Goal: Task Accomplishment & Management: Use online tool/utility

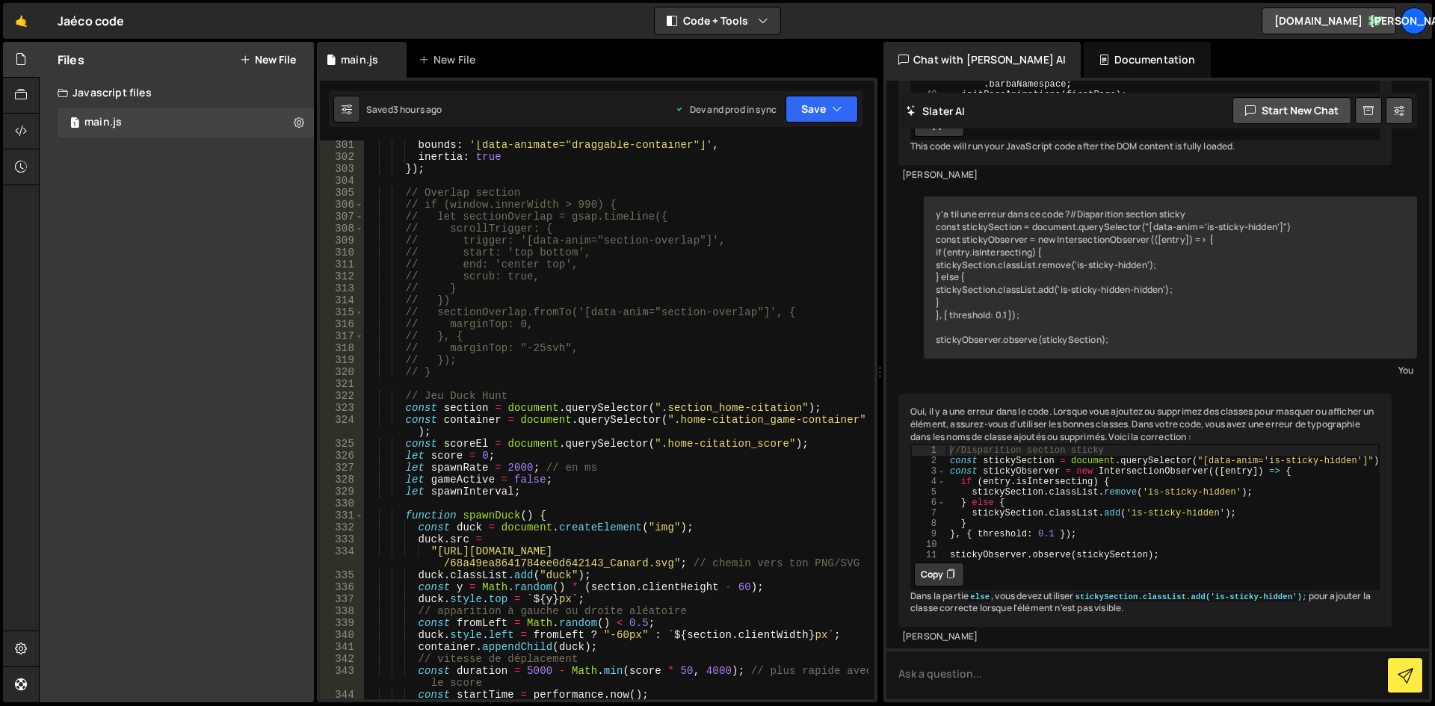
scroll to position [3520, 0]
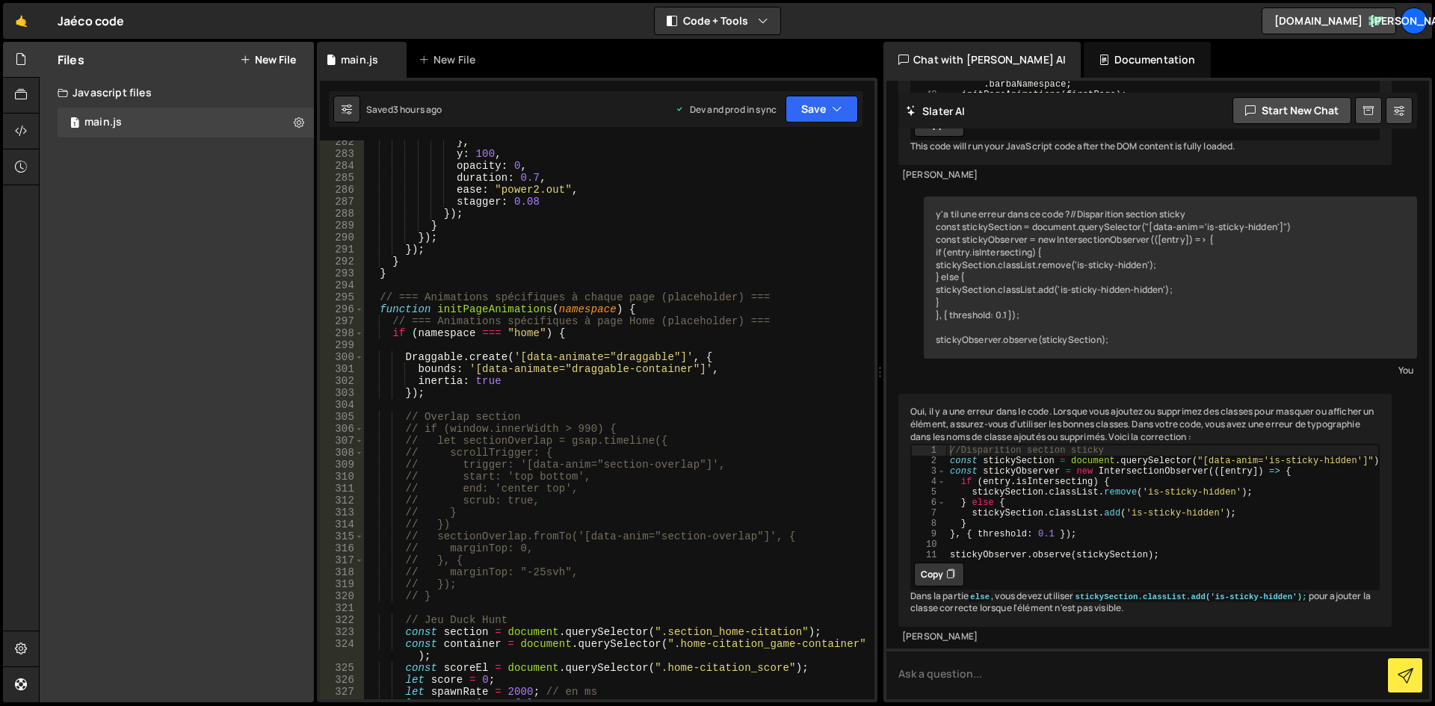
click at [408, 344] on div "} , y : 100 , opacity : 0 , duration : 0.7 , ease : "power2.out" , stagger : 0.…" at bounding box center [616, 427] width 504 height 583
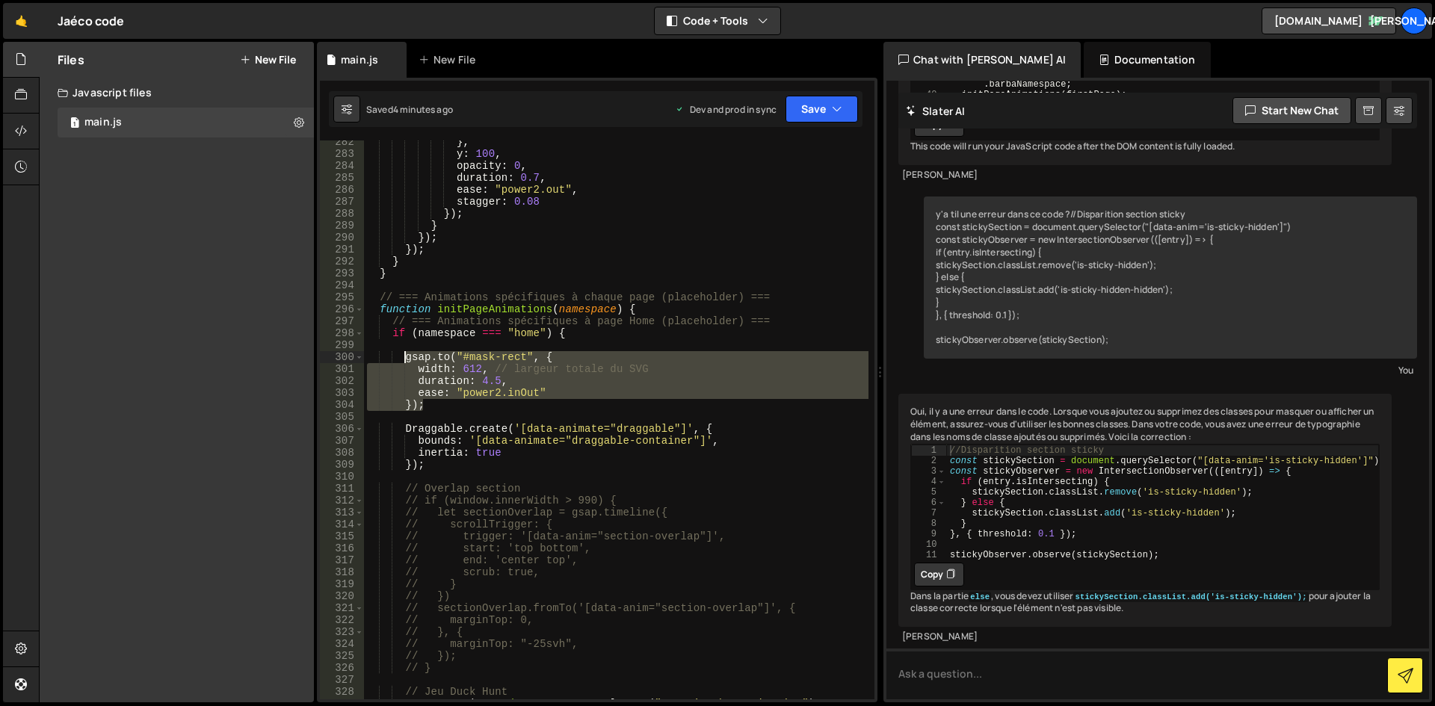
drag, startPoint x: 430, startPoint y: 406, endPoint x: 403, endPoint y: 357, distance: 55.9
click at [403, 357] on div "} , y : 100 , opacity : 0 , duration : 0.7 , ease : "power2.out" , stagger : 0.…" at bounding box center [616, 427] width 504 height 583
type textarea "[DOMAIN_NAME]("#mask-rect", { width: 612, // largeur totale du SVG"
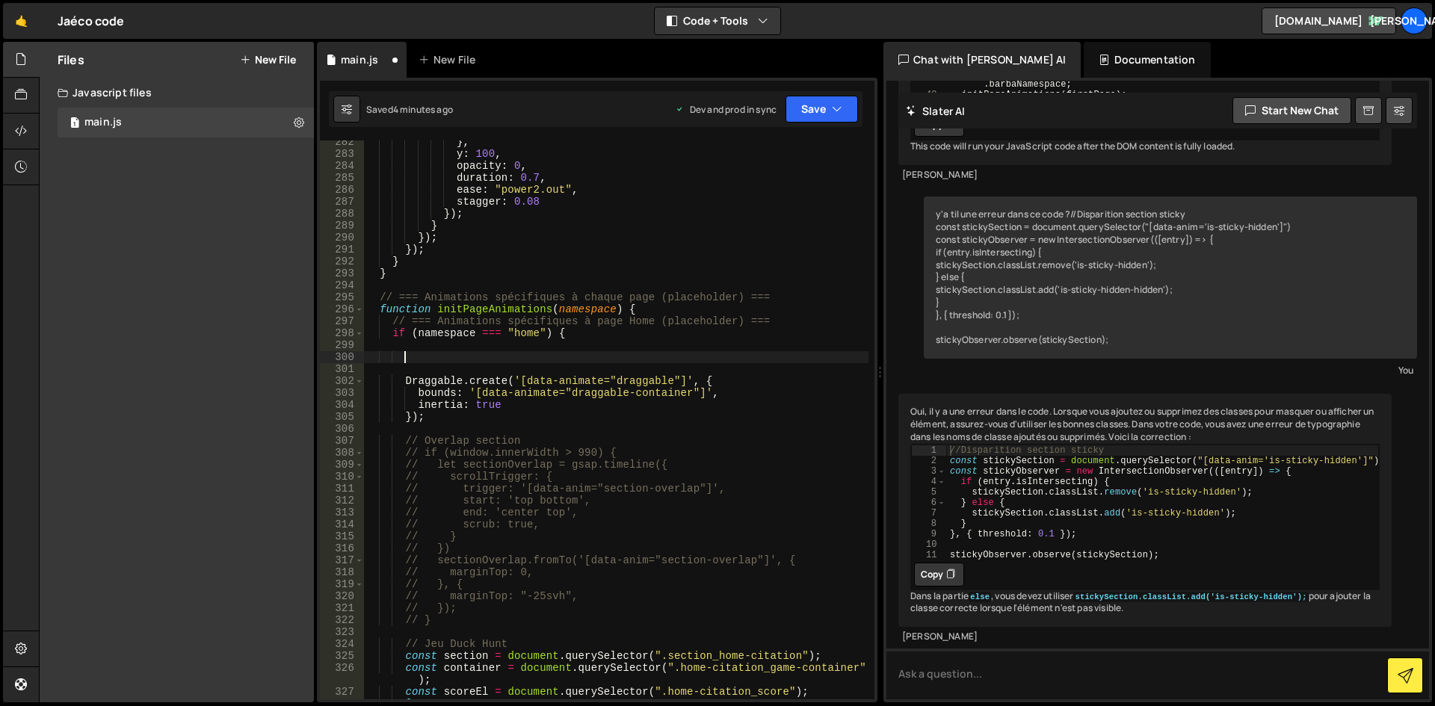
paste textarea "});"
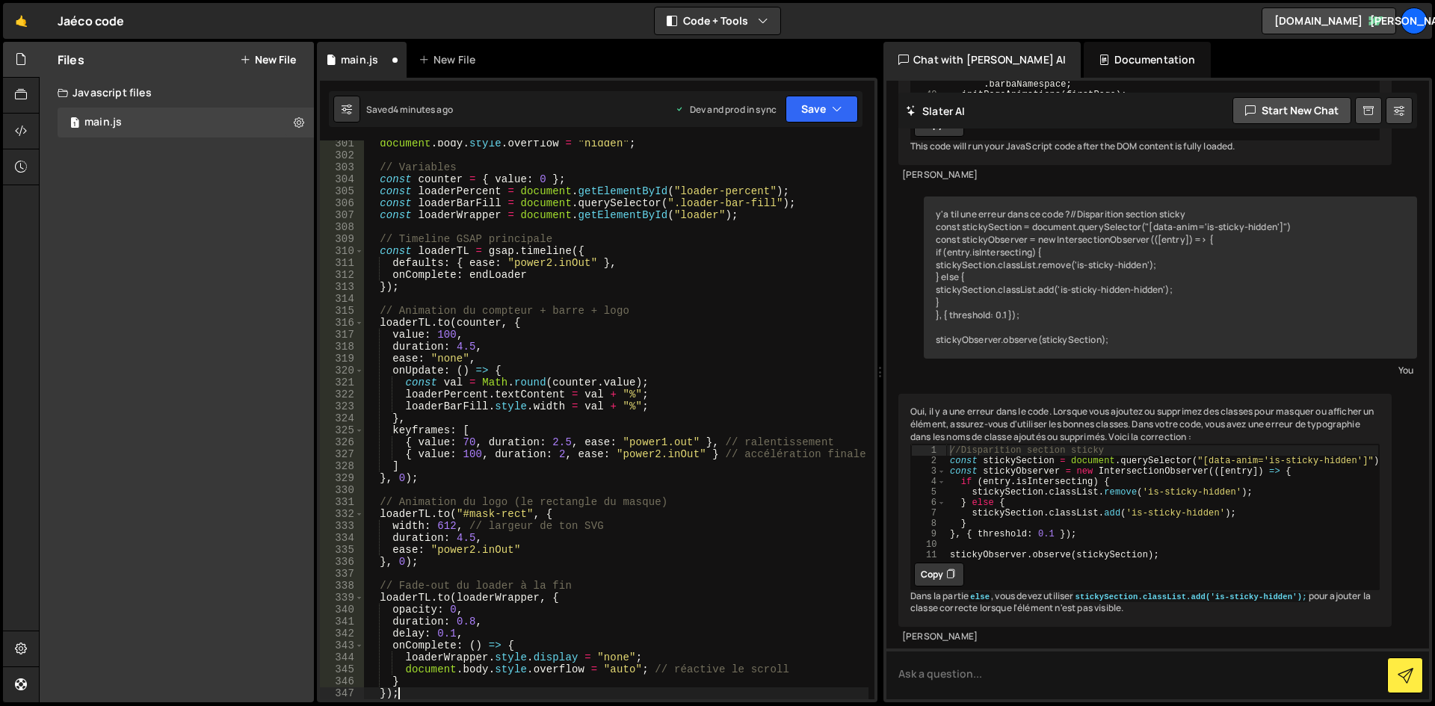
scroll to position [3611, 0]
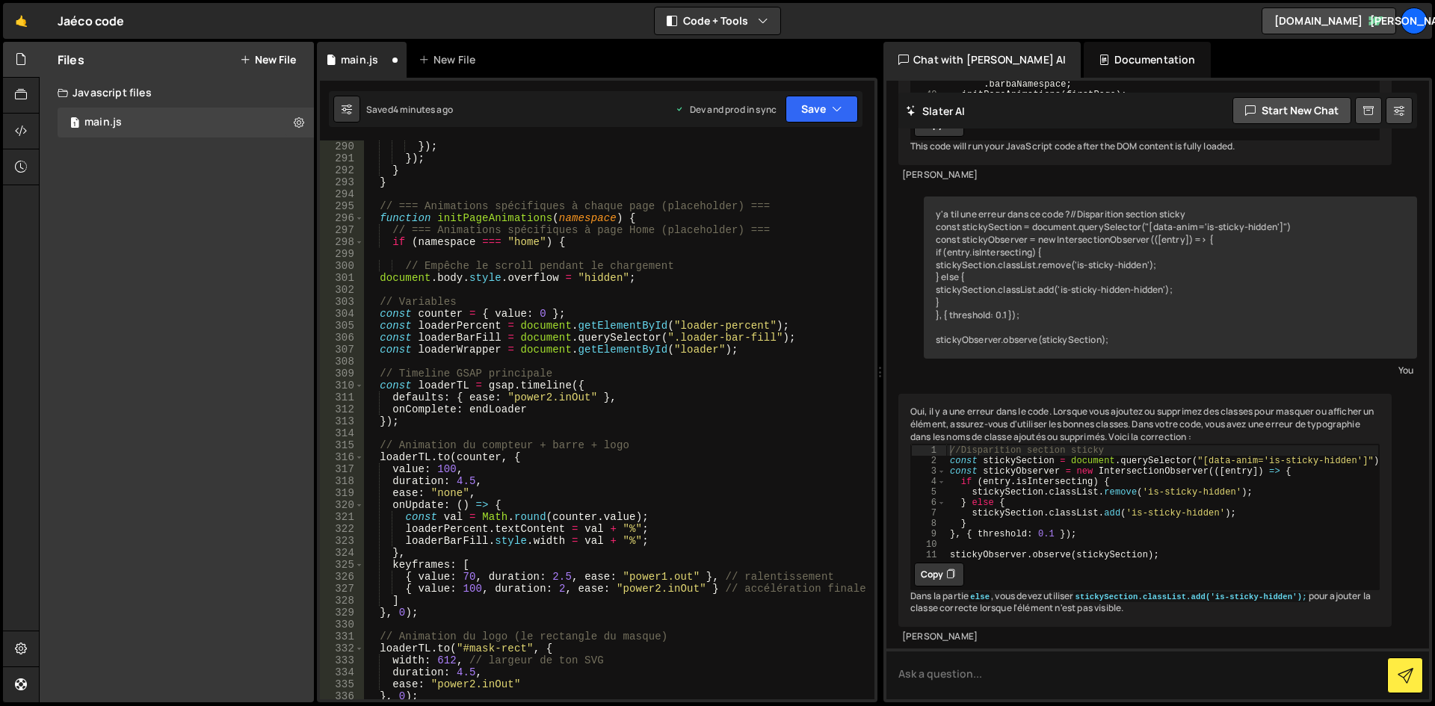
click at [673, 325] on div "}) ; }) ; } } // === Animations spécifiques à chaque page (placeholder) === fun…" at bounding box center [616, 431] width 504 height 583
drag, startPoint x: 661, startPoint y: 327, endPoint x: 575, endPoint y: 327, distance: 86.7
click at [575, 327] on div "}) ; }) ; } } // === Animations spécifiques à chaque page (placeholder) === fun…" at bounding box center [616, 431] width 504 height 583
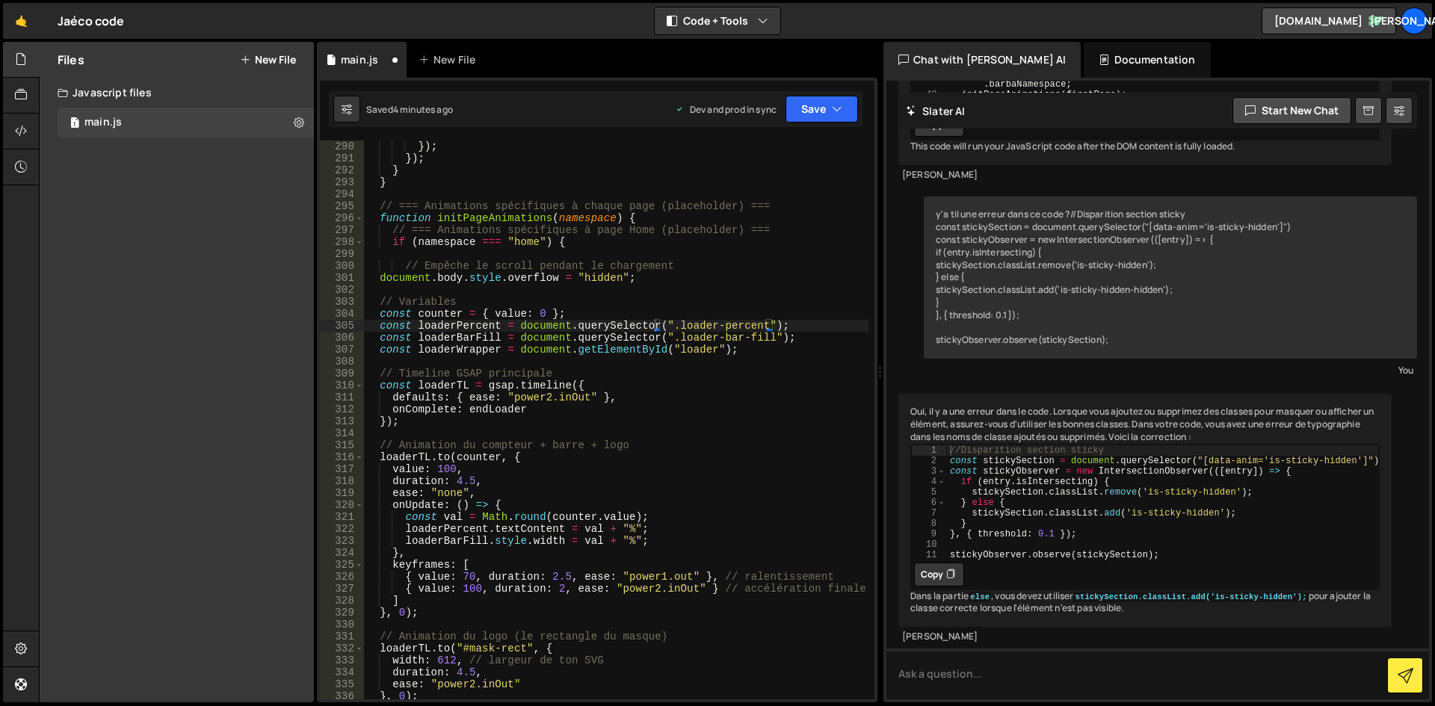
click at [716, 342] on div "}) ; }) ; } } // === Animations spécifiques à chaque page (placeholder) === fun…" at bounding box center [616, 431] width 504 height 583
click at [794, 299] on div "}) ; }) ; } } // === Animations spécifiques à chaque page (placeholder) === fun…" at bounding box center [616, 431] width 504 height 583
click at [675, 350] on div "}) ; }) ; } } // === Animations spécifiques à chaque page (placeholder) === fun…" at bounding box center [616, 431] width 504 height 583
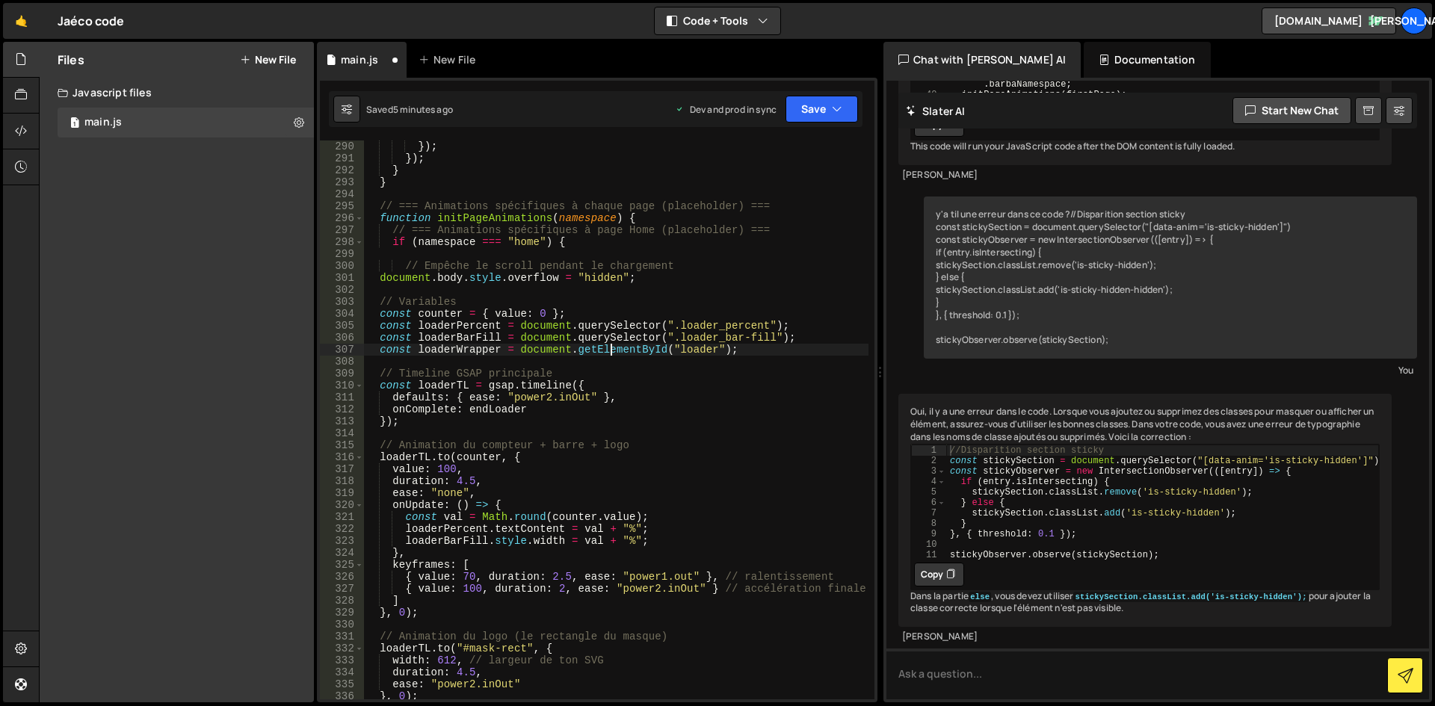
click at [614, 345] on div "}) ; }) ; } } // === Animations spécifiques à chaque page (placeholder) === fun…" at bounding box center [616, 431] width 504 height 583
click at [673, 350] on div "}) ; }) ; } } // === Animations spécifiques à chaque page (placeholder) === fun…" at bounding box center [616, 431] width 504 height 583
drag, startPoint x: 658, startPoint y: 348, endPoint x: 571, endPoint y: 345, distance: 87.5
click at [571, 345] on div "}) ; }) ; } } // === Animations spécifiques à chaque page (placeholder) === fun…" at bounding box center [616, 431] width 504 height 583
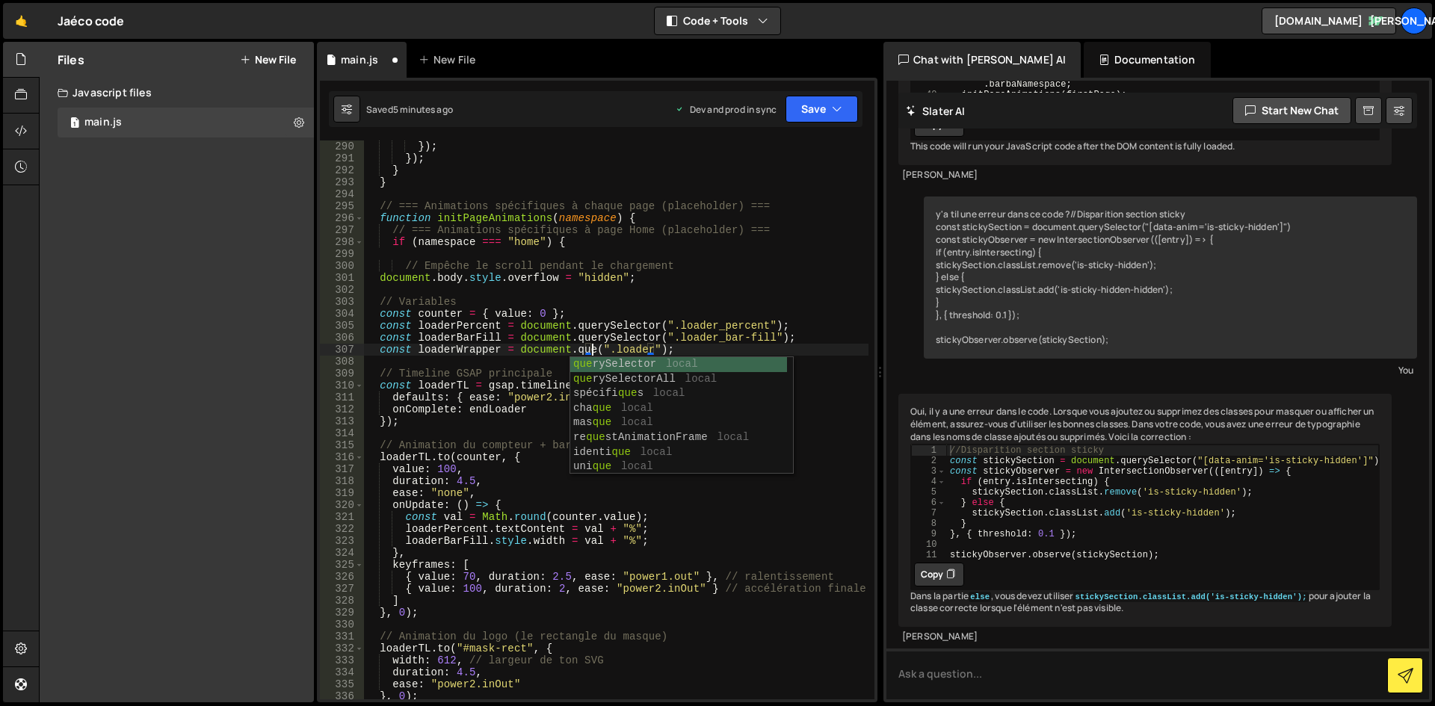
scroll to position [0, 16]
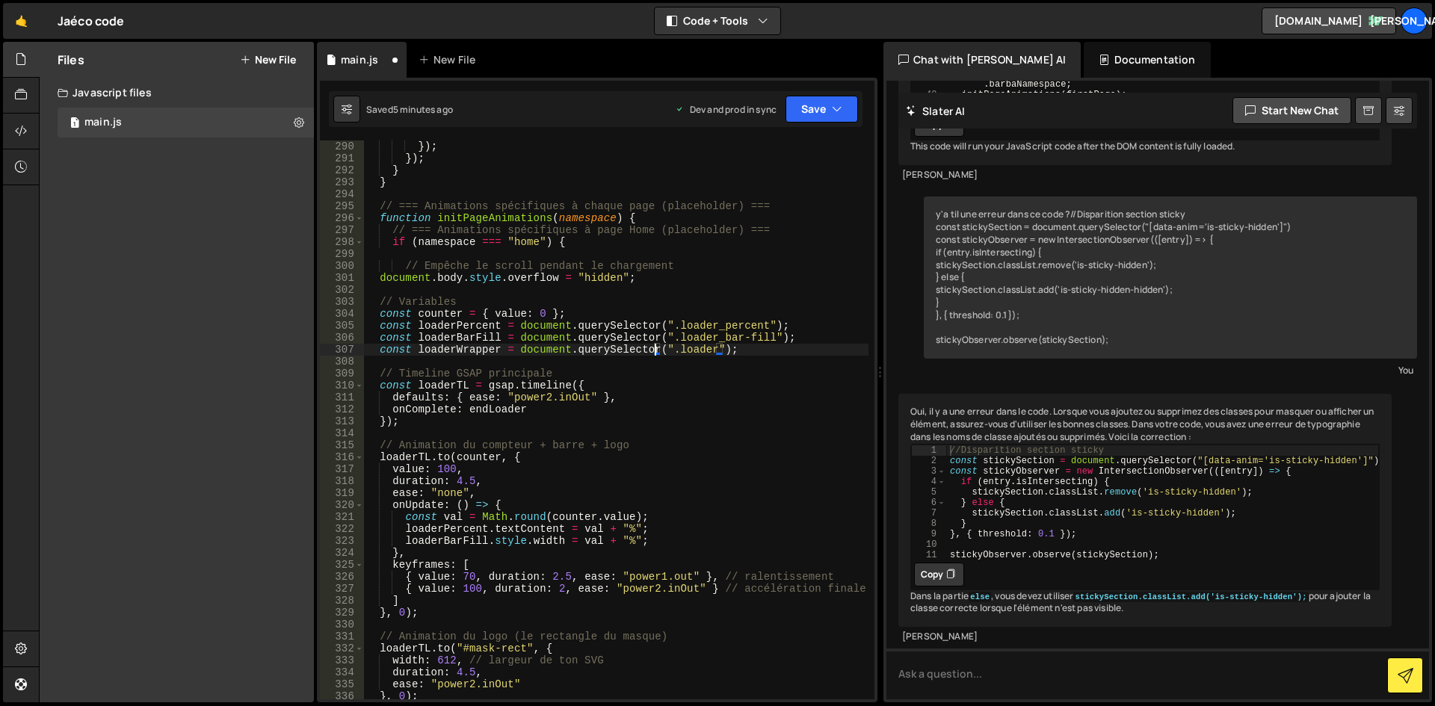
click at [784, 350] on div "}) ; }) ; } } // === Animations spécifiques à chaque page (placeholder) === fun…" at bounding box center [616, 431] width 504 height 583
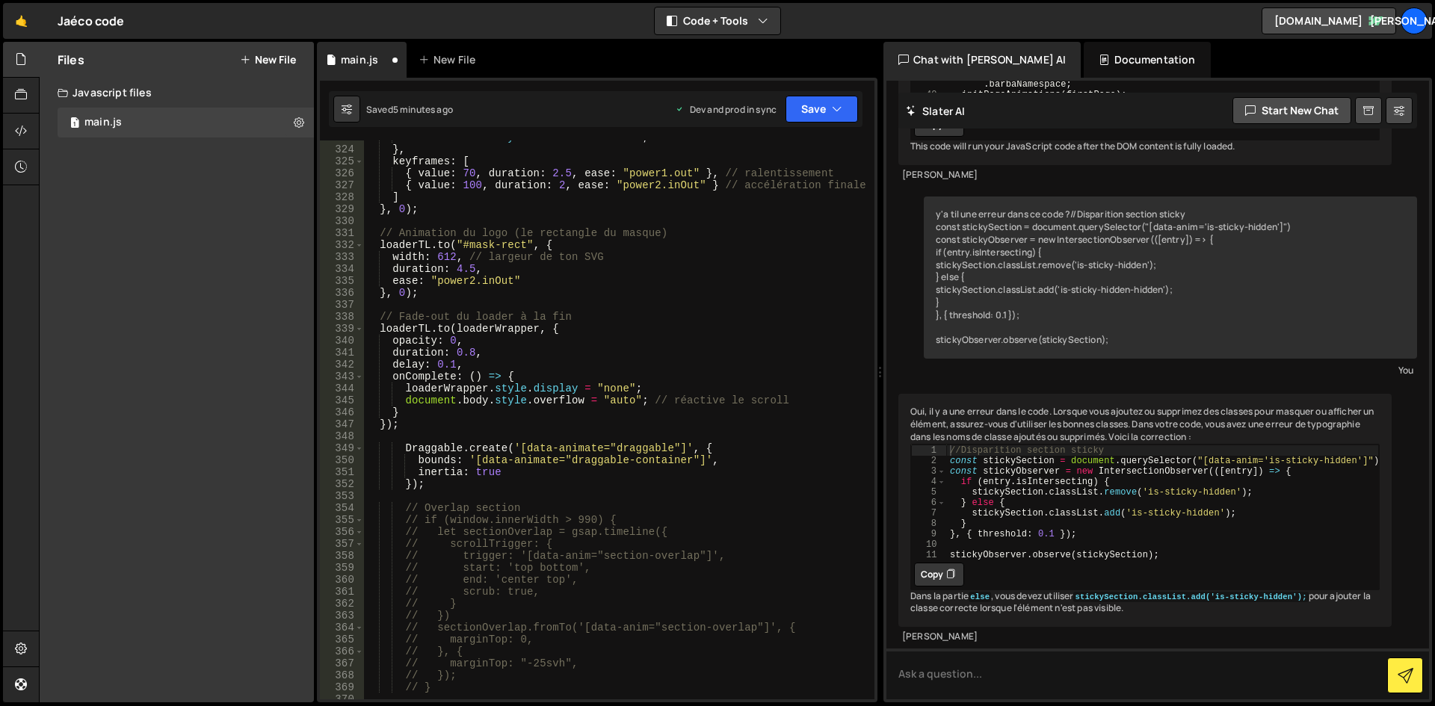
scroll to position [4015, 0]
click at [593, 418] on div "loaderBarFill . style . width = val + "%" ; } , keyframes : [ { value : 70 , du…" at bounding box center [616, 423] width 504 height 583
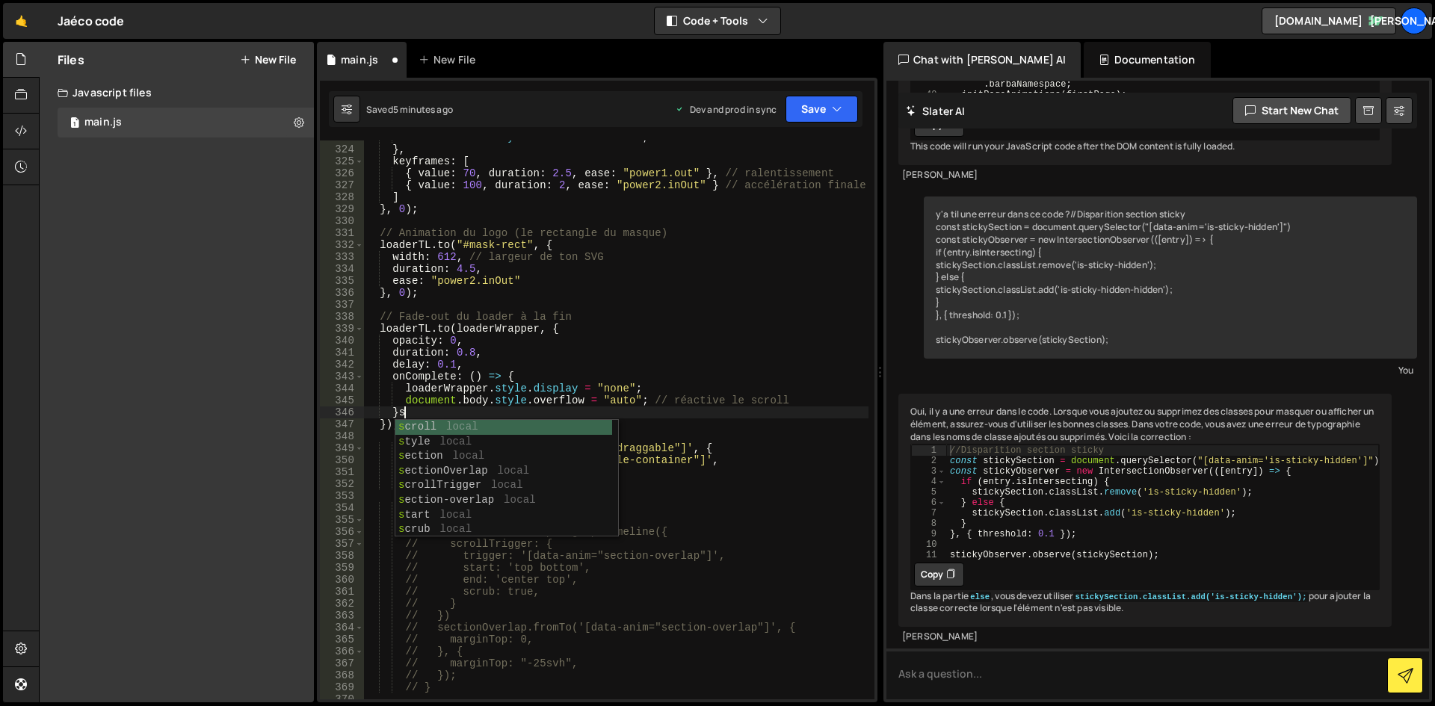
click at [605, 405] on div "loaderBarFill . style . width = val + "%" ; } , keyframes : [ { value : 70 , du…" at bounding box center [616, 423] width 504 height 583
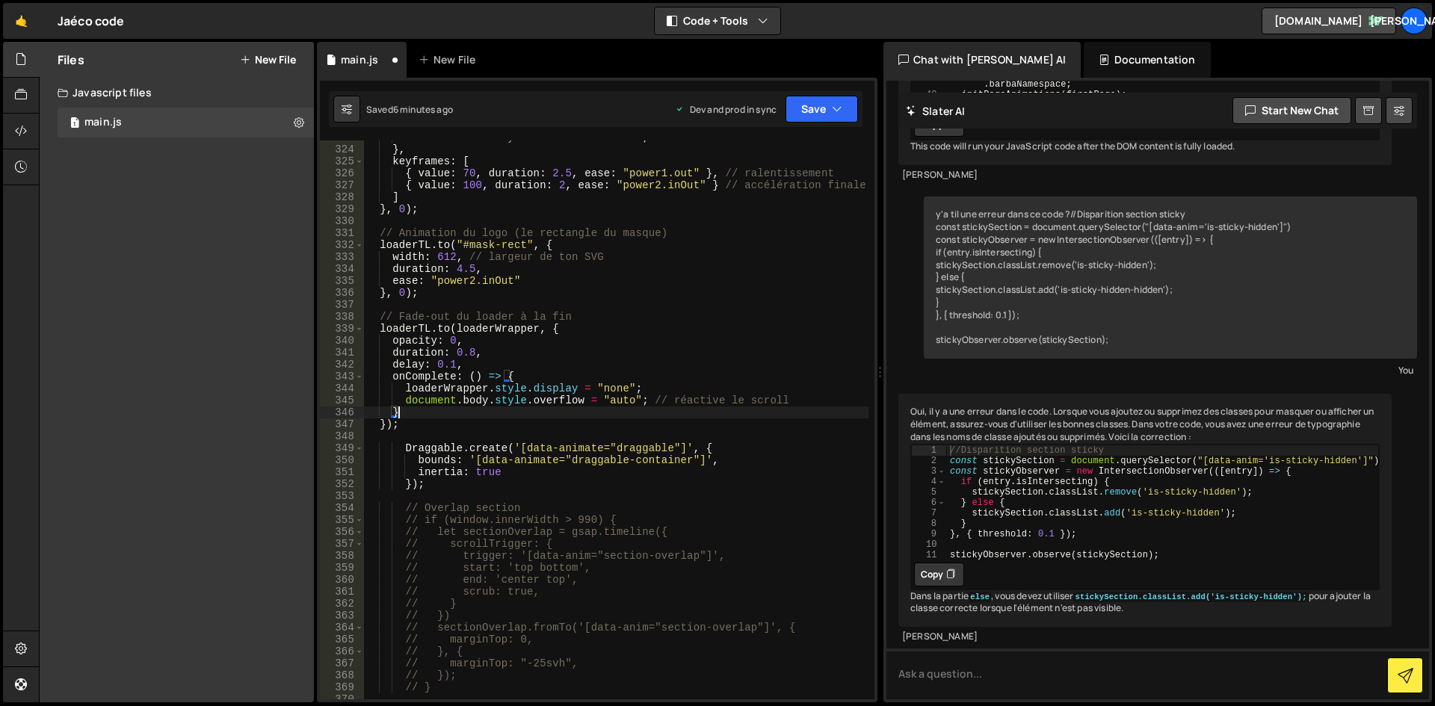
scroll to position [3535, 0]
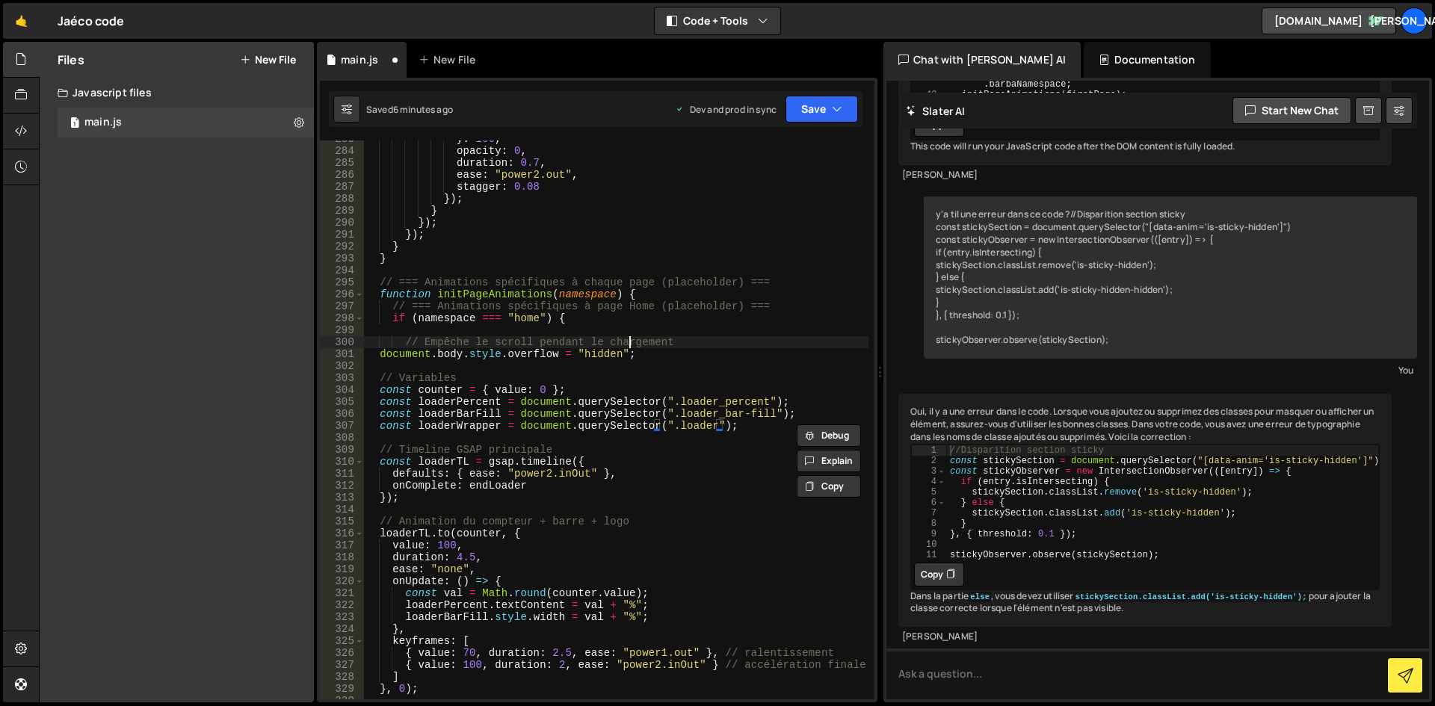
click at [631, 348] on div "y : 100 , opacity : 0 , duration : 0.7 , ease : "power2.out" , stagger : 0.08 }…" at bounding box center [616, 424] width 504 height 583
click at [840, 110] on icon "button" at bounding box center [837, 109] width 10 height 15
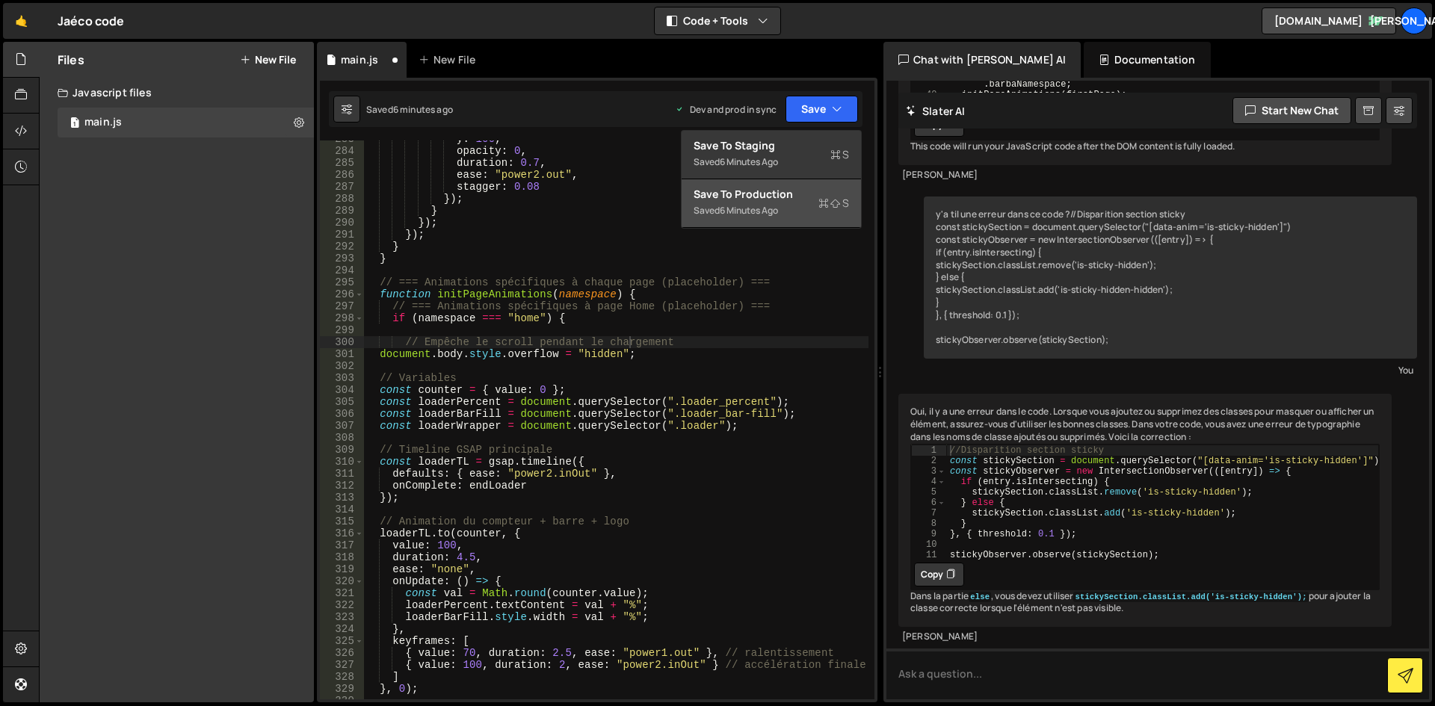
click at [758, 201] on div "Save to Production S" at bounding box center [771, 194] width 155 height 15
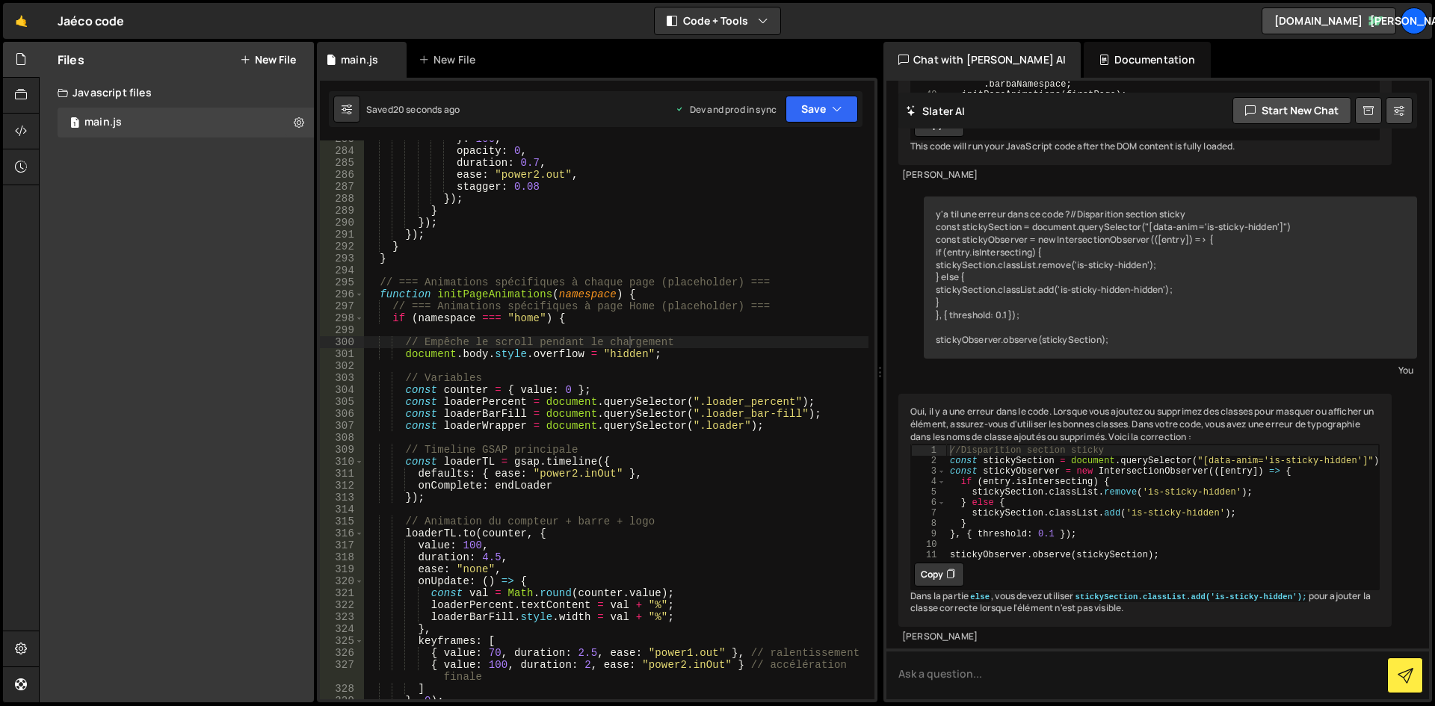
click at [596, 373] on div "y : 100 , opacity : 0 , duration : 0.7 , ease : "power2.out" , stagger : 0.08 }…" at bounding box center [616, 424] width 504 height 583
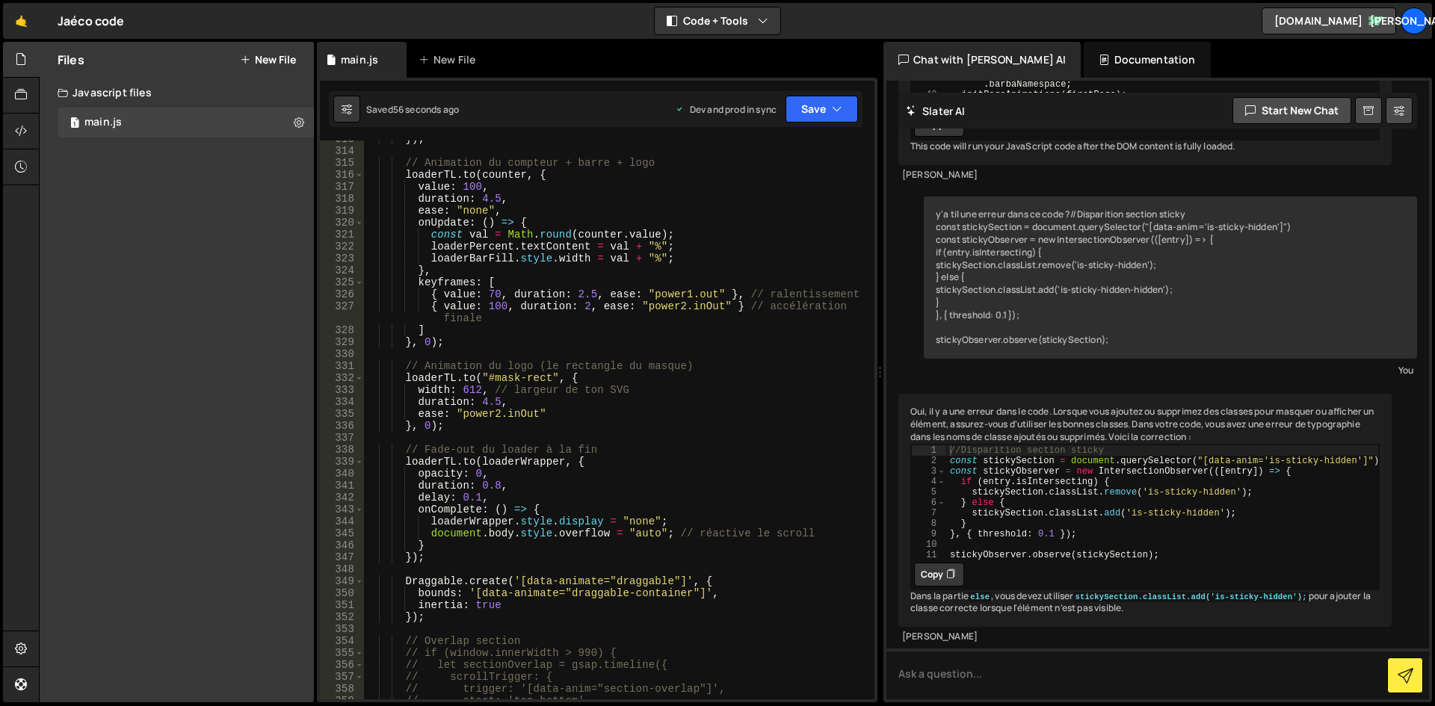
scroll to position [4028, 0]
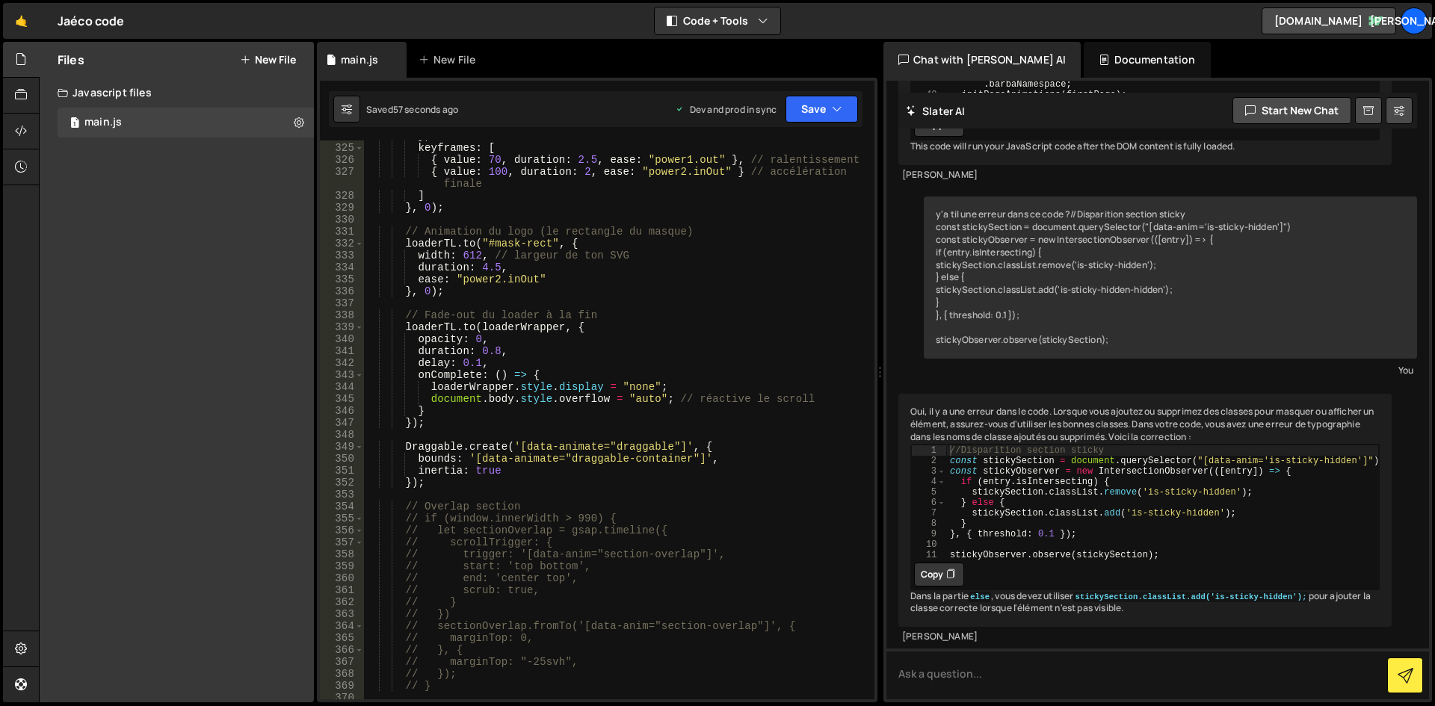
click at [475, 427] on div "} , keyframes : [ { value : 70 , duration : 2.5 , ease : "power1.out" } , // ra…" at bounding box center [616, 421] width 504 height 583
type textarea "});"
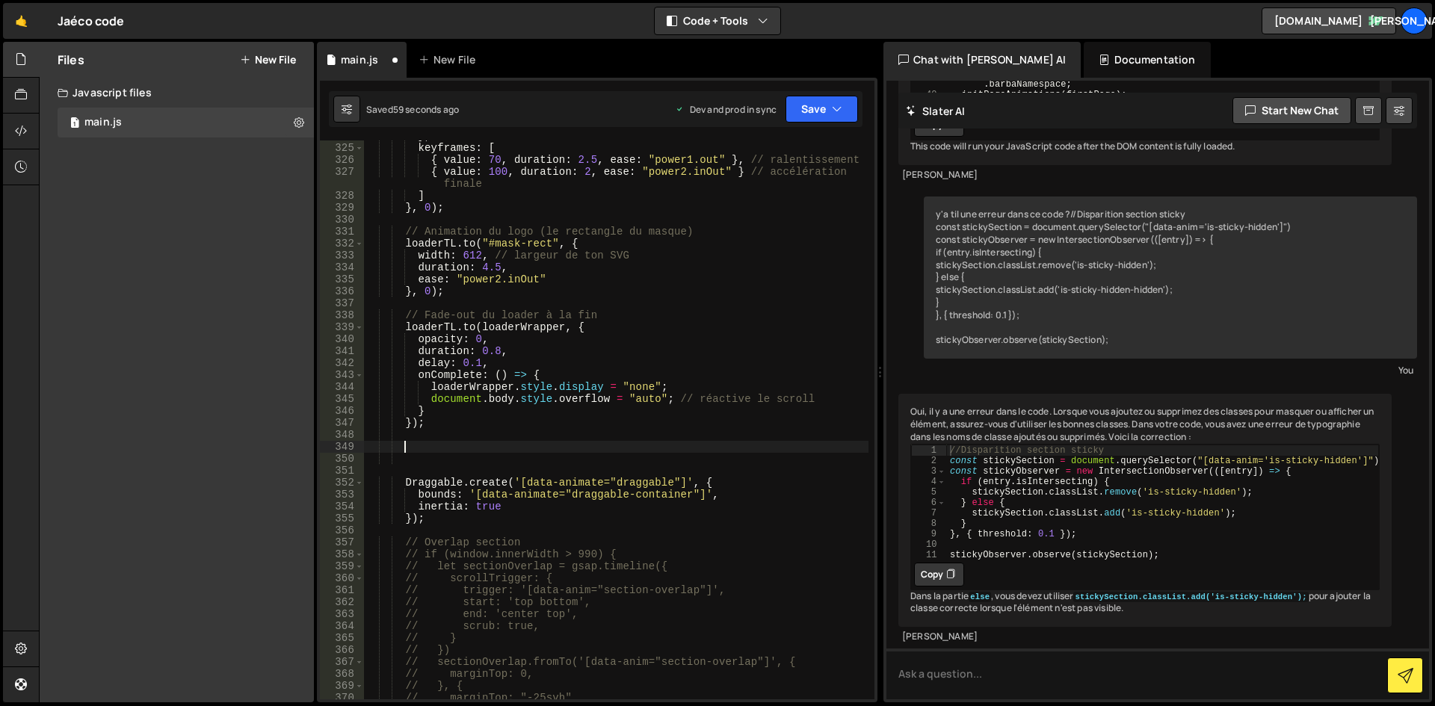
paste textarea "}"
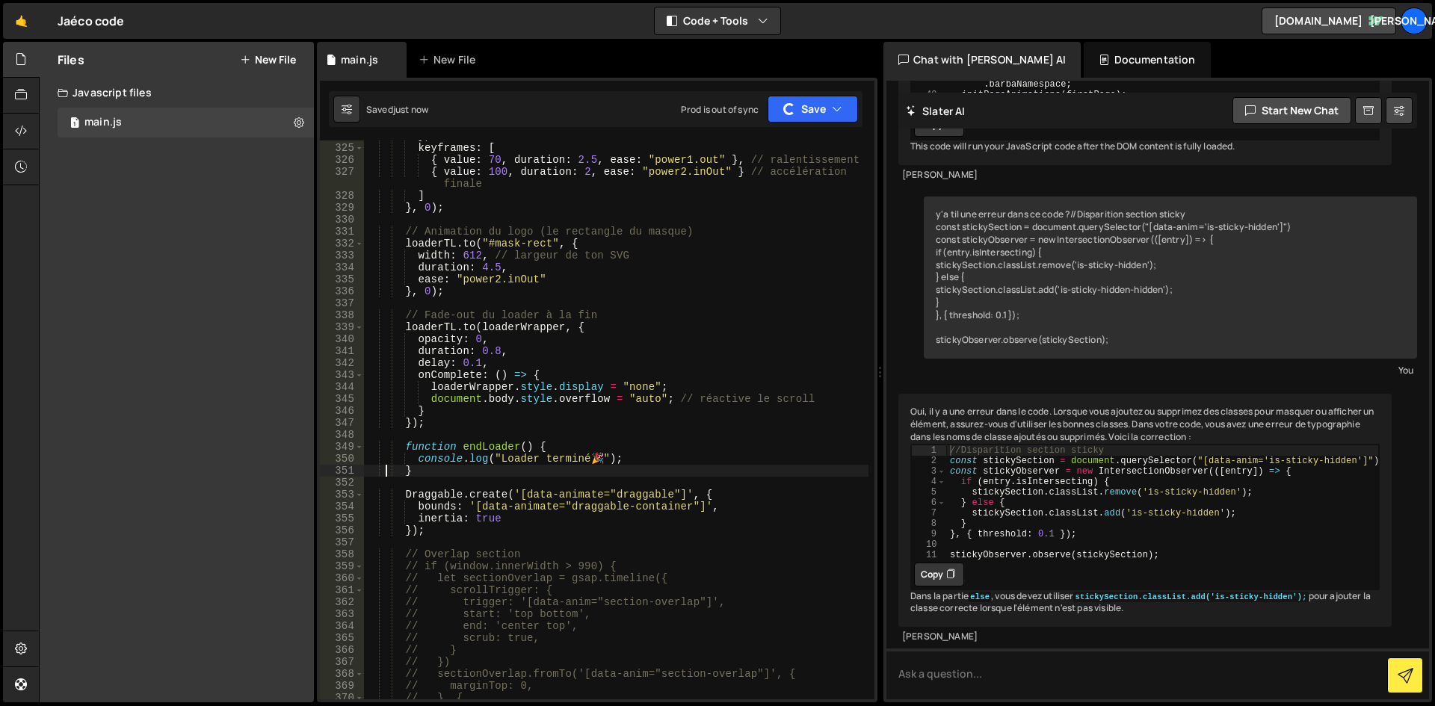
click at [425, 475] on div "} , keyframes : [ { value : 70 , duration : 2.5 , ease : "power1.out" } , // ra…" at bounding box center [616, 421] width 504 height 583
click at [419, 489] on div "} , keyframes : [ { value : 70 , duration : 2.5 , ease : "power1.out" } , // ra…" at bounding box center [616, 421] width 504 height 583
type textarea "Draggable.create('[data-animate="draggable"]', {"
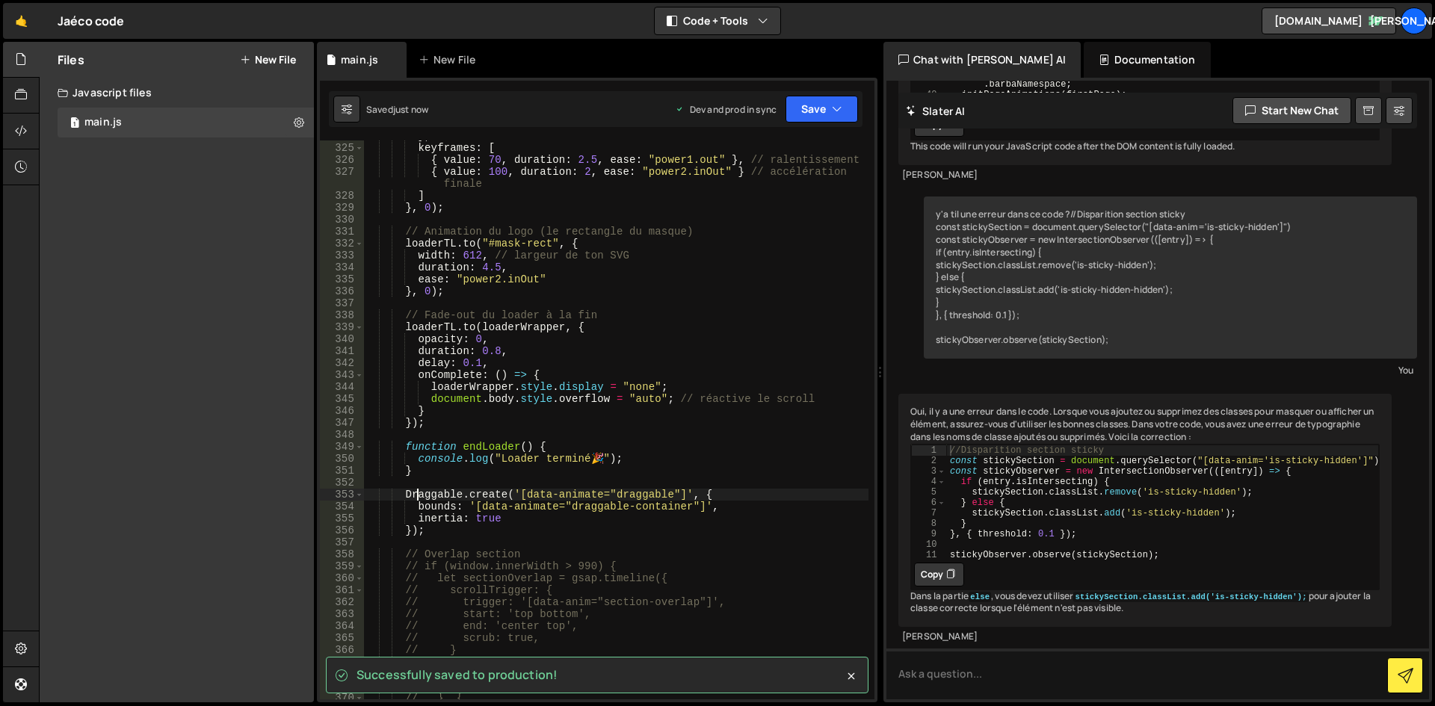
click at [430, 481] on div "} , keyframes : [ { value : 70 , duration : 2.5 , ease : "power1.out" } , // ra…" at bounding box center [616, 421] width 504 height 583
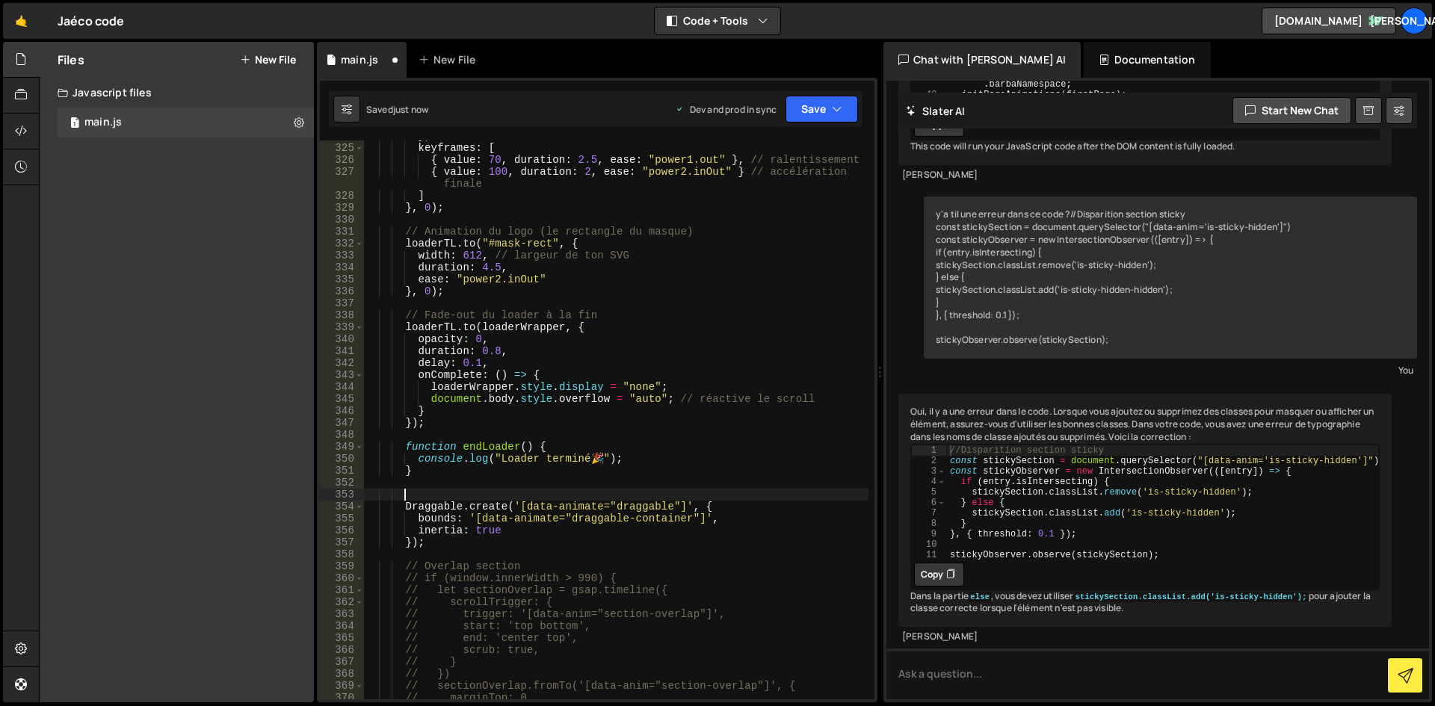
scroll to position [0, 2]
type textarea ":"
click at [587, 468] on div "} , keyframes : [ { value : 70 , duration : 2.5 , ease : "power1.out" } , // ra…" at bounding box center [616, 421] width 504 height 583
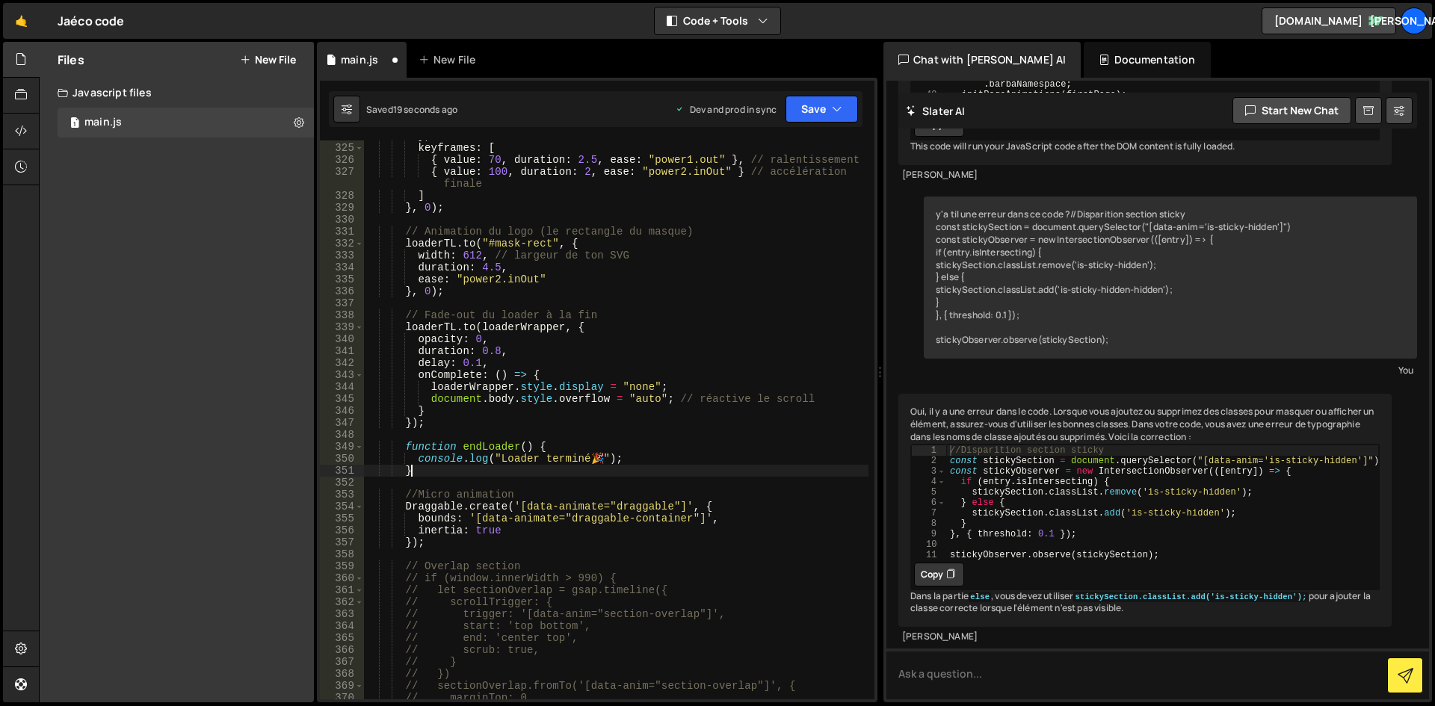
scroll to position [0, 2]
click at [631, 392] on div "} , keyframes : [ { value : 70 , duration : 2.5 , ease : "power1.out" } , // ra…" at bounding box center [616, 421] width 504 height 583
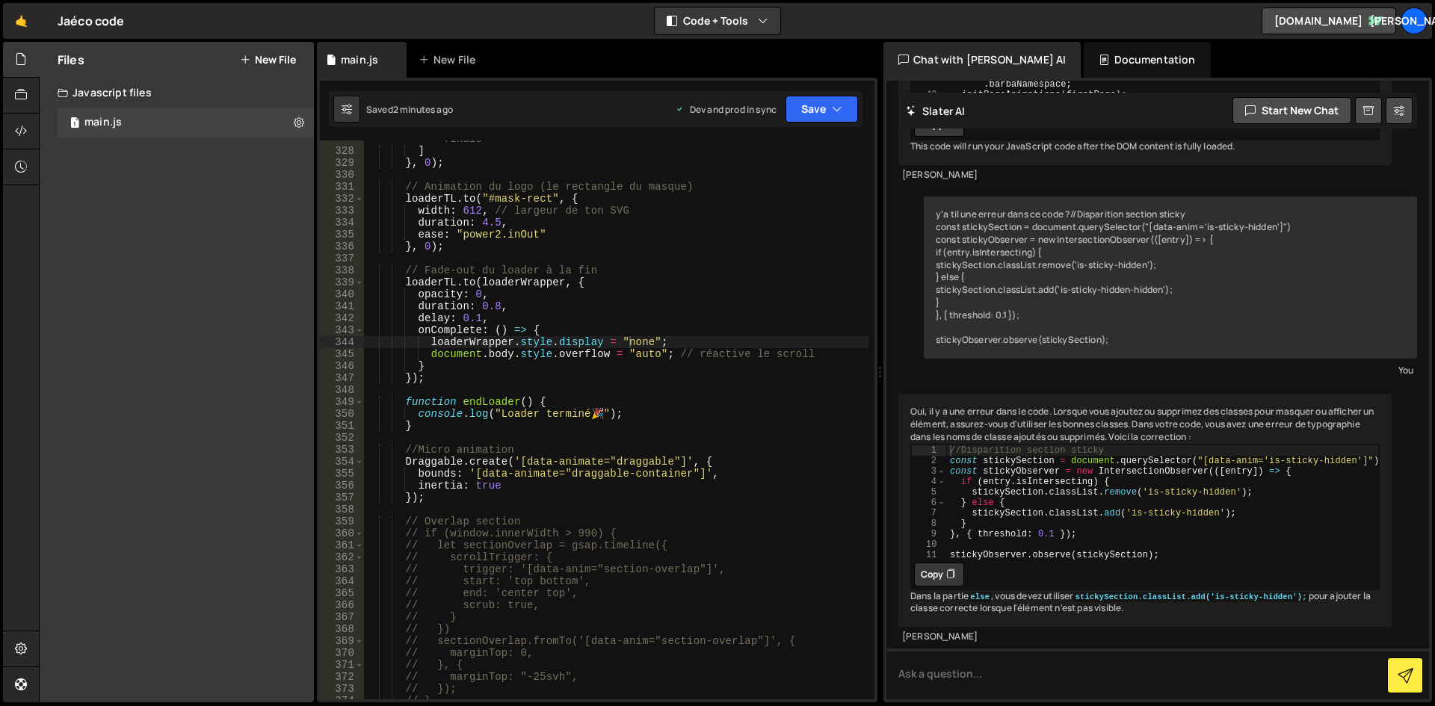
scroll to position [4073, 0]
click at [636, 281] on div "{ value : 100 , duration : 2 , ease : "power2.inOut" } // accélération finale ]…" at bounding box center [616, 418] width 504 height 595
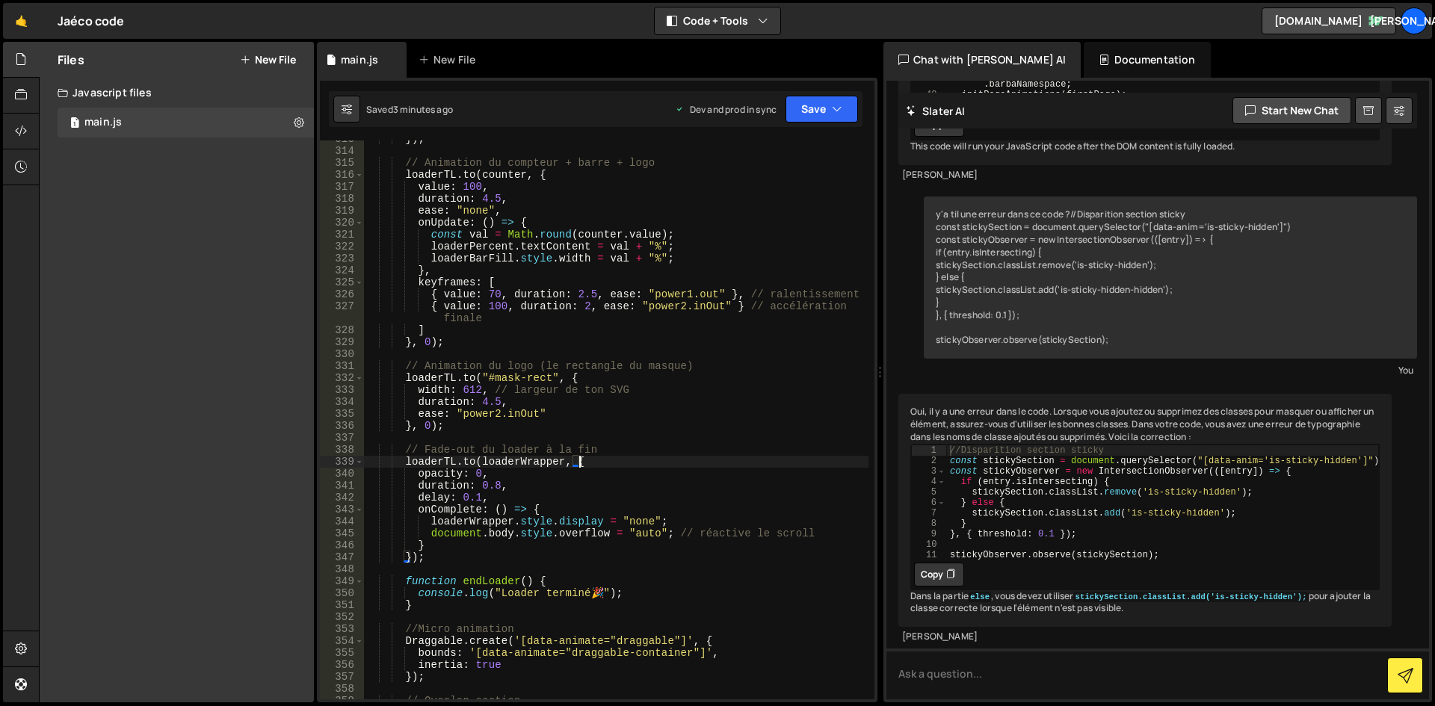
scroll to position [3849, 0]
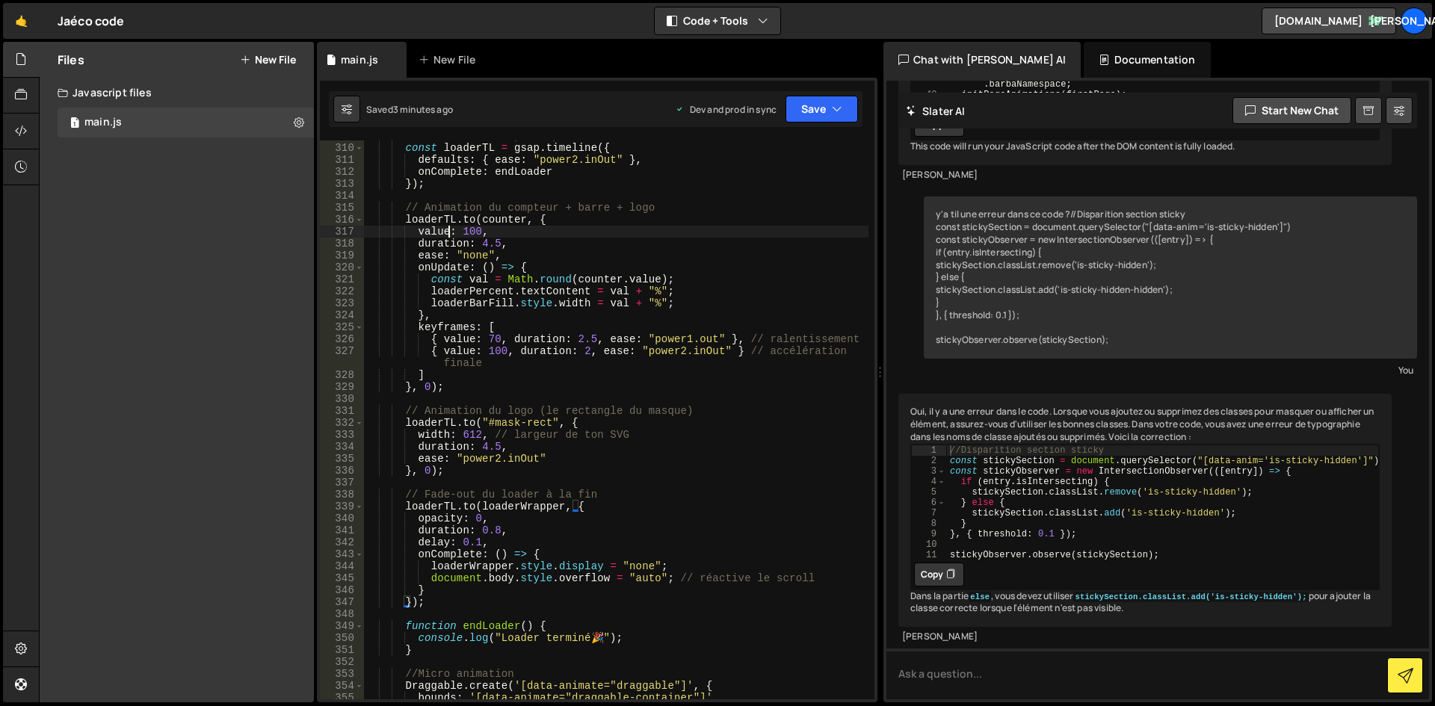
click at [451, 231] on div "// Timeline GSAP principale const loaderTL = gsap . timeline ({ defaults : { ea…" at bounding box center [616, 421] width 504 height 583
click at [472, 258] on div "// Timeline GSAP principale const loaderTL = gsap . timeline ({ defaults : { ea…" at bounding box center [616, 421] width 504 height 583
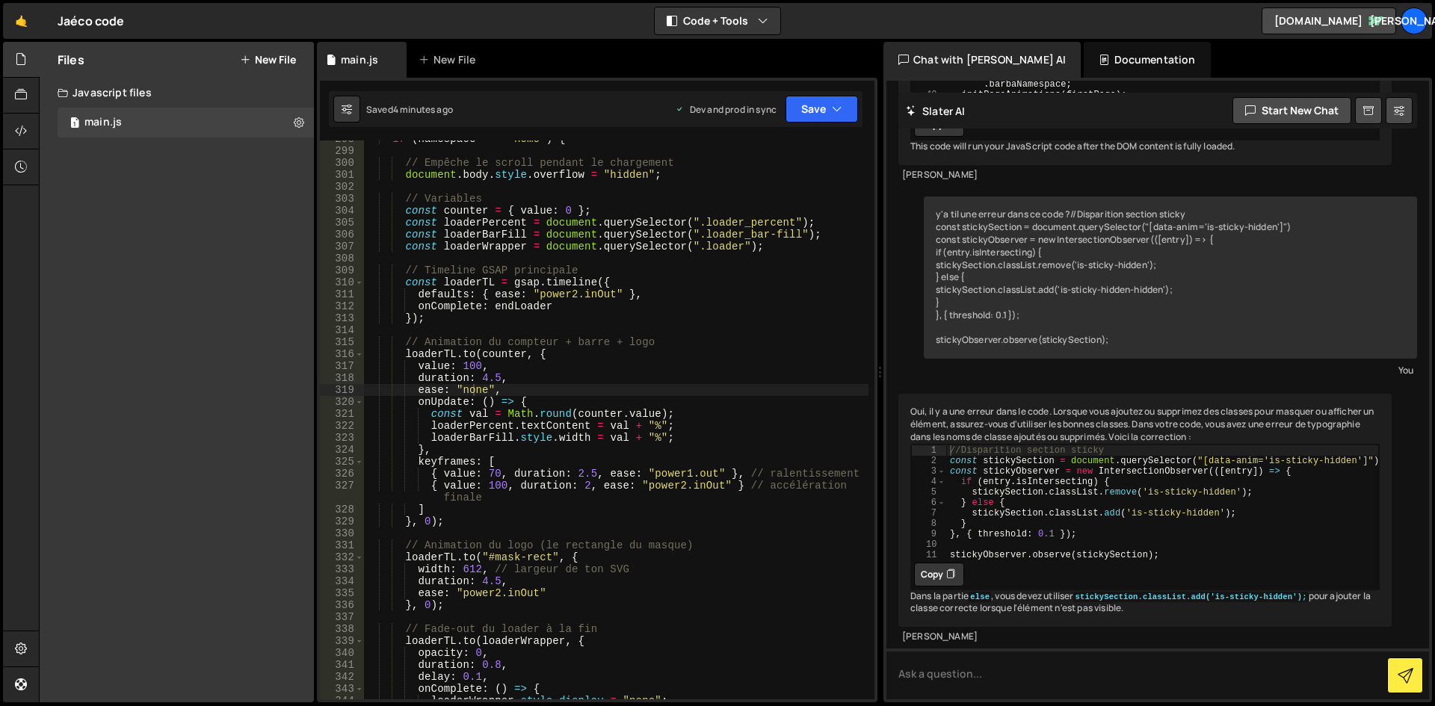
scroll to position [3714, 0]
click at [472, 294] on div "if ( namespace === "home" ) { // Empêche le scroll pendant le chargement docume…" at bounding box center [616, 424] width 504 height 583
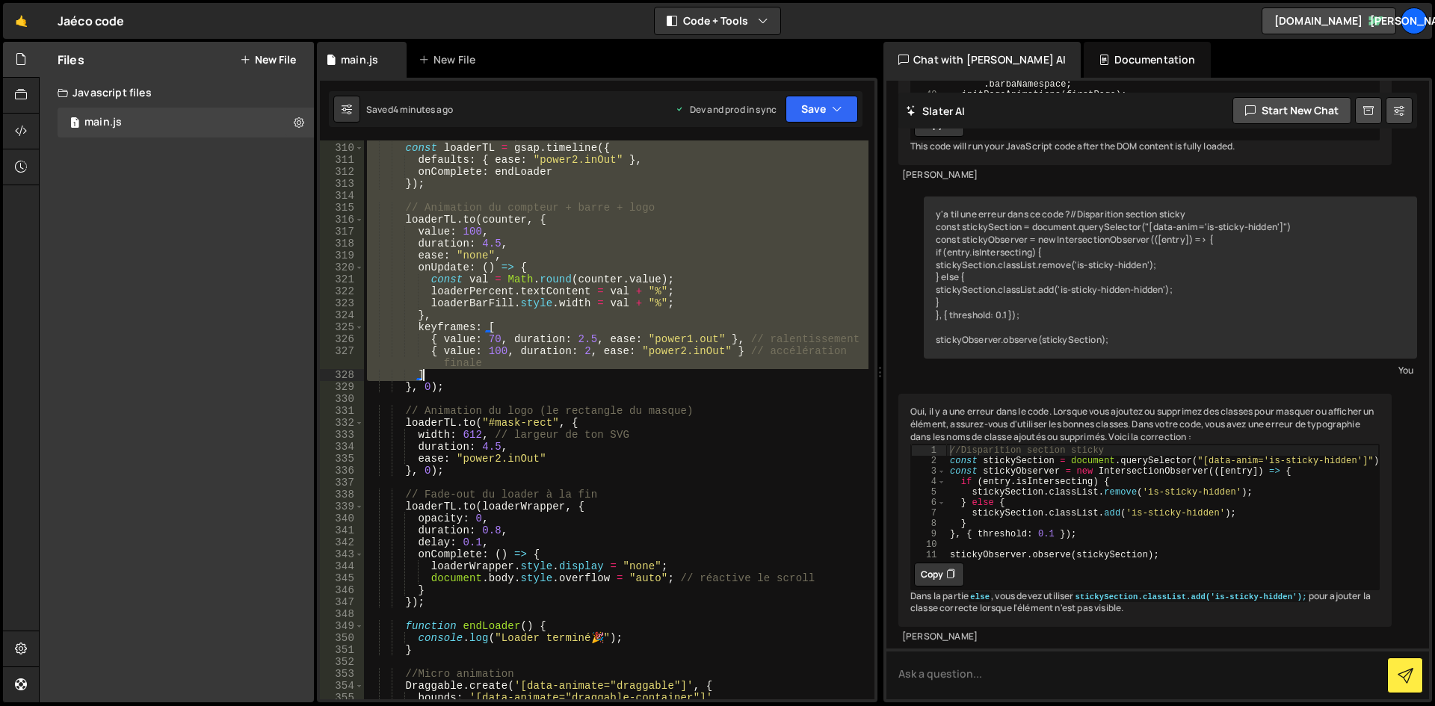
scroll to position [3894, 0]
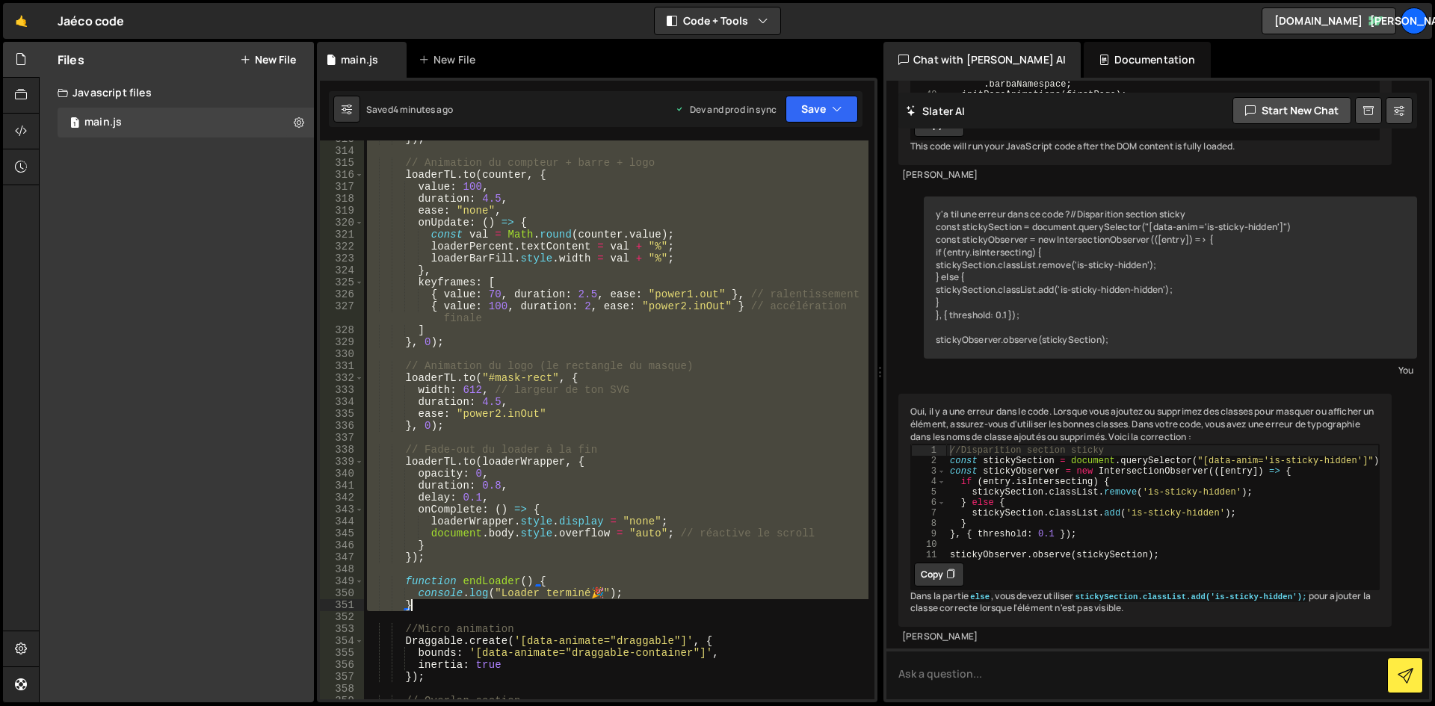
drag, startPoint x: 404, startPoint y: 212, endPoint x: 478, endPoint y: 609, distance: 403.7
click at [478, 609] on div "}) ; // Animation du compteur + barre + logo loaderTL . to ( counter , { value …" at bounding box center [616, 424] width 504 height 583
paste textarea
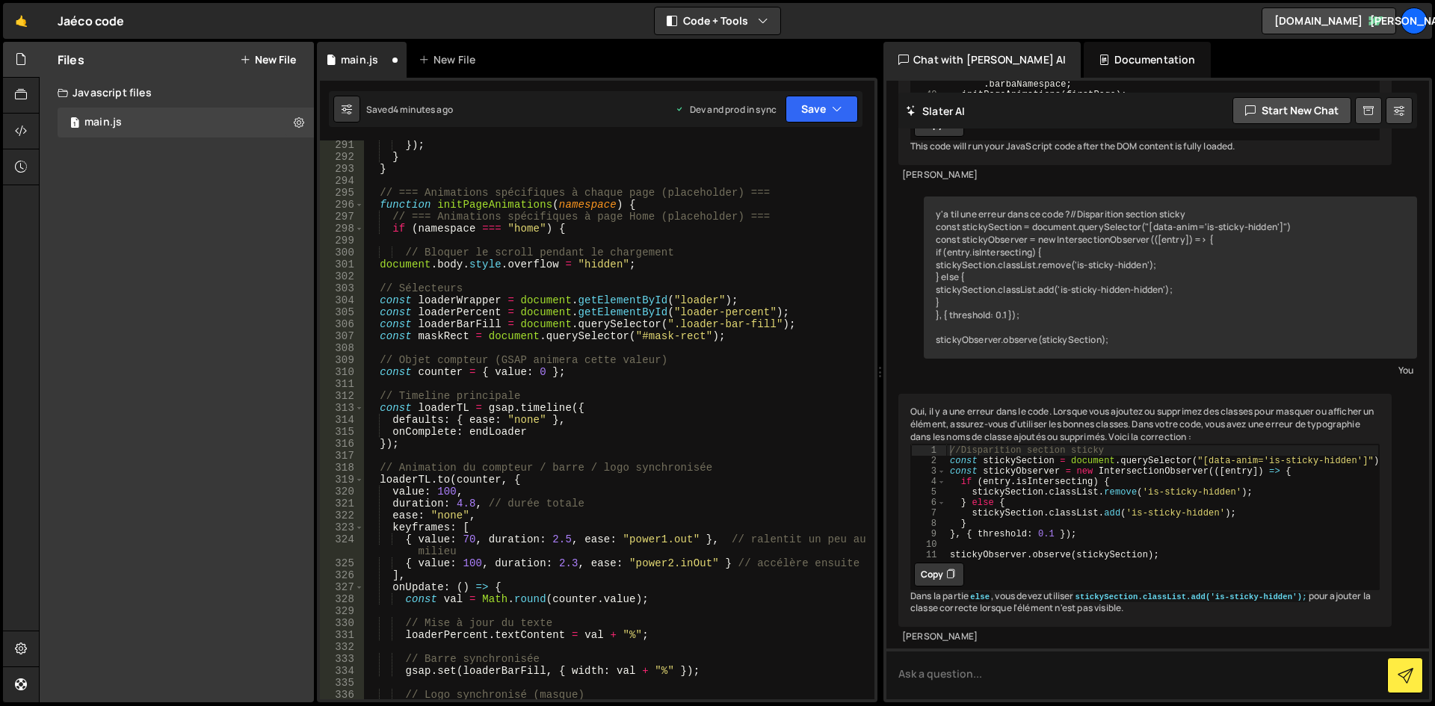
scroll to position [3580, 0]
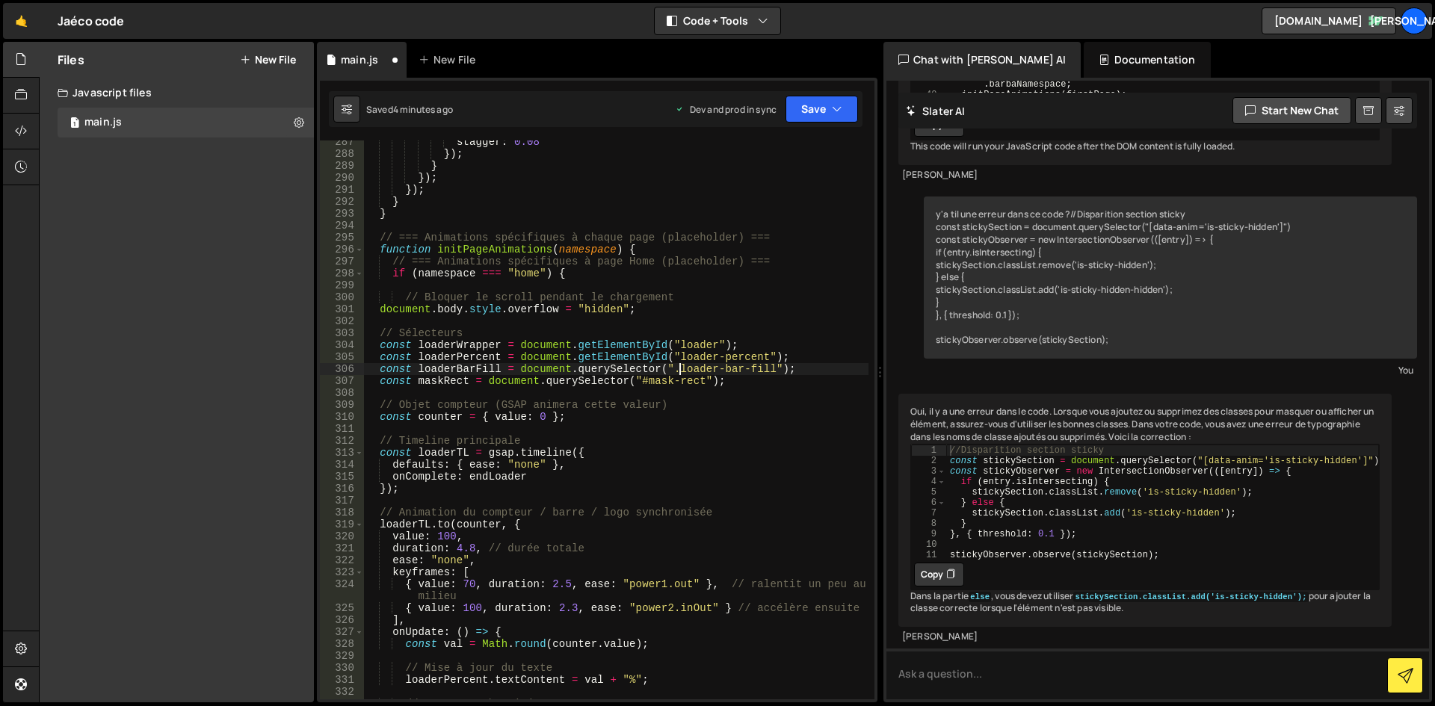
click at [679, 364] on div "stagger : 0.08 }) ; } }) ; }) ; } } // === Animations spécifiques à chaque page…" at bounding box center [616, 427] width 504 height 583
drag, startPoint x: 660, startPoint y: 346, endPoint x: 574, endPoint y: 347, distance: 85.9
click at [574, 347] on div "stagger : 0.08 }) ; } }) ; }) ; } } // === Animations spécifiques à chaque page…" at bounding box center [616, 427] width 504 height 583
click at [673, 356] on div "stagger : 0.08 }) ; } }) ; }) ; } } // === Animations spécifiques à chaque page…" at bounding box center [616, 427] width 504 height 583
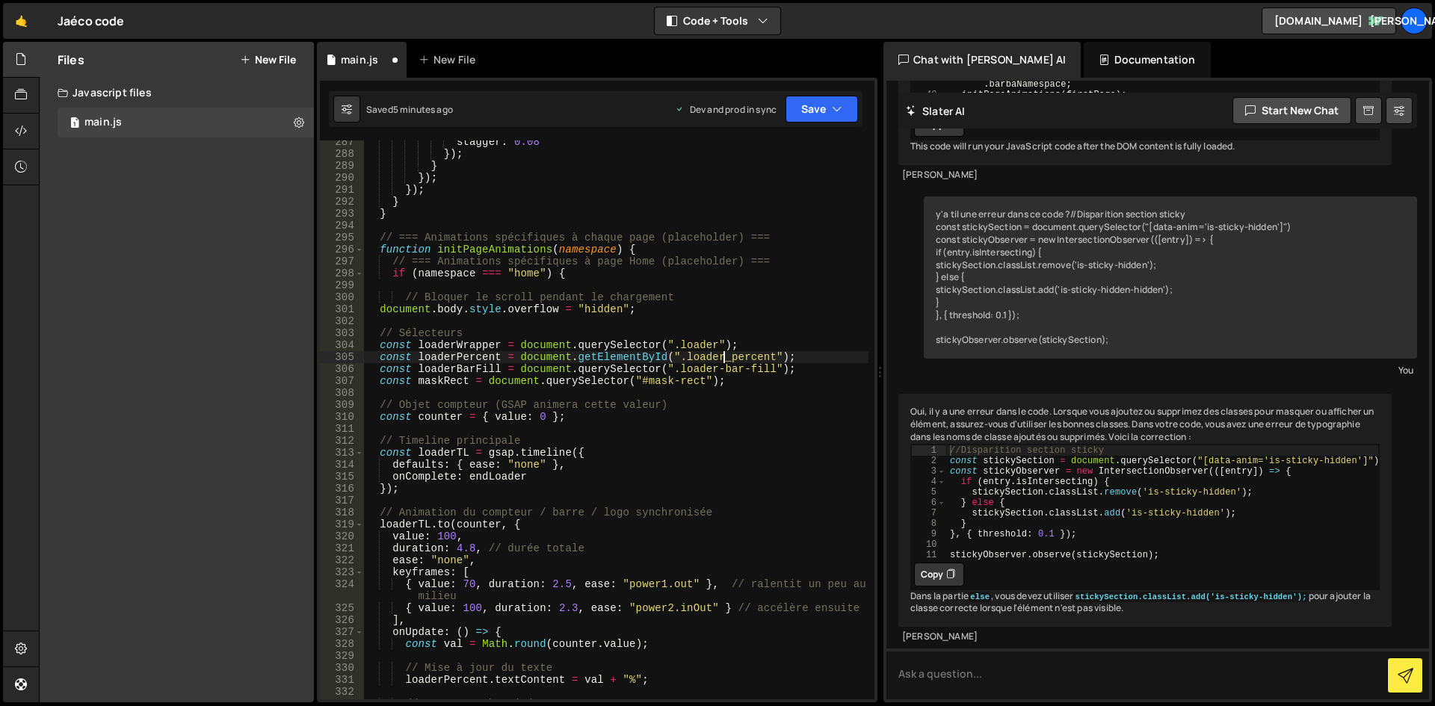
scroll to position [0, 25]
drag, startPoint x: 657, startPoint y: 358, endPoint x: 574, endPoint y: 359, distance: 83.0
click at [574, 359] on div "stagger : 0.08 }) ; } }) ; }) ; } } // === Animations spécifiques à chaque page…" at bounding box center [616, 427] width 504 height 583
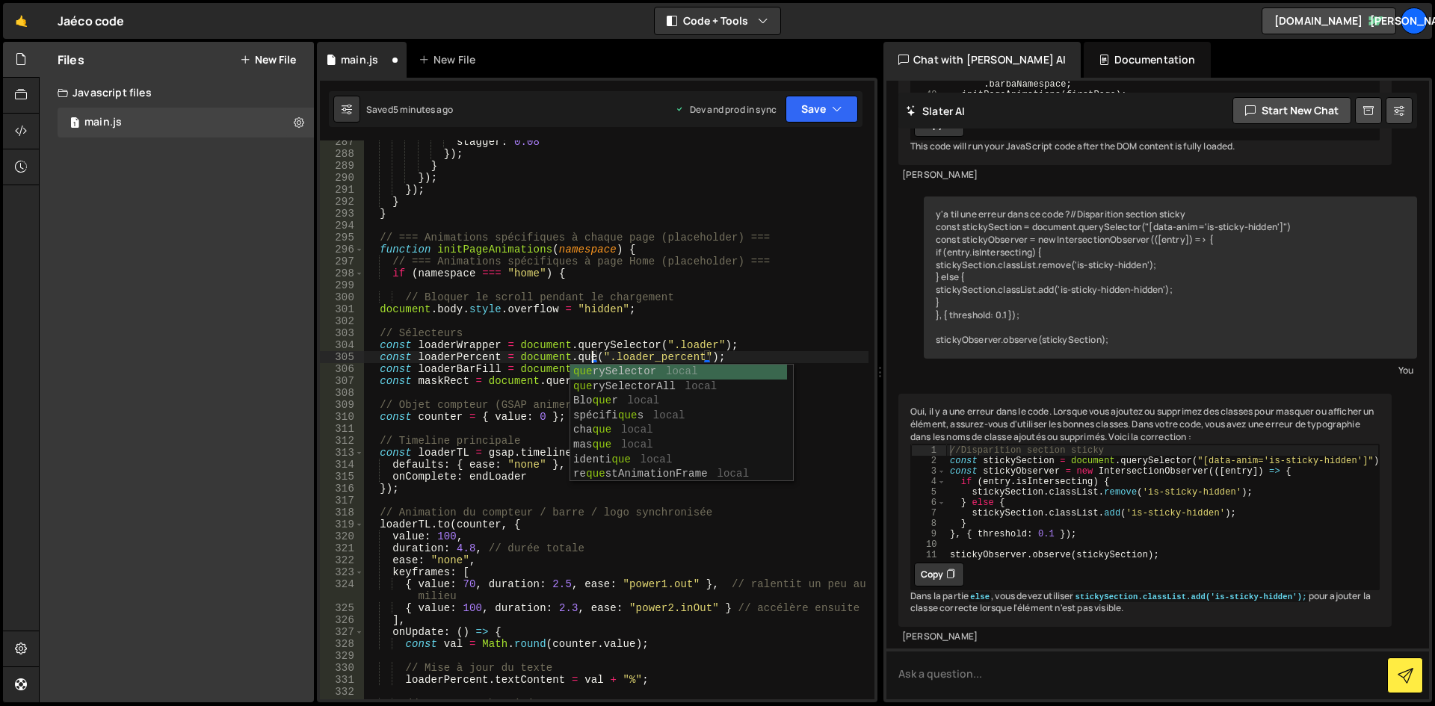
type textarea "const loaderPercent = document.querySelector(".loader_percent");"
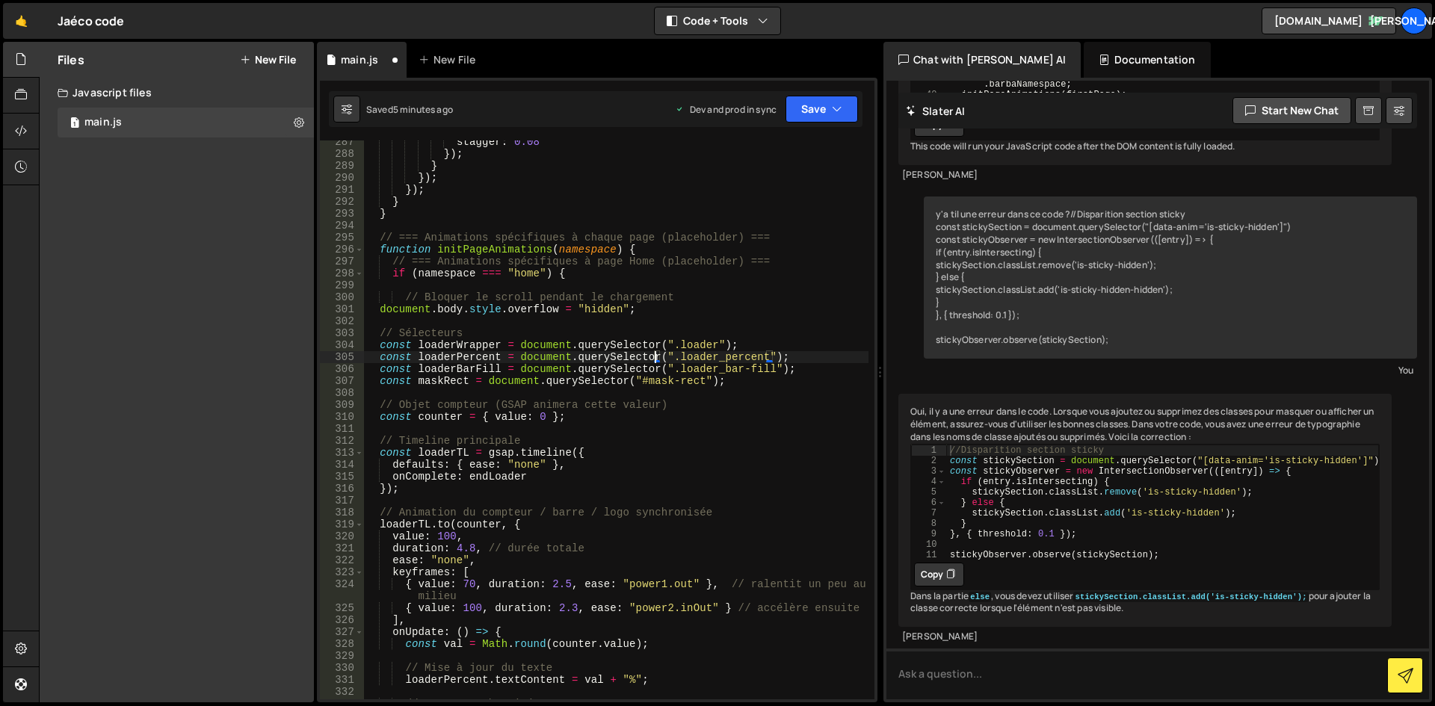
click at [708, 315] on div "stagger : 0.08 }) ; } }) ; }) ; } } // === Animations spécifiques à chaque page…" at bounding box center [616, 427] width 504 height 583
click at [841, 109] on icon "button" at bounding box center [837, 109] width 10 height 15
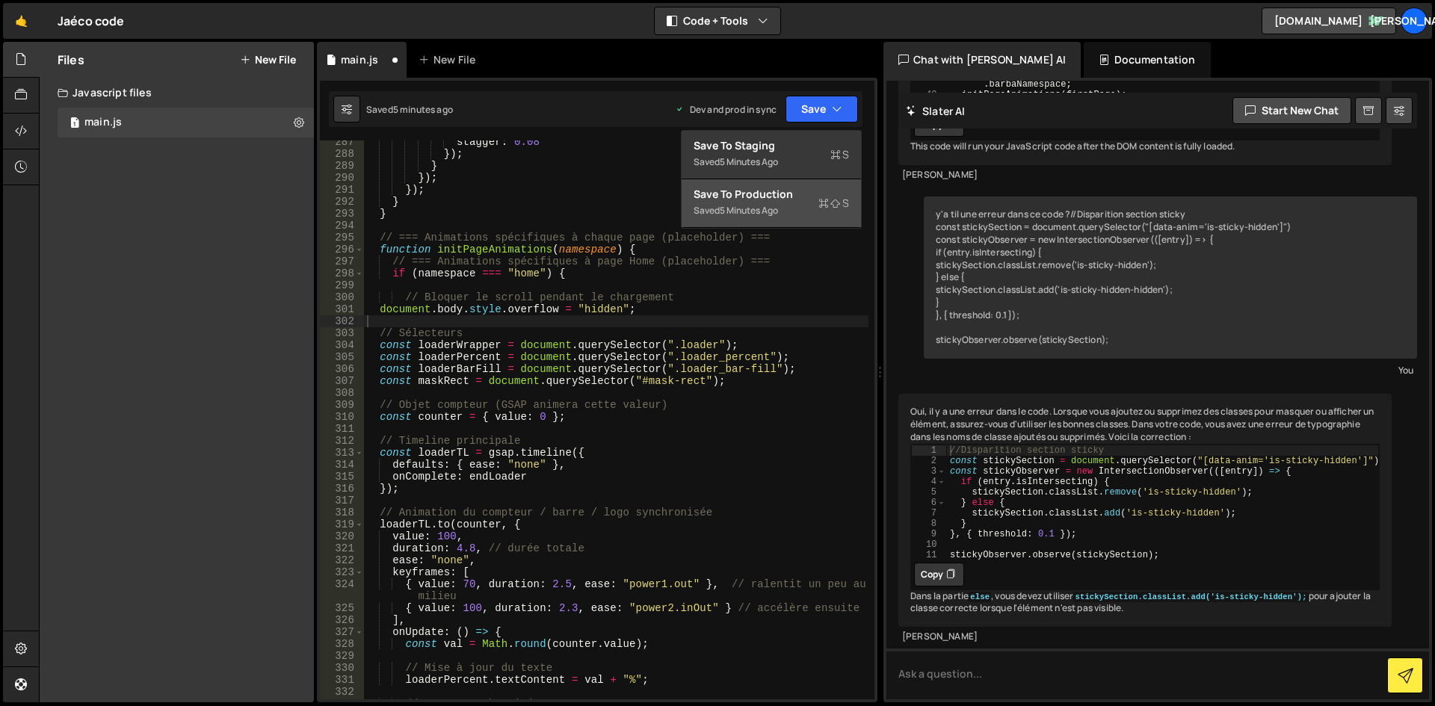
click at [763, 200] on div "Save to Production S" at bounding box center [771, 194] width 155 height 15
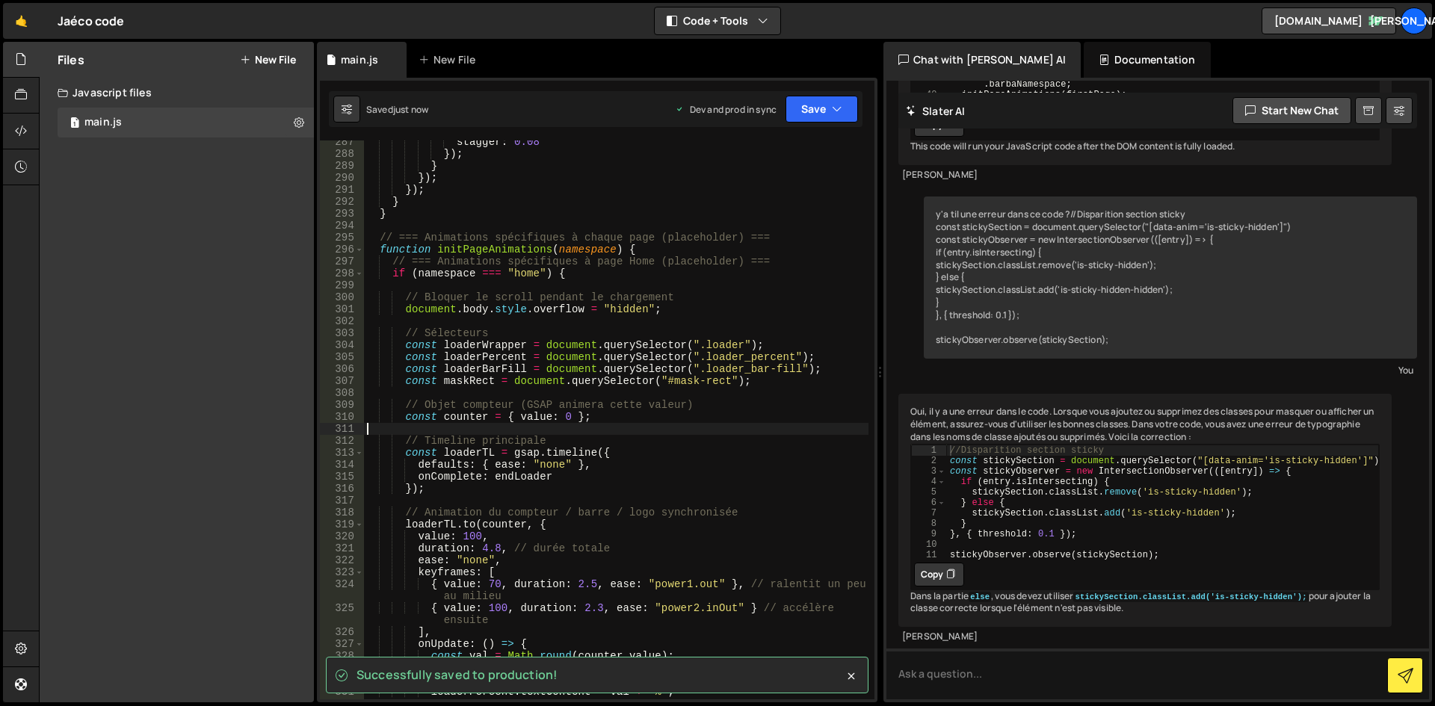
drag, startPoint x: 809, startPoint y: 424, endPoint x: 788, endPoint y: 421, distance: 21.8
click at [811, 422] on div "stagger : 0.08 }) ; } }) ; }) ; } } // === Animations spécifiques à chaque page…" at bounding box center [616, 427] width 504 height 583
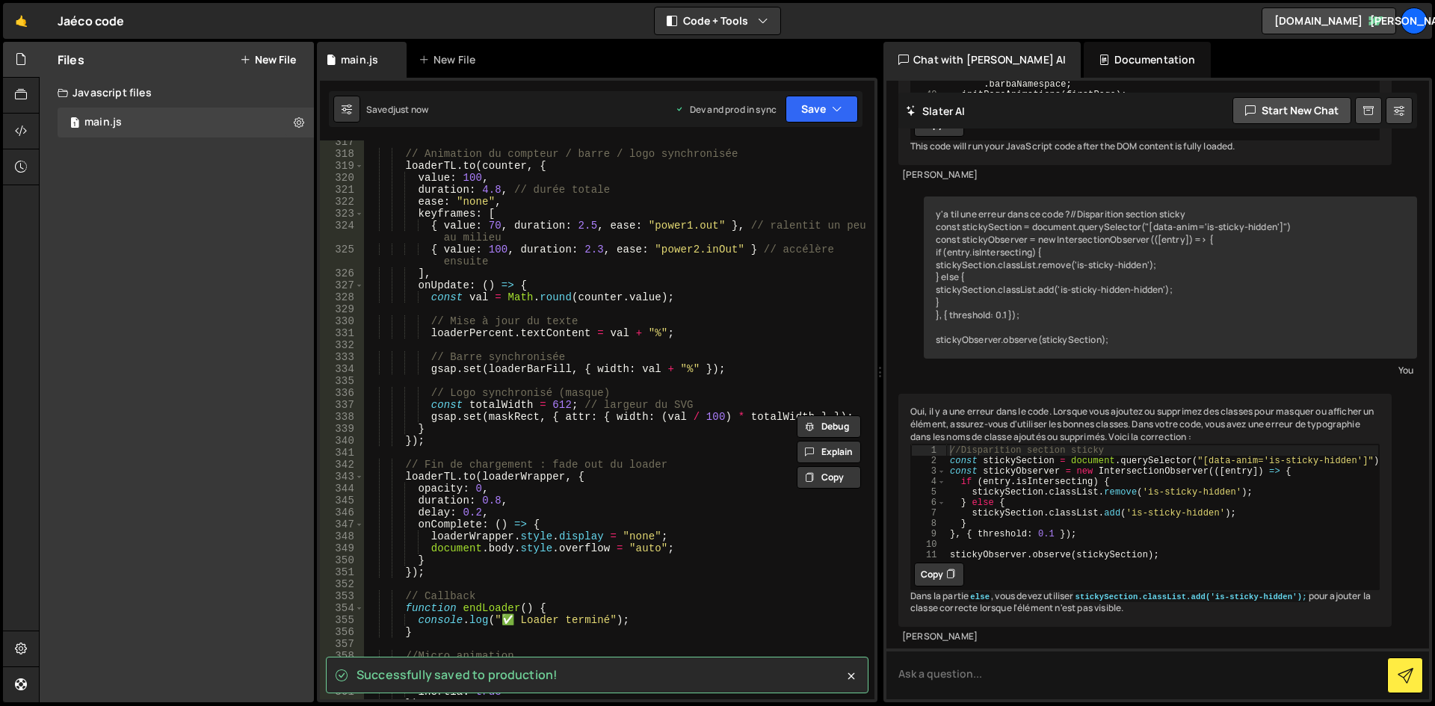
scroll to position [3938, 0]
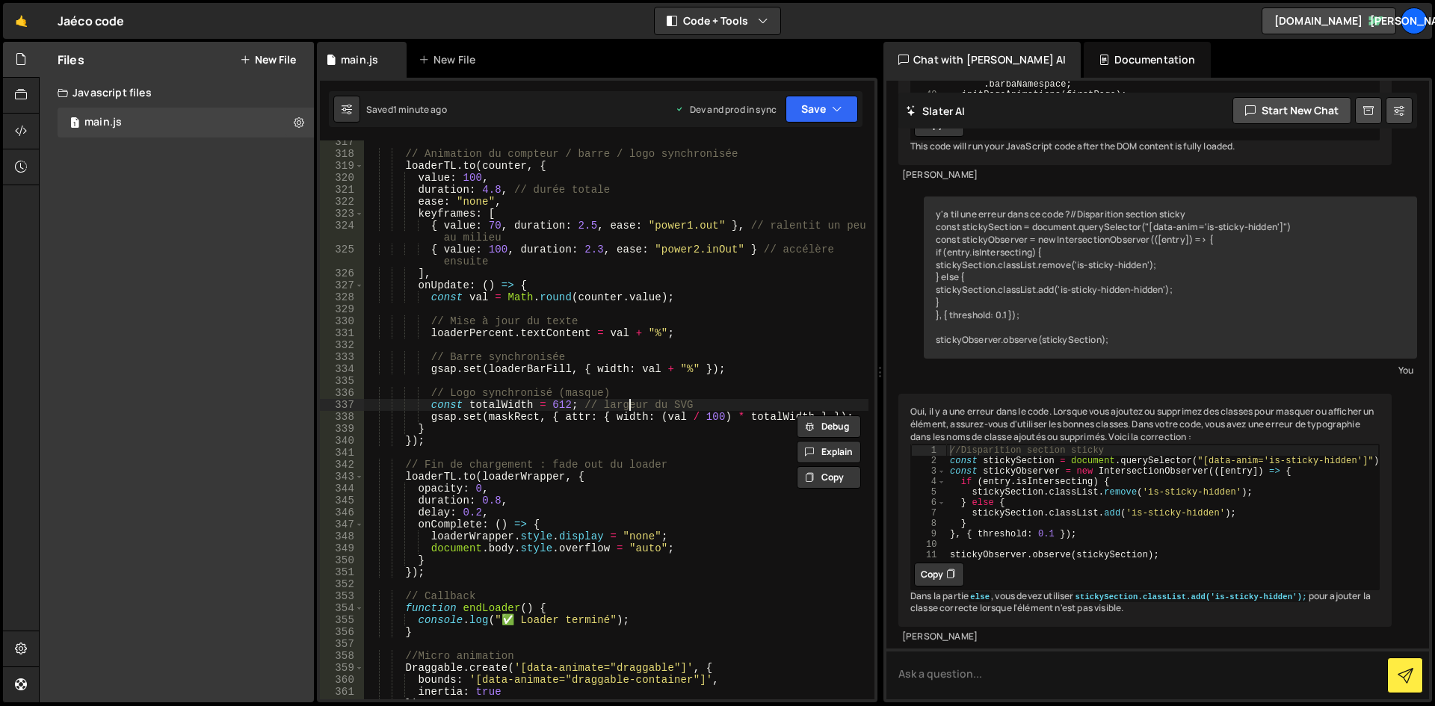
click at [630, 401] on div "// Animation du compteur / barre / logo synchronisée loaderTL . to ( counter , …" at bounding box center [616, 427] width 504 height 583
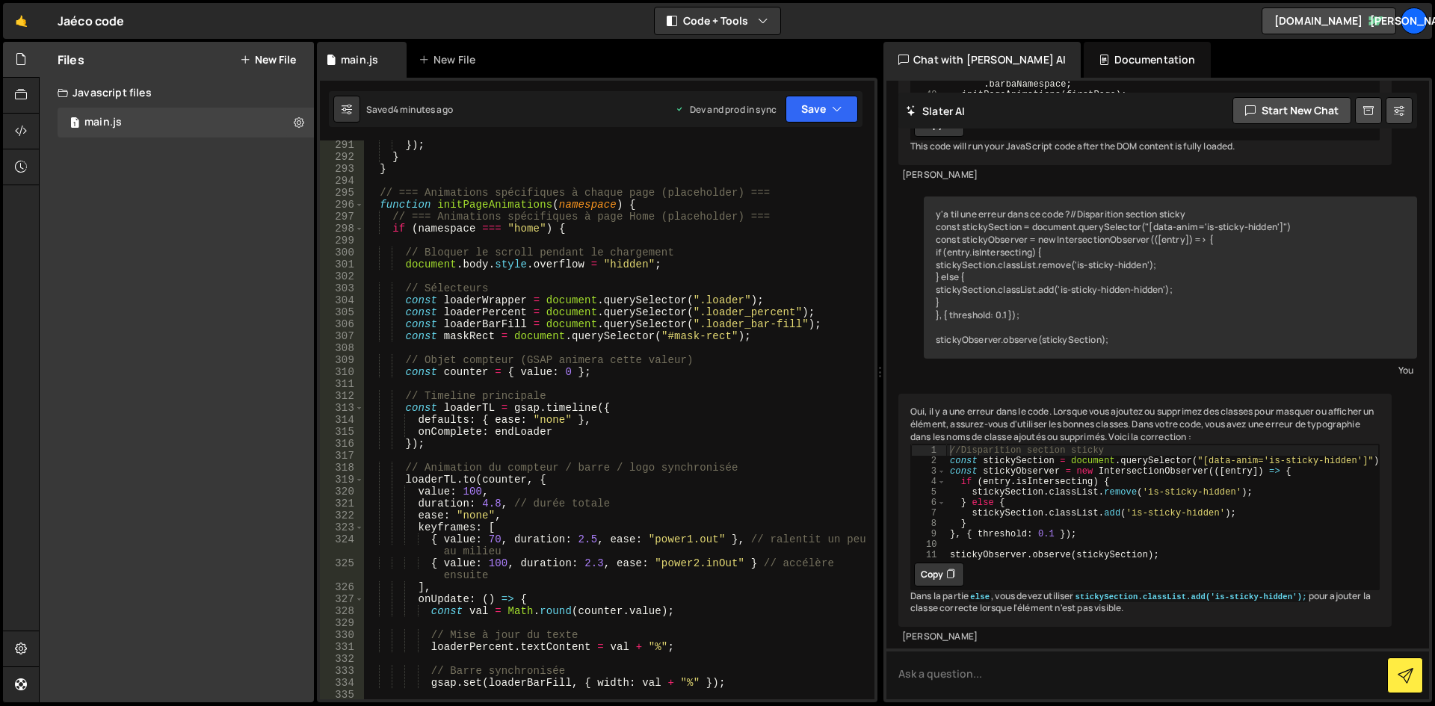
scroll to position [3669, 0]
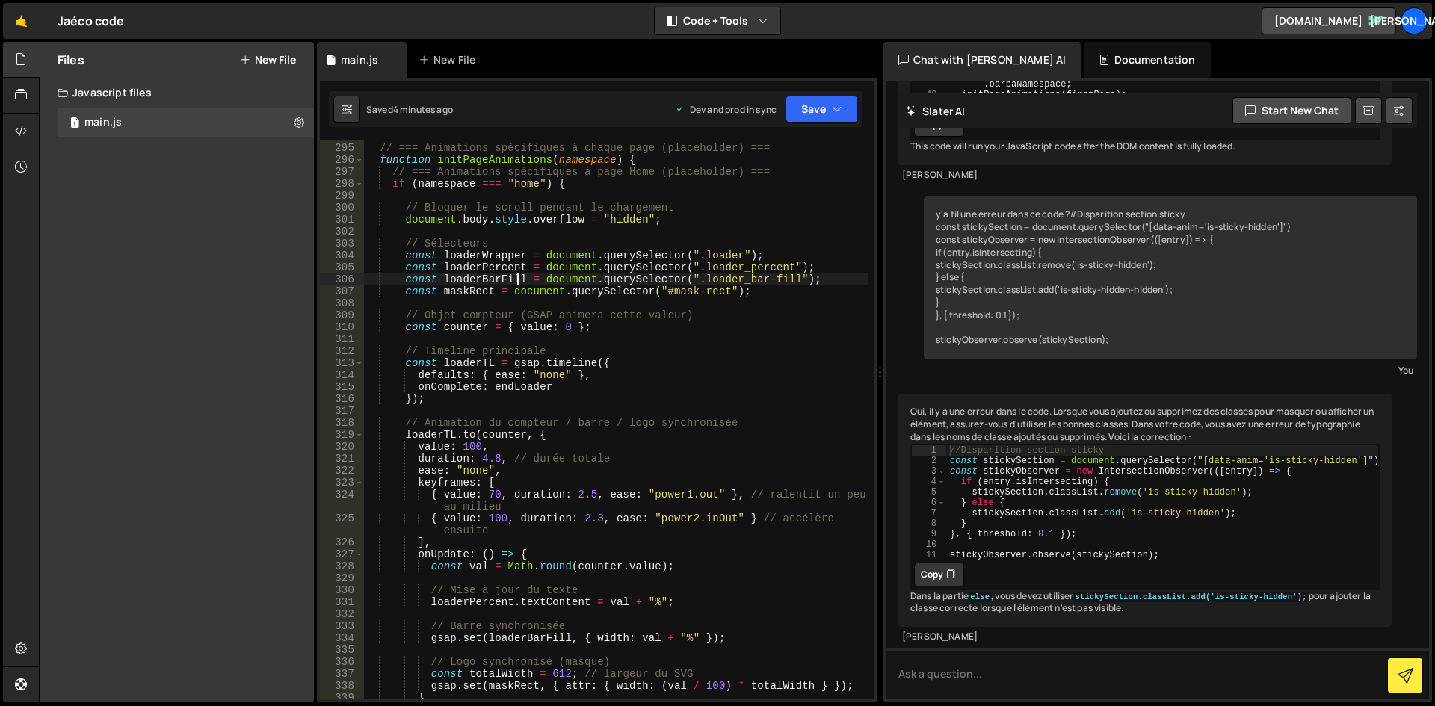
click at [515, 277] on div "// === Animations spécifiques à chaque page (placeholder) === function initPage…" at bounding box center [616, 421] width 504 height 583
drag, startPoint x: 522, startPoint y: 277, endPoint x: 442, endPoint y: 277, distance: 80.0
click at [442, 277] on div "// === Animations spécifiques à chaque page (placeholder) === function initPage…" at bounding box center [616, 421] width 504 height 583
click at [663, 360] on div "// === Animations spécifiques à chaque page (placeholder) === function initPage…" at bounding box center [616, 421] width 504 height 583
type textarea "const loaderTL = gsap.timeline({"
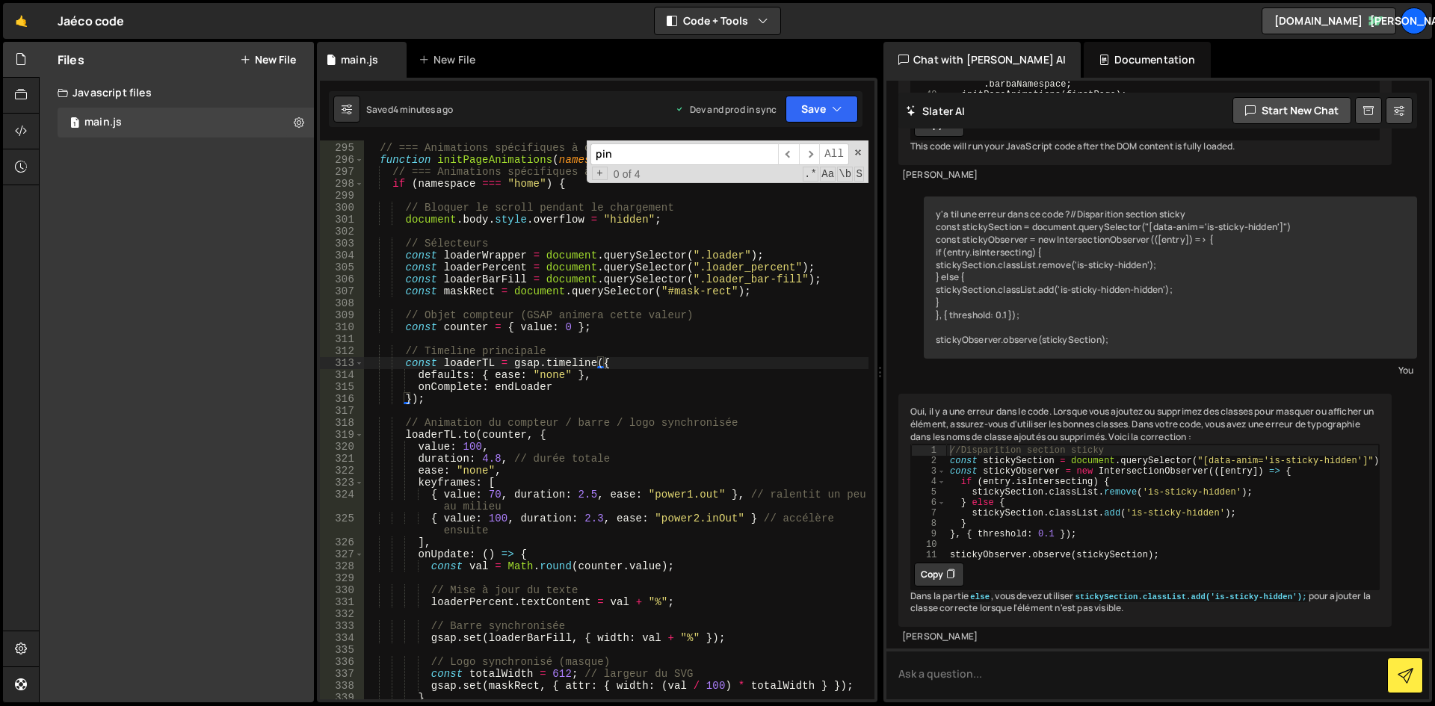
click at [674, 158] on input "pin" at bounding box center [684, 154] width 188 height 22
click at [674, 157] on input "pin" at bounding box center [684, 154] width 188 height 22
paste input "loaderBarFill"
type input "loaderBarFill"
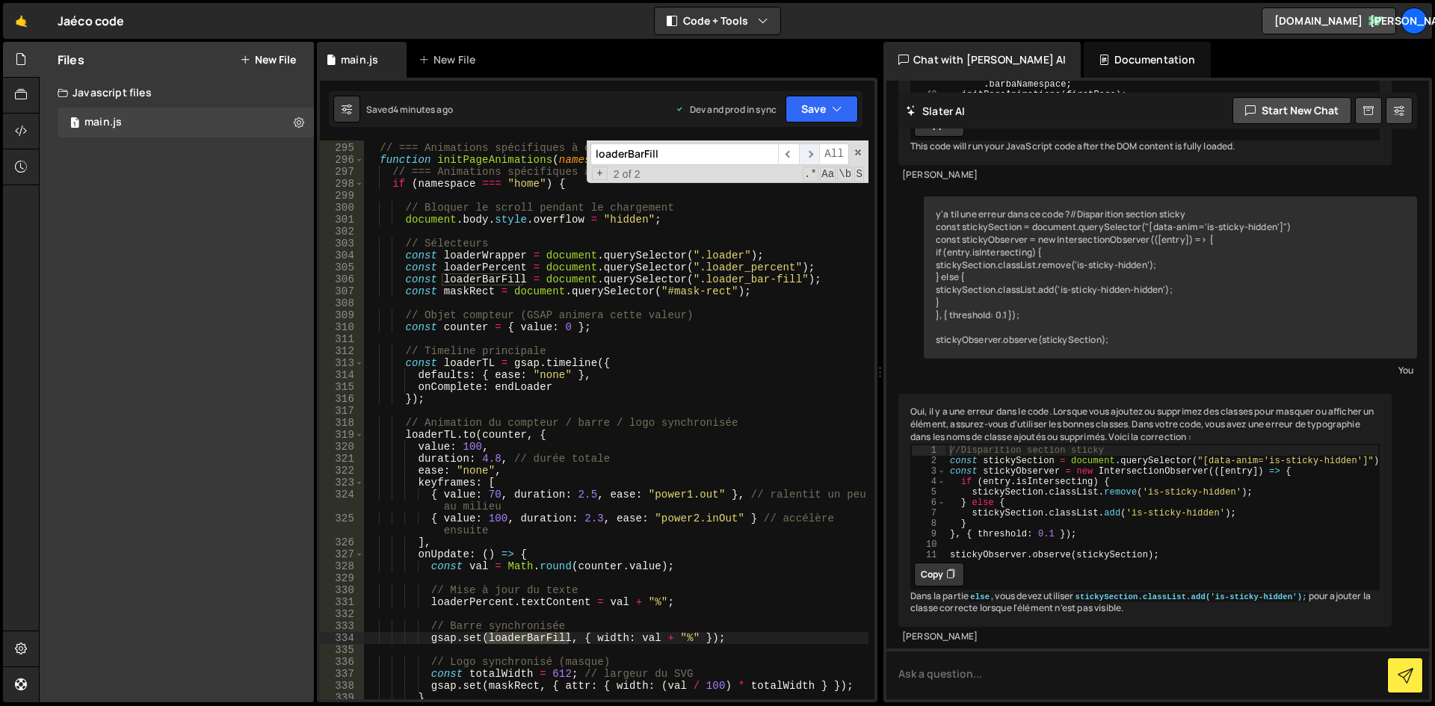
click at [811, 156] on span "​" at bounding box center [809, 154] width 21 height 22
click at [507, 358] on div "// === Animations spécifiques à chaque page (placeholder) === function initPage…" at bounding box center [616, 421] width 504 height 583
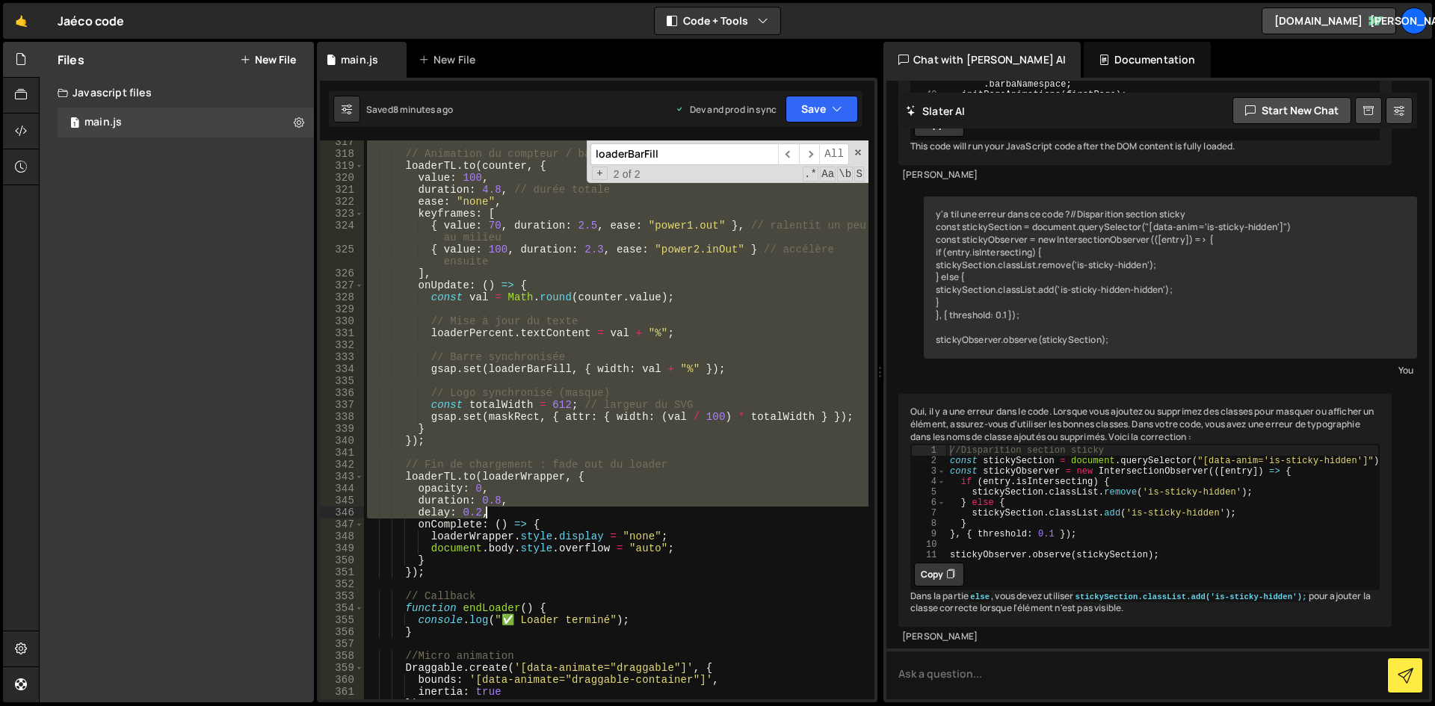
scroll to position [3983, 0]
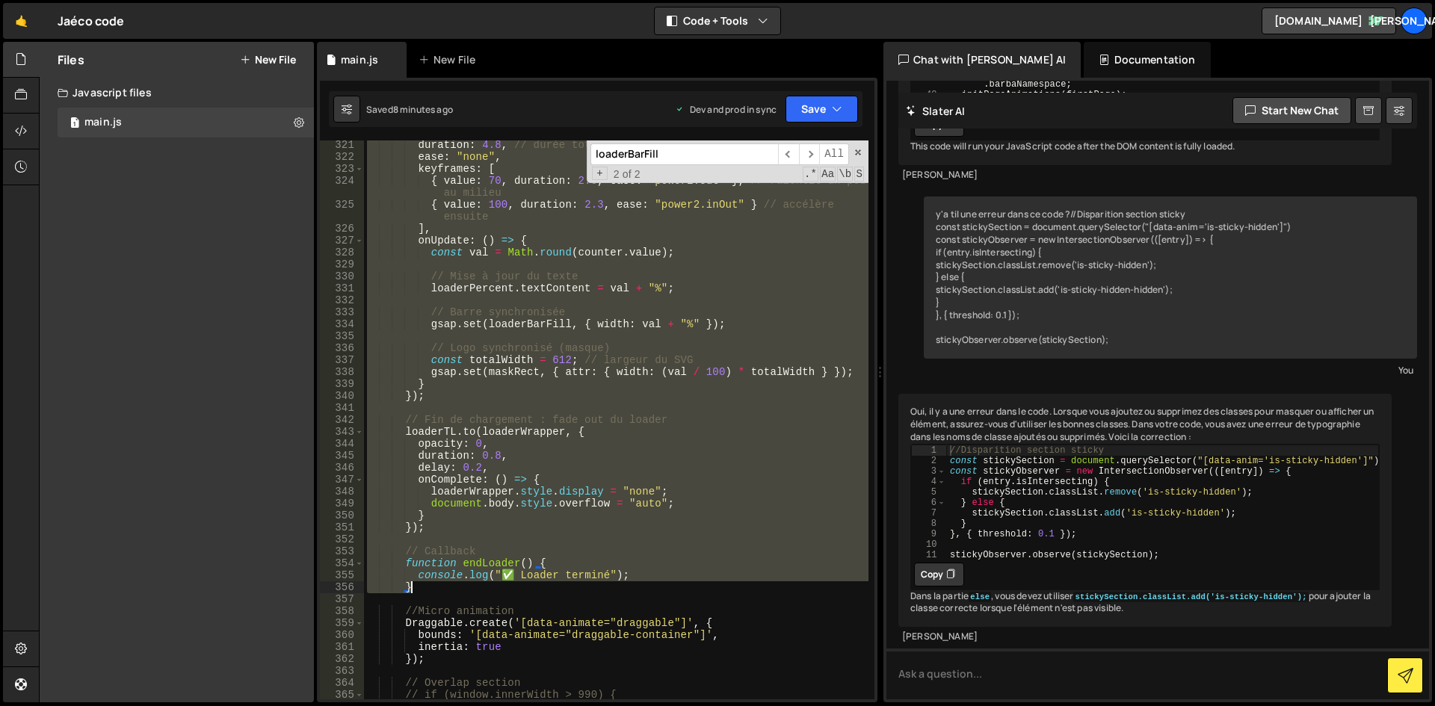
drag, startPoint x: 404, startPoint y: 207, endPoint x: 506, endPoint y: 585, distance: 391.6
click at [506, 585] on div "duration : 4.8 , // durée totale ease : "none" , keyframes : [ { value : 70 , d…" at bounding box center [616, 430] width 504 height 583
paste textarea
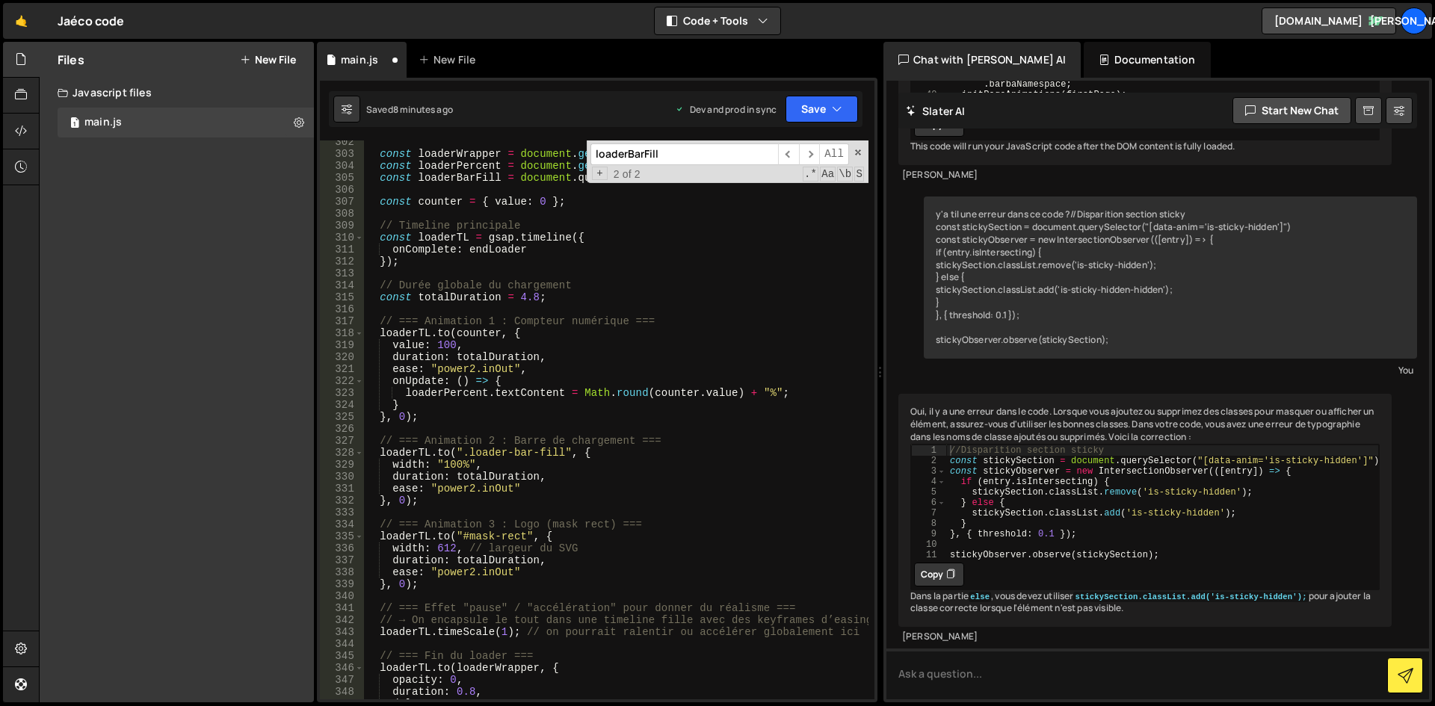
scroll to position [3580, 0]
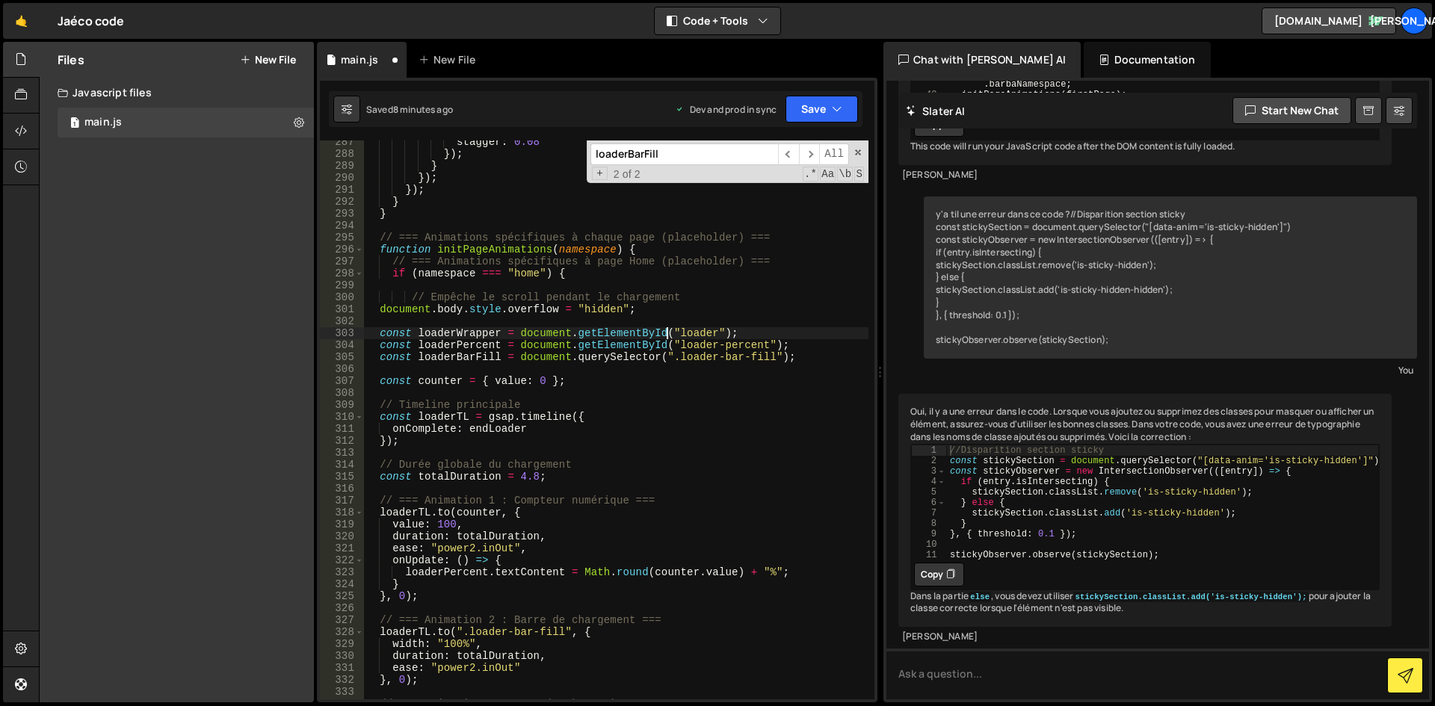
click at [664, 337] on div "stagger : 0.08 }) ; } }) ; }) ; } } // === Animations spécifiques à chaque page…" at bounding box center [616, 427] width 504 height 583
click at [676, 332] on div "stagger : 0.08 }) ; } }) ; }) ; } } // === Animations spécifiques à chaque page…" at bounding box center [616, 427] width 504 height 583
drag, startPoint x: 658, startPoint y: 345, endPoint x: 574, endPoint y: 343, distance: 84.5
click at [574, 343] on div "stagger : 0.08 }) ; } }) ; }) ; } } // === Animations spécifiques à chaque page…" at bounding box center [616, 427] width 504 height 583
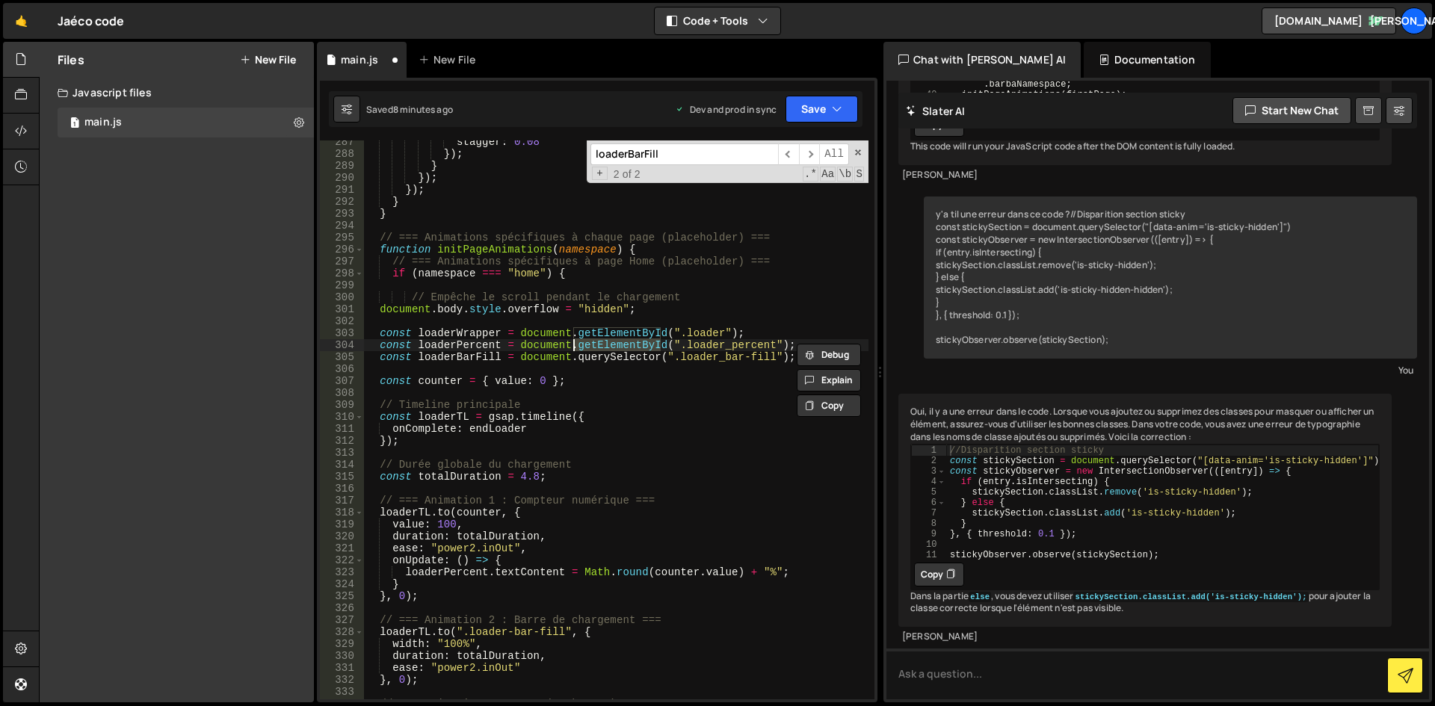
scroll to position [0, 15]
drag, startPoint x: 572, startPoint y: 333, endPoint x: 660, endPoint y: 330, distance: 88.2
click at [660, 330] on div "stagger : 0.08 }) ; } }) ; }) ; } } // === Animations spécifiques à chaque page…" at bounding box center [616, 427] width 504 height 583
click at [701, 314] on div "stagger : 0.08 }) ; } }) ; }) ; } } // === Animations spécifiques à chaque page…" at bounding box center [616, 427] width 504 height 583
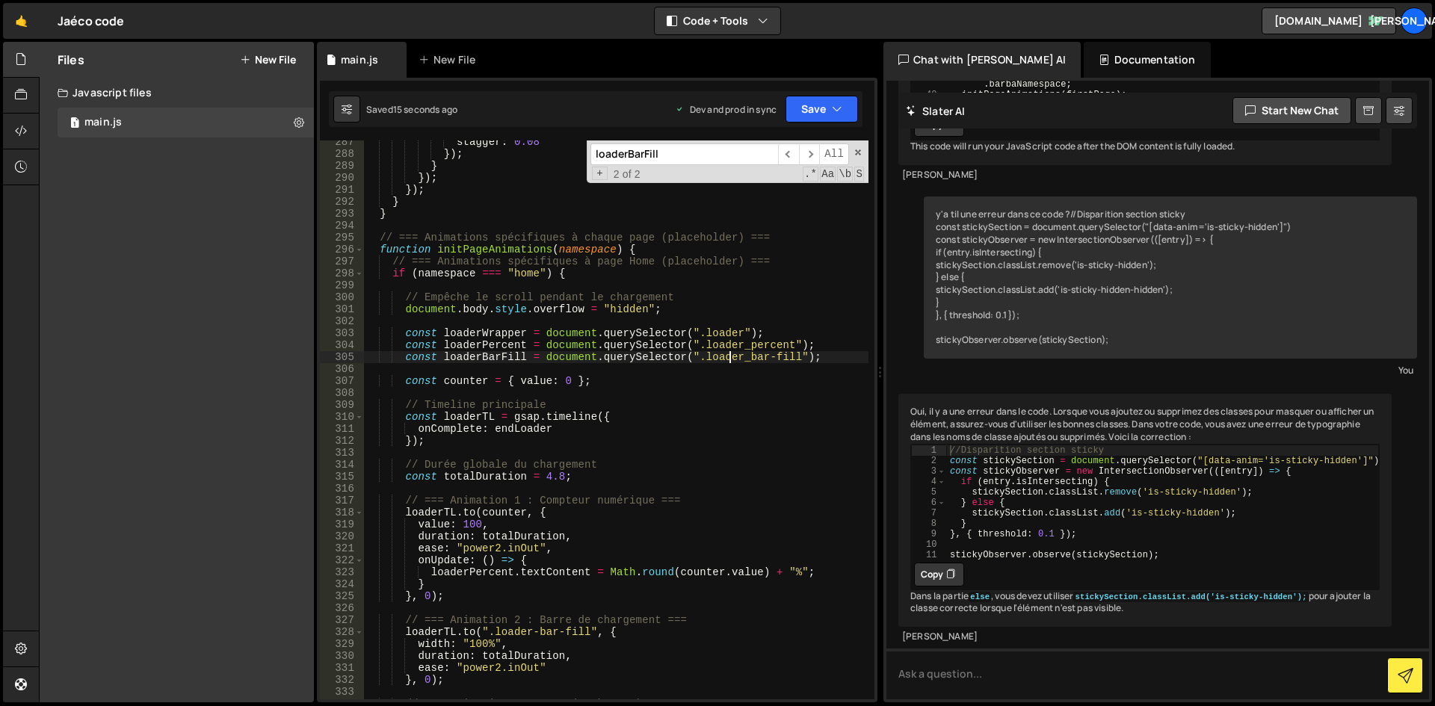
click at [732, 358] on div "stagger : 0.08 }) ; } }) ; }) ; } } // === Animations spécifiques à chaque page…" at bounding box center [616, 427] width 504 height 583
click at [794, 360] on div "stagger : 0.08 }) ; } }) ; }) ; } } // === Animations spécifiques à chaque page…" at bounding box center [616, 427] width 504 height 583
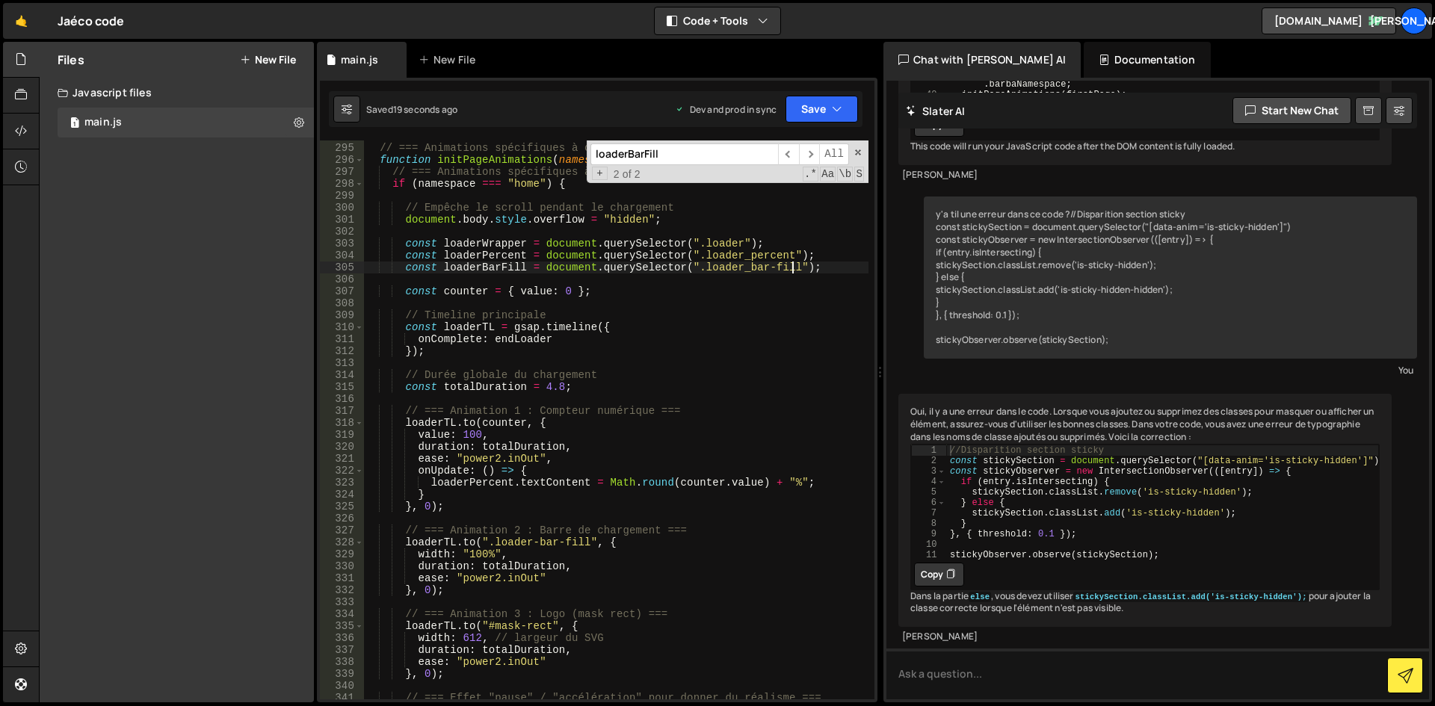
scroll to position [3714, 0]
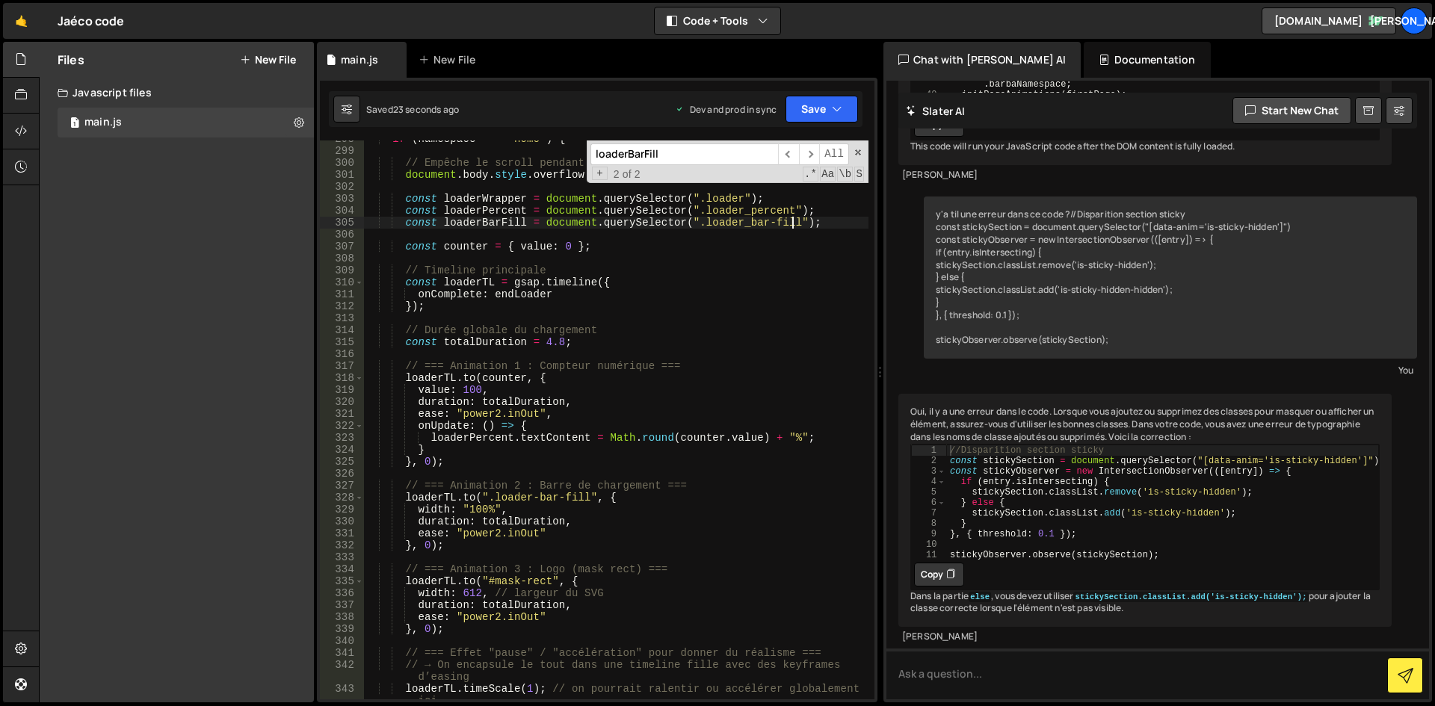
click at [538, 498] on div "if ( namespace === "home" ) { // Empêche le scroll pendant le chargement docume…" at bounding box center [616, 430] width 504 height 595
click at [639, 442] on div "if ( namespace === "home" ) { // Empêche le scroll pendant le chargement docume…" at bounding box center [616, 430] width 504 height 595
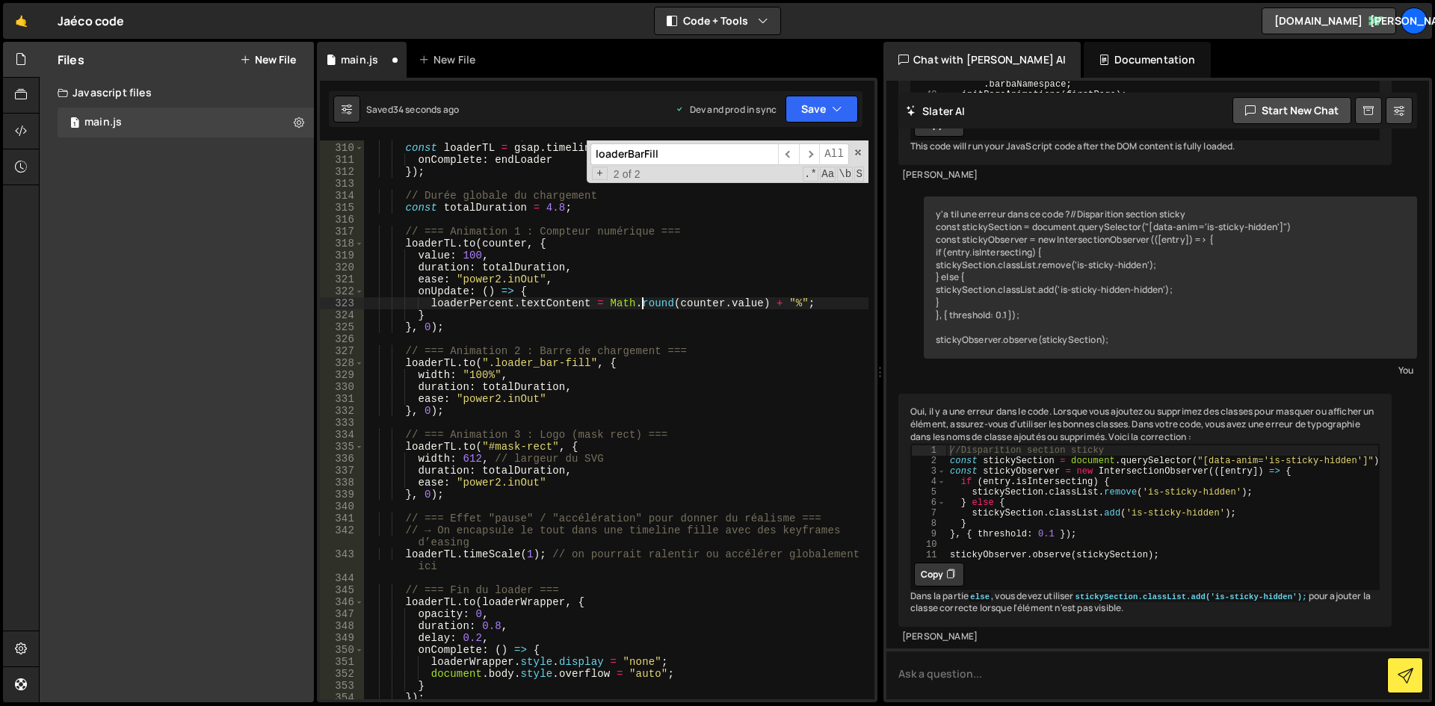
scroll to position [3759, 0]
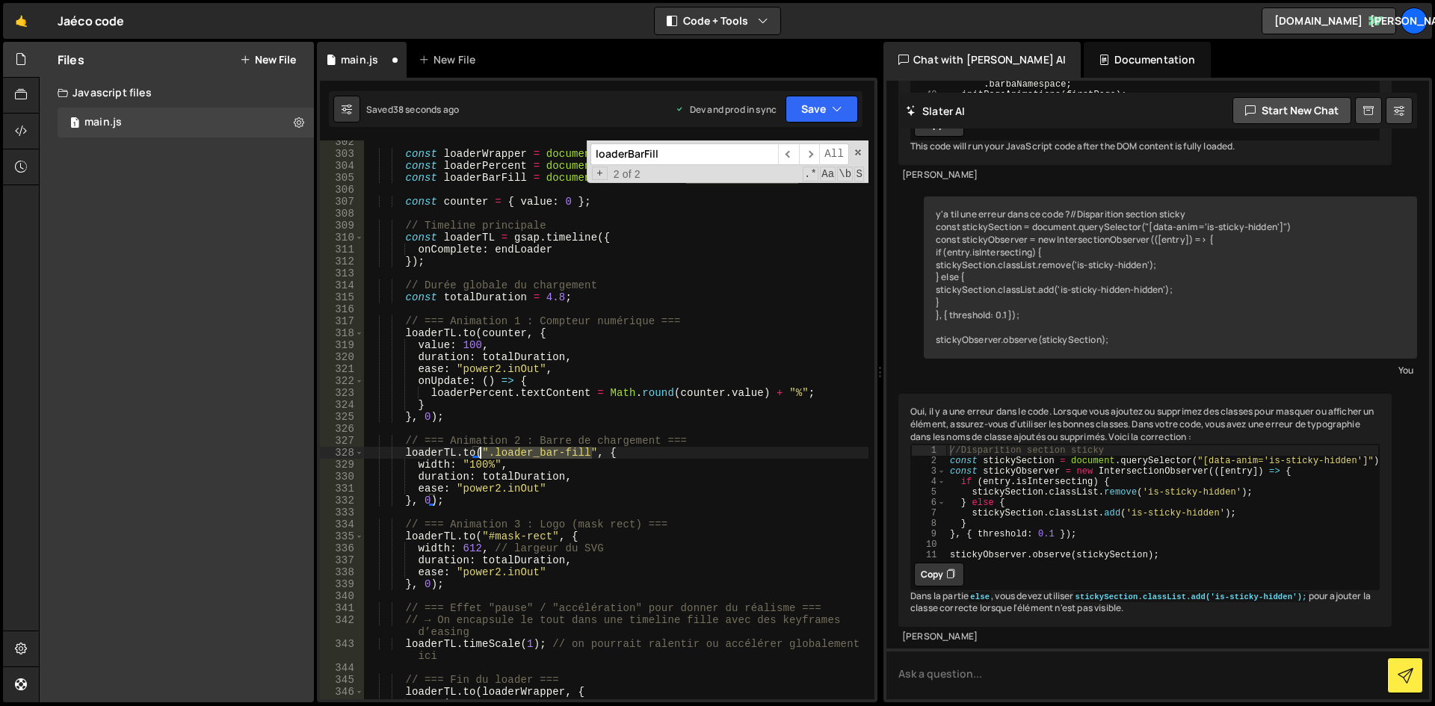
drag, startPoint x: 590, startPoint y: 454, endPoint x: 478, endPoint y: 451, distance: 112.1
click at [478, 451] on div "const loaderWrapper = document . querySelector ( ".loader" ) ; const loaderPerc…" at bounding box center [616, 427] width 504 height 583
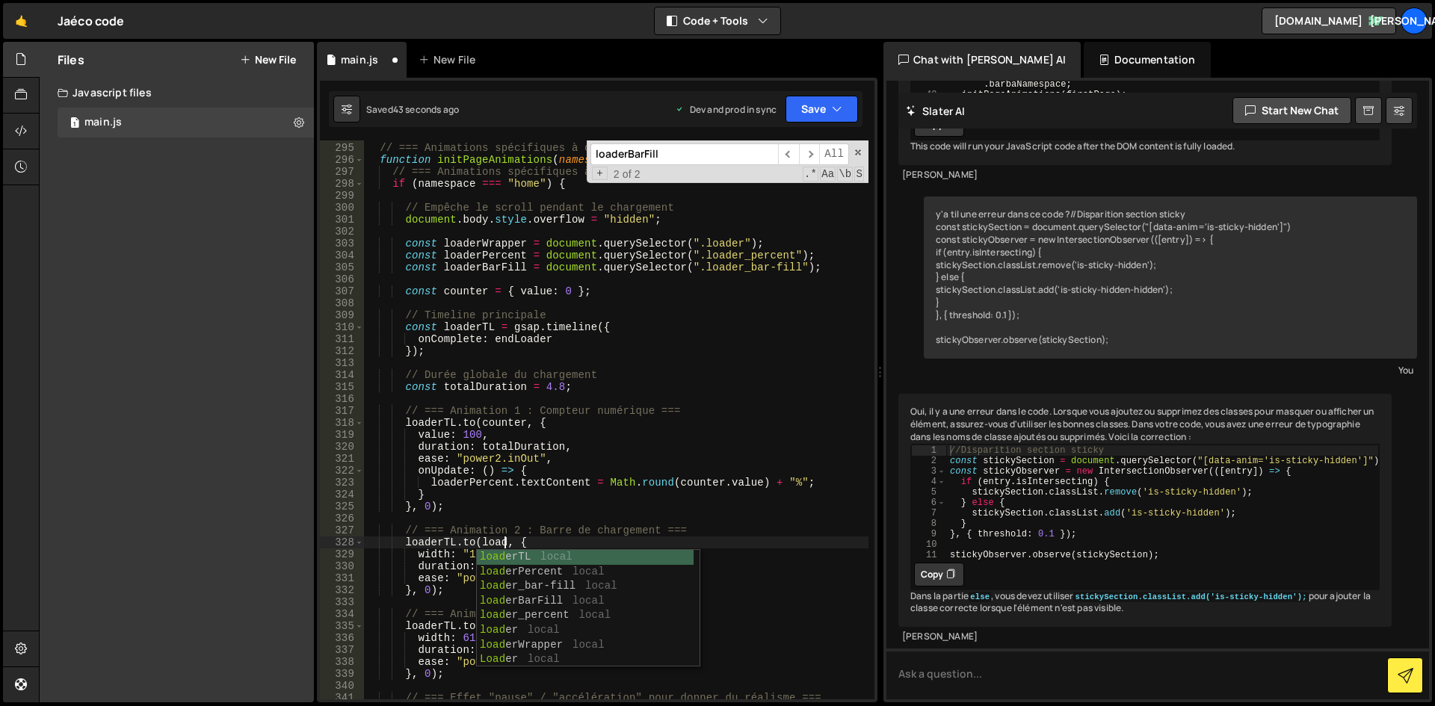
scroll to position [0, 10]
click at [634, 547] on div "// === Animations spécifiques à chaque page (placeholder) === function initPage…" at bounding box center [616, 421] width 504 height 583
click at [582, 557] on div "// === Animations spécifiques à chaque page (placeholder) === function initPage…" at bounding box center [616, 421] width 504 height 583
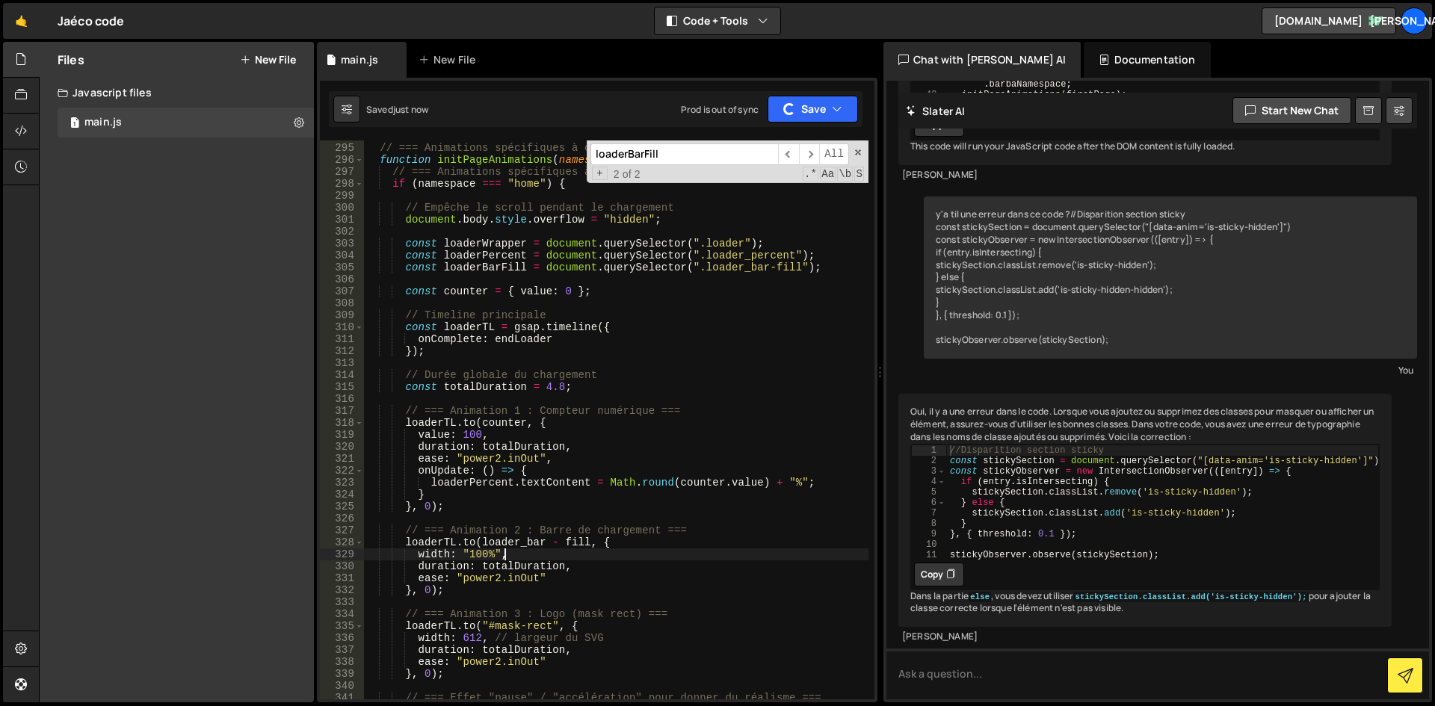
click at [555, 542] on div "// === Animations spécifiques à chaque page (placeholder) === function initPage…" at bounding box center [616, 421] width 504 height 583
click at [576, 557] on div "loaderB arFill local loader _ b ar-fill local" at bounding box center [588, 579] width 223 height 58
drag, startPoint x: 560, startPoint y: 543, endPoint x: 598, endPoint y: 540, distance: 38.2
click at [593, 540] on div "// === Animations spécifiques à chaque page (placeholder) === function initPage…" at bounding box center [616, 421] width 504 height 583
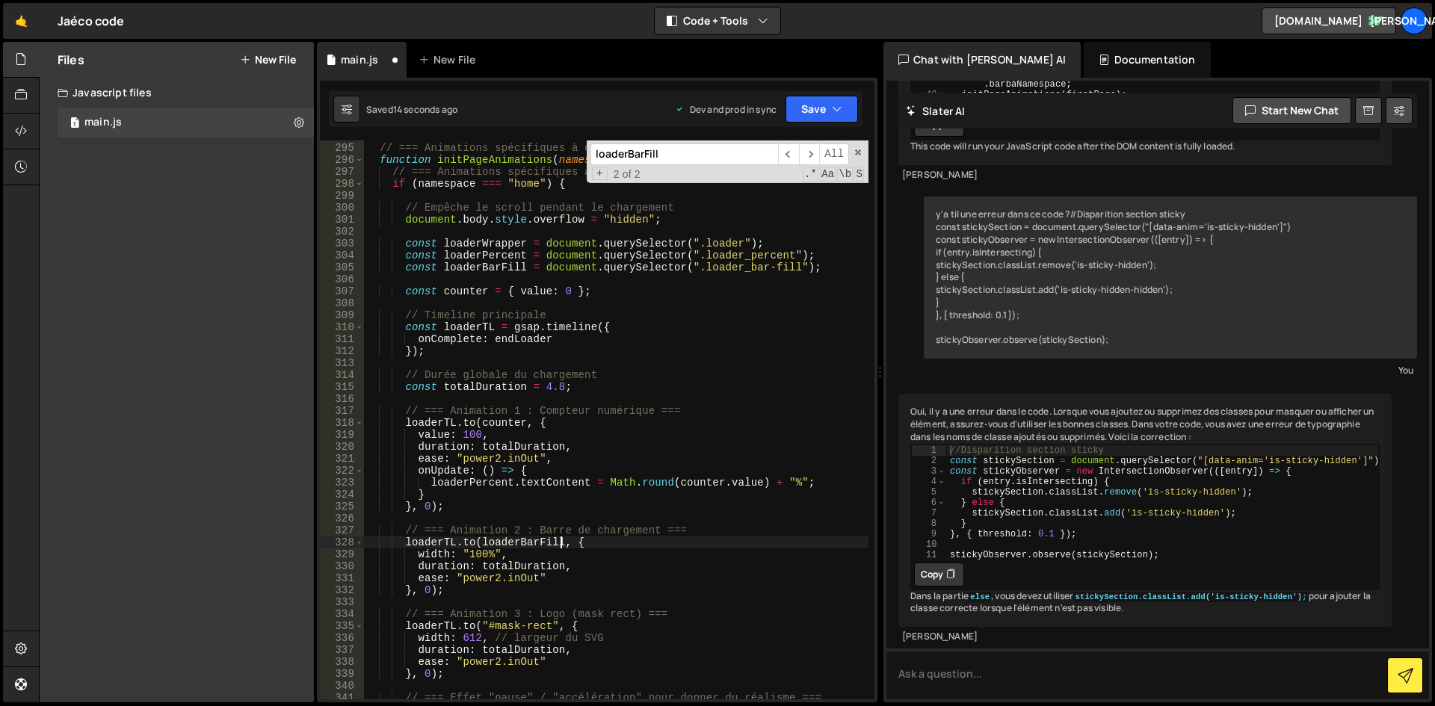
click at [706, 533] on div "// === Animations spécifiques à chaque page (placeholder) === function initPage…" at bounding box center [616, 421] width 504 height 583
click at [957, 667] on textarea at bounding box center [1157, 674] width 543 height 51
click at [649, 249] on div "// === Animations spécifiques à chaque page (placeholder) === function initPage…" at bounding box center [616, 421] width 504 height 583
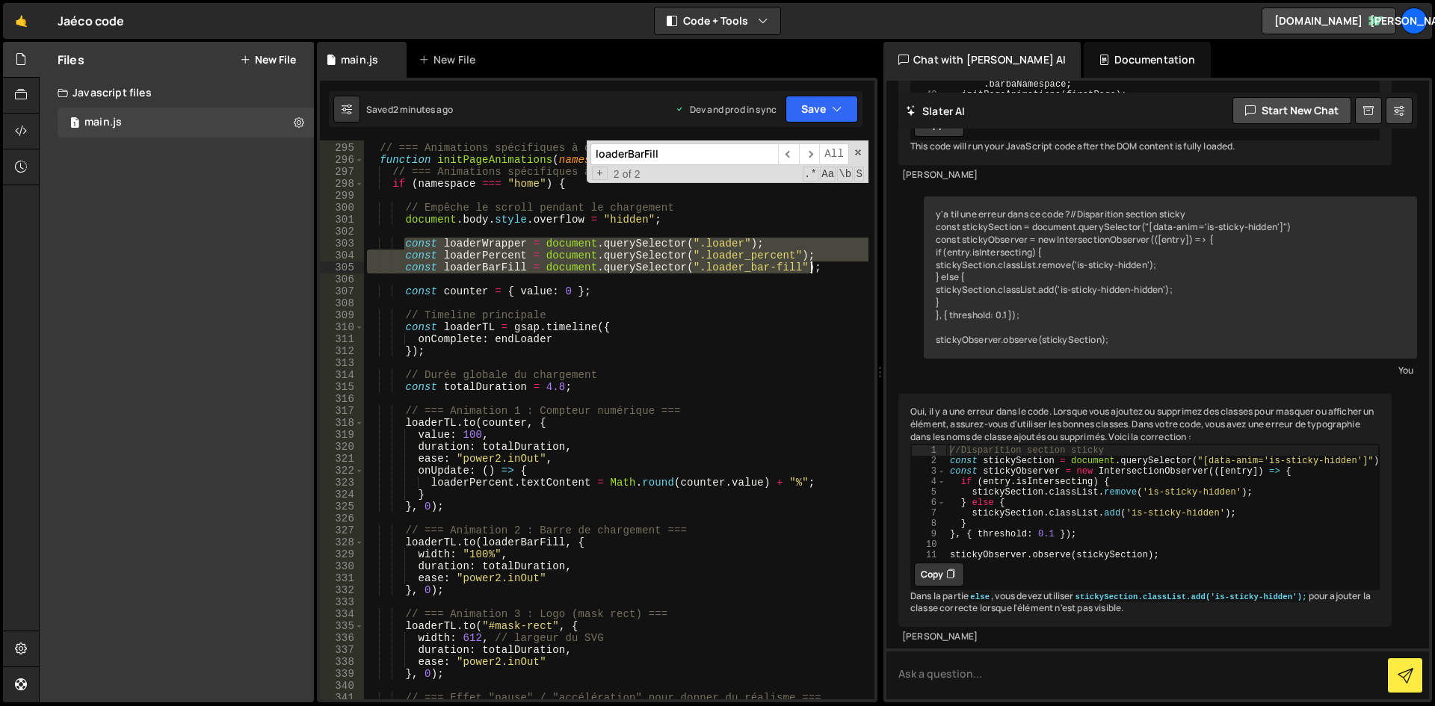
drag, startPoint x: 404, startPoint y: 244, endPoint x: 812, endPoint y: 273, distance: 408.3
click at [812, 273] on div "// === Animations spécifiques à chaque page (placeholder) === function initPage…" at bounding box center [616, 421] width 504 height 583
drag, startPoint x: 511, startPoint y: 322, endPoint x: 485, endPoint y: 298, distance: 35.4
click at [511, 322] on div "// === Animations spécifiques à chaque page (placeholder) === function initPage…" at bounding box center [616, 421] width 504 height 583
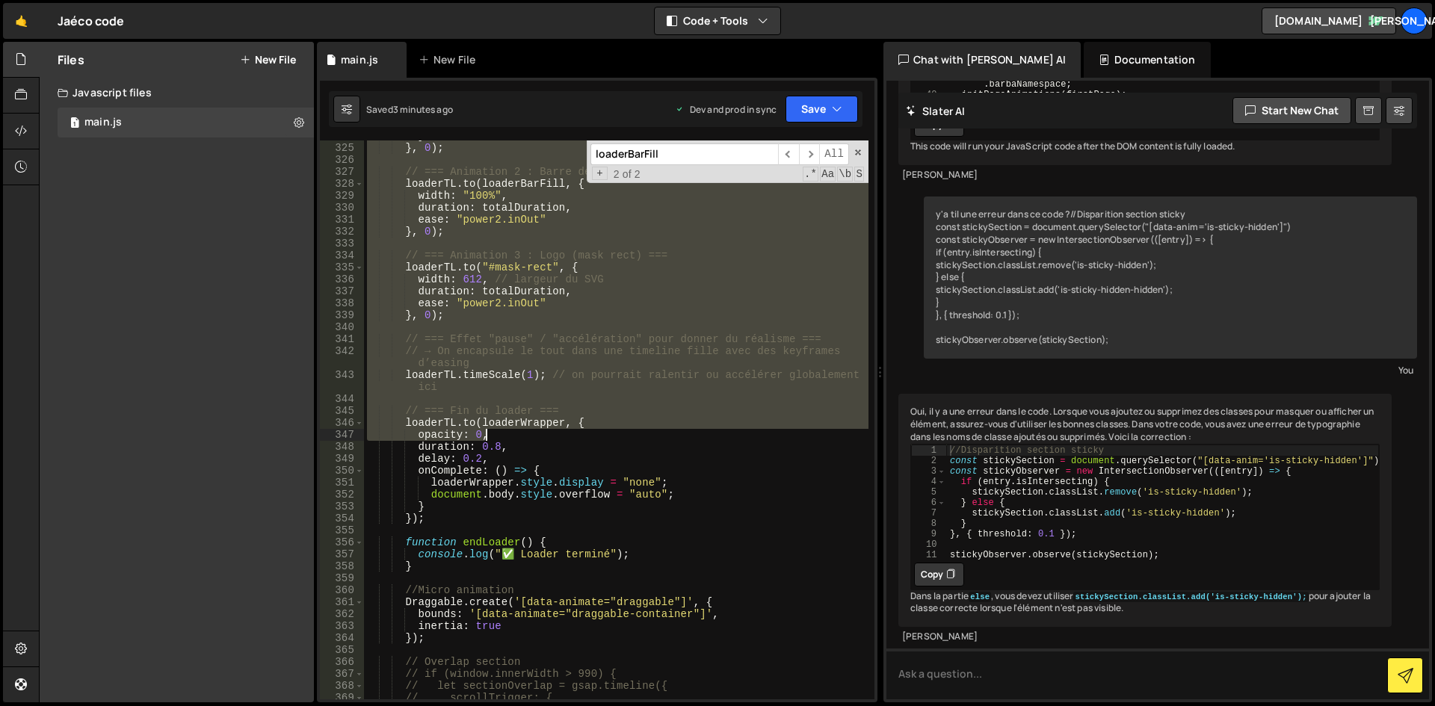
scroll to position [4252, 0]
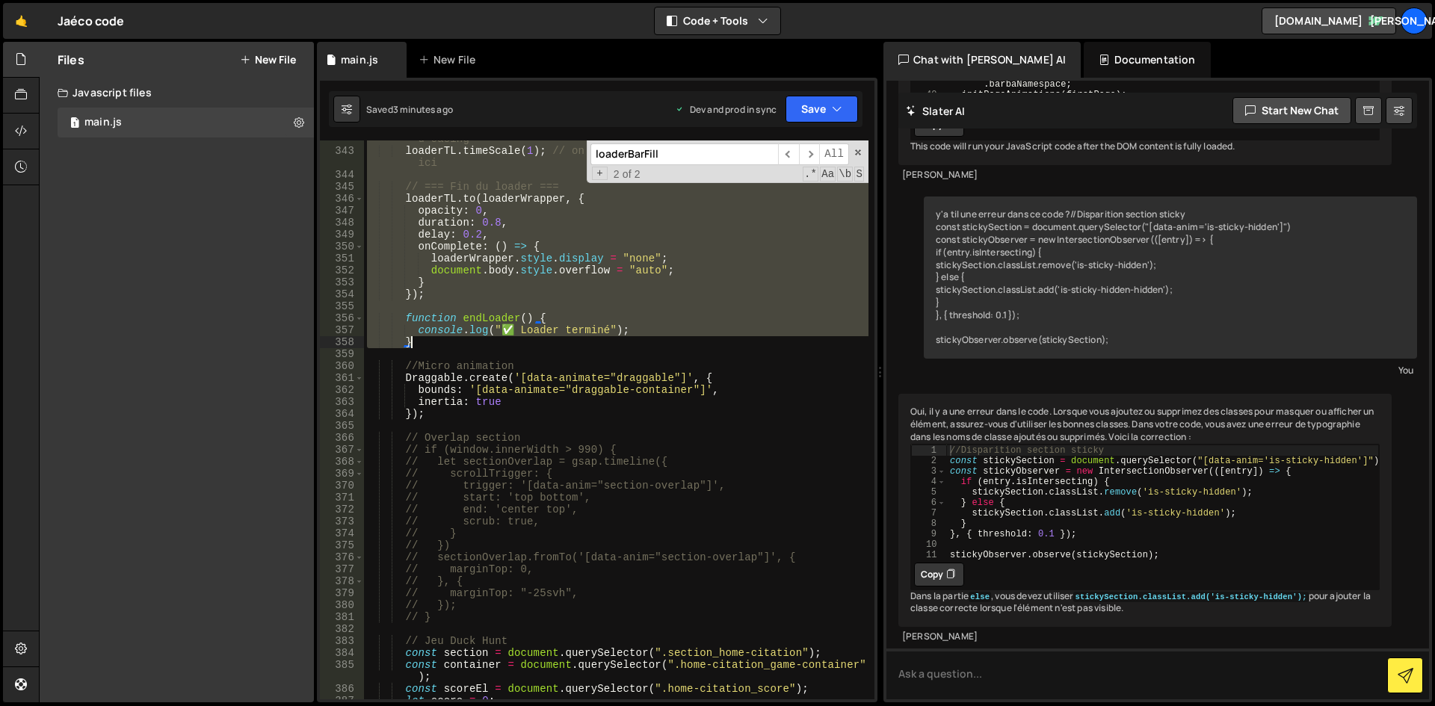
drag, startPoint x: 405, startPoint y: 209, endPoint x: 454, endPoint y: 339, distance: 139.8
click at [454, 339] on div "// → On encapsule le tout dans une timeline fille avec des keyframes d’easing l…" at bounding box center [616, 418] width 504 height 595
paste textarea
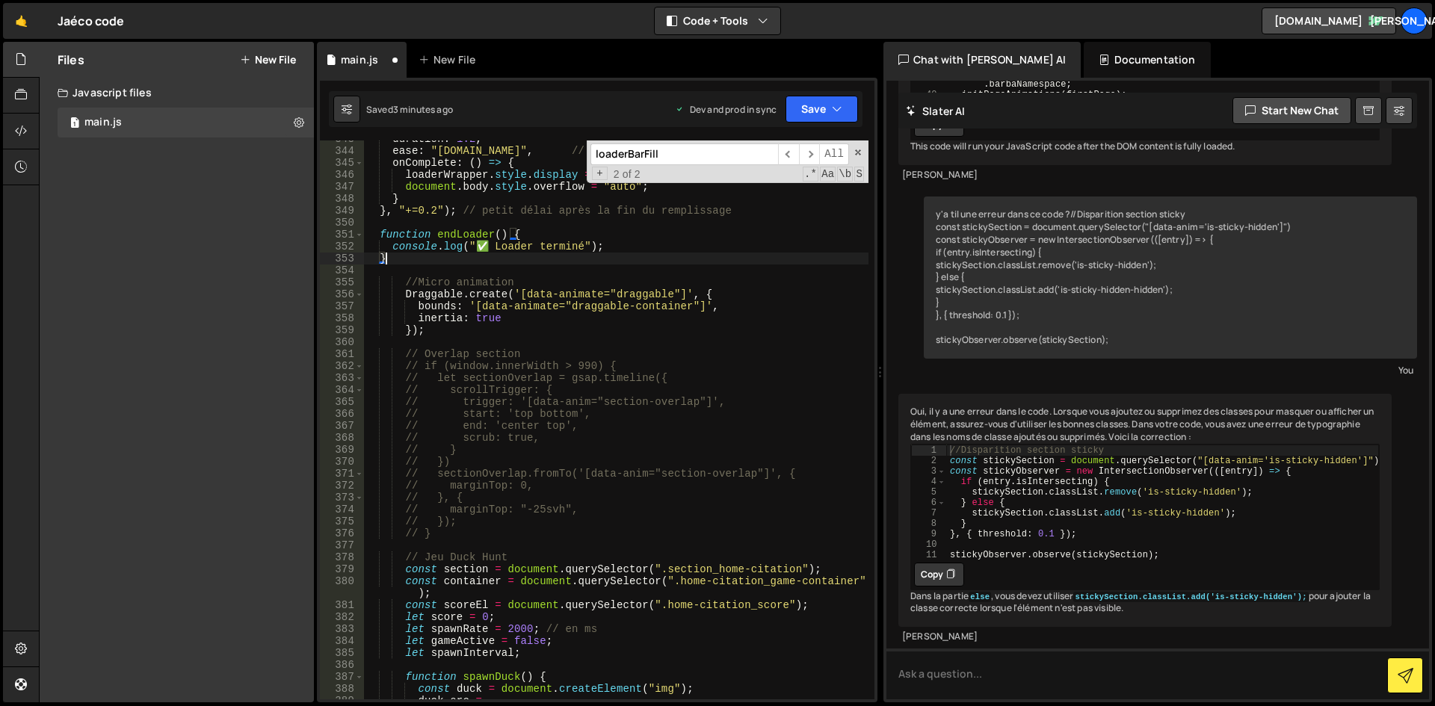
scroll to position [4073, 0]
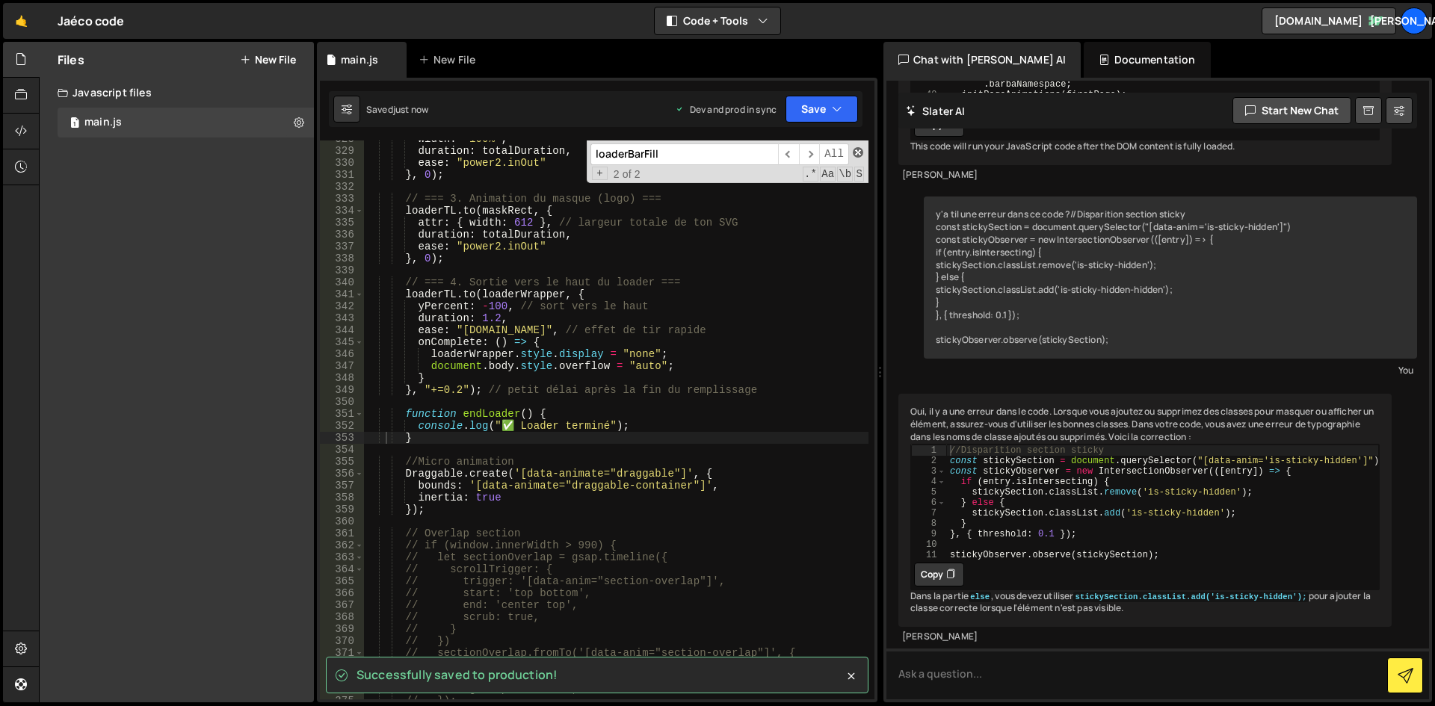
click at [861, 151] on span at bounding box center [858, 152] width 10 height 10
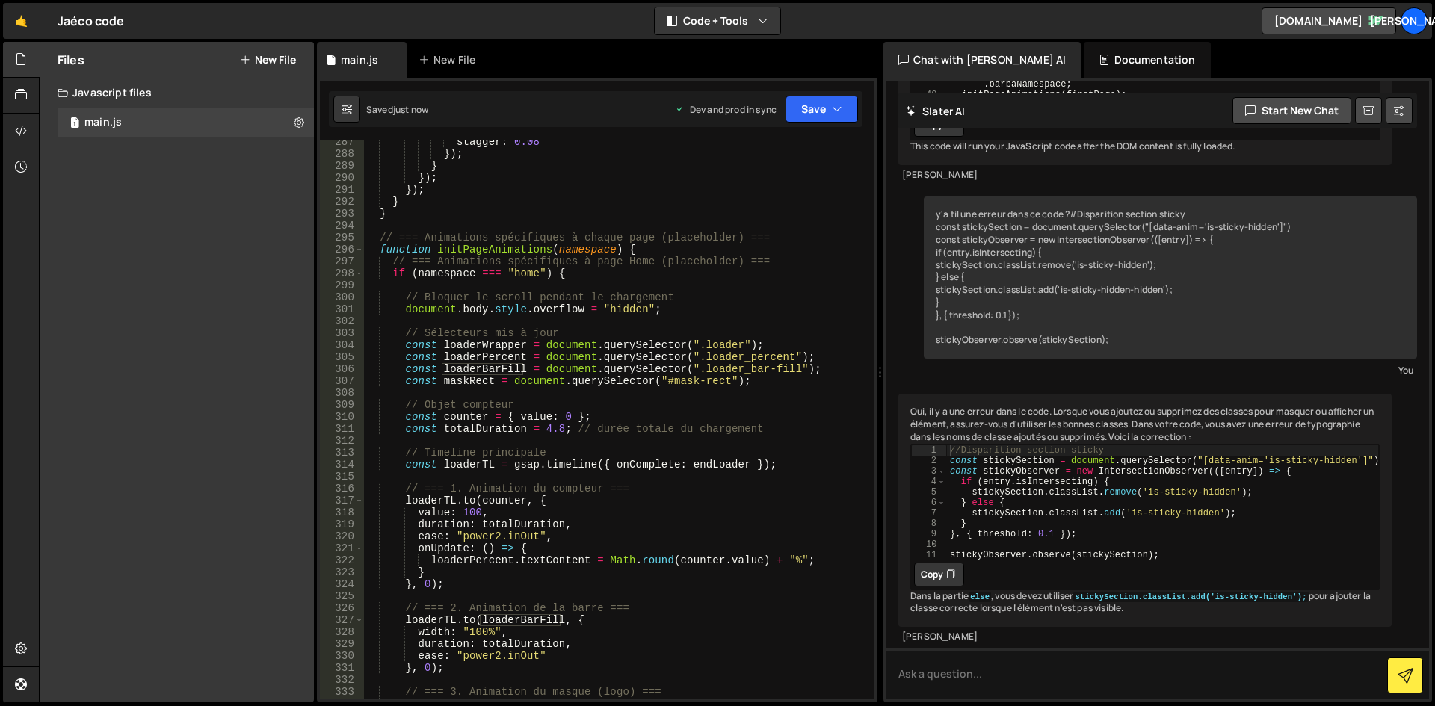
click at [626, 383] on div "stagger : 0.08 }) ; } }) ; }) ; } } // === Animations spécifiques à chaque page…" at bounding box center [616, 427] width 504 height 583
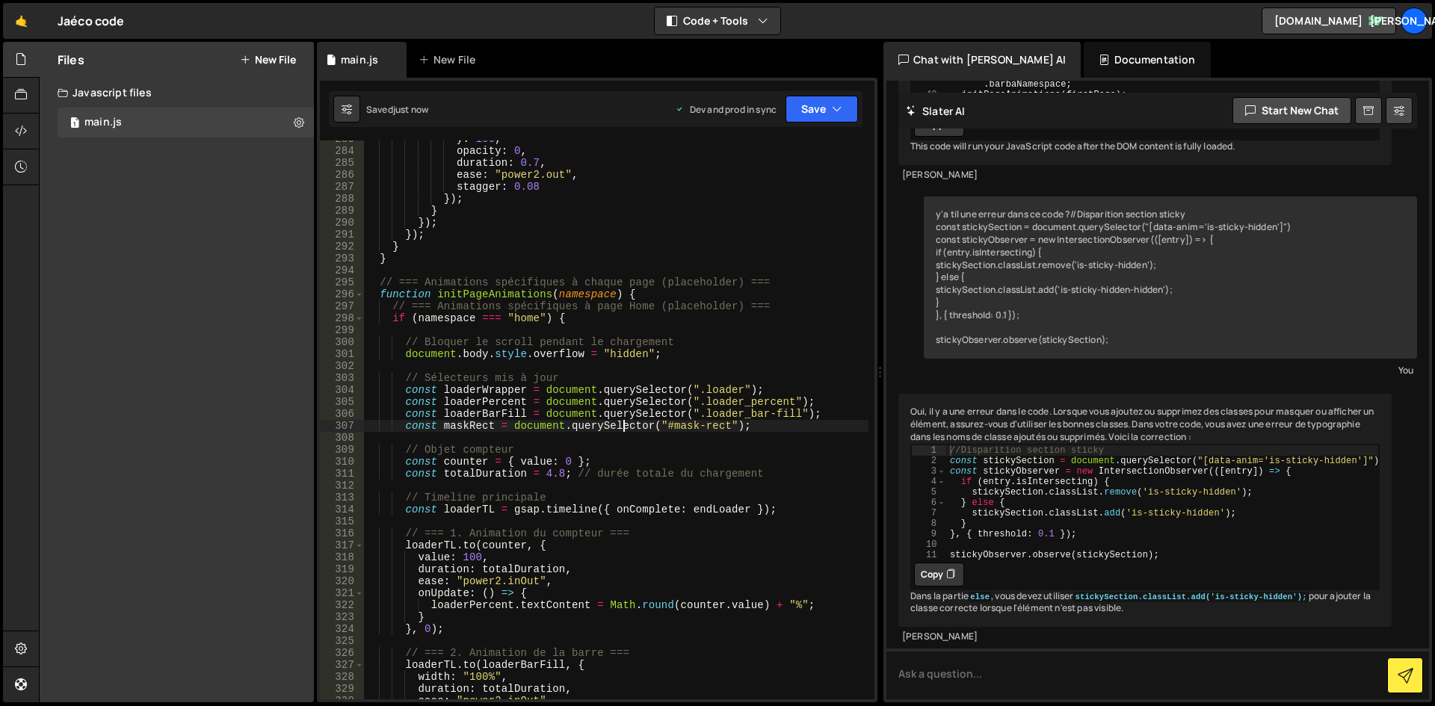
scroll to position [3490, 0]
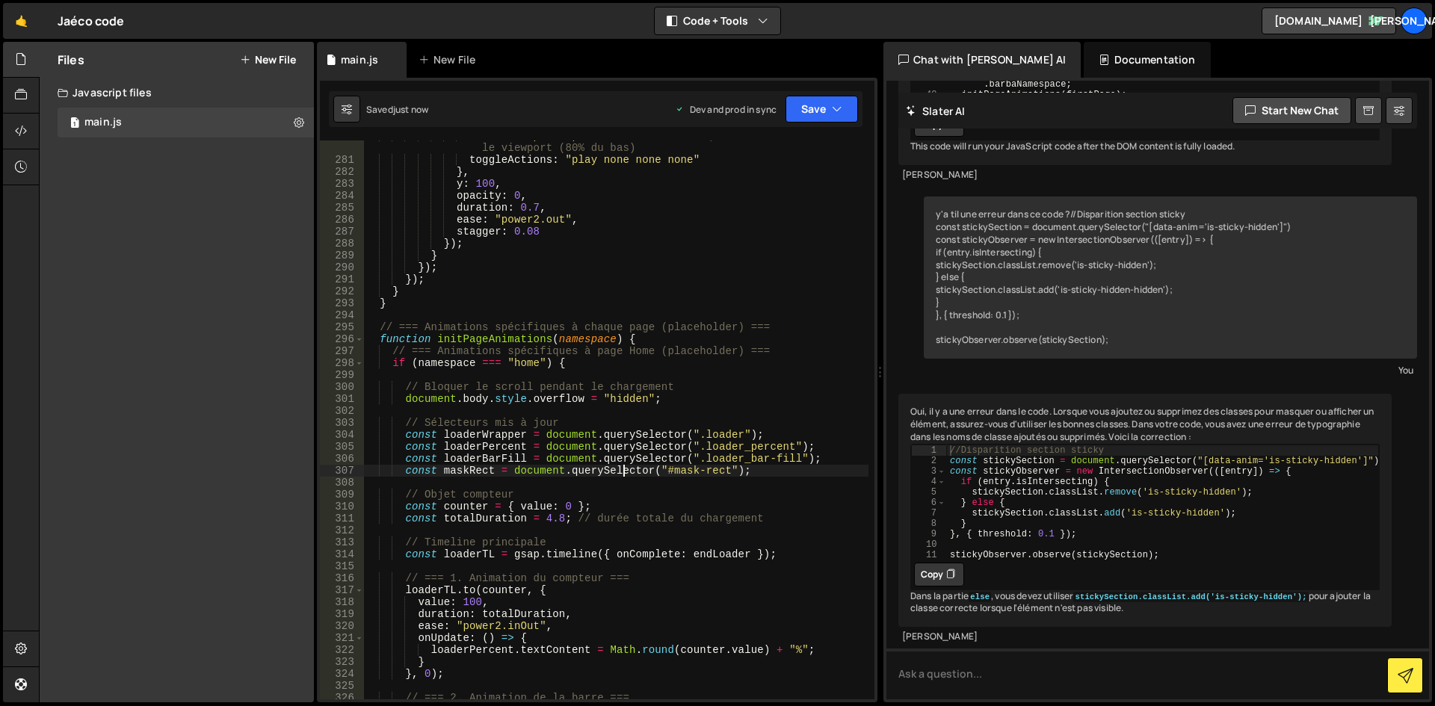
click at [649, 383] on div "start : "top 85%" , // Début animation quand l'élément entre dans le viewport (…" at bounding box center [616, 427] width 504 height 595
type textarea "// Bloquer le scroll pendant le chargement"
click at [702, 383] on div "start : "top 85%" , // Début animation quand l'élément entre dans le viewport (…" at bounding box center [616, 427] width 504 height 595
click at [702, 378] on div "start : "top 85%" , // Début animation quand l'élément entre dans le viewport (…" at bounding box center [616, 427] width 504 height 595
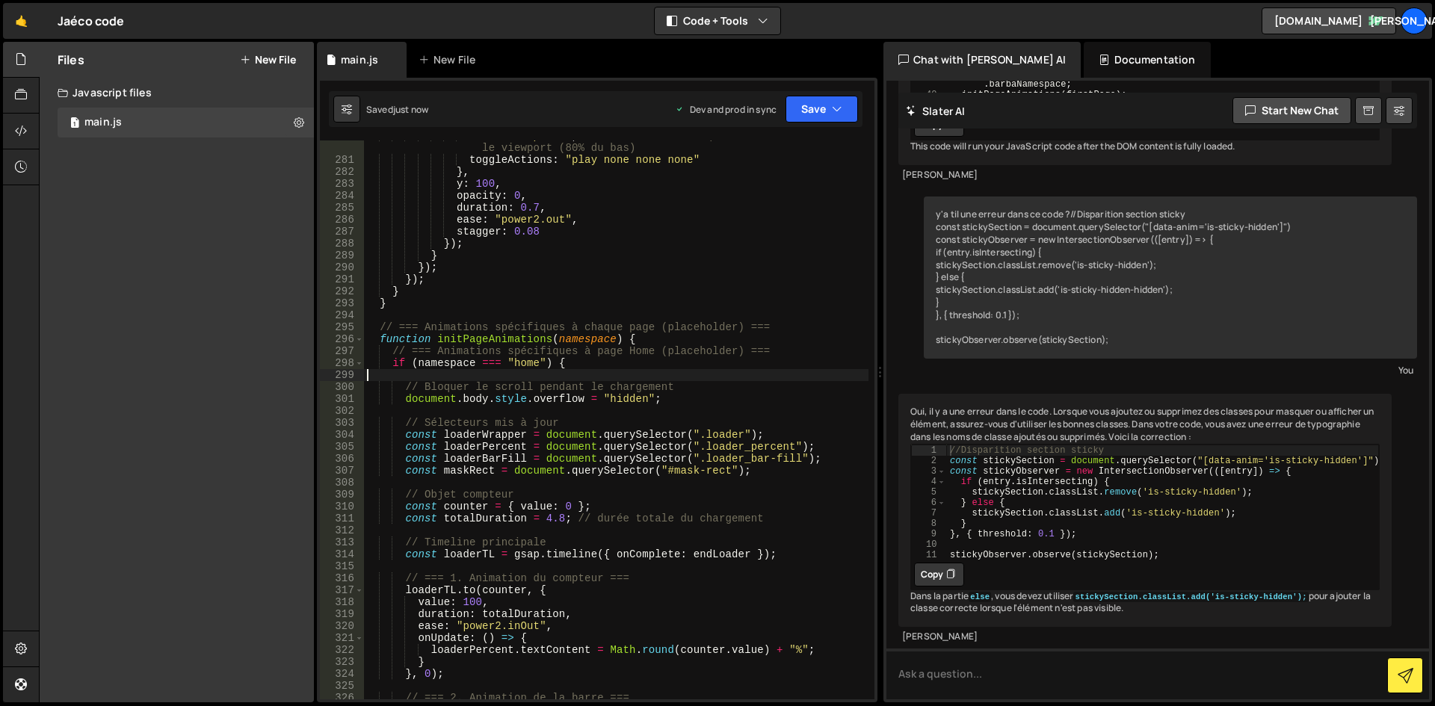
click at [702, 378] on div "start : "top 85%" , // Début animation quand l'élément entre dans le viewport (…" at bounding box center [616, 427] width 504 height 595
click at [1014, 640] on div "[PERSON_NAME]" at bounding box center [1145, 637] width 486 height 13
click at [1012, 694] on textarea at bounding box center [1157, 674] width 543 height 51
type textarea "j"
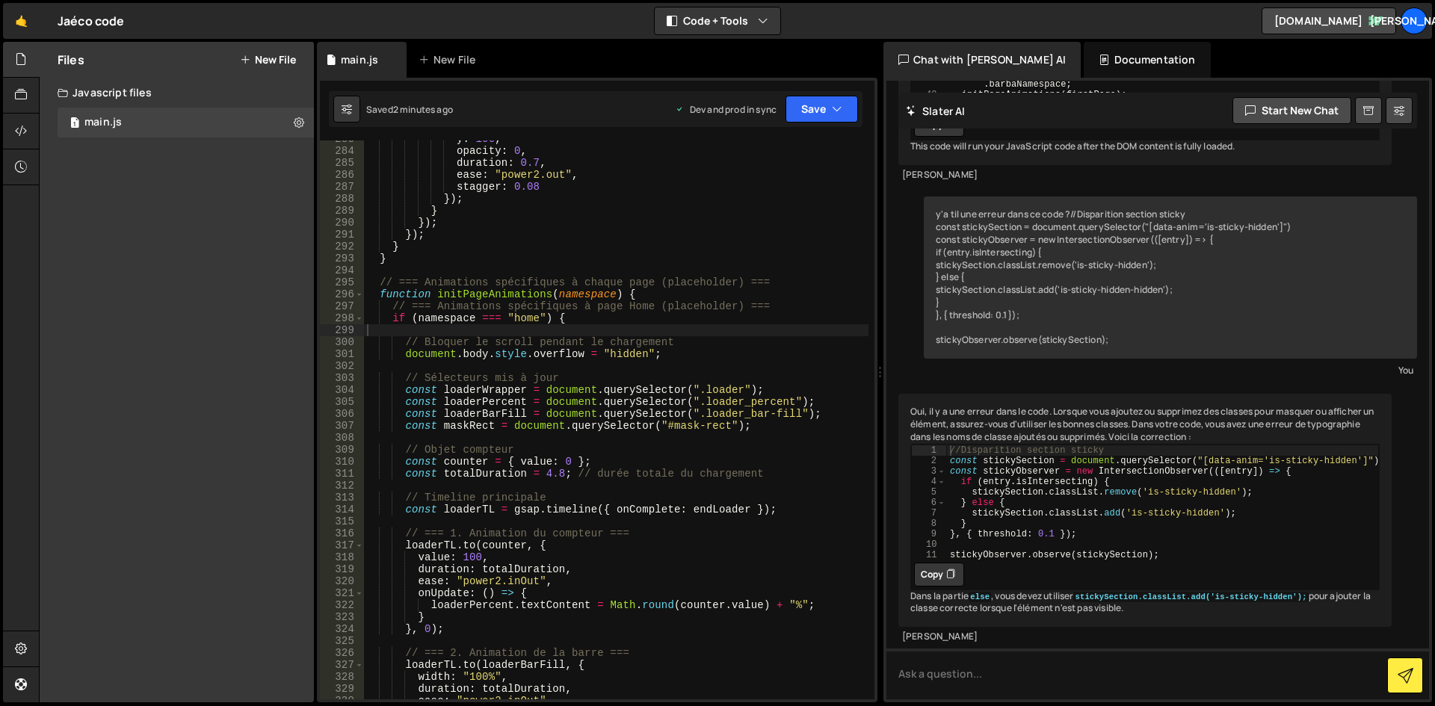
scroll to position [3535, 0]
click at [514, 427] on div "y : 100 , opacity : 0 , duration : 0.7 , ease : "power2.out" , stagger : 0.08 }…" at bounding box center [616, 424] width 504 height 583
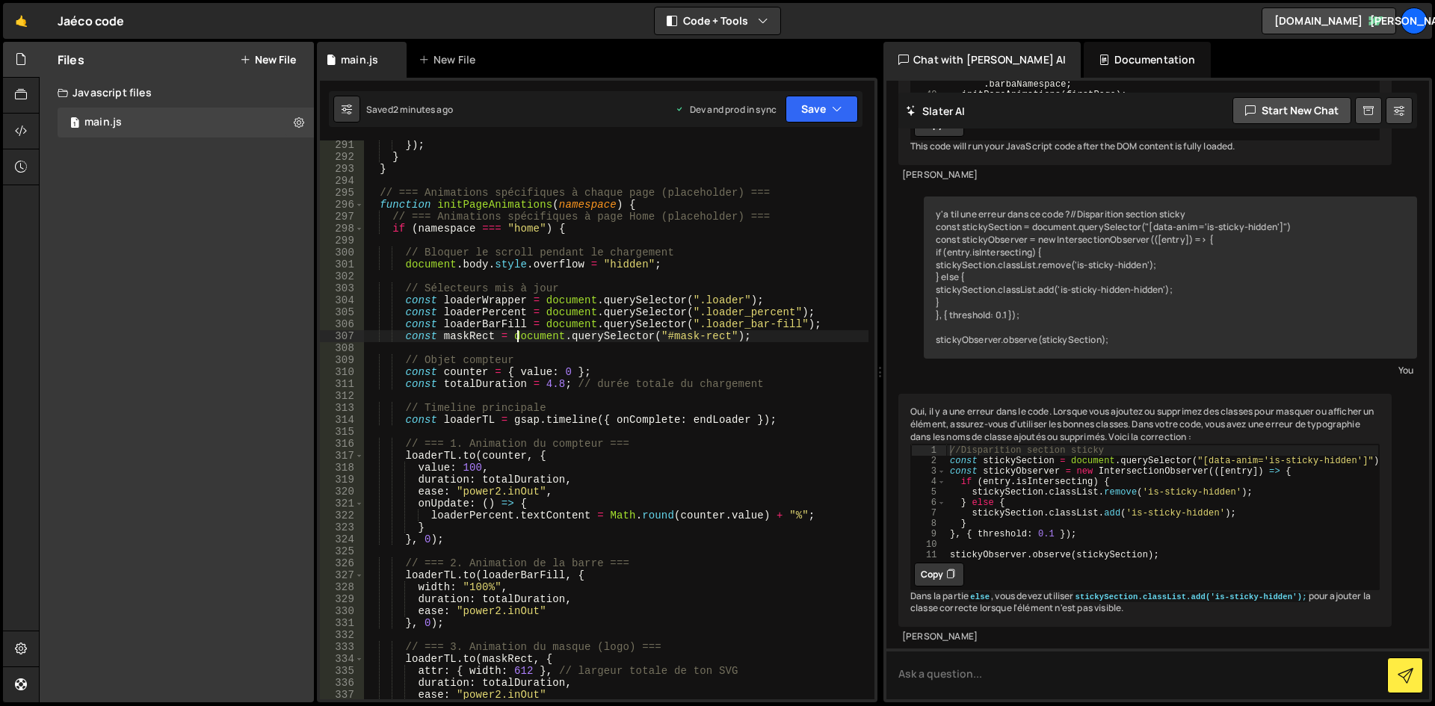
scroll to position [3625, 0]
click at [559, 383] on div "}) ; } } // === Animations spécifiques à chaque page (placeholder) === function…" at bounding box center [616, 430] width 504 height 583
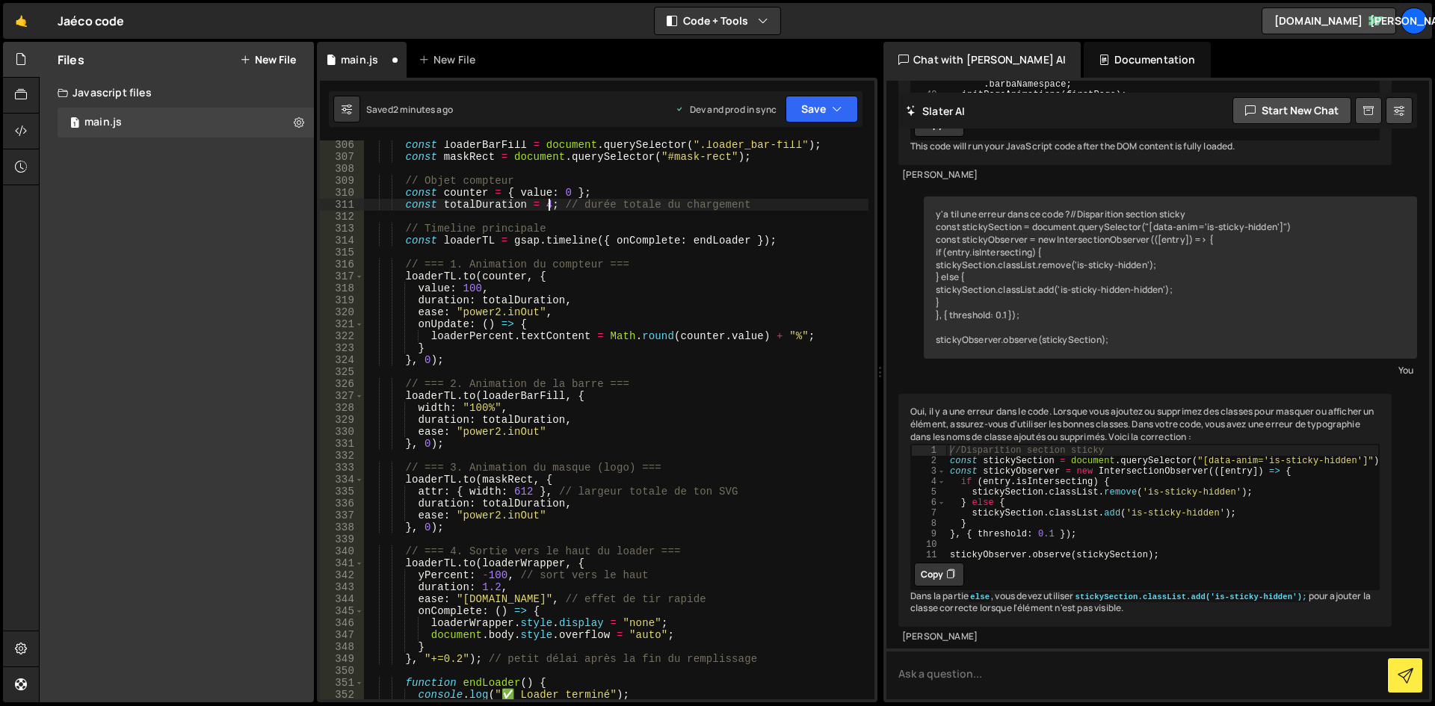
scroll to position [3849, 0]
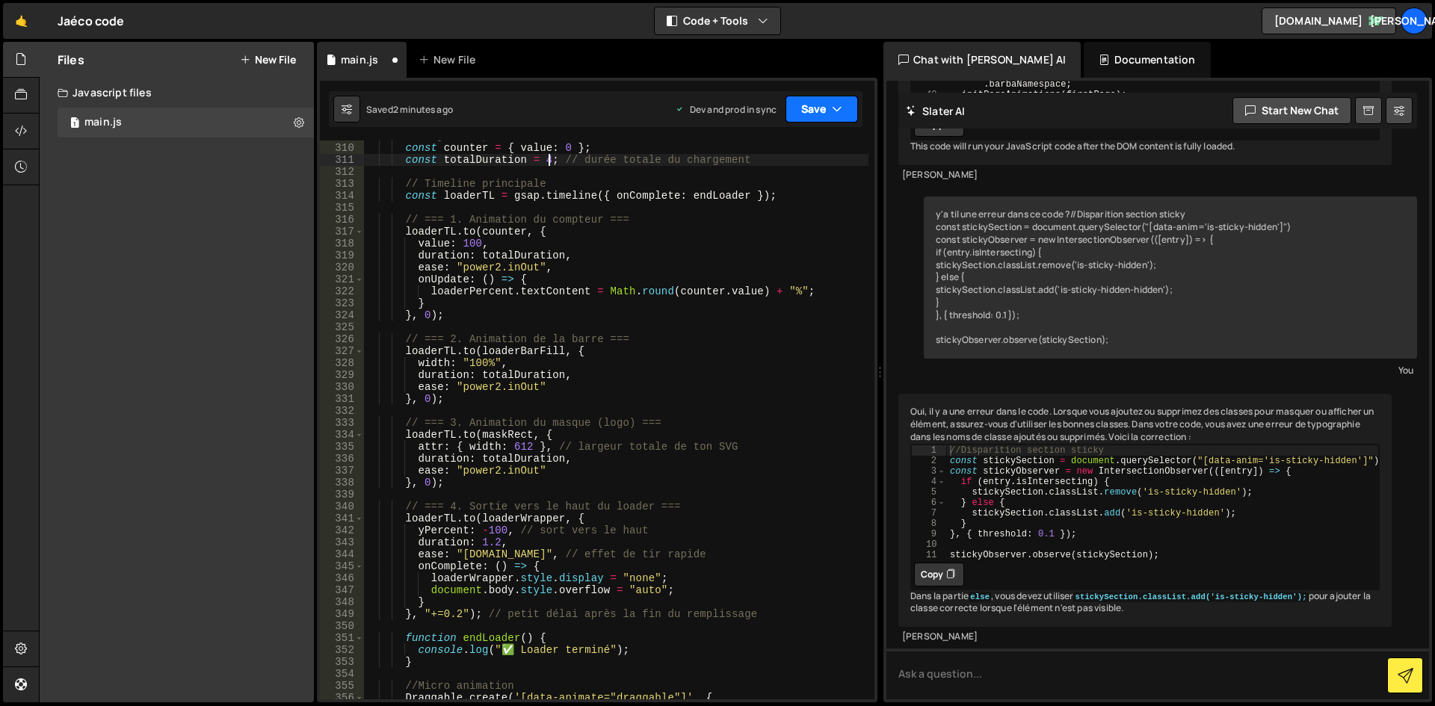
click at [829, 110] on button "Save" at bounding box center [821, 109] width 72 height 27
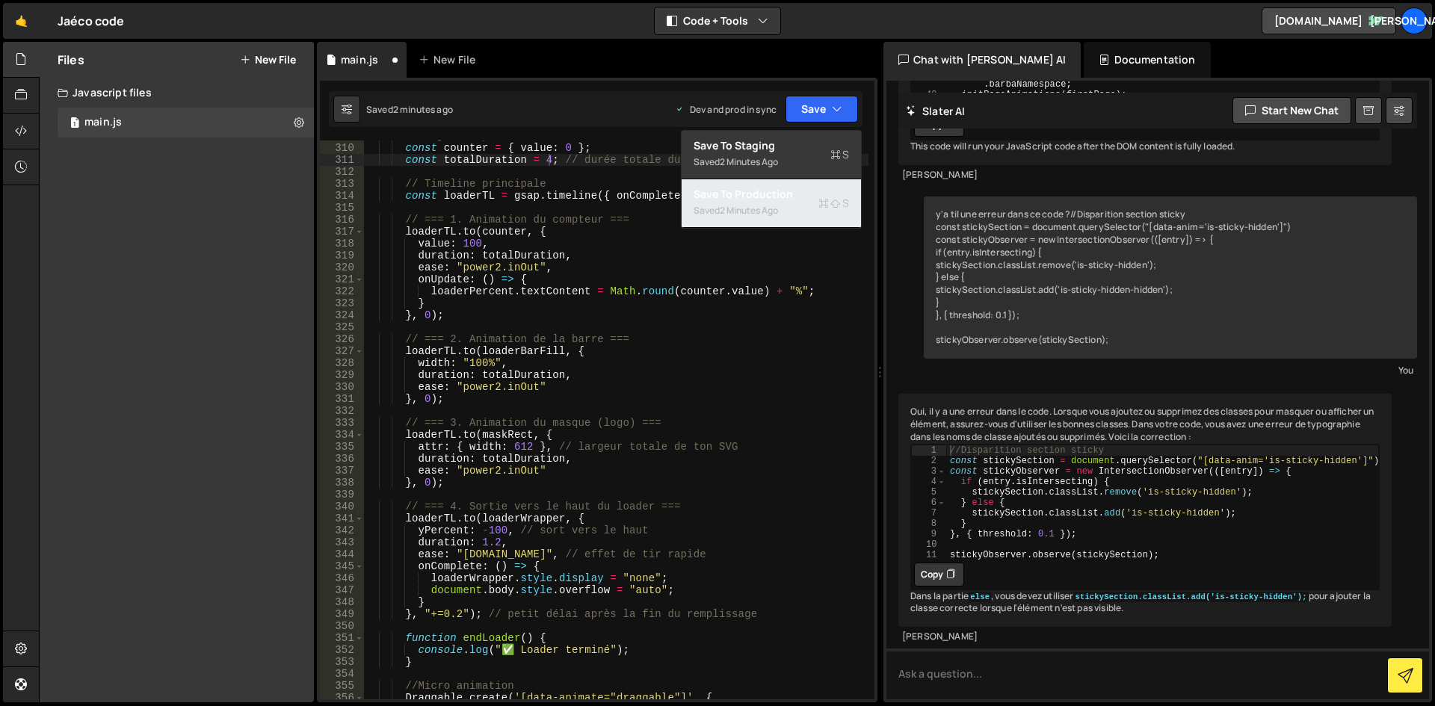
click at [773, 204] on div "2 minutes ago" at bounding box center [749, 210] width 58 height 13
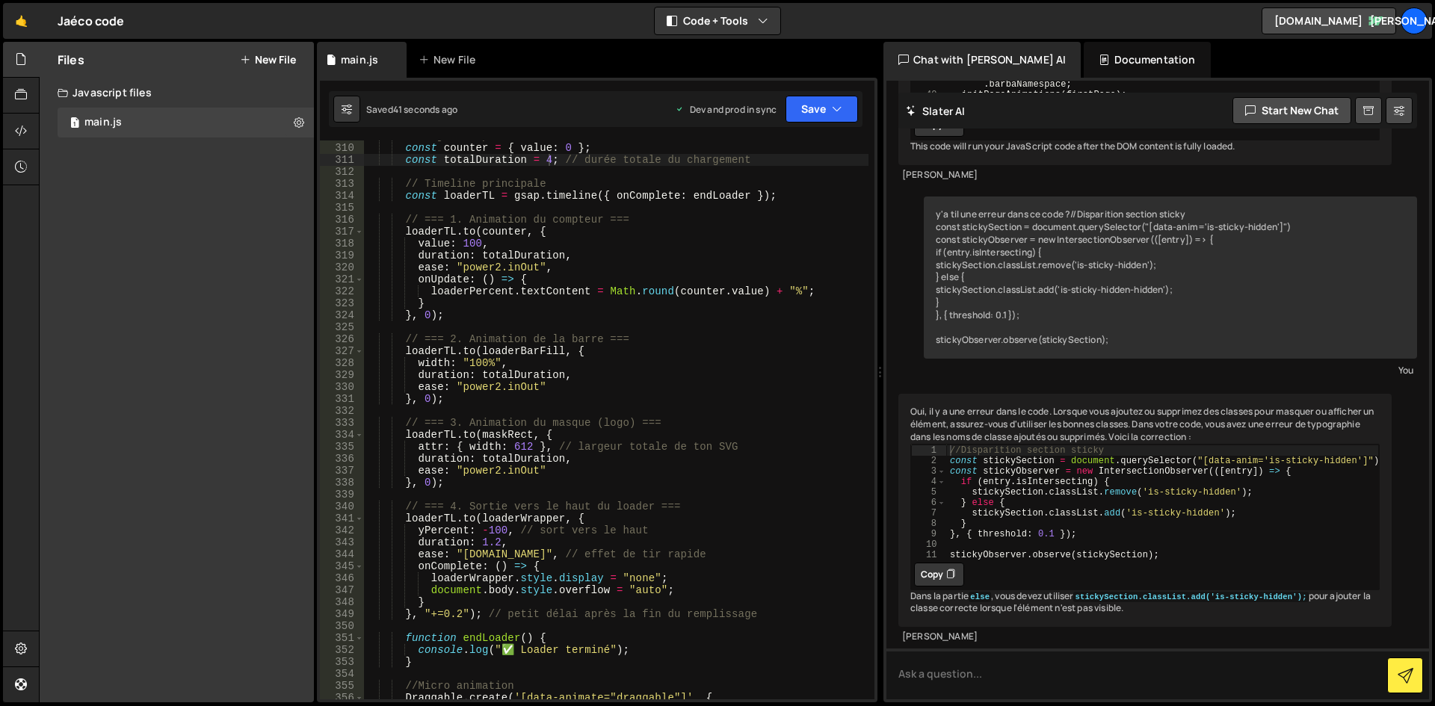
scroll to position [3983, 0]
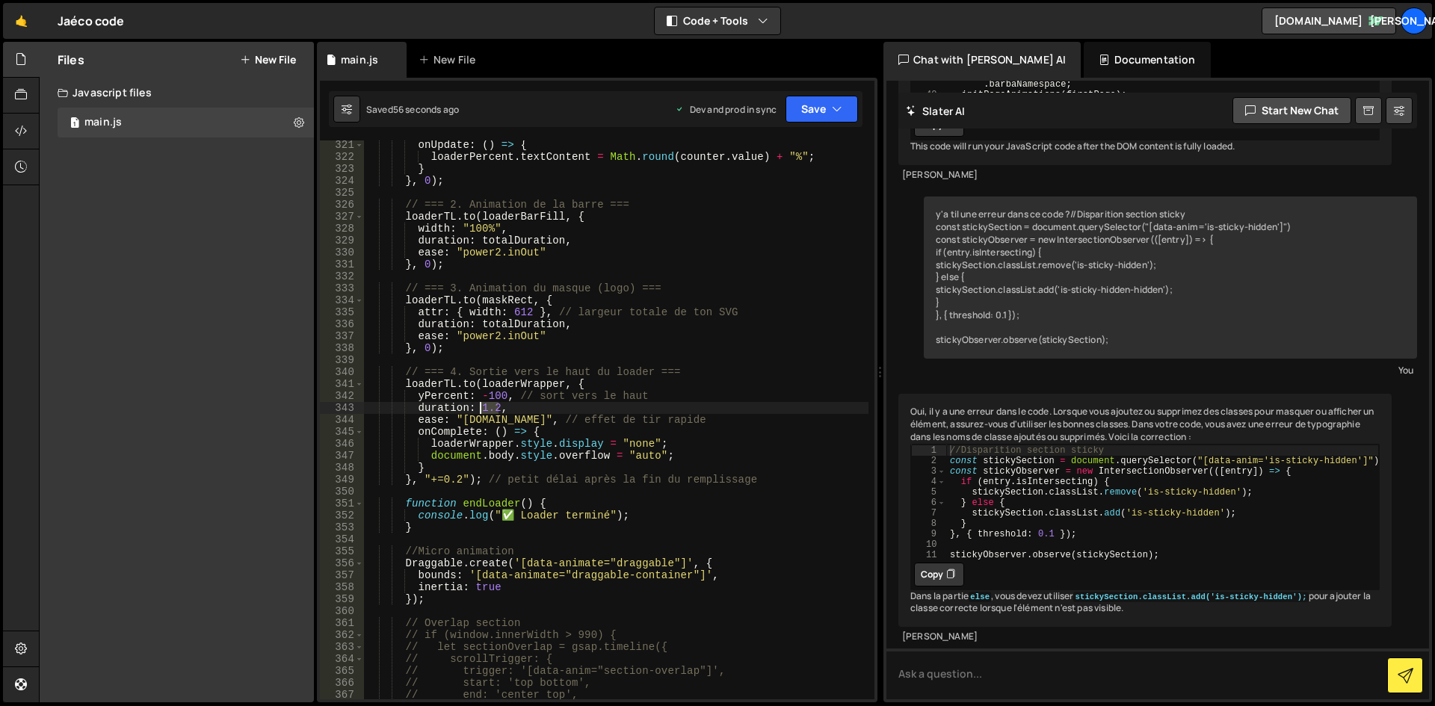
drag, startPoint x: 497, startPoint y: 405, endPoint x: 481, endPoint y: 404, distance: 16.5
click at [481, 404] on div "onUpdate : ( ) => { loaderPercent . textContent = Math . round ( counter . valu…" at bounding box center [616, 430] width 504 height 583
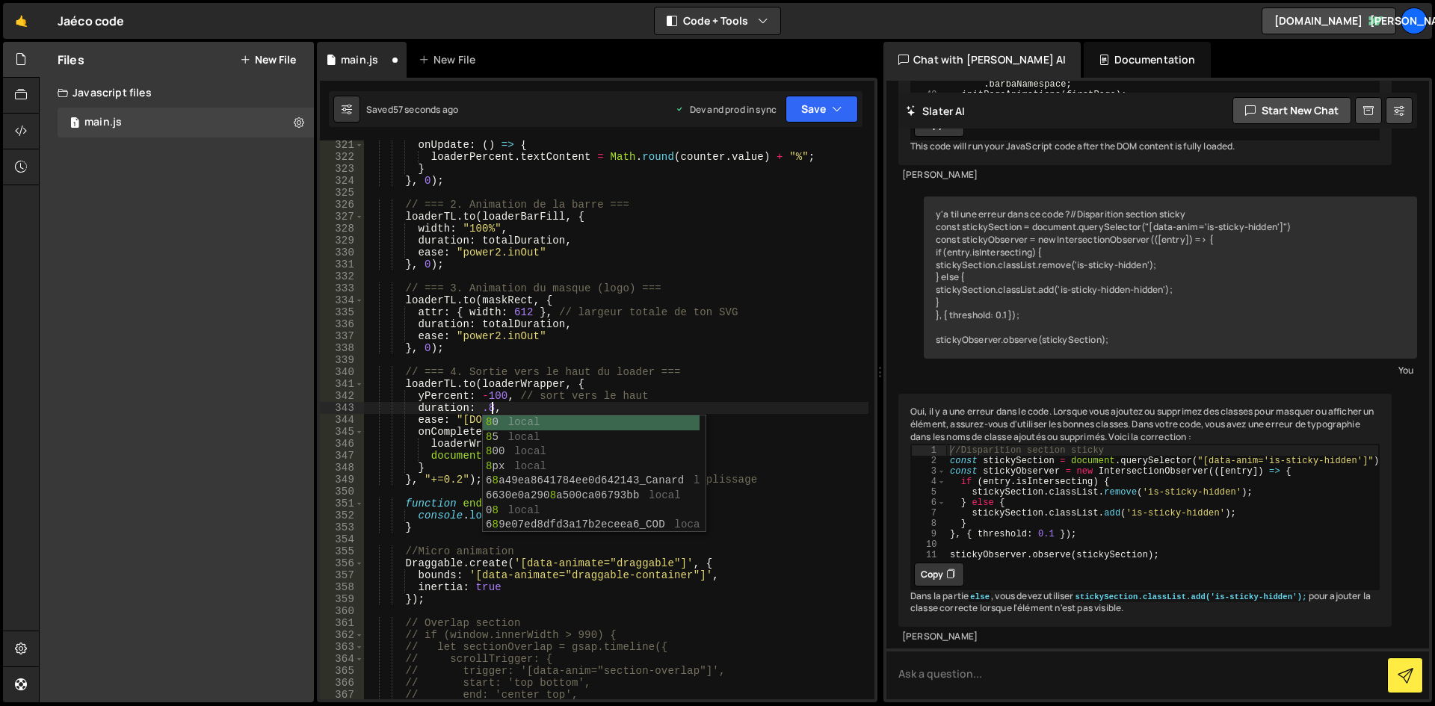
scroll to position [0, 8]
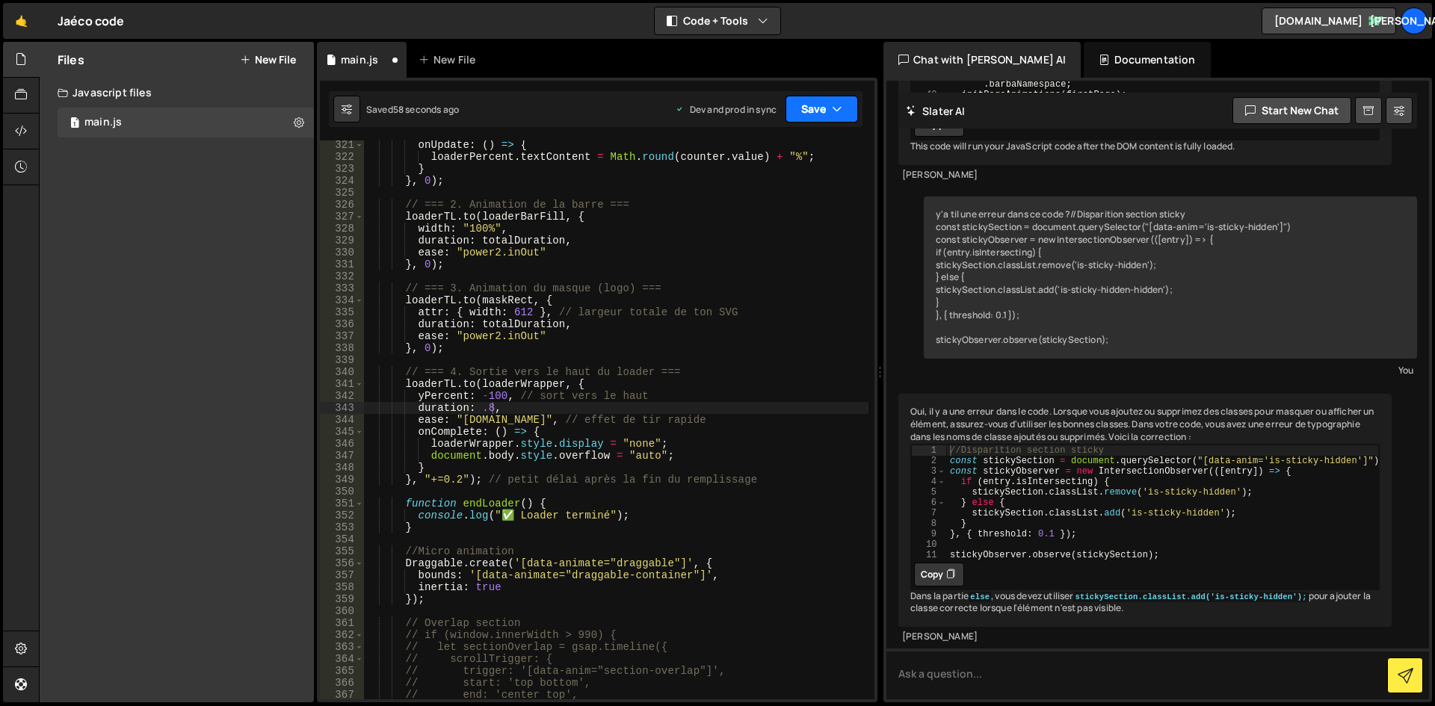
click at [842, 102] on button "Save" at bounding box center [821, 109] width 72 height 27
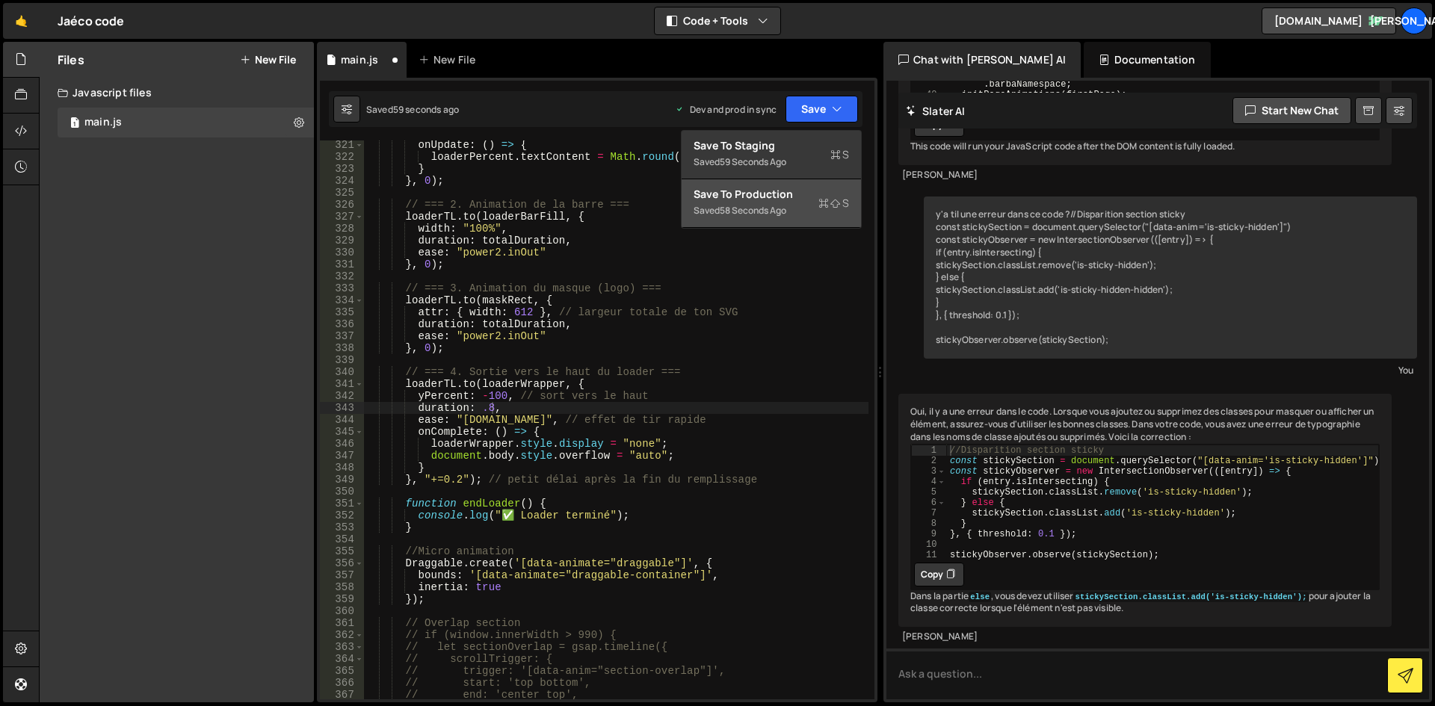
click at [796, 194] on div "Save to Production S" at bounding box center [771, 194] width 155 height 15
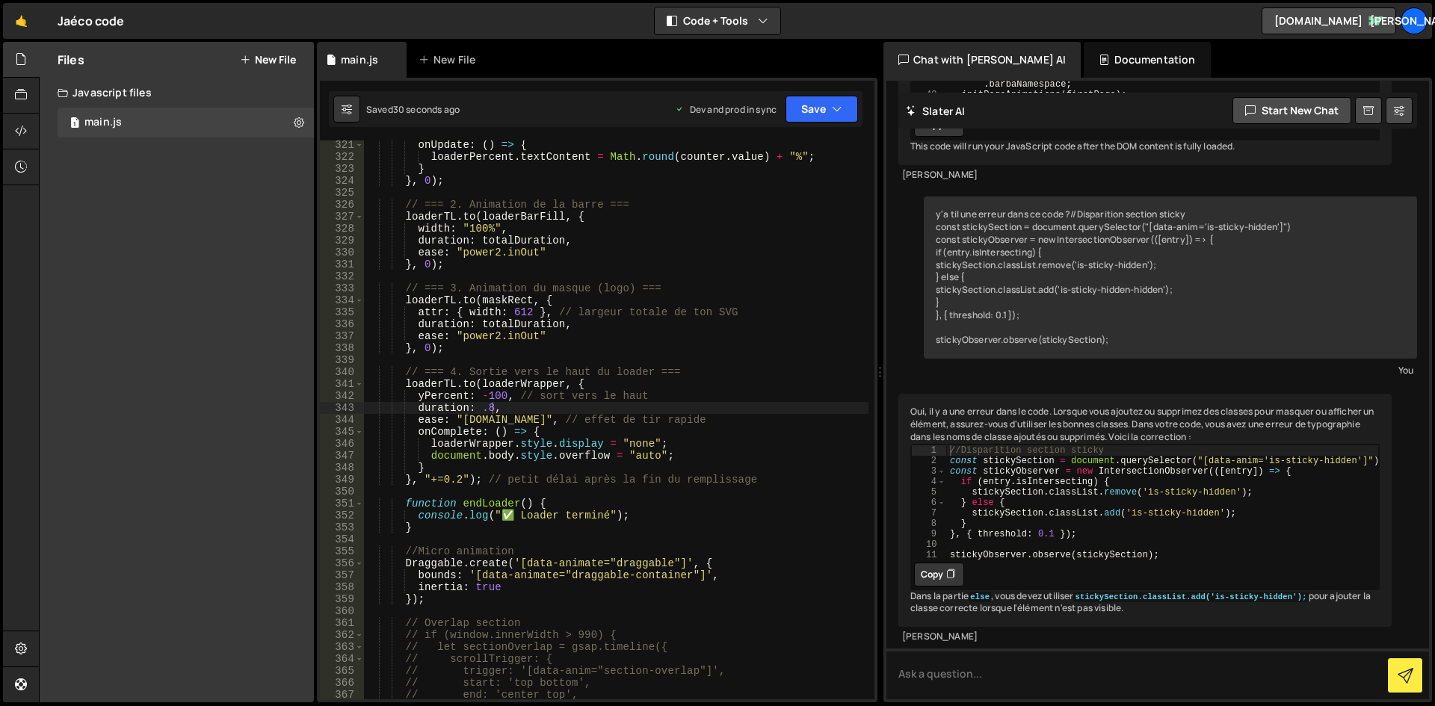
scroll to position [4028, 0]
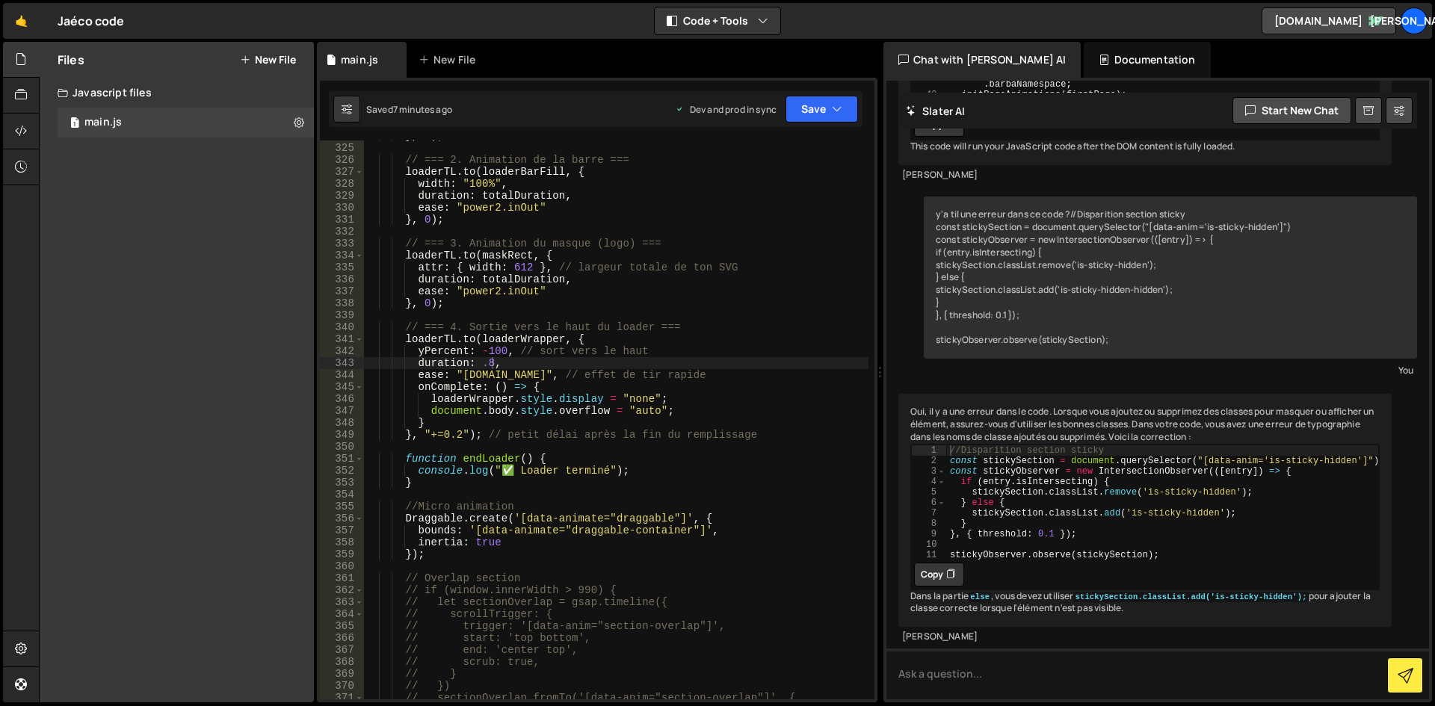
click at [554, 392] on div "} , 0 ) ; // === 2. Animation de la barre === loaderTL . to ( loaderBarFill , {…" at bounding box center [616, 421] width 504 height 583
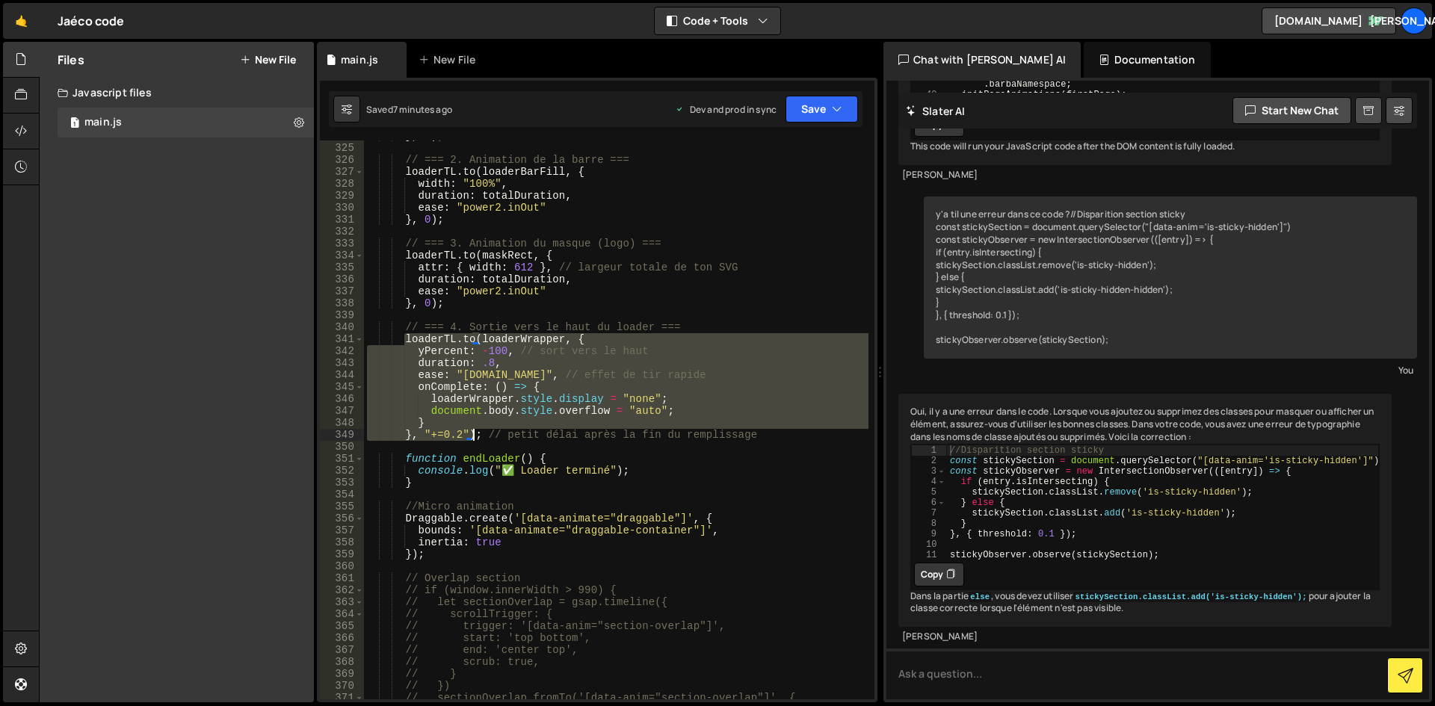
drag, startPoint x: 404, startPoint y: 335, endPoint x: 476, endPoint y: 435, distance: 123.6
click at [476, 435] on div "} , 0 ) ; // === 2. Animation de la barre === loaderTL . to ( loaderBarFill , {…" at bounding box center [616, 421] width 504 height 583
drag, startPoint x: 478, startPoint y: 437, endPoint x: 405, endPoint y: 338, distance: 123.0
click at [405, 338] on div "} , 0 ) ; // === 2. Animation de la barre === loaderTL . to ( loaderBarFill , {…" at bounding box center [616, 421] width 504 height 583
paste textarea "}, "+=0.2"); // petit délai après la fin du remplissage"
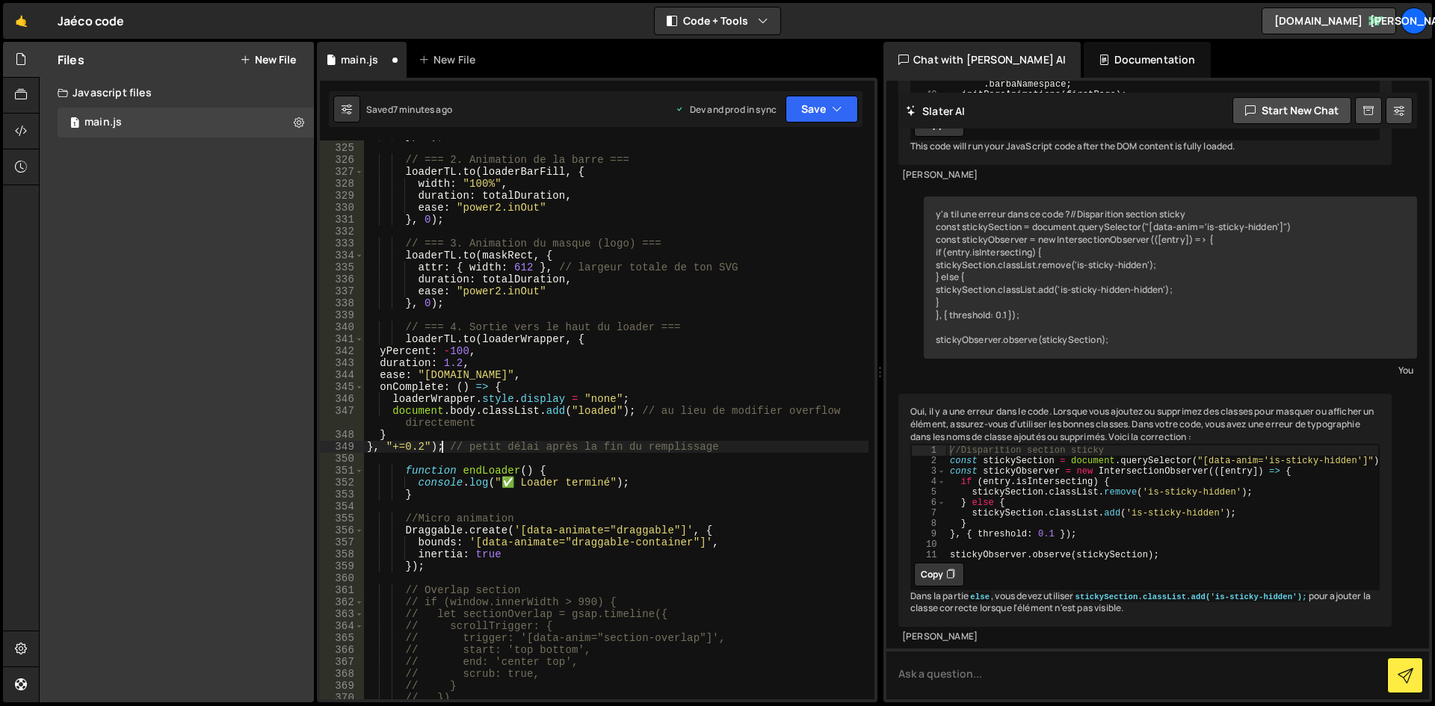
click at [543, 420] on div "} , 0 ) ; // === 2. Animation de la barre === loaderTL . to ( loaderBarFill , {…" at bounding box center [616, 421] width 504 height 583
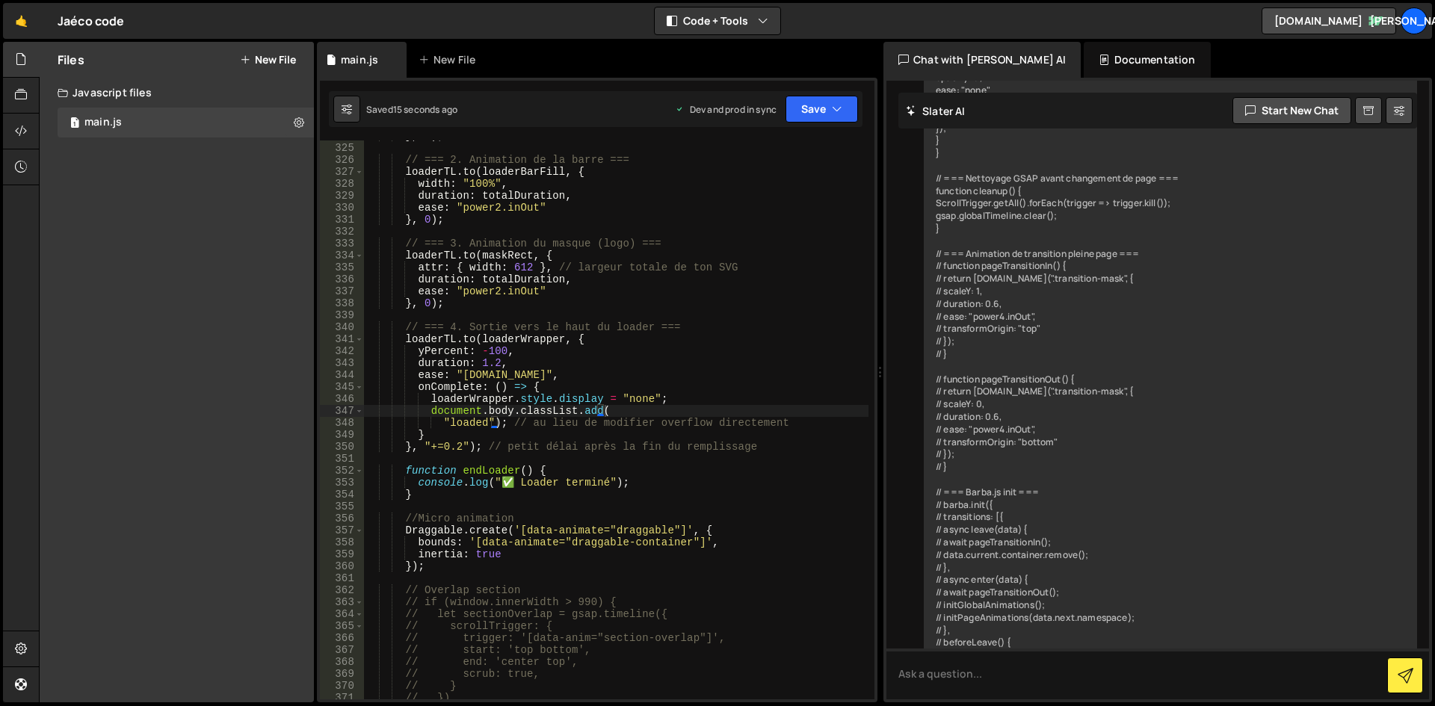
scroll to position [17335, 0]
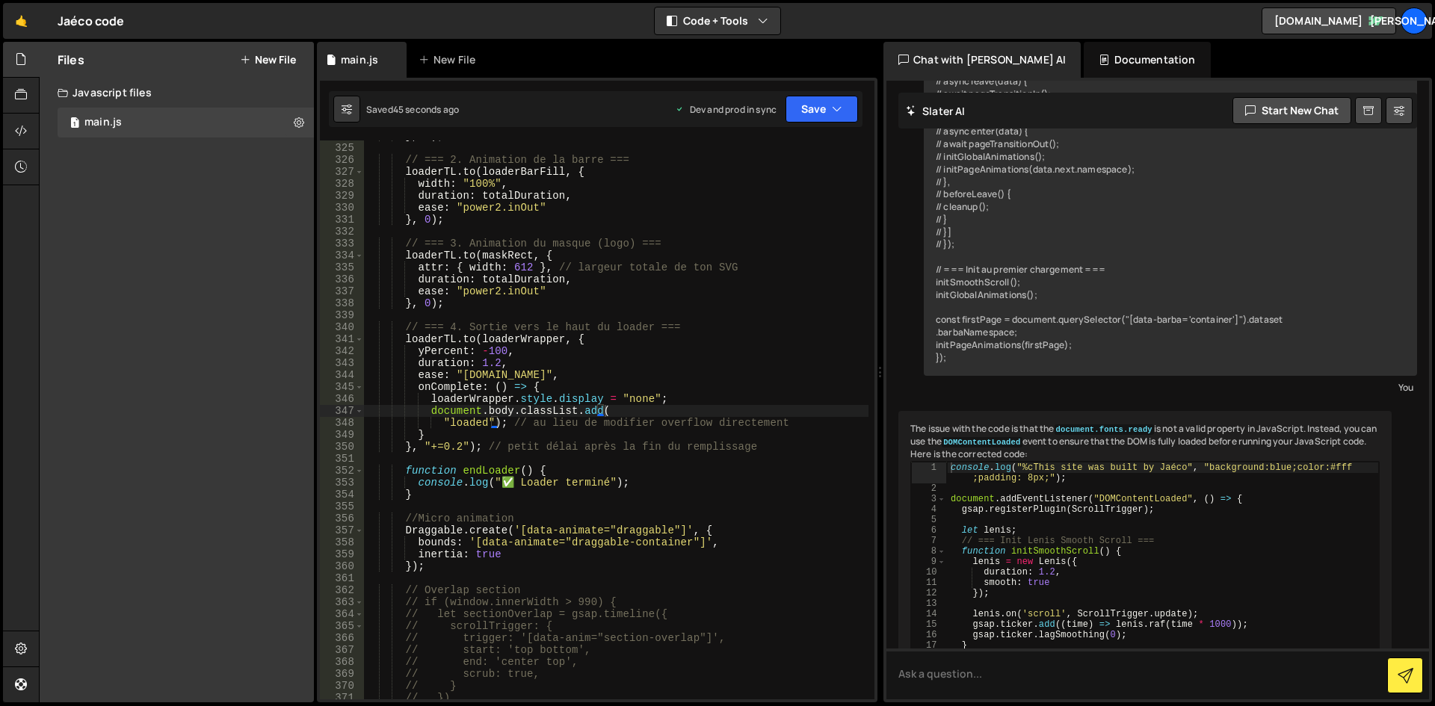
click at [468, 445] on div "} , 0 ) ; // === 2. Animation de la barre === loaderTL . to ( loaderBarFill , {…" at bounding box center [616, 421] width 504 height 583
click at [456, 443] on div "} , 0 ) ; // === 2. Animation de la barre === loaderTL . to ( loaderBarFill , {…" at bounding box center [616, 421] width 504 height 583
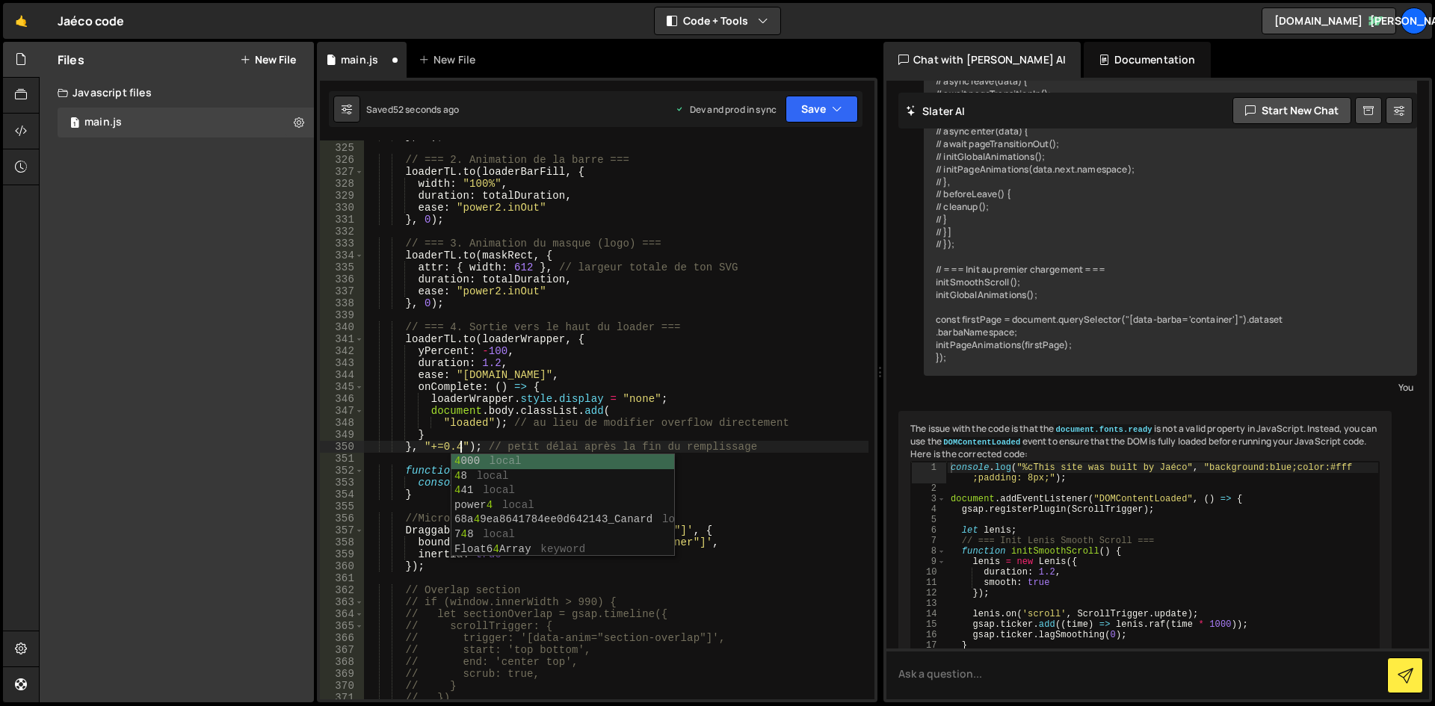
scroll to position [0, 7]
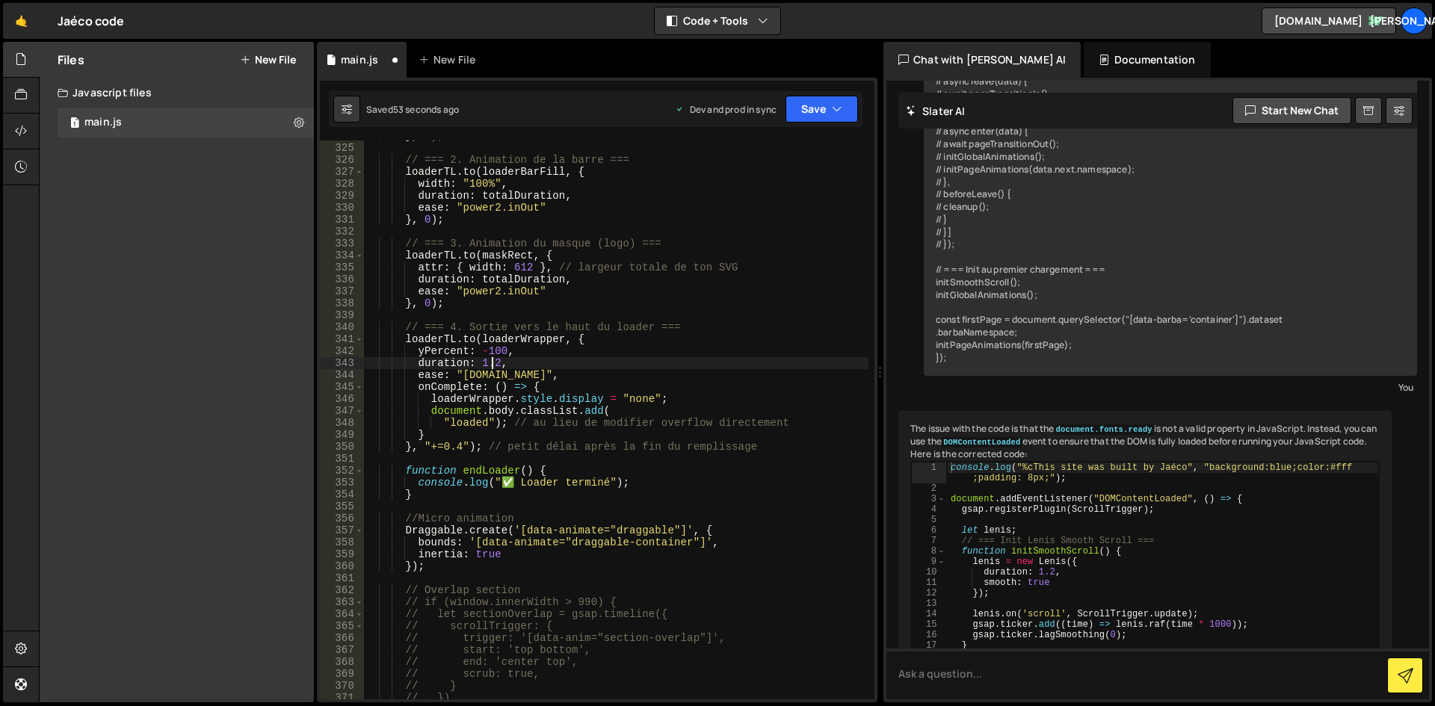
click at [492, 368] on div "} , 0 ) ; // === 2. Animation de la barre === loaderTL . to ( loaderBarFill , {…" at bounding box center [616, 421] width 504 height 583
drag, startPoint x: 495, startPoint y: 366, endPoint x: 485, endPoint y: 364, distance: 10.7
click at [485, 364] on div "} , 0 ) ; // === 2. Animation de la barre === loaderTL . to ( loaderBarFill , {…" at bounding box center [616, 421] width 504 height 583
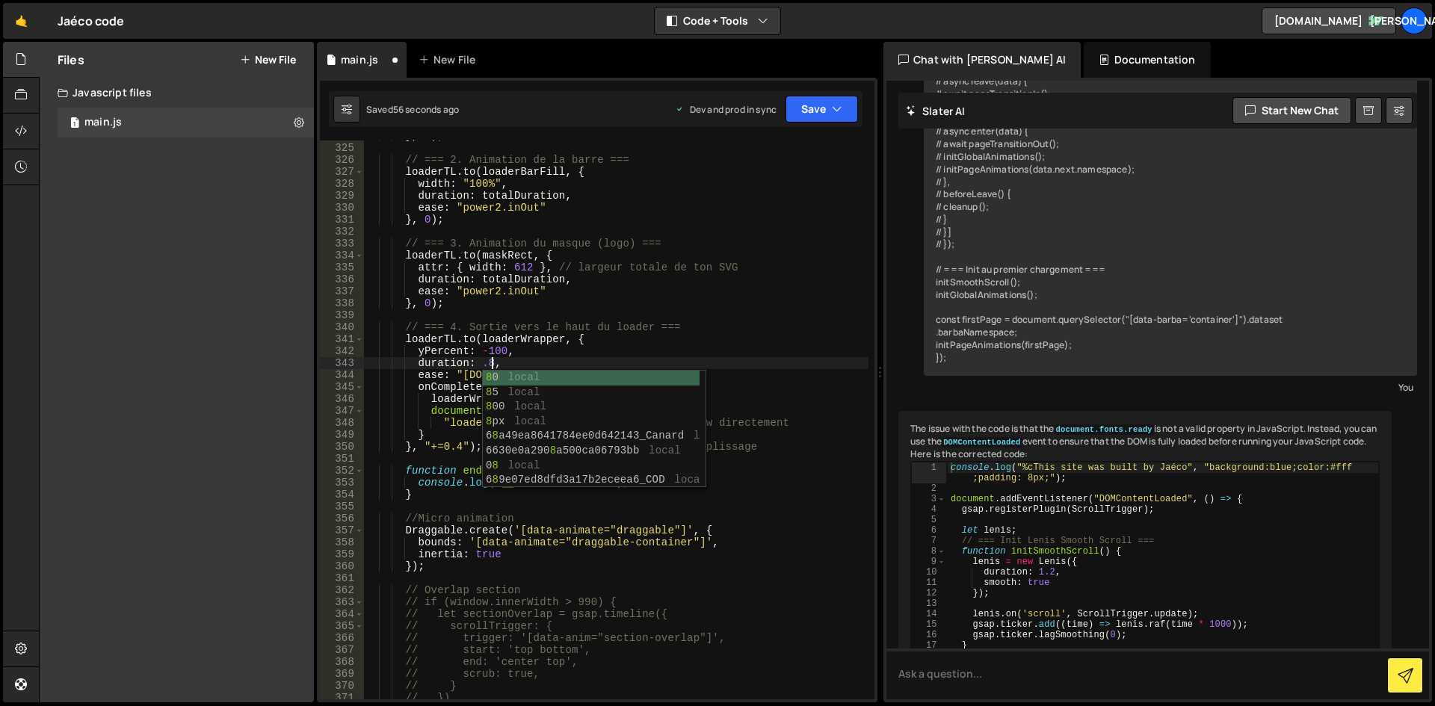
click at [679, 295] on div "} , 0 ) ; // === 2. Animation de la barre === loaderTL . to ( loaderBarFill , {…" at bounding box center [616, 421] width 504 height 583
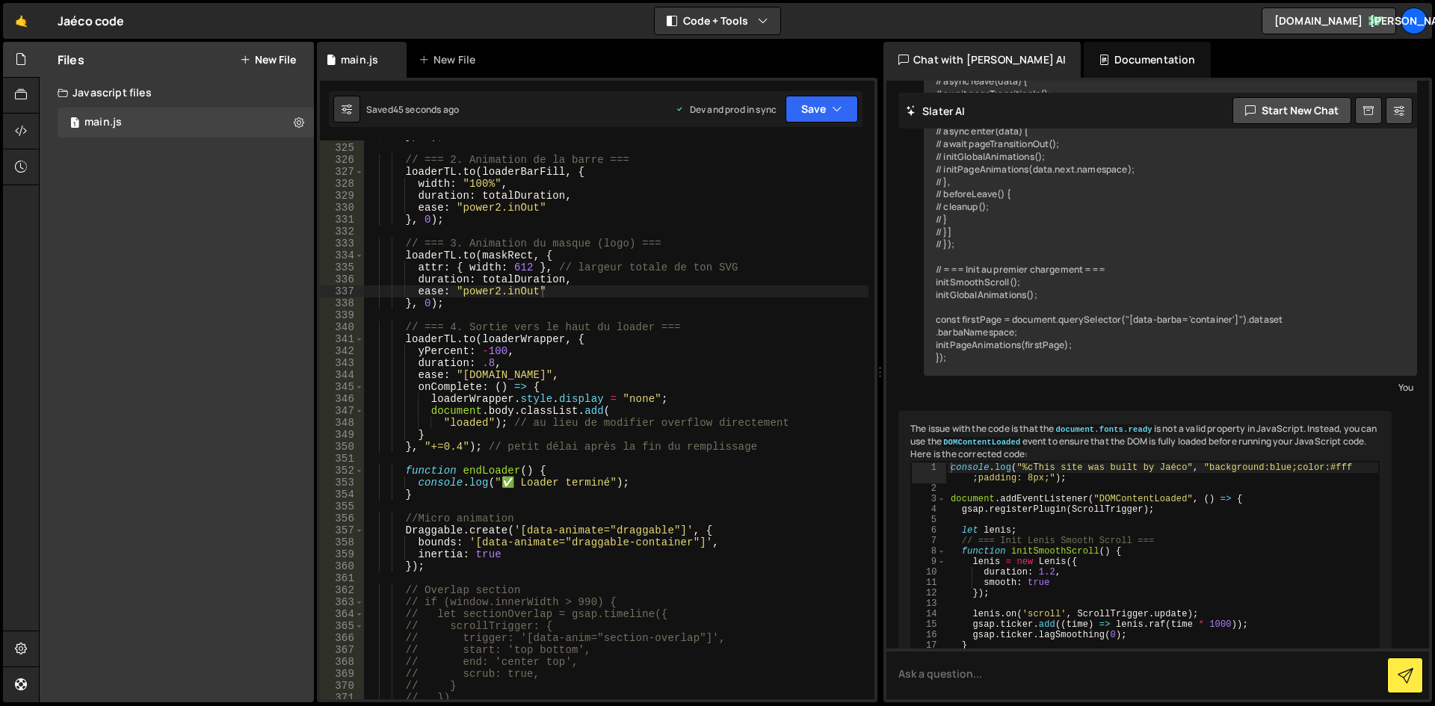
click at [794, 253] on div "} , 0 ) ; // === 2. Animation de la barre === loaderTL . to ( loaderBarFill , {…" at bounding box center [616, 421] width 504 height 583
click at [620, 427] on div "} , 0 ) ; // === 2. Animation de la barre === loaderTL . to ( loaderBarFill , {…" at bounding box center [616, 421] width 504 height 583
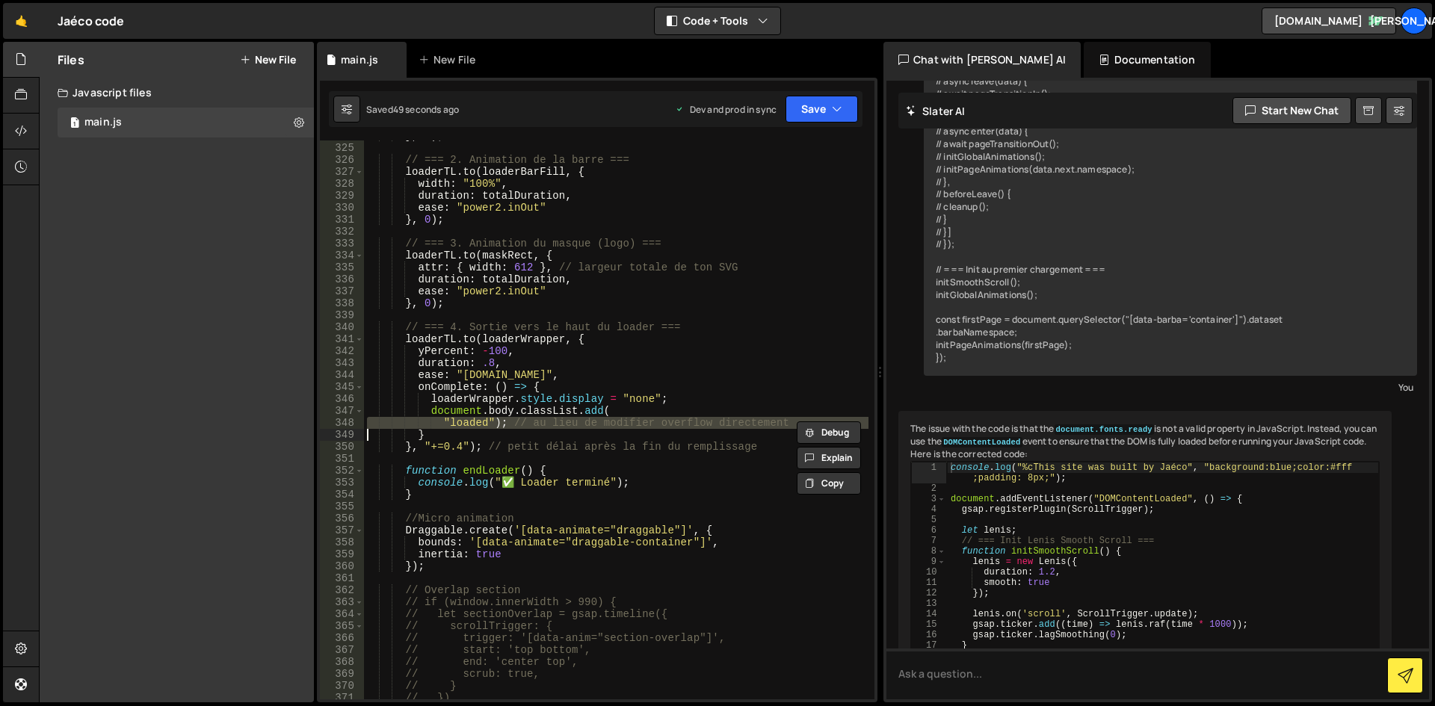
click at [652, 410] on div "} , 0 ) ; // === 2. Animation de la barre === loaderTL . to ( loaderBarFill , {…" at bounding box center [616, 421] width 504 height 583
click at [690, 399] on div "} , 0 ) ; // === 2. Animation de la barre === loaderTL . to ( loaderBarFill , {…" at bounding box center [616, 421] width 504 height 583
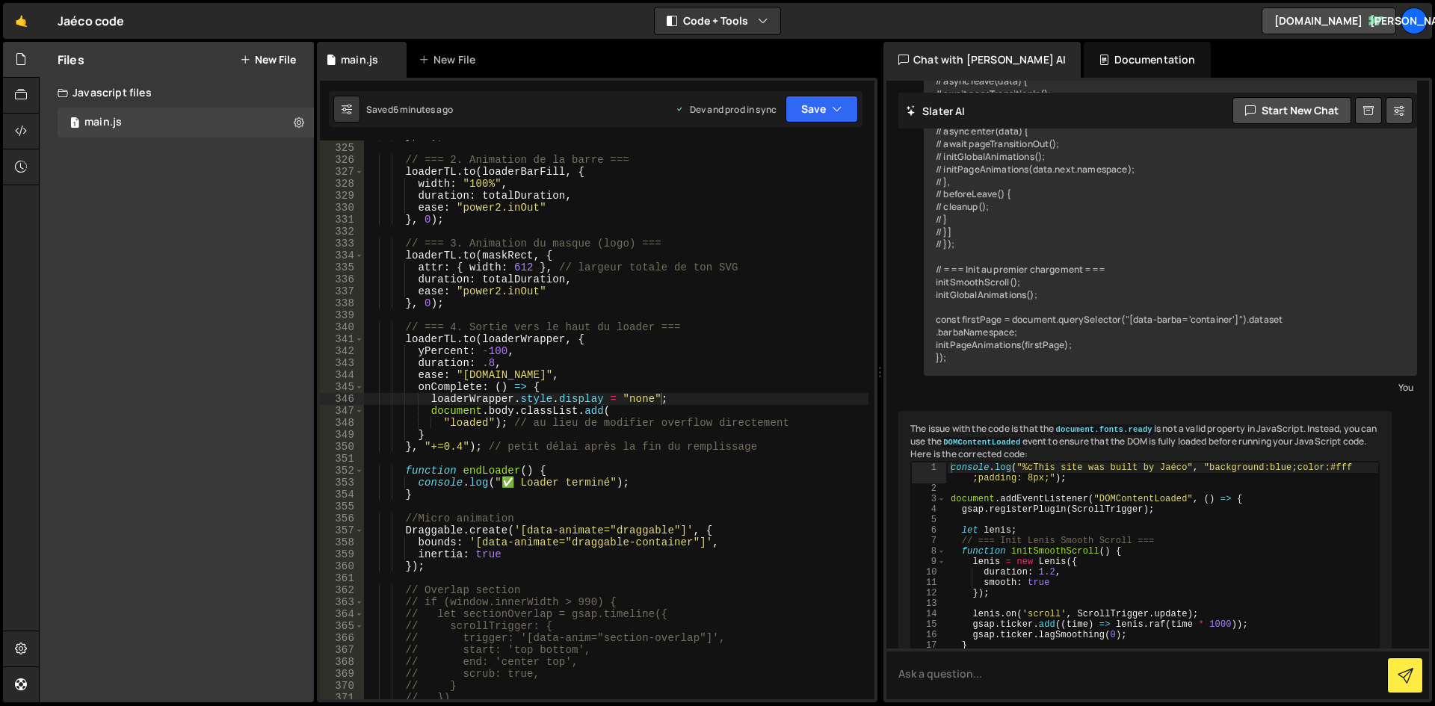
click at [593, 267] on div "} , 0 ) ; // === 2. Animation de la barre === loaderTL . to ( loaderBarFill , {…" at bounding box center [616, 421] width 504 height 583
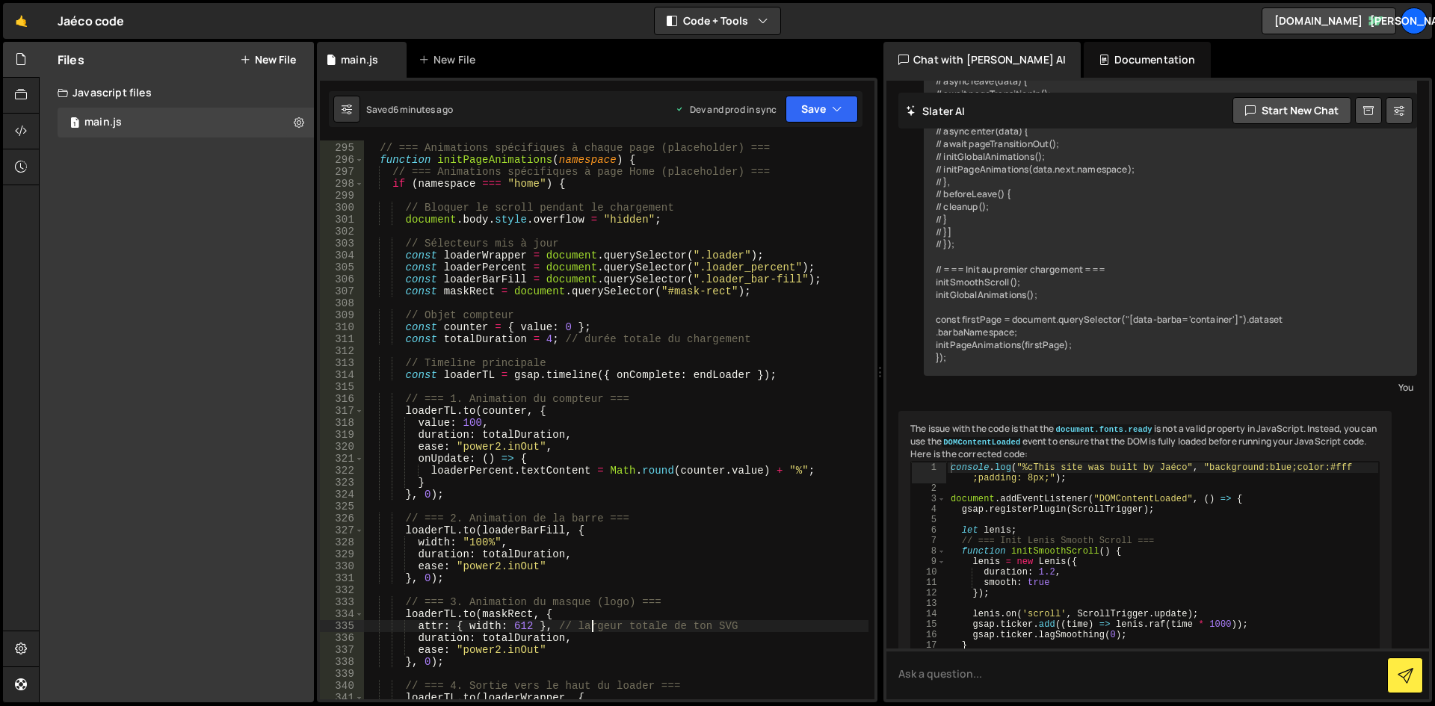
scroll to position [3580, 0]
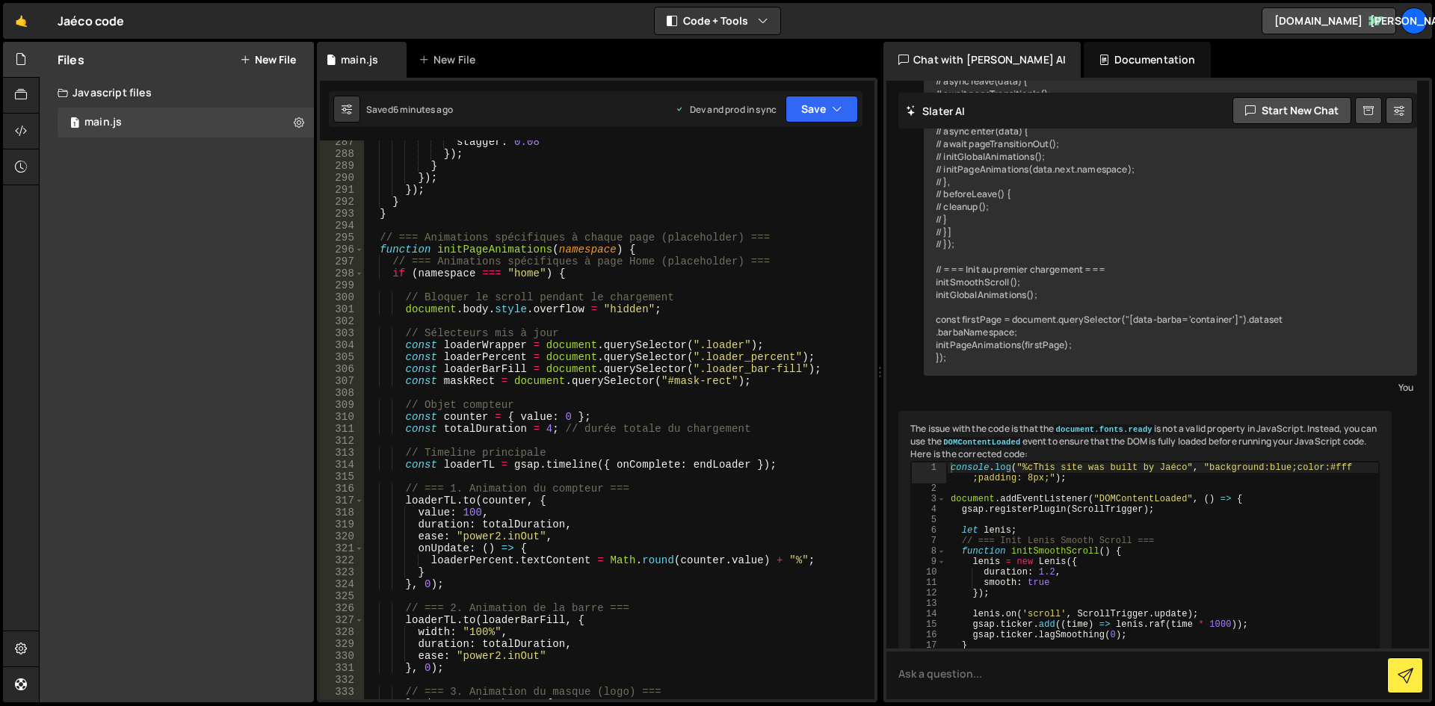
click at [559, 304] on div "stagger : 0.08 }) ; } }) ; }) ; } } // === Animations spécifiques à chaque page…" at bounding box center [616, 427] width 504 height 583
paste textarea "document.body.style.overflow = "hidden";"
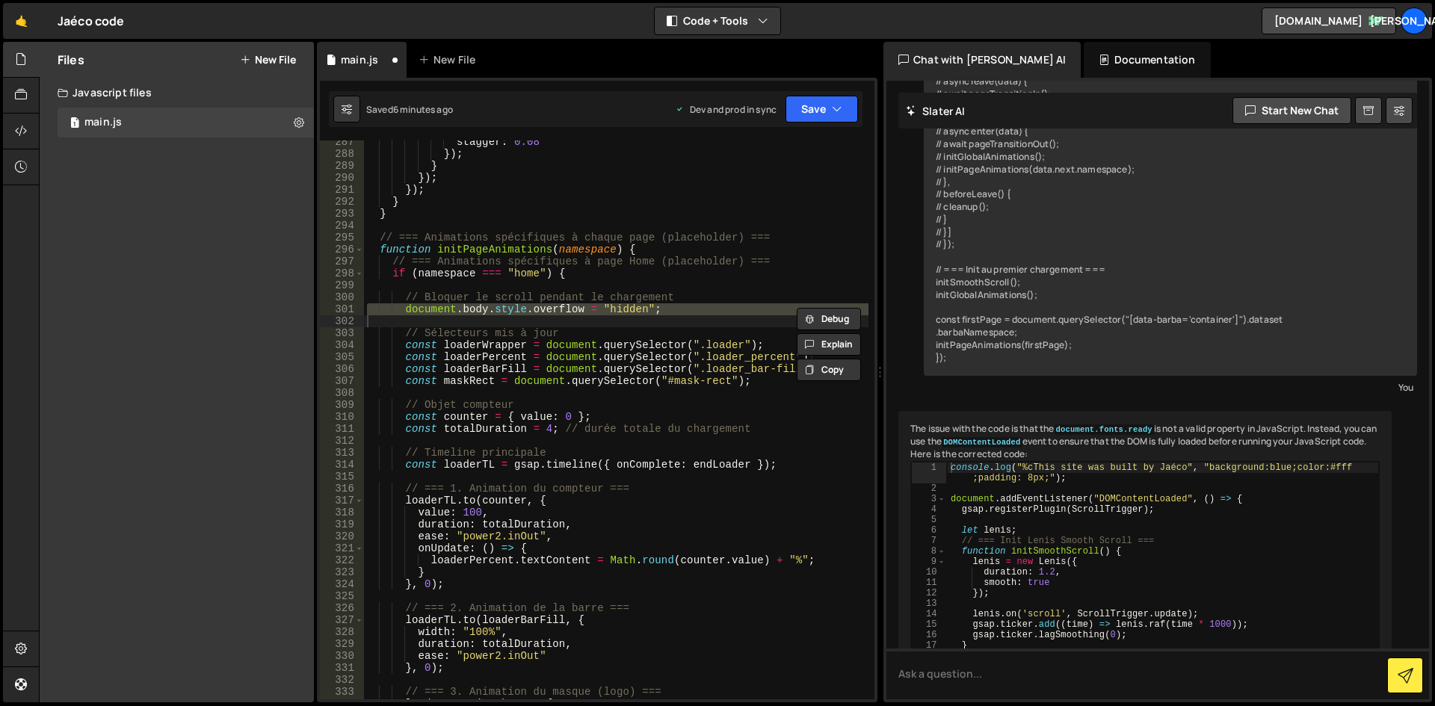
drag, startPoint x: 476, startPoint y: 313, endPoint x: 436, endPoint y: 314, distance: 40.4
click at [476, 313] on div "stagger : 0.08 }) ; } }) ; }) ; } } // === Animations spécifiques à chaque page…" at bounding box center [616, 419] width 504 height 559
drag, startPoint x: 404, startPoint y: 311, endPoint x: 685, endPoint y: 305, distance: 281.1
click at [685, 305] on div "stagger : 0.08 }) ; } }) ; }) ; } } // === Animations spécifiques à chaque page…" at bounding box center [616, 427] width 504 height 583
paste textarea "documentElement.style.overflow = "hidden"; // bloque sur <html>"
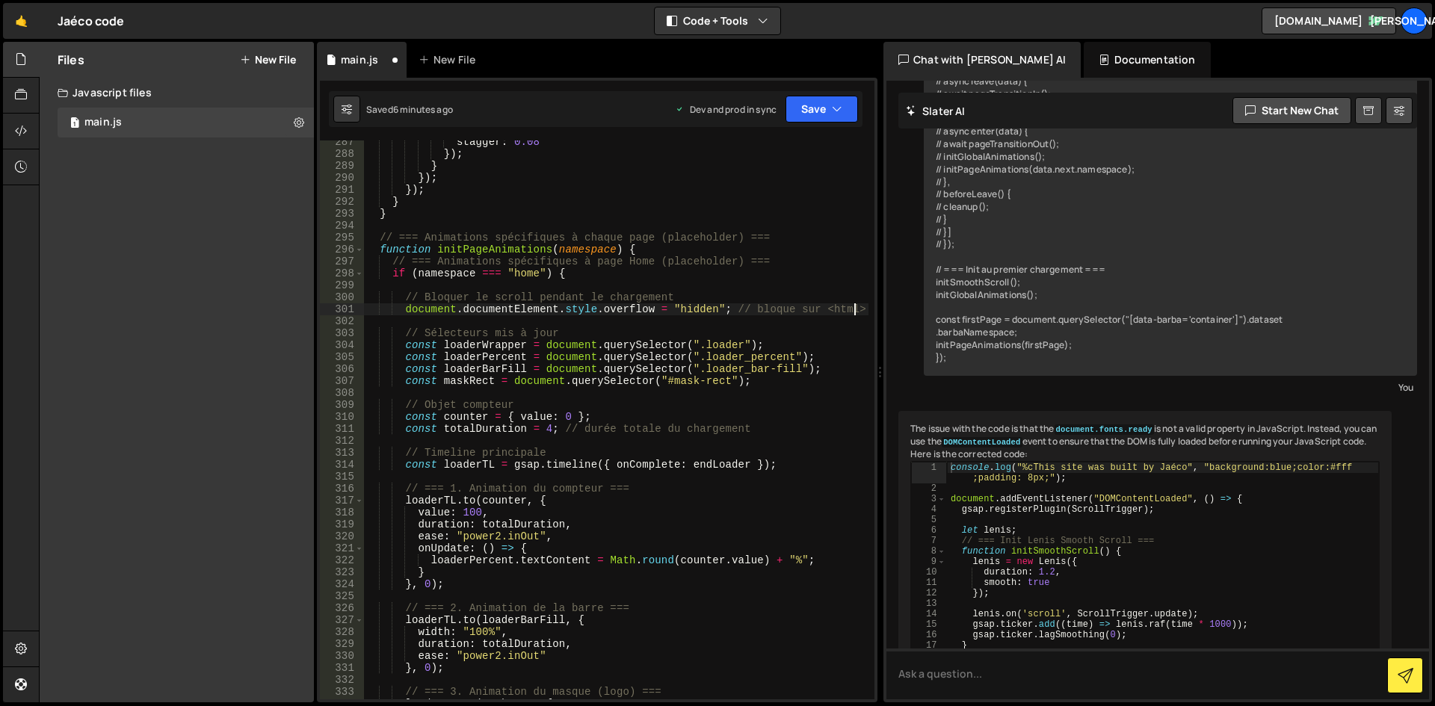
click at [600, 329] on div "stagger : 0.08 }) ; } }) ; }) ; } } // === Animations spécifiques à chaque page…" at bounding box center [616, 427] width 504 height 583
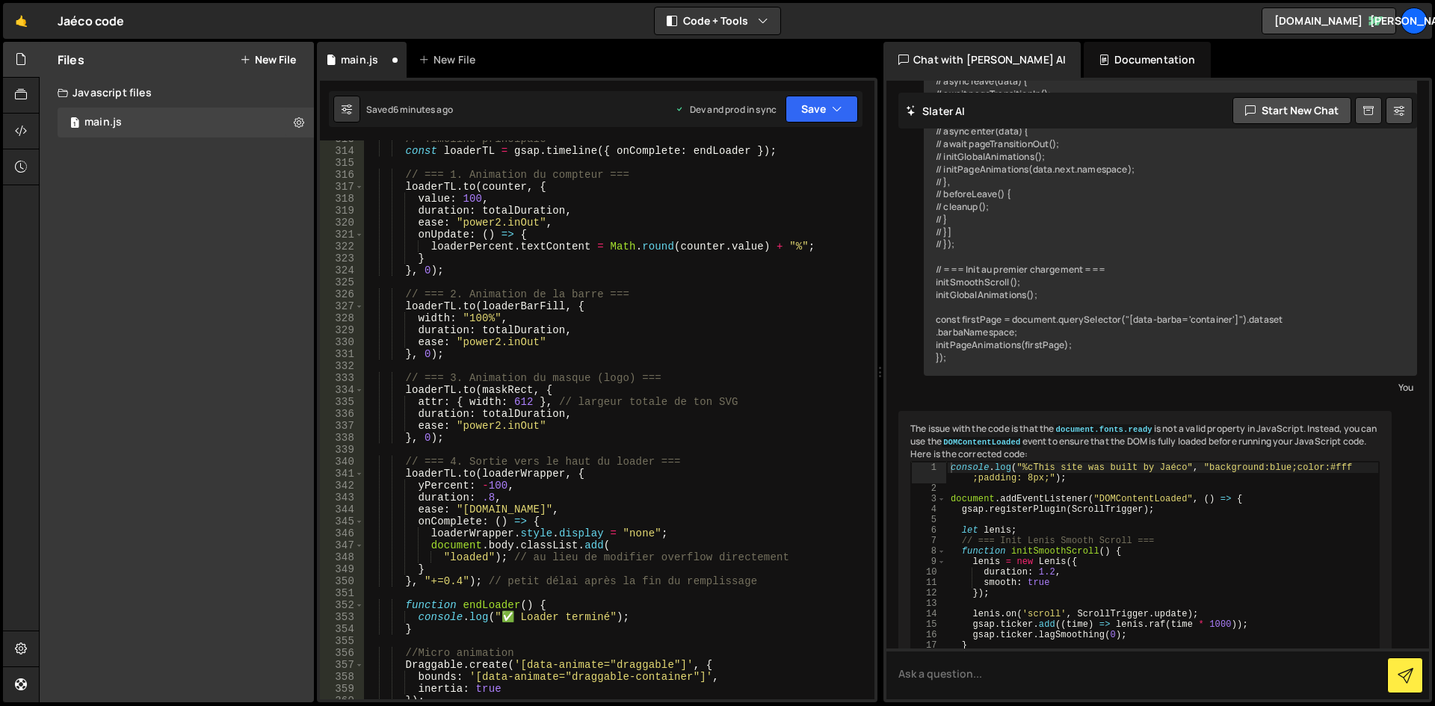
scroll to position [3894, 0]
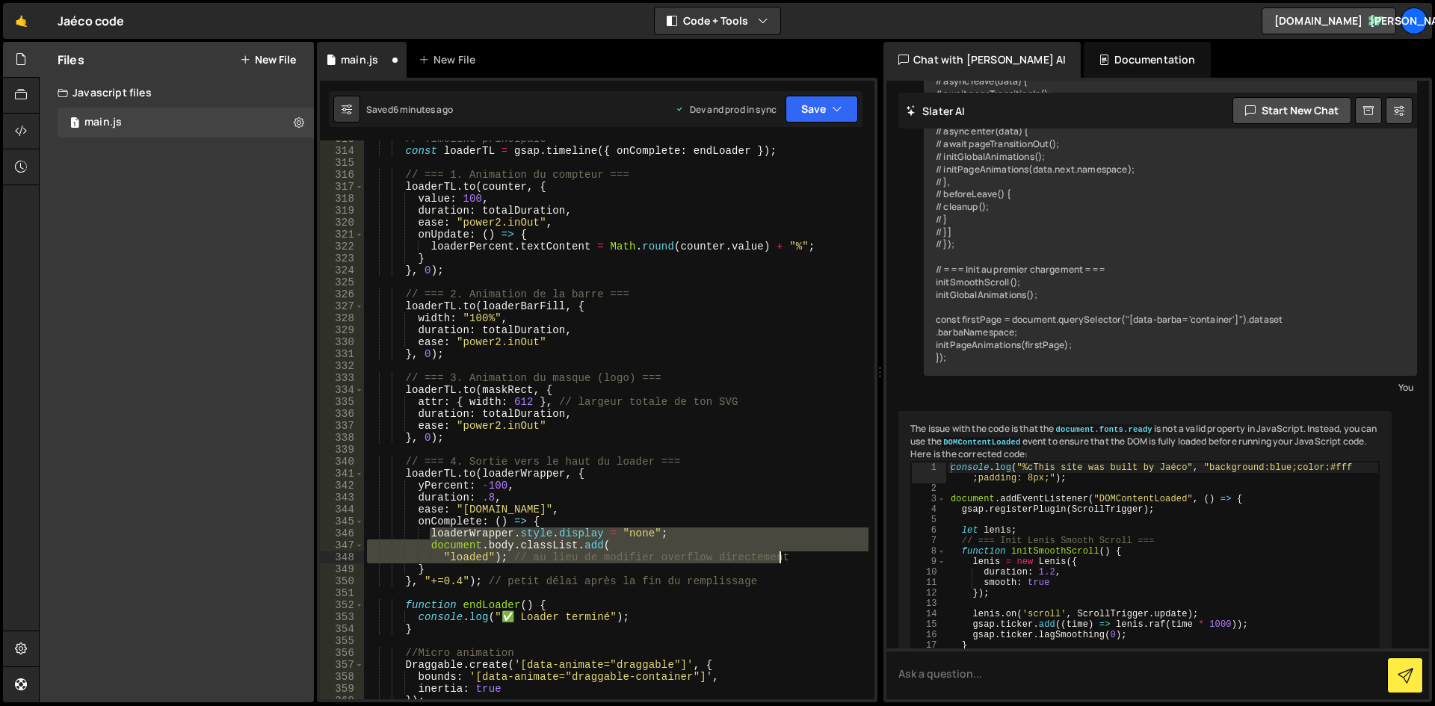
drag, startPoint x: 427, startPoint y: 534, endPoint x: 805, endPoint y: 558, distance: 378.1
click at [805, 558] on div "// Timeline principale const loaderTL = gsap . timeline ({ onComplete : endLoad…" at bounding box center [616, 424] width 504 height 583
paste textarea "document.body.classList.add("loaded");"
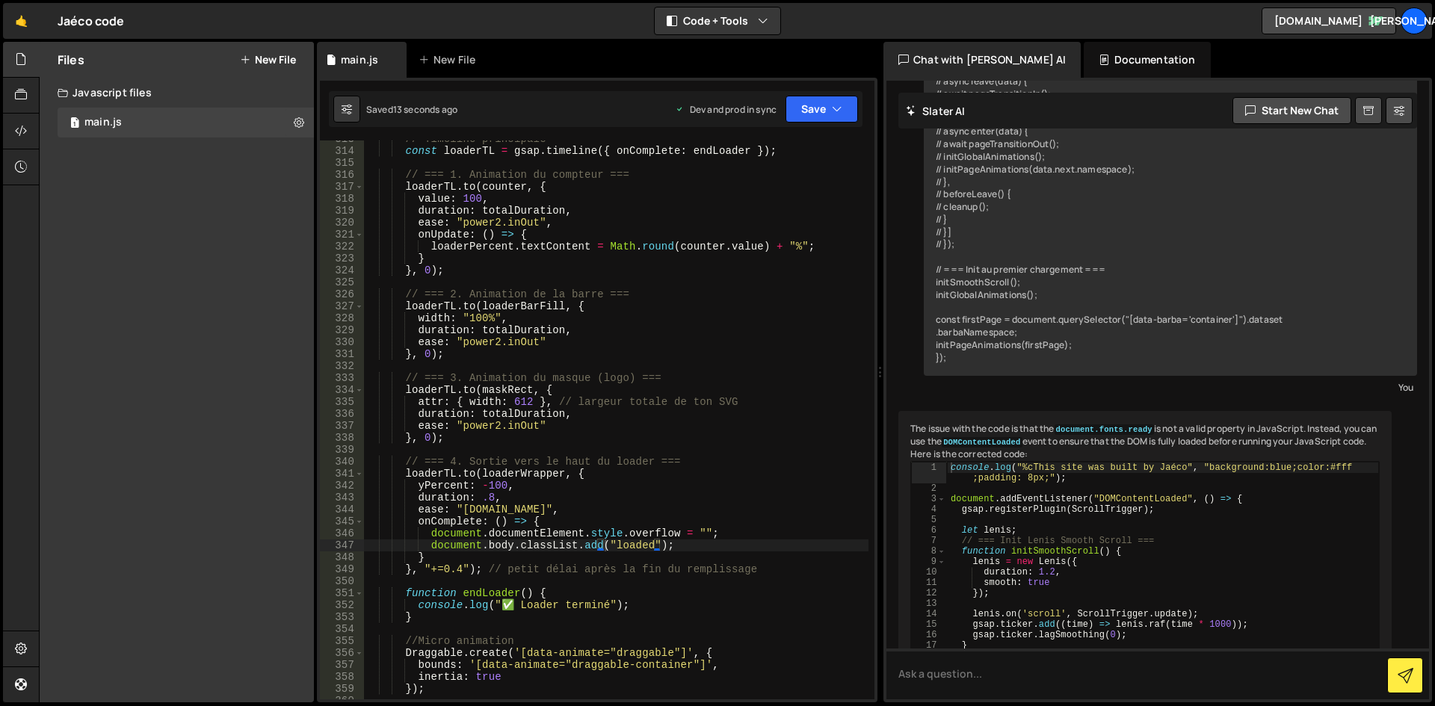
click at [620, 354] on div "// Timeline principale const loaderTL = gsap . timeline ({ onComplete : endLoad…" at bounding box center [616, 424] width 504 height 583
drag, startPoint x: 430, startPoint y: 194, endPoint x: 441, endPoint y: 203, distance: 13.8
click at [431, 194] on div "// Timeline principale const loaderTL = gsap . timeline ({ onComplete : endLoad…" at bounding box center [616, 424] width 504 height 583
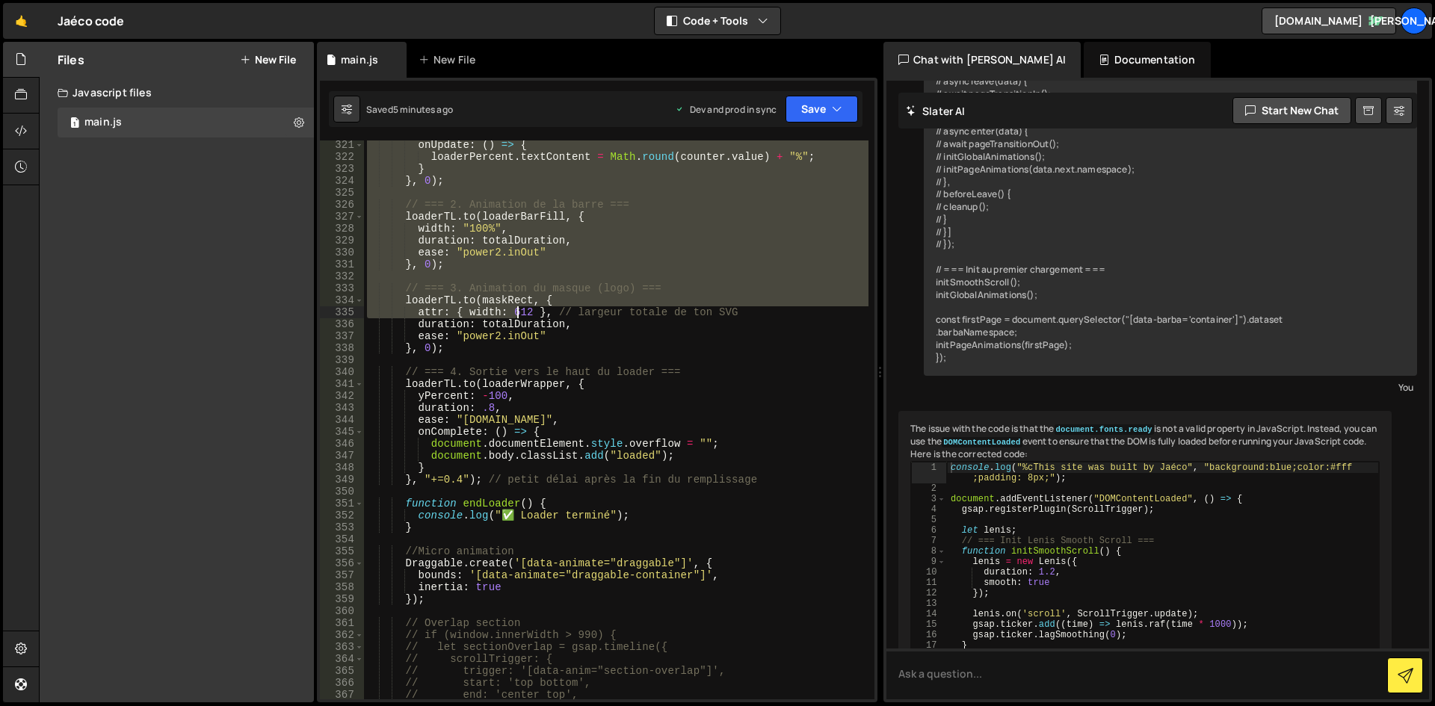
scroll to position [4028, 0]
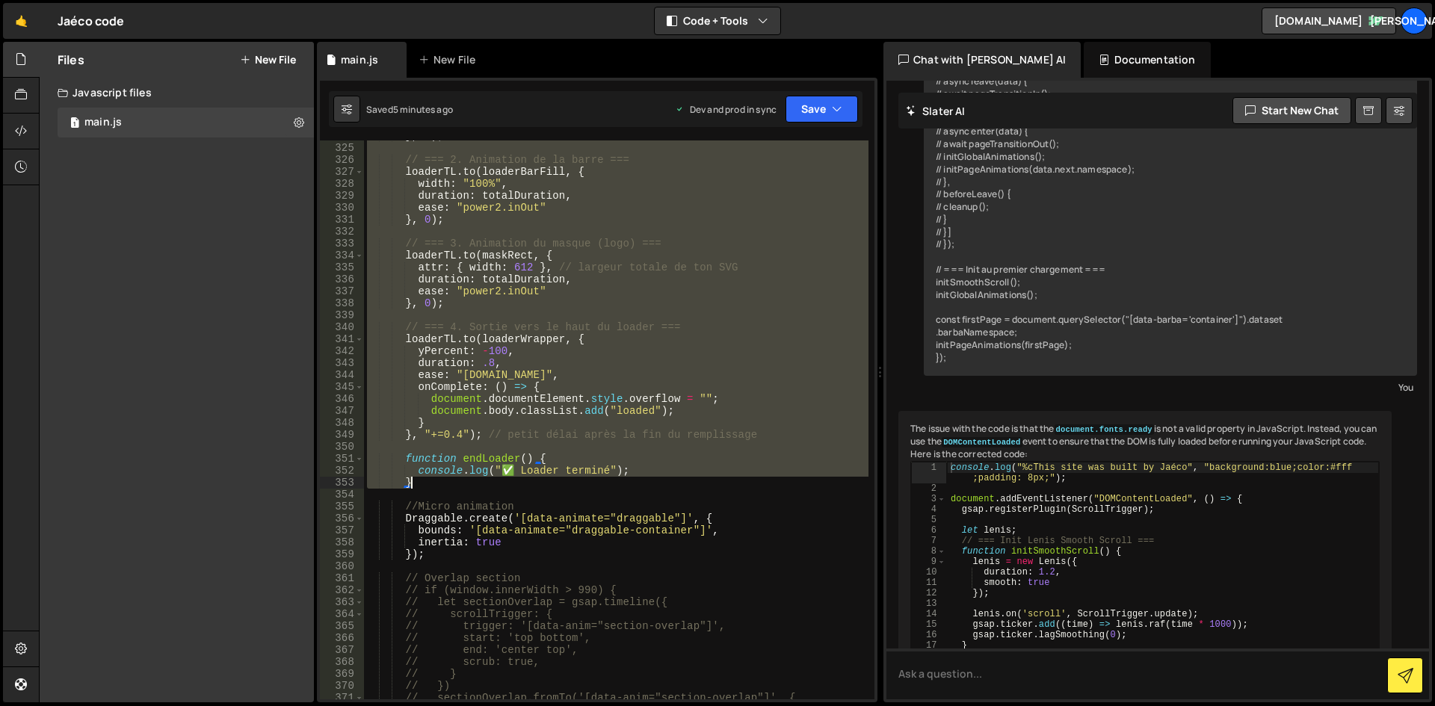
drag, startPoint x: 404, startPoint y: 204, endPoint x: 523, endPoint y: 482, distance: 302.3
click at [523, 482] on div "} , 0 ) ; // === 2. Animation de la barre === loaderTL . to ( loaderBarFill , {…" at bounding box center [616, 421] width 504 height 583
paste textarea "}, "+=0.2");"
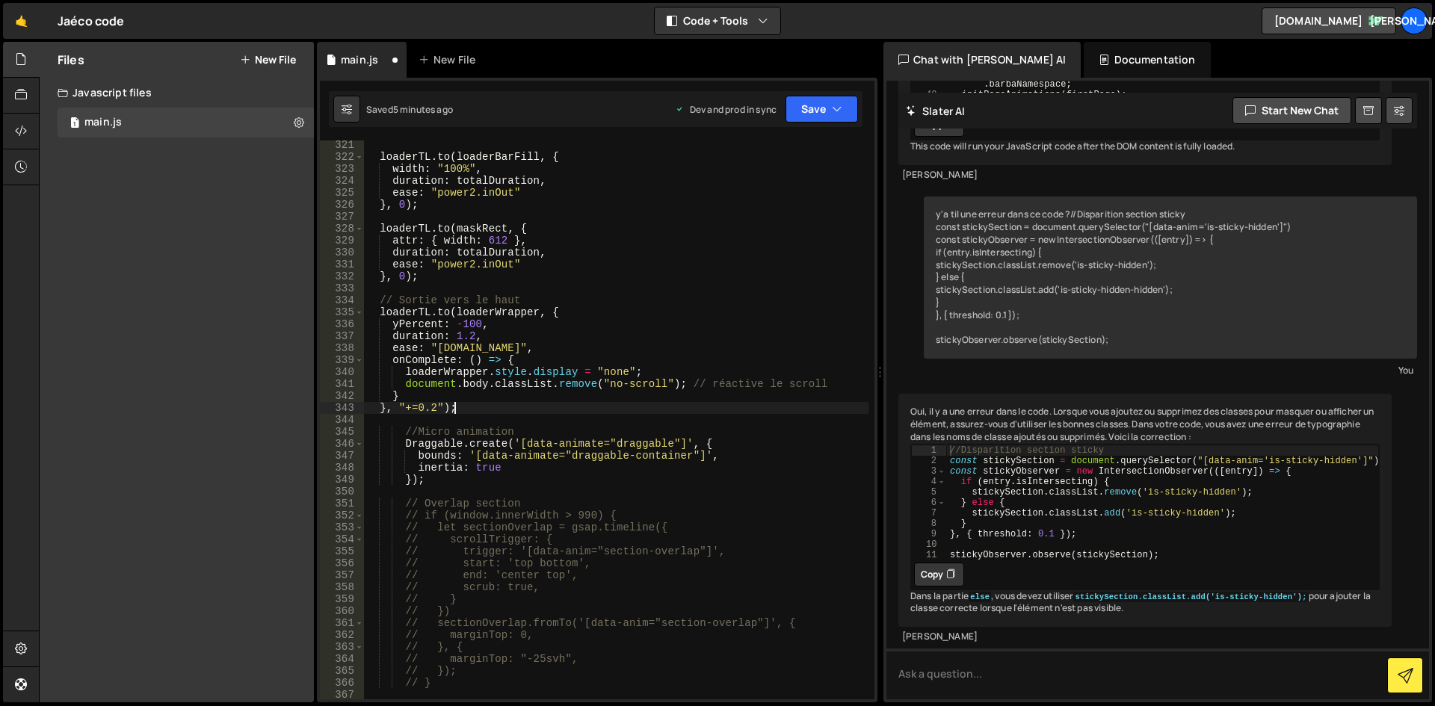
scroll to position [18755, 0]
click at [667, 614] on div "loaderTL . to ( loaderBarFill , { width : "100%" , duration : totalDuration , e…" at bounding box center [616, 430] width 504 height 583
click at [501, 299] on div "loaderTL . to ( loaderBarFill , { width : "100%" , duration : totalDuration , e…" at bounding box center [616, 430] width 504 height 583
type textarea "console.log("✅ Loader terminé"); }"
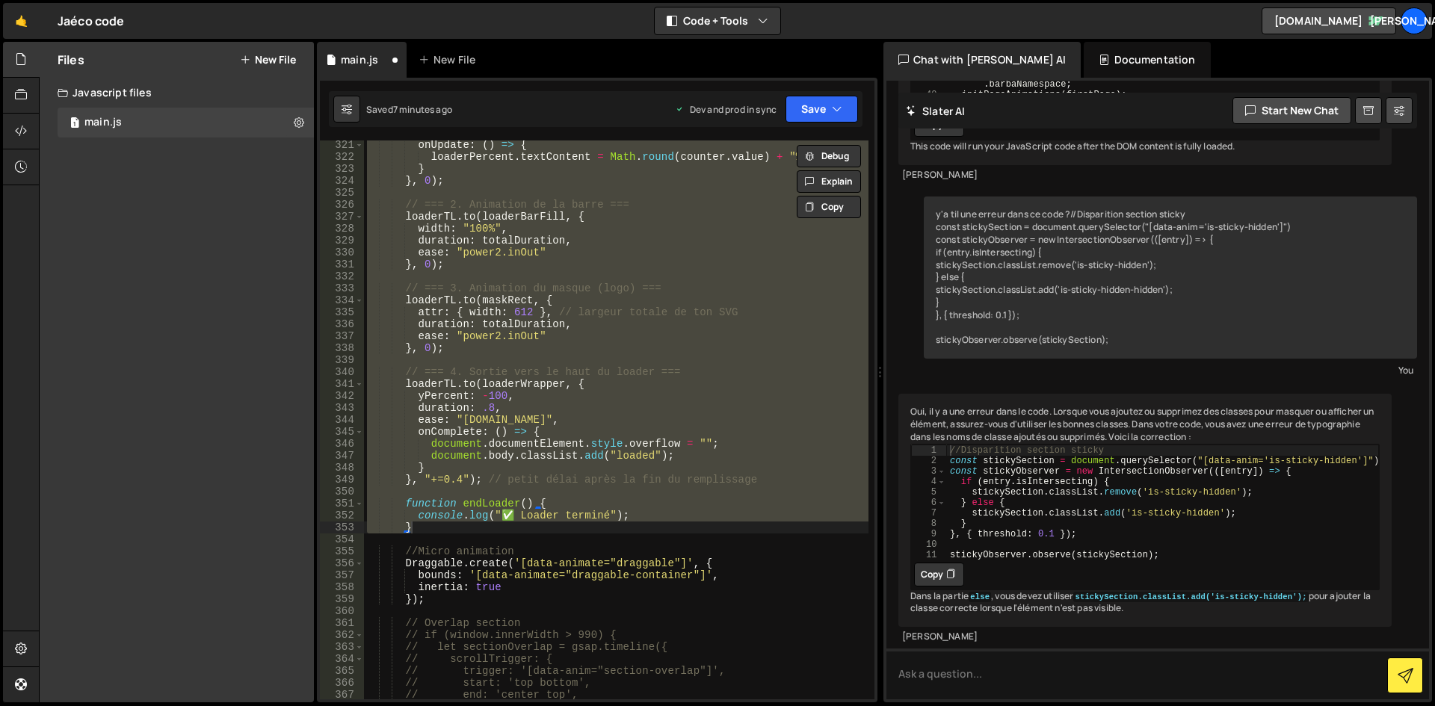
click at [424, 534] on div "onUpdate : ( ) => { loaderPercent . textContent = Math . round ( counter . valu…" at bounding box center [616, 430] width 504 height 583
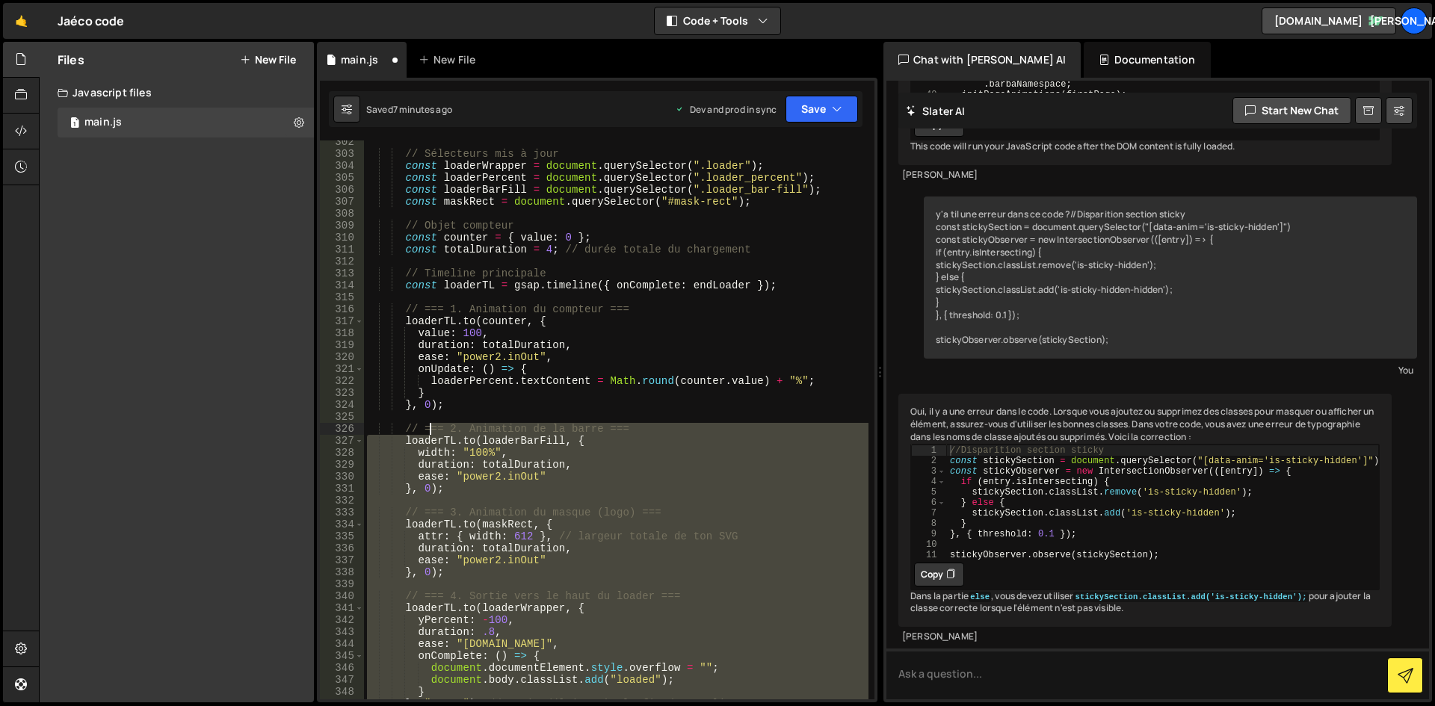
scroll to position [3669, 0]
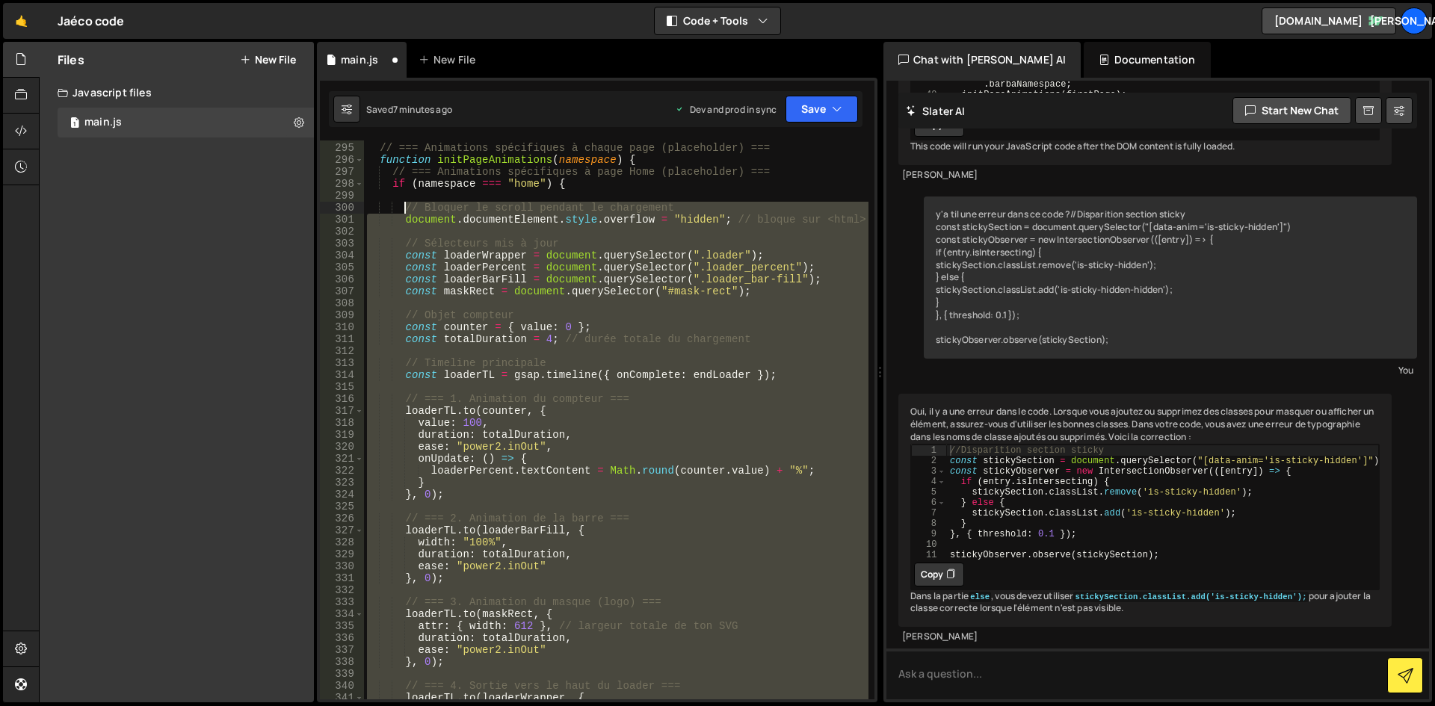
drag, startPoint x: 434, startPoint y: 528, endPoint x: 404, endPoint y: 210, distance: 319.8
click at [404, 210] on div "// === Animations spécifiques à chaque page (placeholder) === function initPage…" at bounding box center [616, 421] width 504 height 583
paste textarea "}"
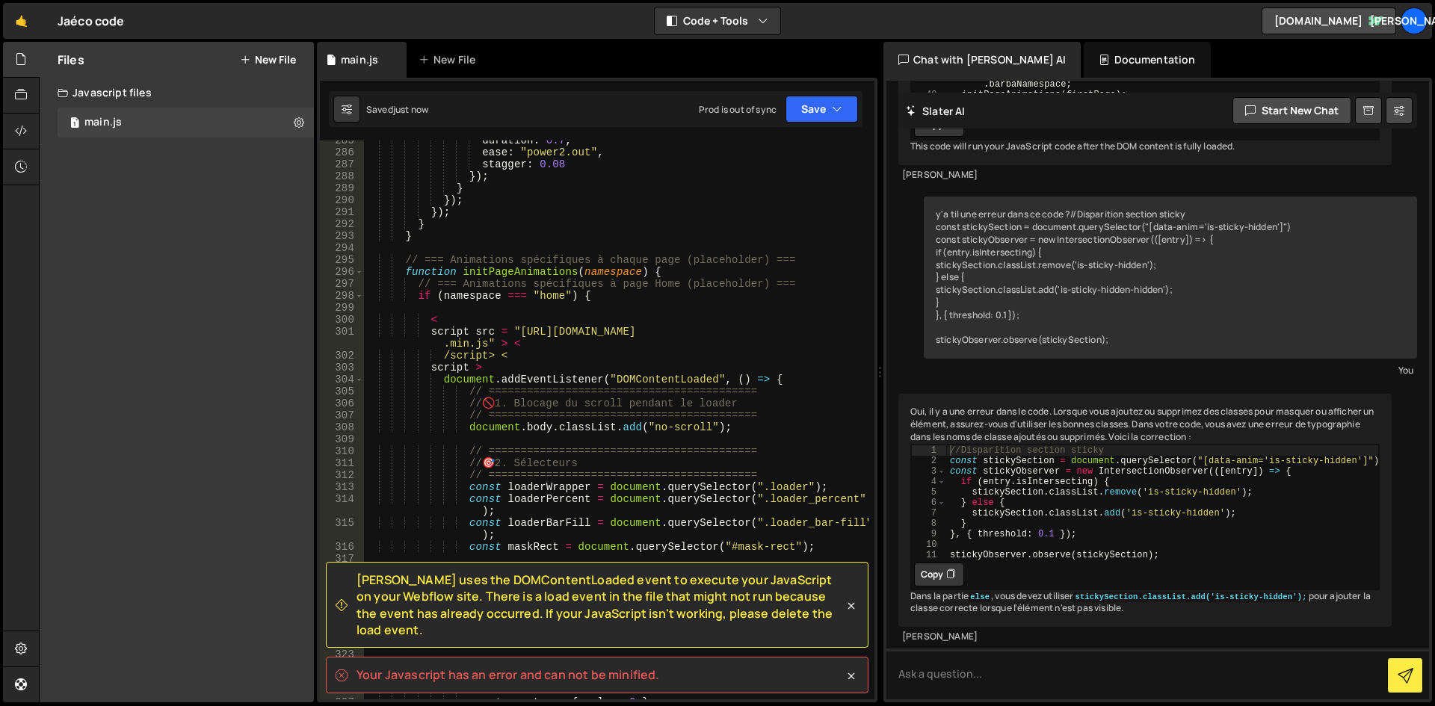
scroll to position [3641, 0]
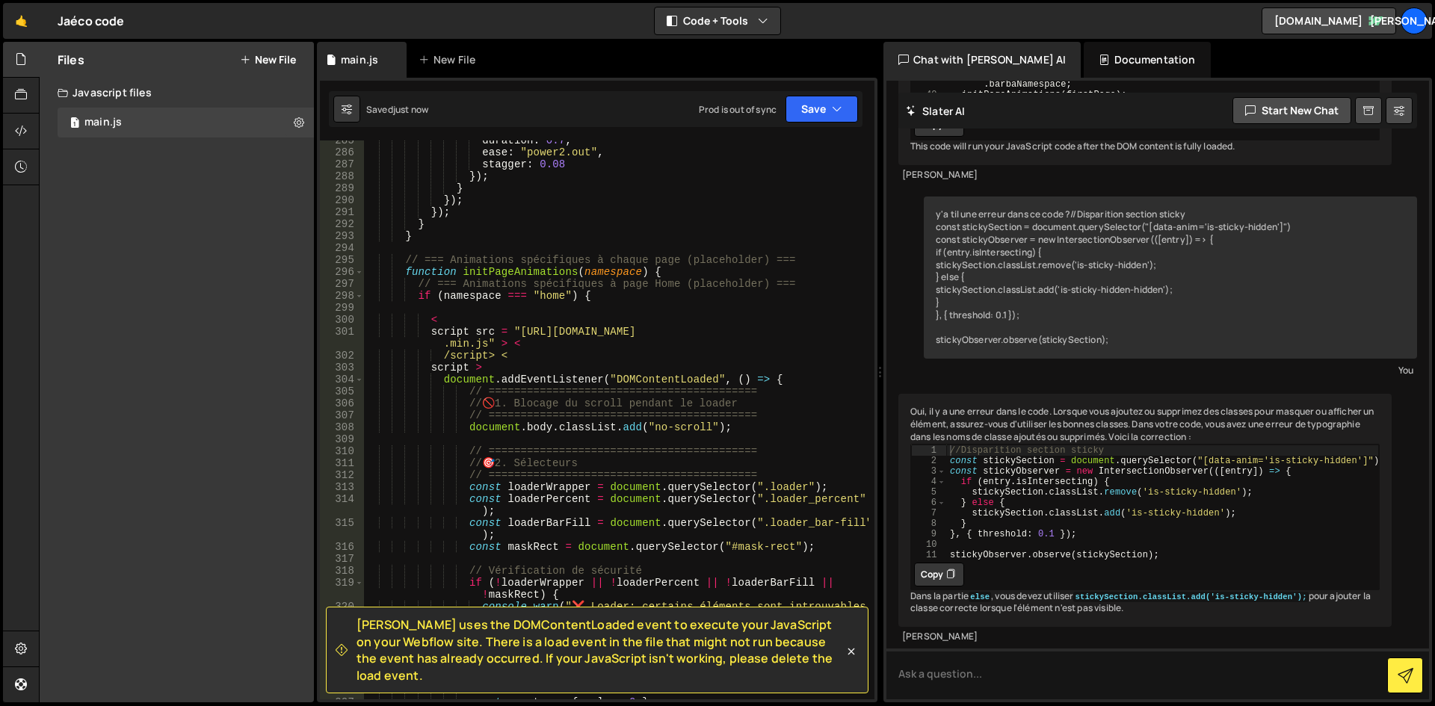
click at [530, 336] on div "duration : 0.7 , ease : "power2.out" , stagger : 0.08 }) ; } }) ; }) ; } } // =…" at bounding box center [616, 426] width 504 height 583
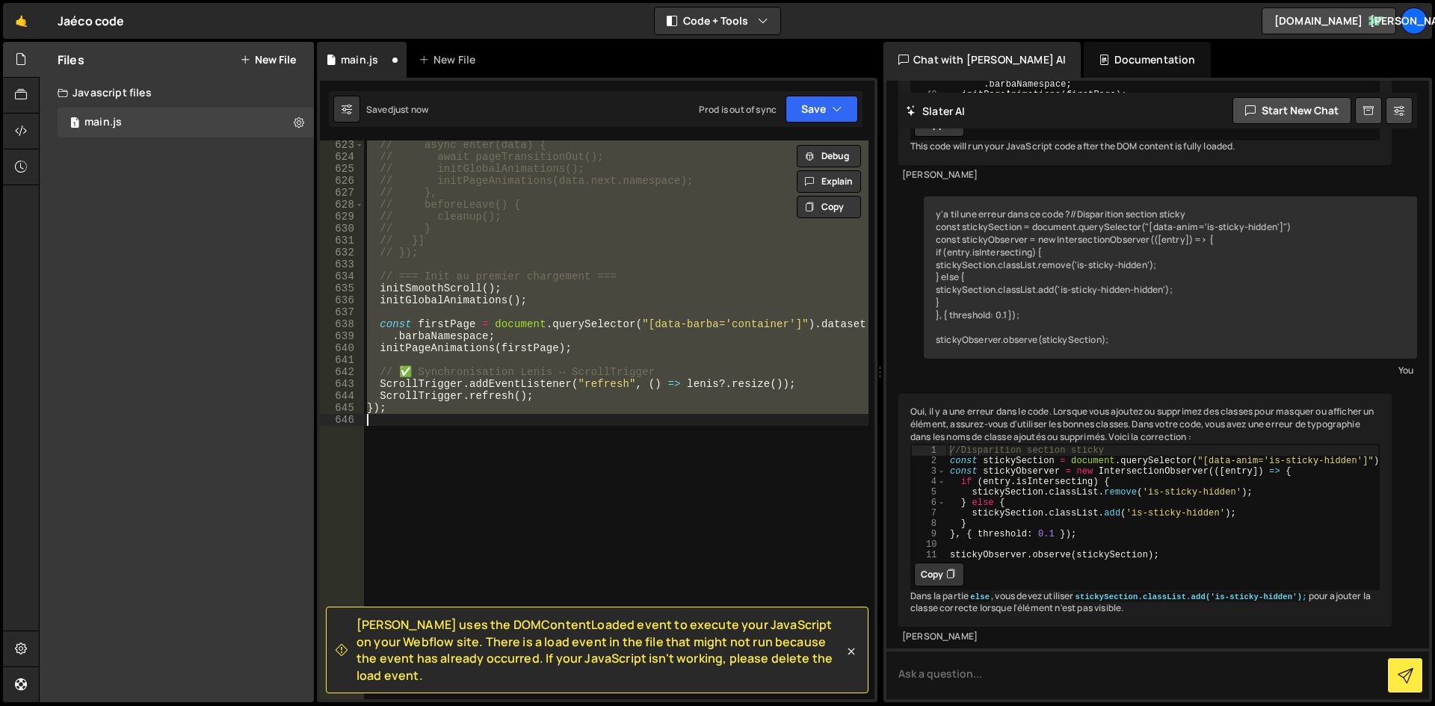
scroll to position [7702, 0]
type textarea "console.log("✅ Loader terminé"); }"
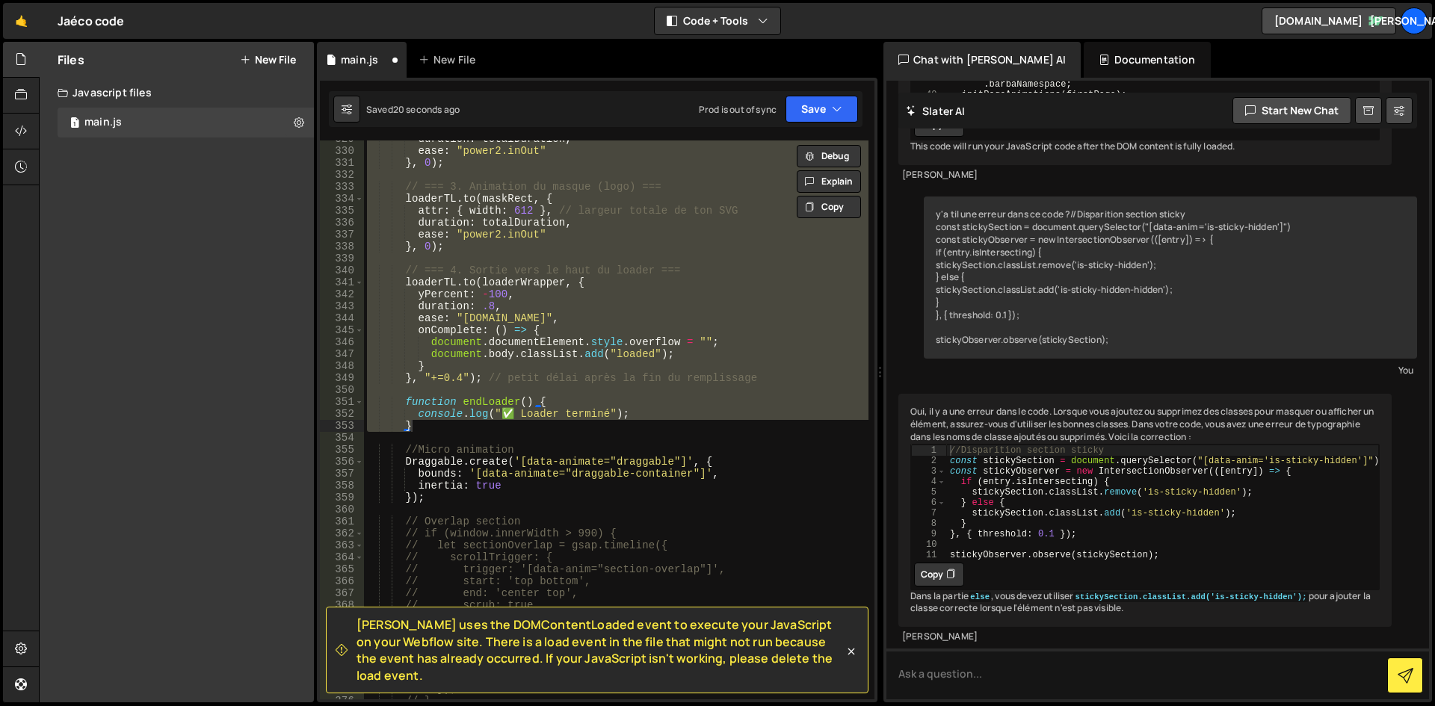
click at [450, 436] on div "duration : totalDuration , ease : "power2.inOut" } , 0 ) ; // === 3. Animation …" at bounding box center [616, 424] width 504 height 583
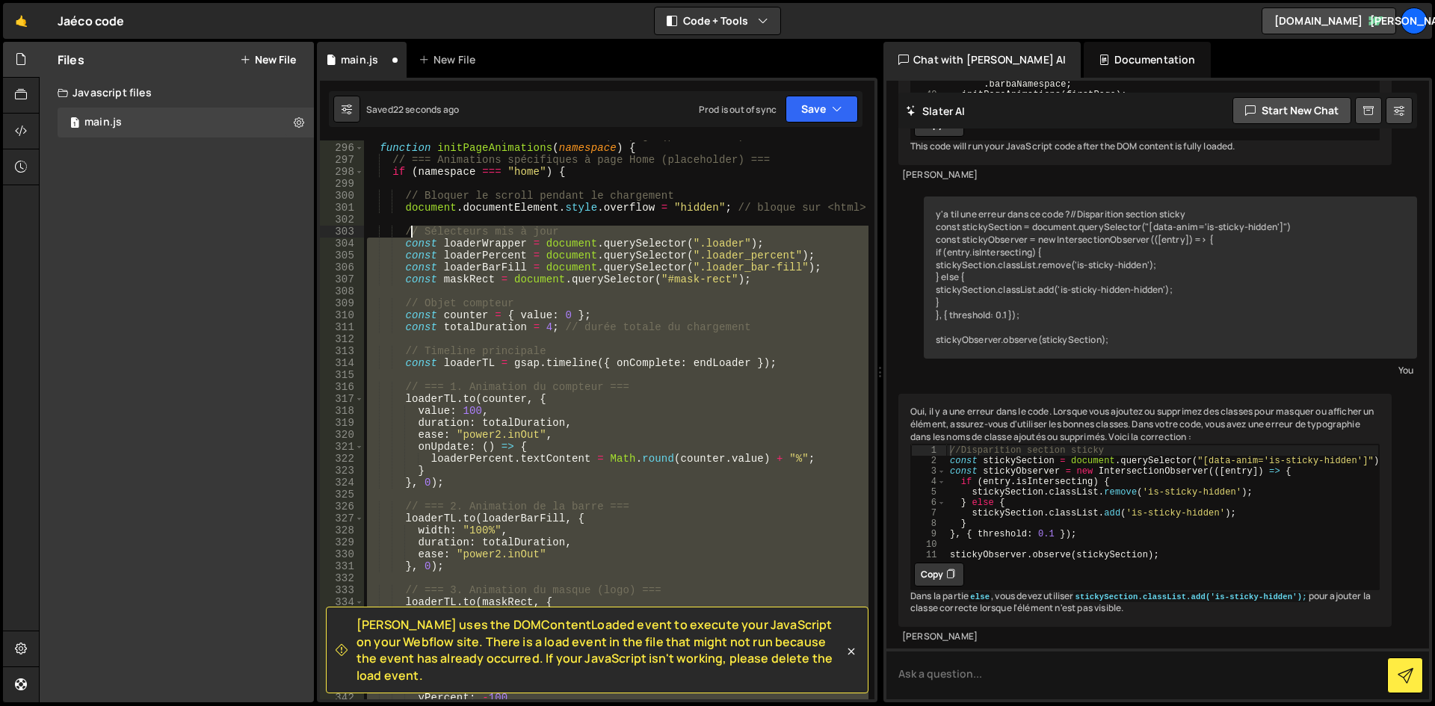
scroll to position [3636, 0]
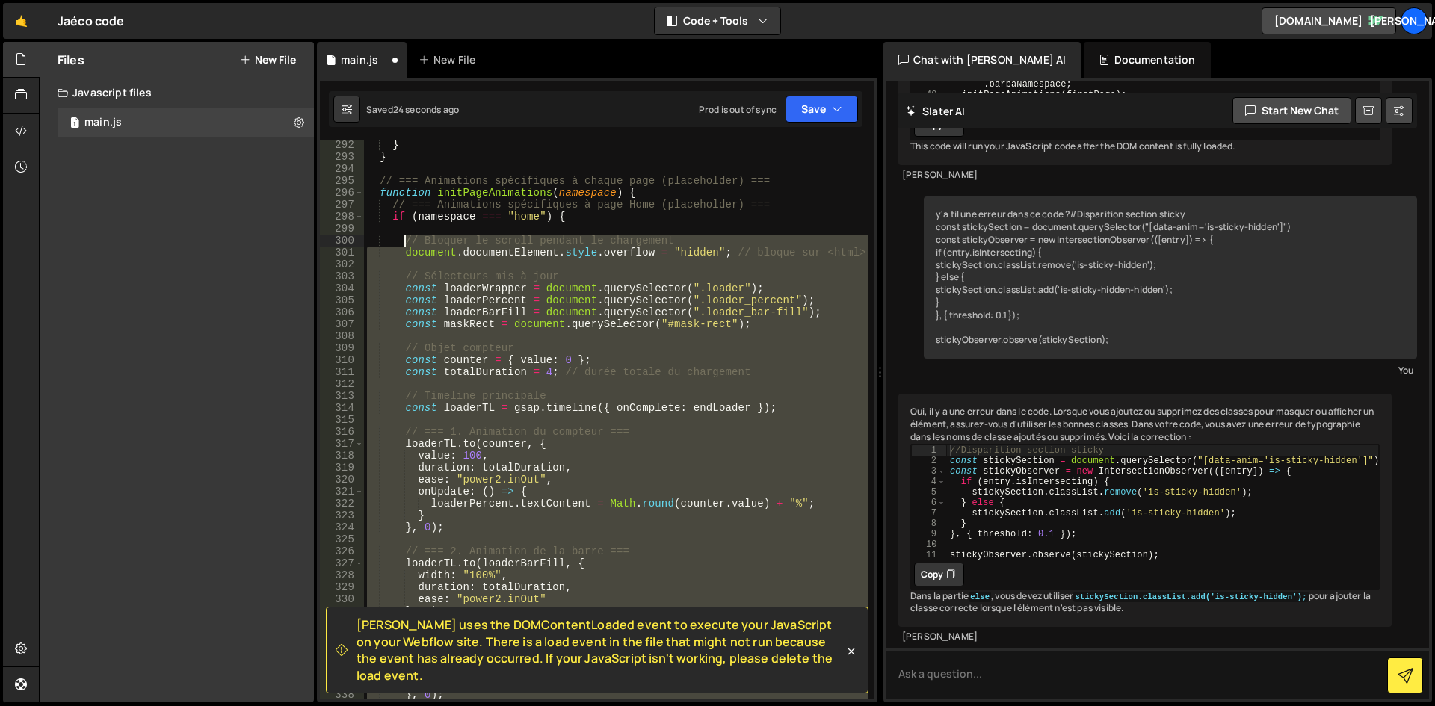
drag, startPoint x: 445, startPoint y: 425, endPoint x: 406, endPoint y: 245, distance: 184.2
click at [406, 245] on div "} } // === Animations spécifiques à chaque page (placeholder) === function init…" at bounding box center [616, 430] width 504 height 583
paste textarea "}"
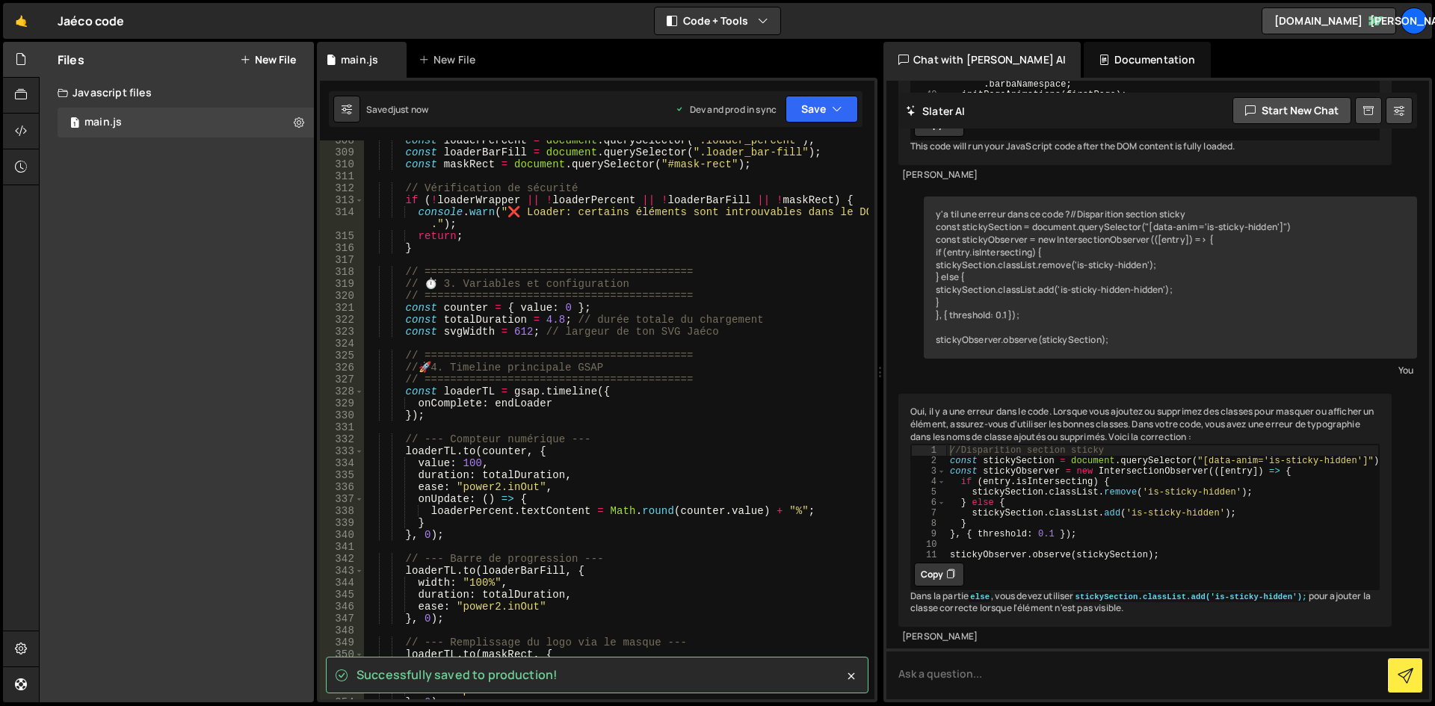
scroll to position [3698, 0]
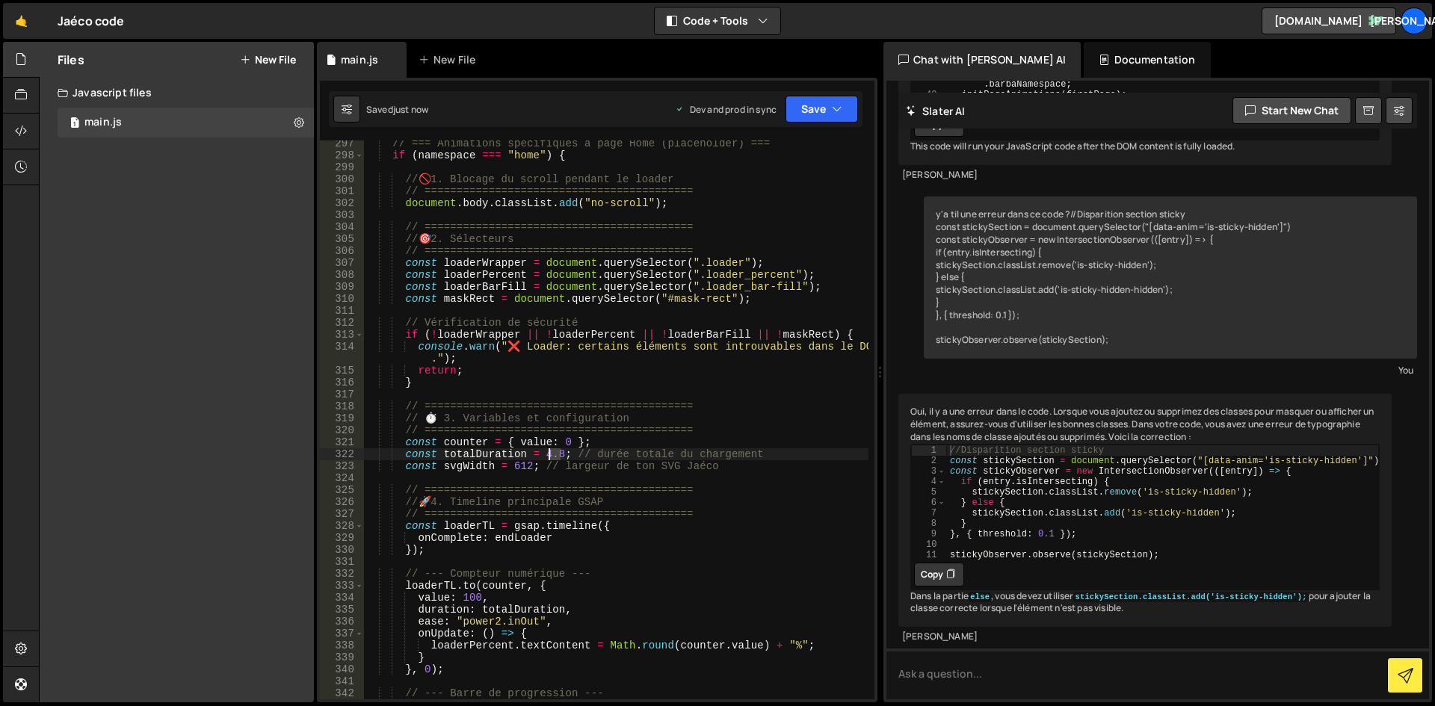
drag, startPoint x: 558, startPoint y: 454, endPoint x: 549, endPoint y: 454, distance: 9.0
click at [549, 454] on div "// === Animations spécifiques à page Home (placeholder) === if ( namespace === …" at bounding box center [616, 429] width 504 height 583
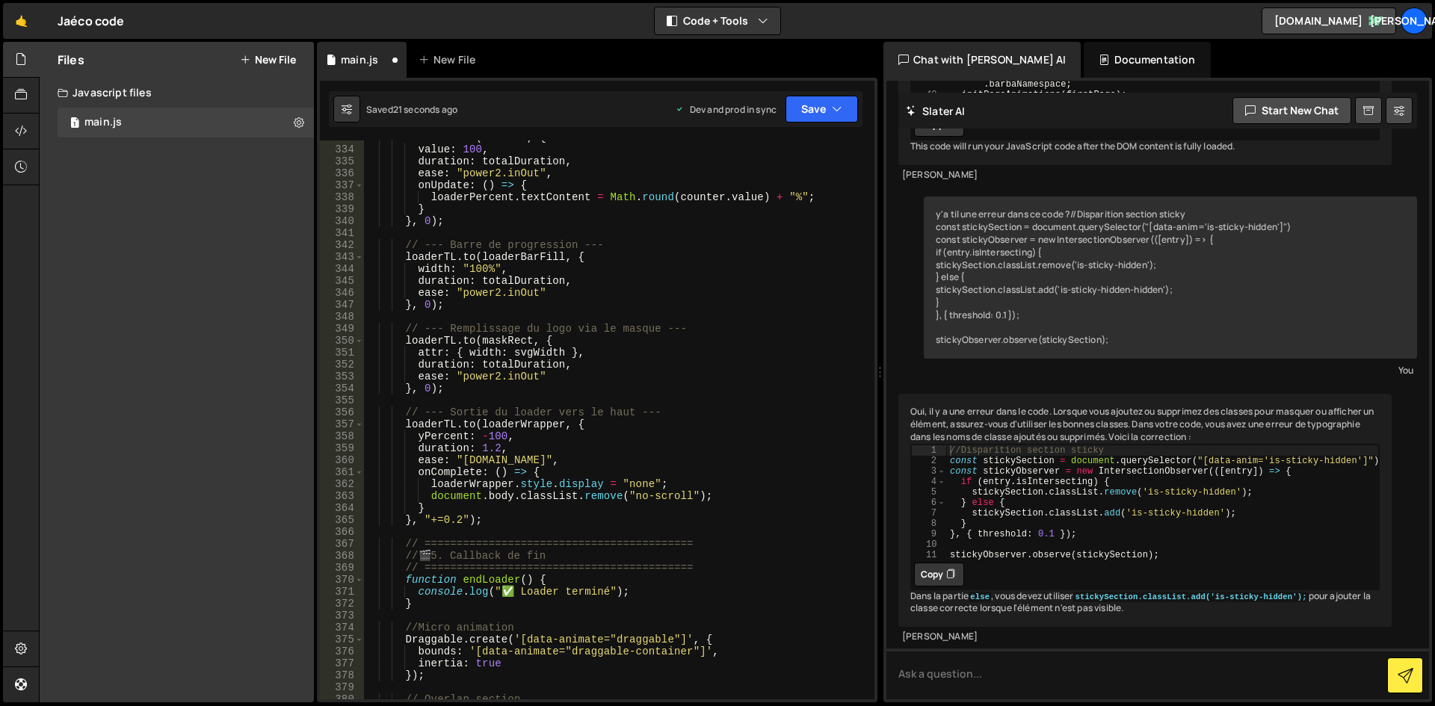
scroll to position [4146, 0]
drag, startPoint x: 496, startPoint y: 447, endPoint x: 480, endPoint y: 446, distance: 16.5
click at [480, 446] on div "loaderTL . to ( counter , { value : 100 , duration : totalDuration , ease : "po…" at bounding box center [616, 423] width 504 height 583
click at [664, 466] on div "loaderTL . to ( counter , { value : 100 , duration : totalDuration , ease : "po…" at bounding box center [616, 423] width 504 height 583
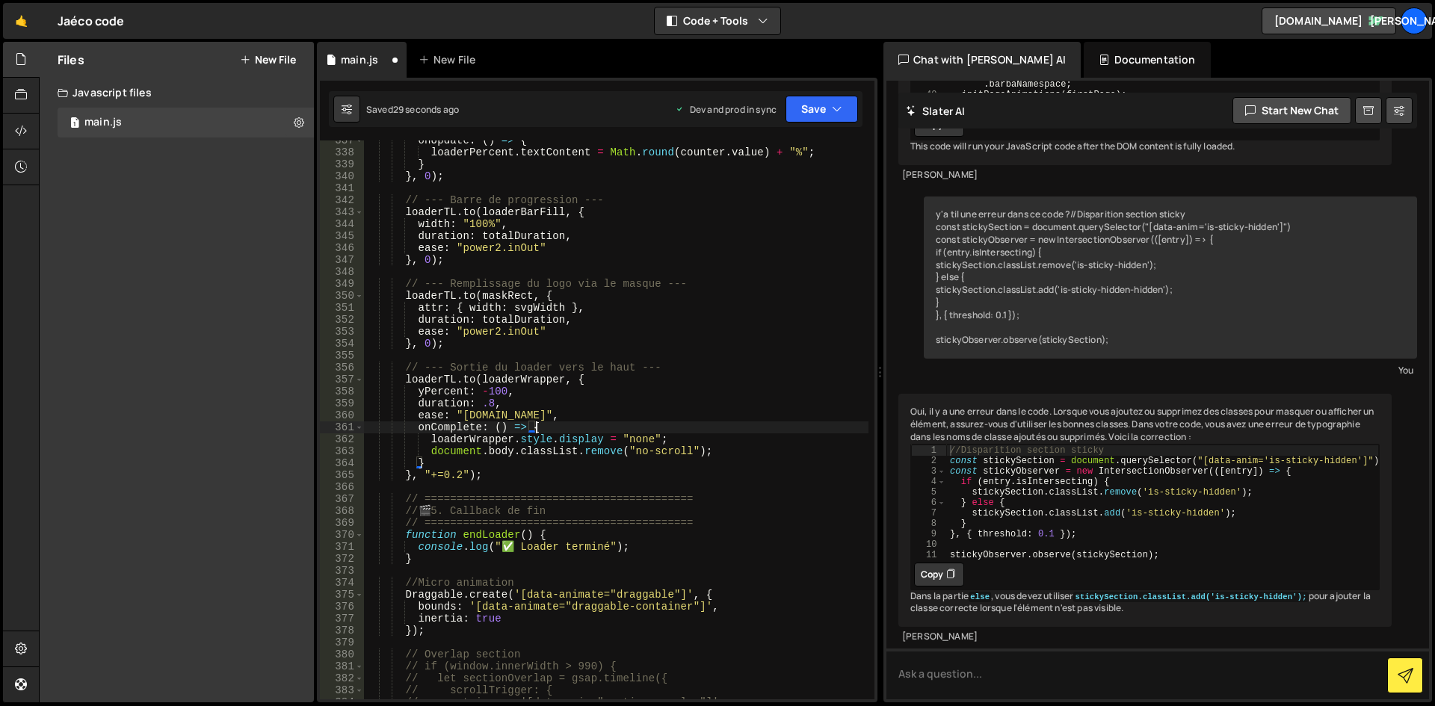
scroll to position [4191, 0]
click at [533, 402] on div "onUpdate : ( ) => { loaderPercent . textContent = Math . round ( counter . valu…" at bounding box center [616, 426] width 504 height 583
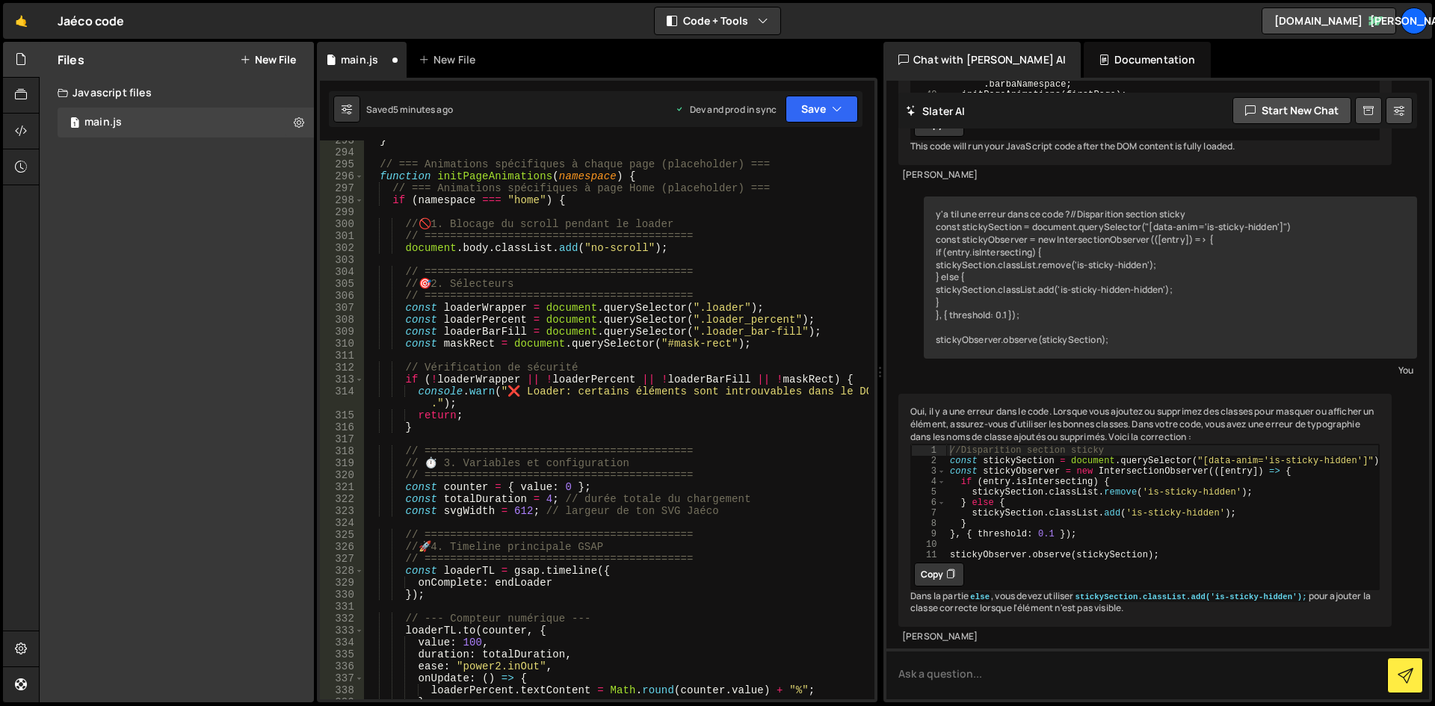
scroll to position [18904, 0]
click at [510, 307] on div "} // === Animations spécifiques à chaque page (placeholder) === function initPa…" at bounding box center [616, 426] width 504 height 583
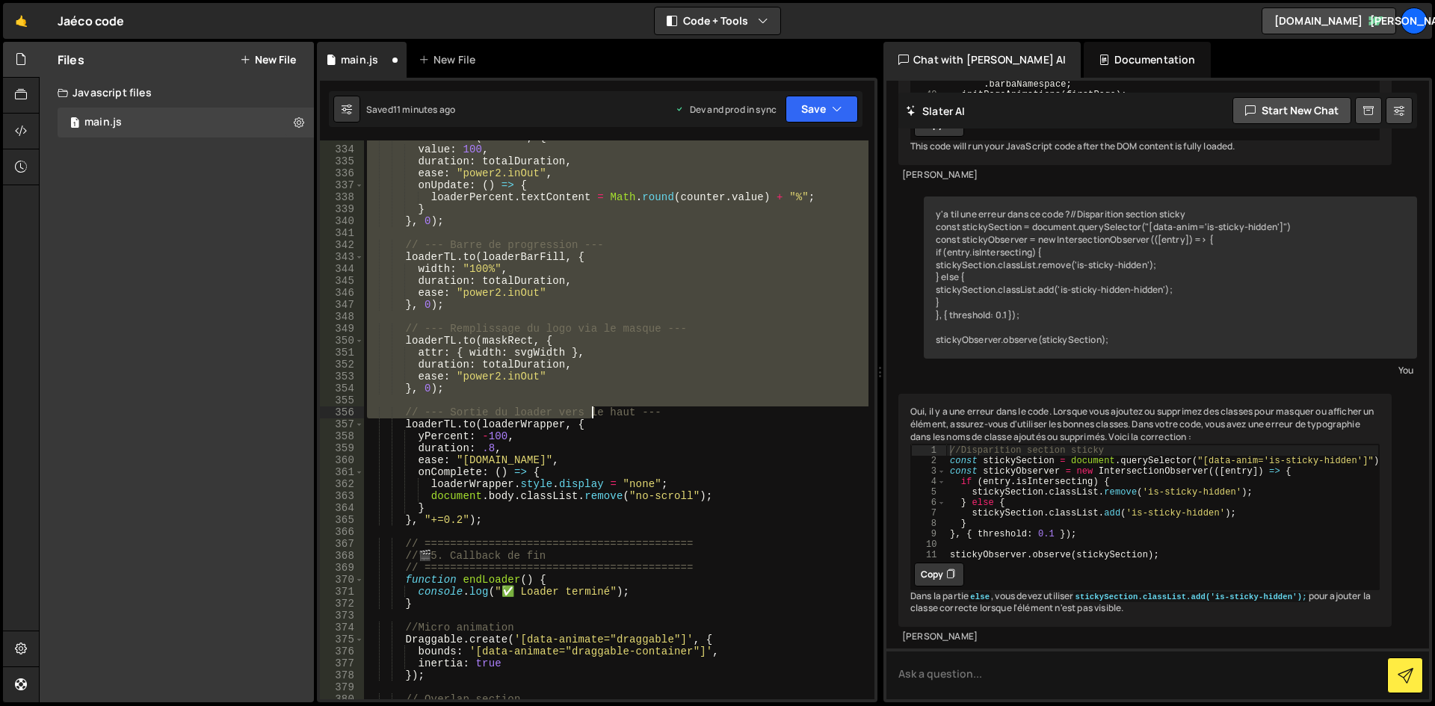
scroll to position [4236, 0]
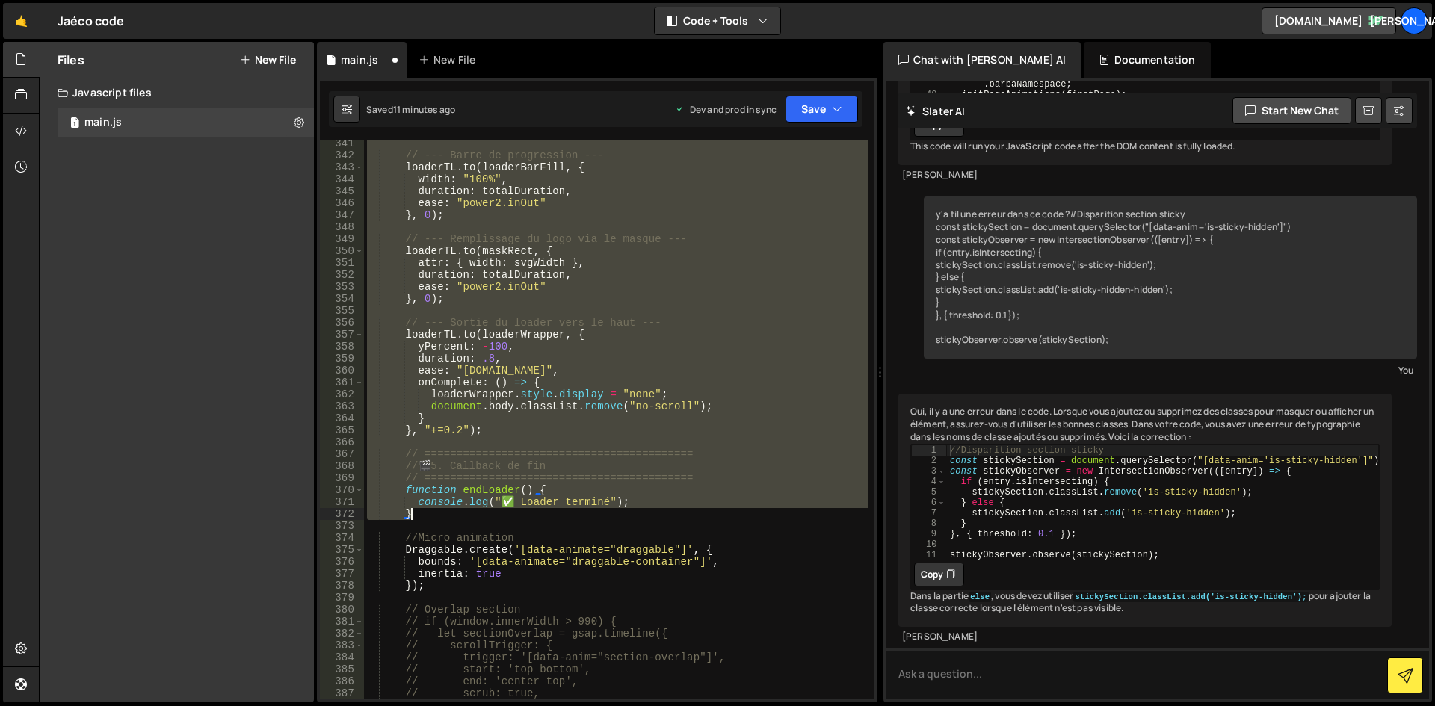
drag, startPoint x: 405, startPoint y: 225, endPoint x: 485, endPoint y: 516, distance: 302.2
click at [485, 516] on div "// --- Barre de progression --- loaderTL . to ( loaderBarFill , { width : "100%…" at bounding box center [616, 429] width 504 height 583
paste textarea
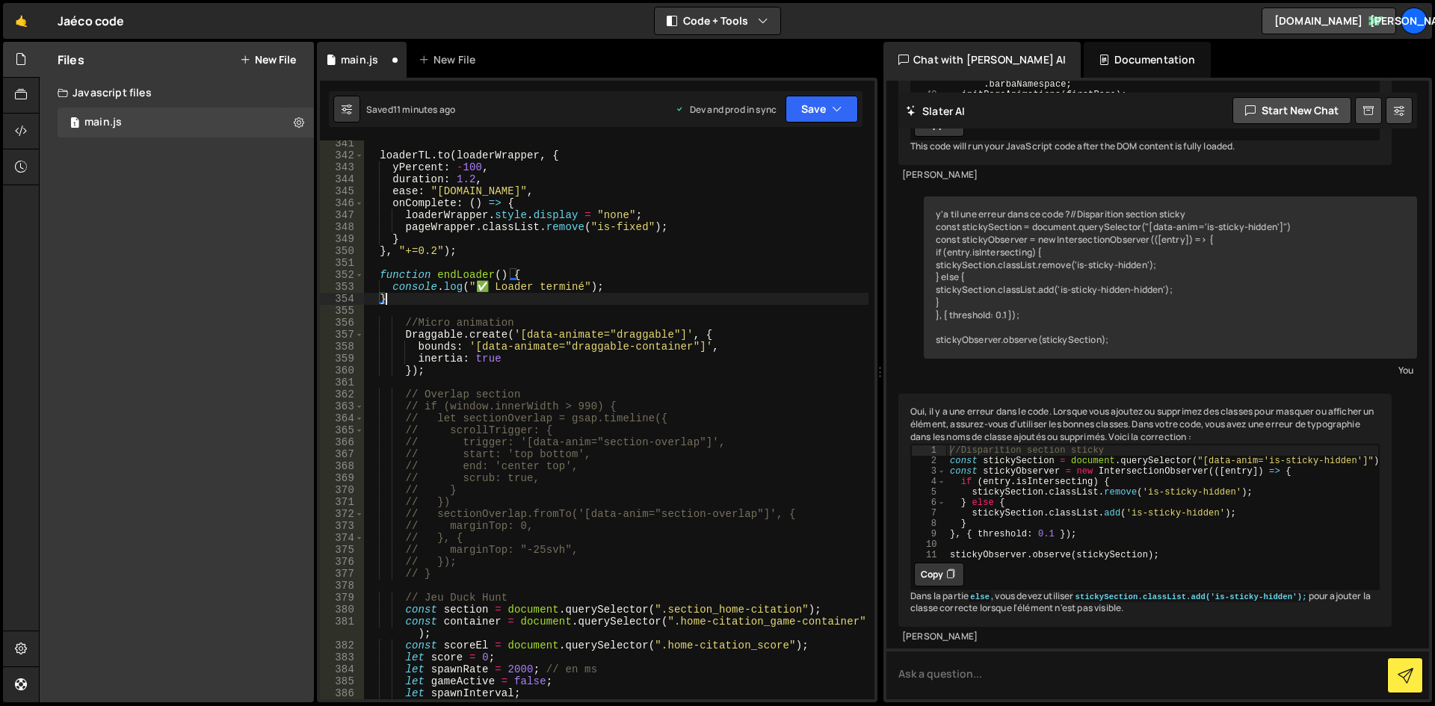
scroll to position [4056, 0]
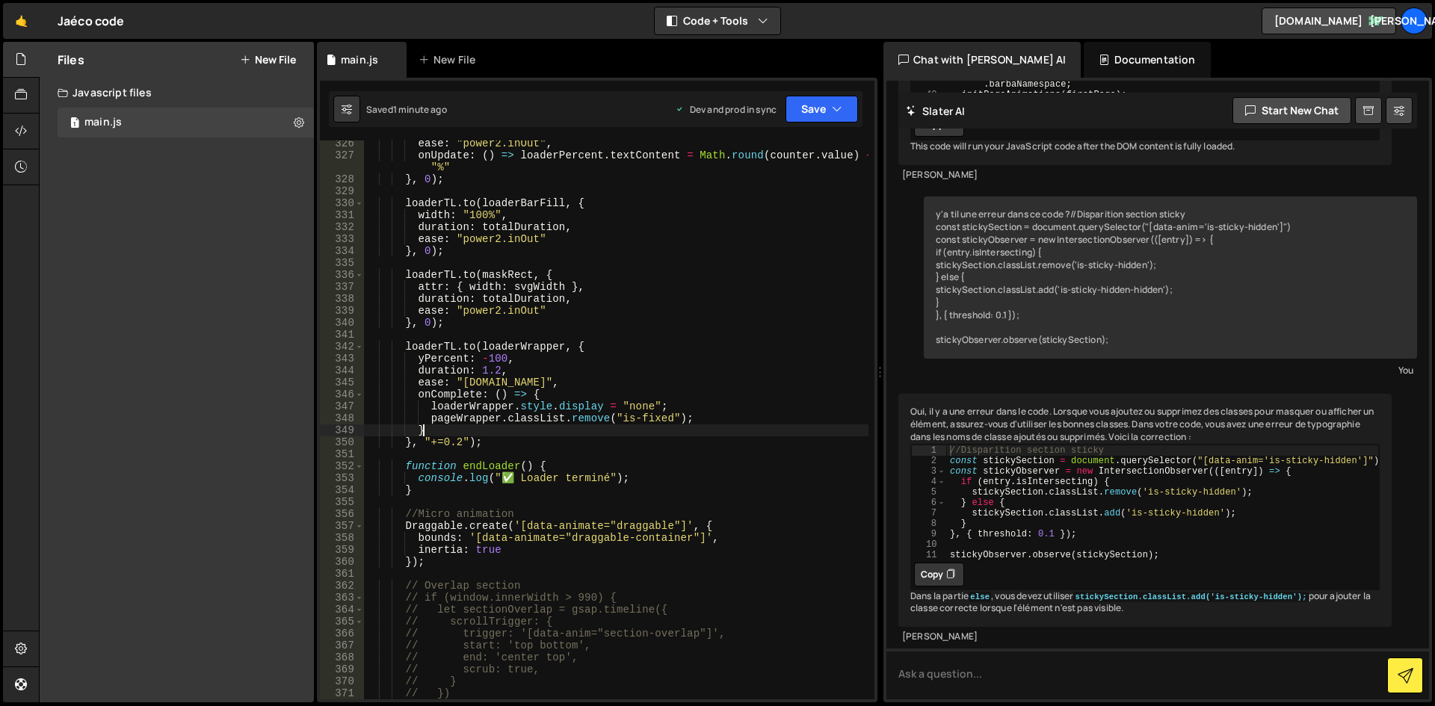
click at [519, 430] on div "ease : "power2.inOut" , onUpdate : ( ) => loaderPercent . textContent = Math . …" at bounding box center [616, 429] width 504 height 583
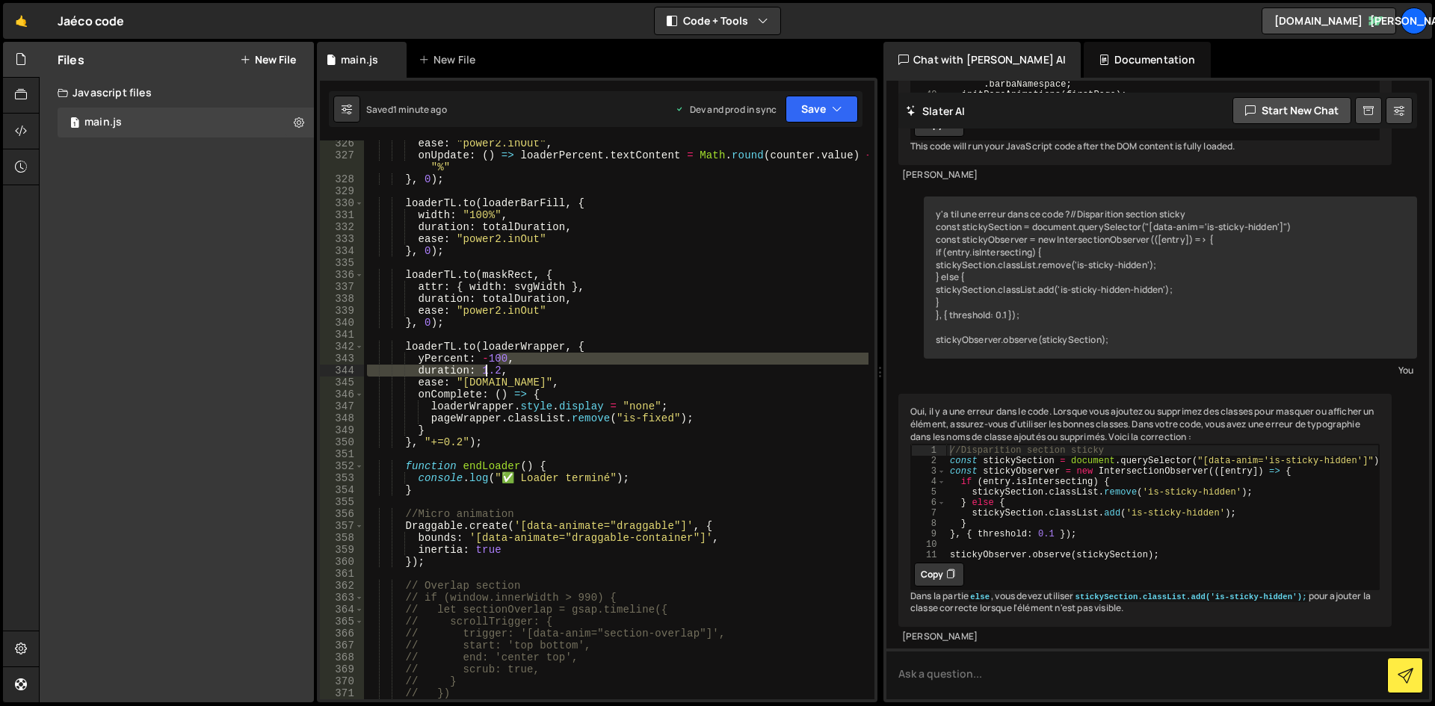
drag, startPoint x: 495, startPoint y: 363, endPoint x: 487, endPoint y: 365, distance: 9.2
click at [487, 365] on div "ease : "power2.inOut" , onUpdate : ( ) => loaderPercent . textContent = Math . …" at bounding box center [616, 429] width 504 height 583
drag, startPoint x: 495, startPoint y: 365, endPoint x: 478, endPoint y: 368, distance: 17.3
click at [478, 368] on div "ease : "power2.inOut" , onUpdate : ( ) => loaderPercent . textContent = Math . …" at bounding box center [616, 429] width 504 height 583
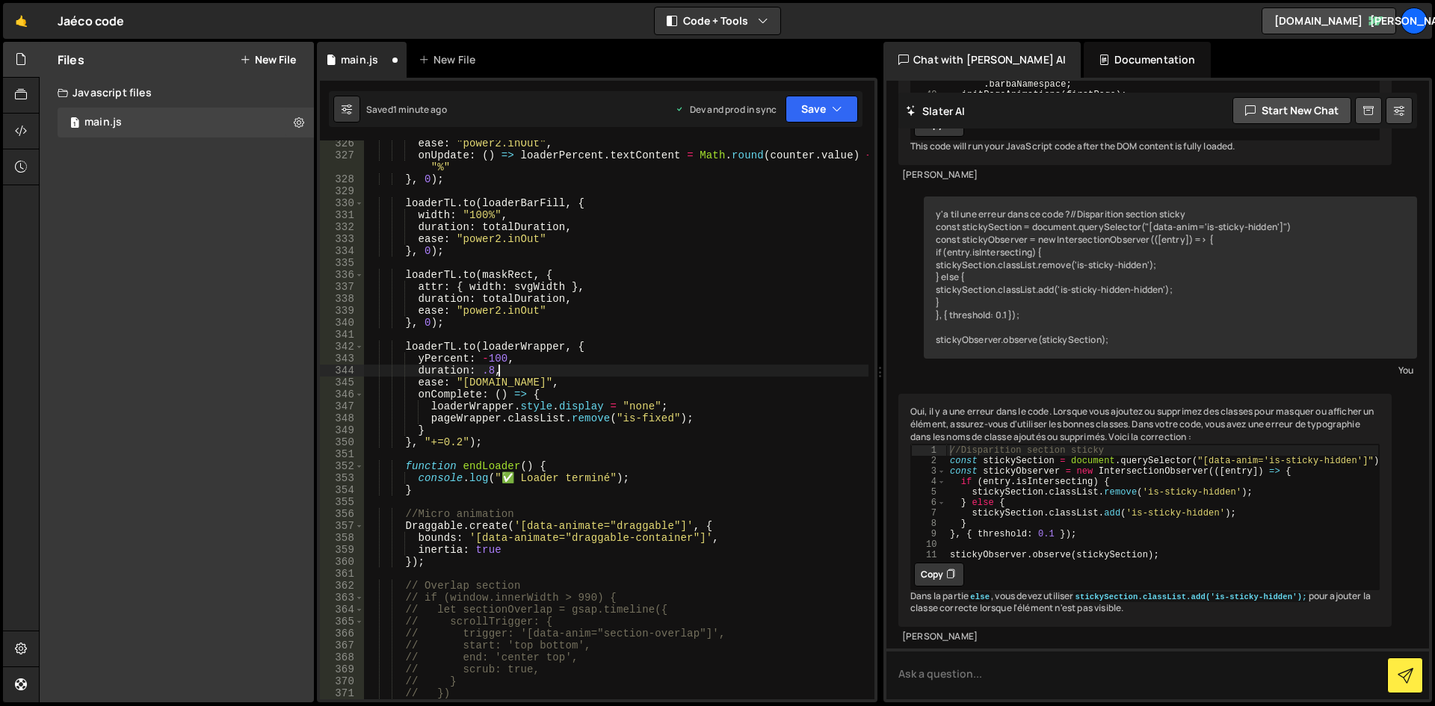
click at [637, 368] on div "ease : "power2.inOut" , onUpdate : ( ) => loaderPercent . textContent = Math . …" at bounding box center [616, 429] width 504 height 583
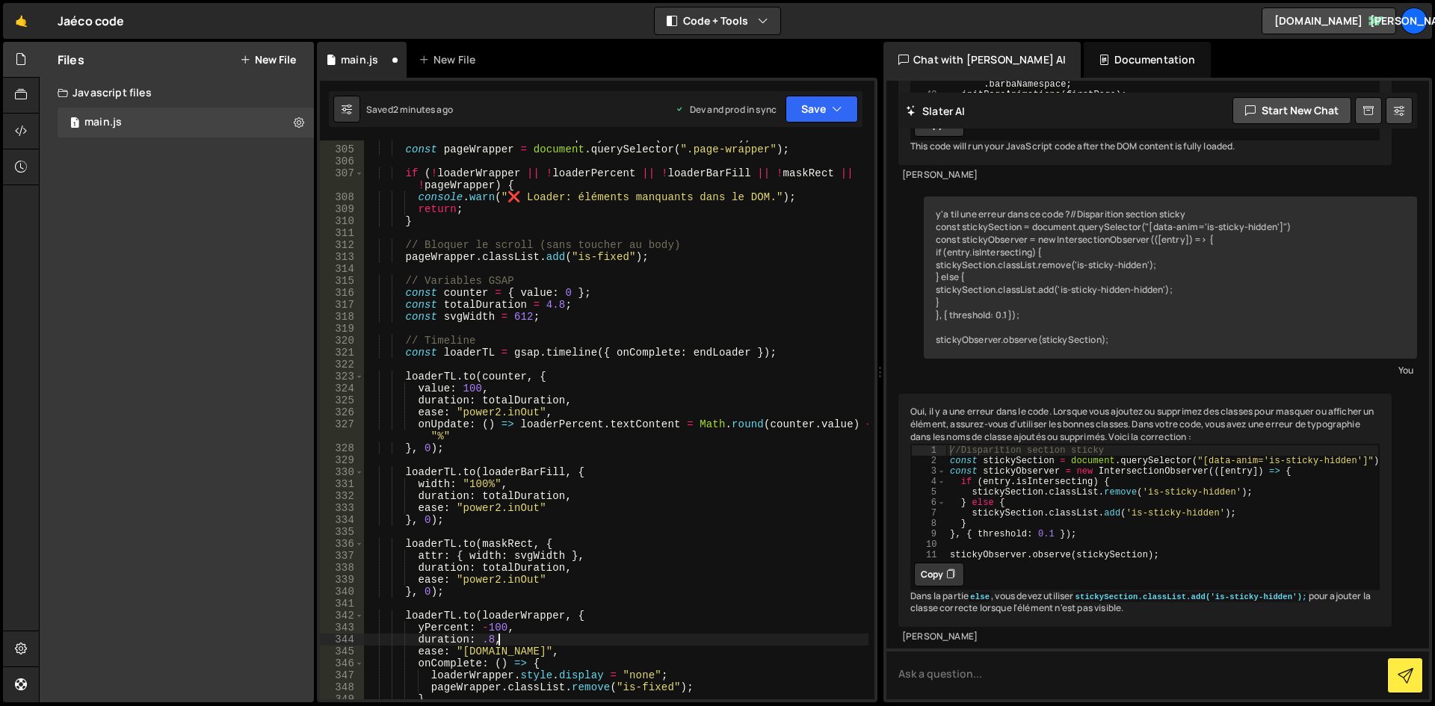
scroll to position [3787, 0]
drag, startPoint x: 559, startPoint y: 306, endPoint x: 551, endPoint y: 306, distance: 8.2
click at [549, 306] on div "const maskRect = document . querySelector ( "#mask-rect" ) ; const pageWrapper …" at bounding box center [616, 423] width 504 height 583
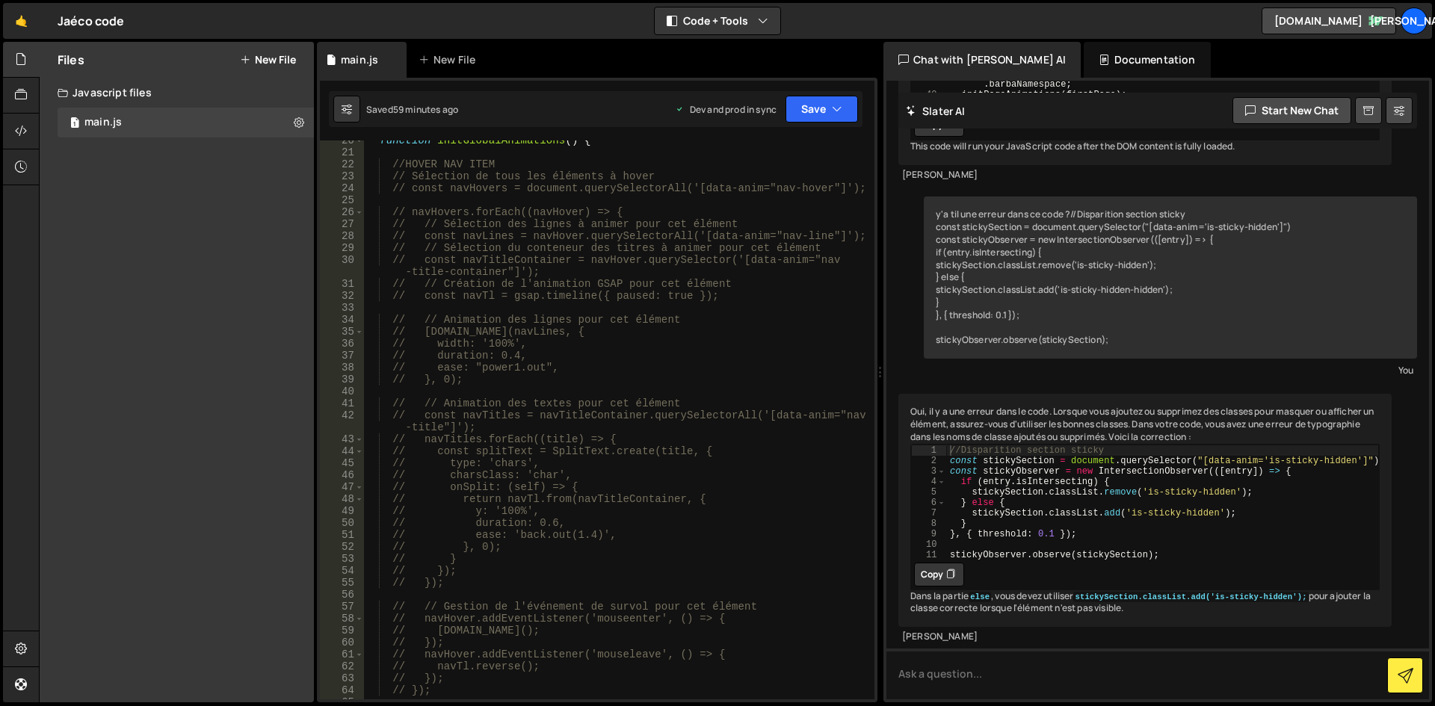
scroll to position [0, 0]
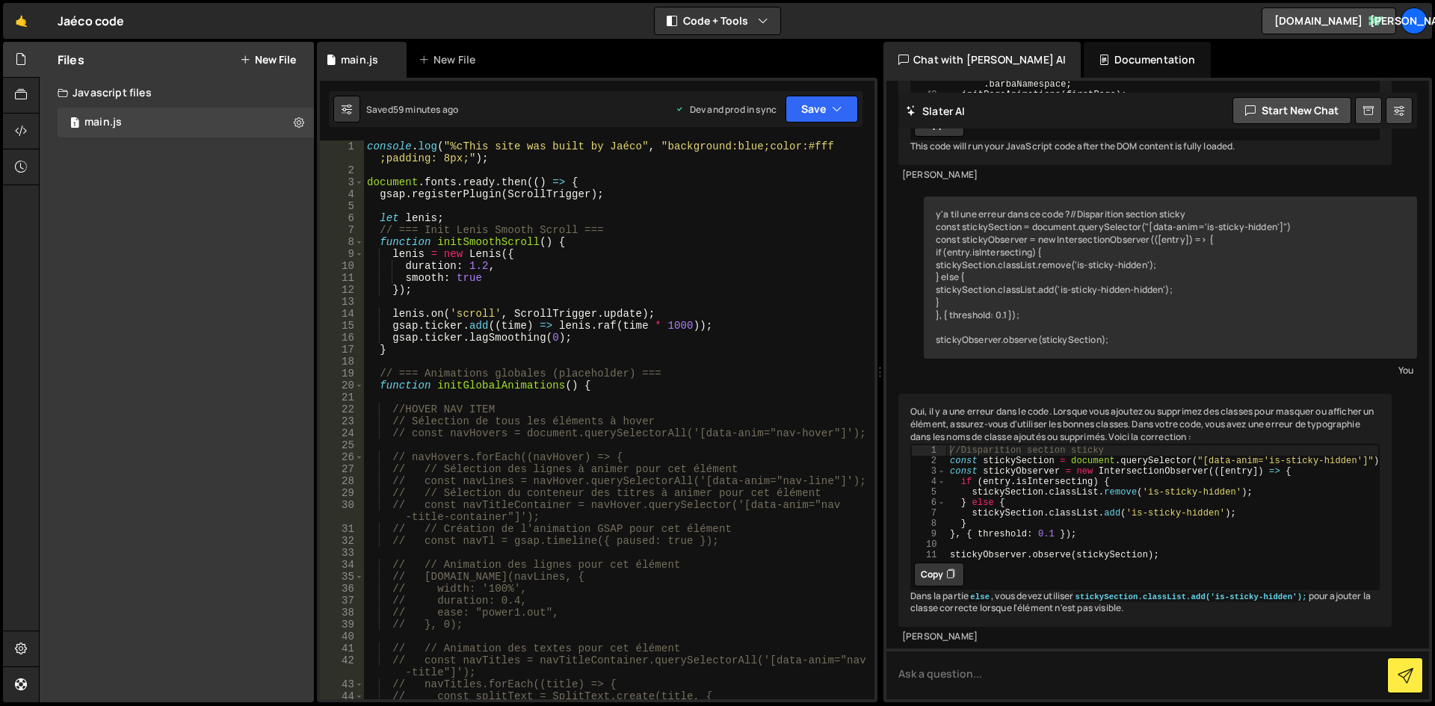
click at [608, 386] on div "console . log ( "%cThis site was built by Jaéco" , "background:blue;color:#fff …" at bounding box center [616, 437] width 504 height 595
type textarea "function initGlobalAnimations() {"
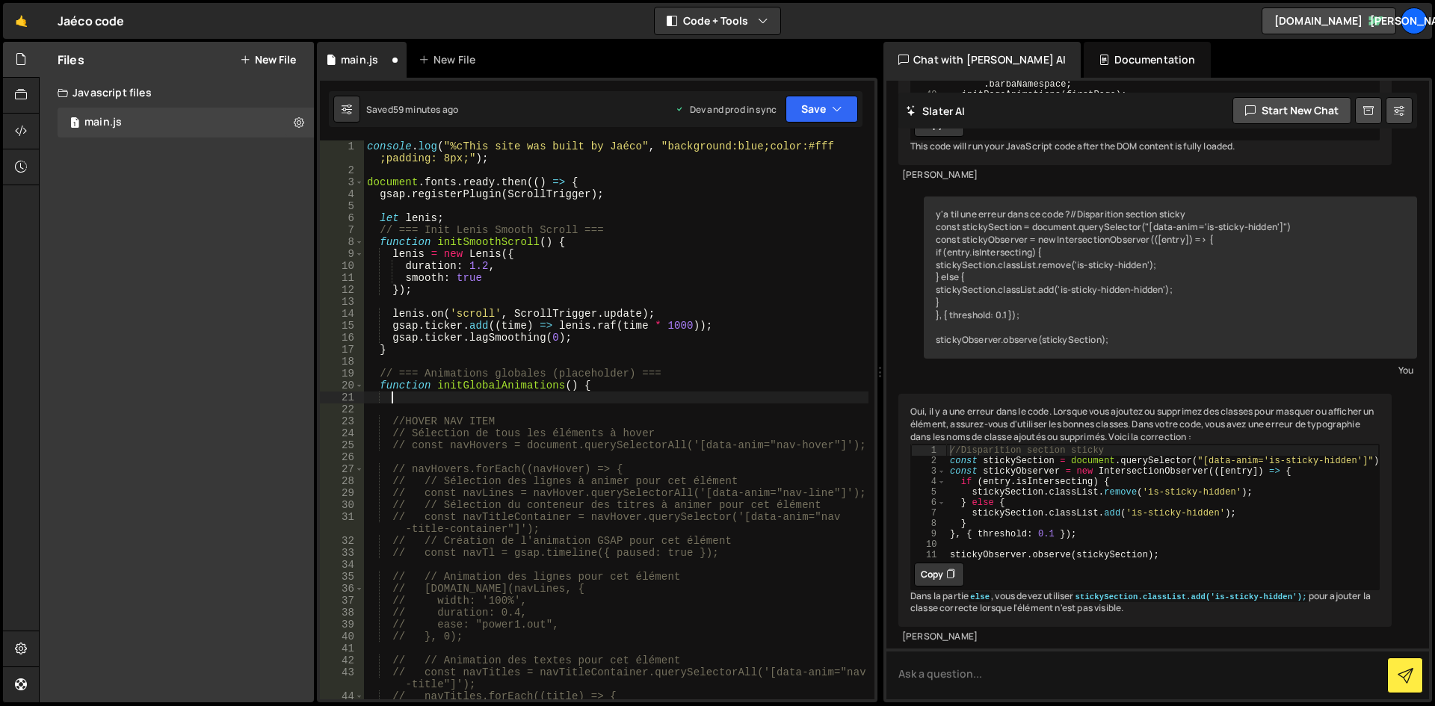
scroll to position [0, 1]
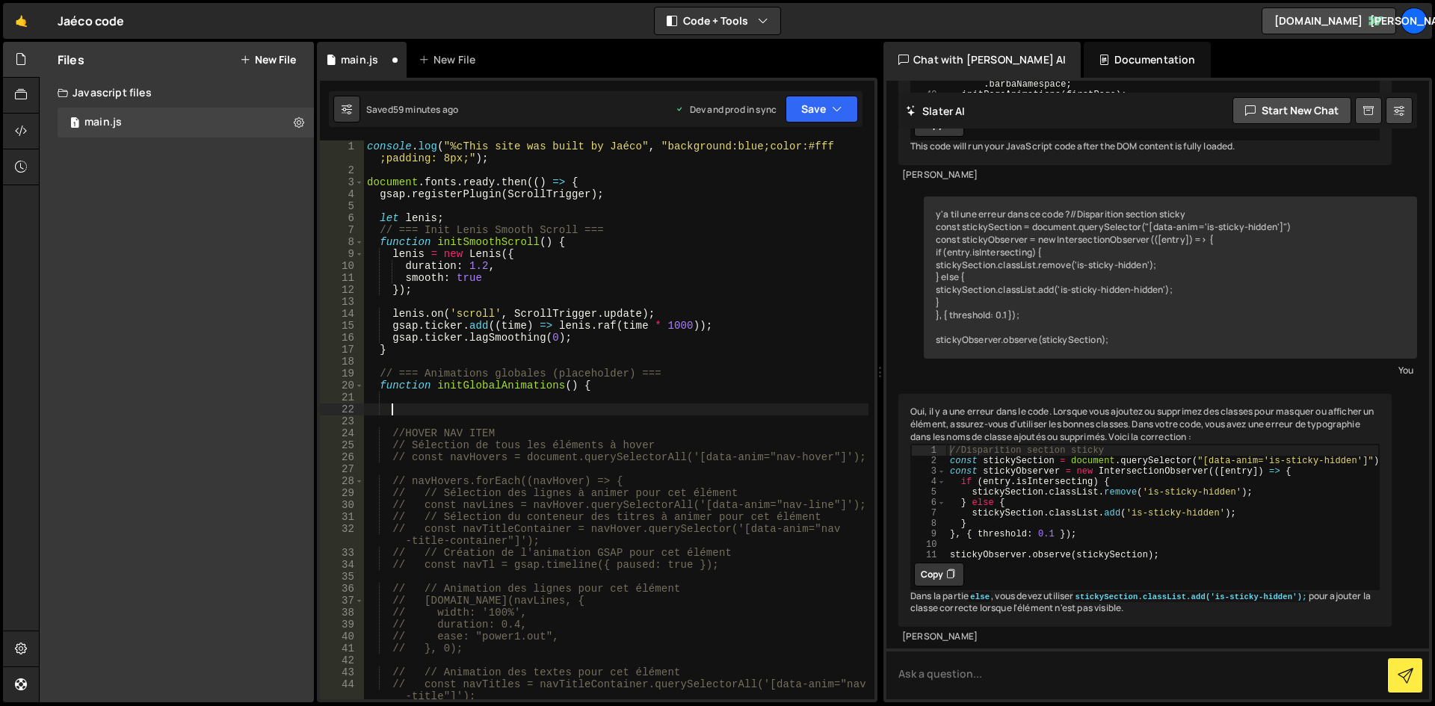
paste textarea "}"
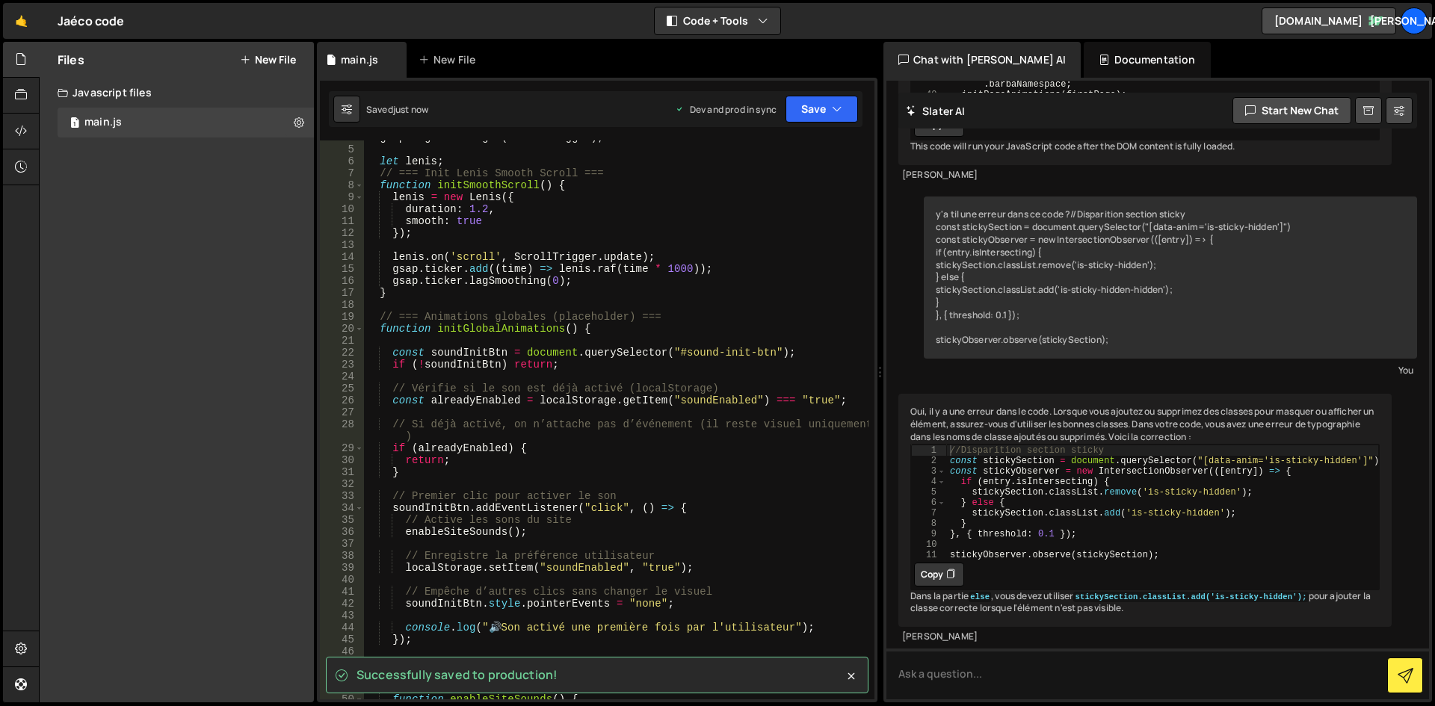
scroll to position [57, 0]
click at [543, 355] on div "gsap . registerPlugin ( ScrollTrigger ) ; let lenis ; // === Init Lenis Smooth …" at bounding box center [616, 423] width 504 height 583
click at [632, 349] on div "gsap . registerPlugin ( ScrollTrigger ) ; let lenis ; // === Init Lenis Smooth …" at bounding box center [616, 423] width 504 height 583
click at [735, 350] on div "gsap . registerPlugin ( ScrollTrigger ) ; let lenis ; // === Init Lenis Smooth …" at bounding box center [616, 423] width 504 height 583
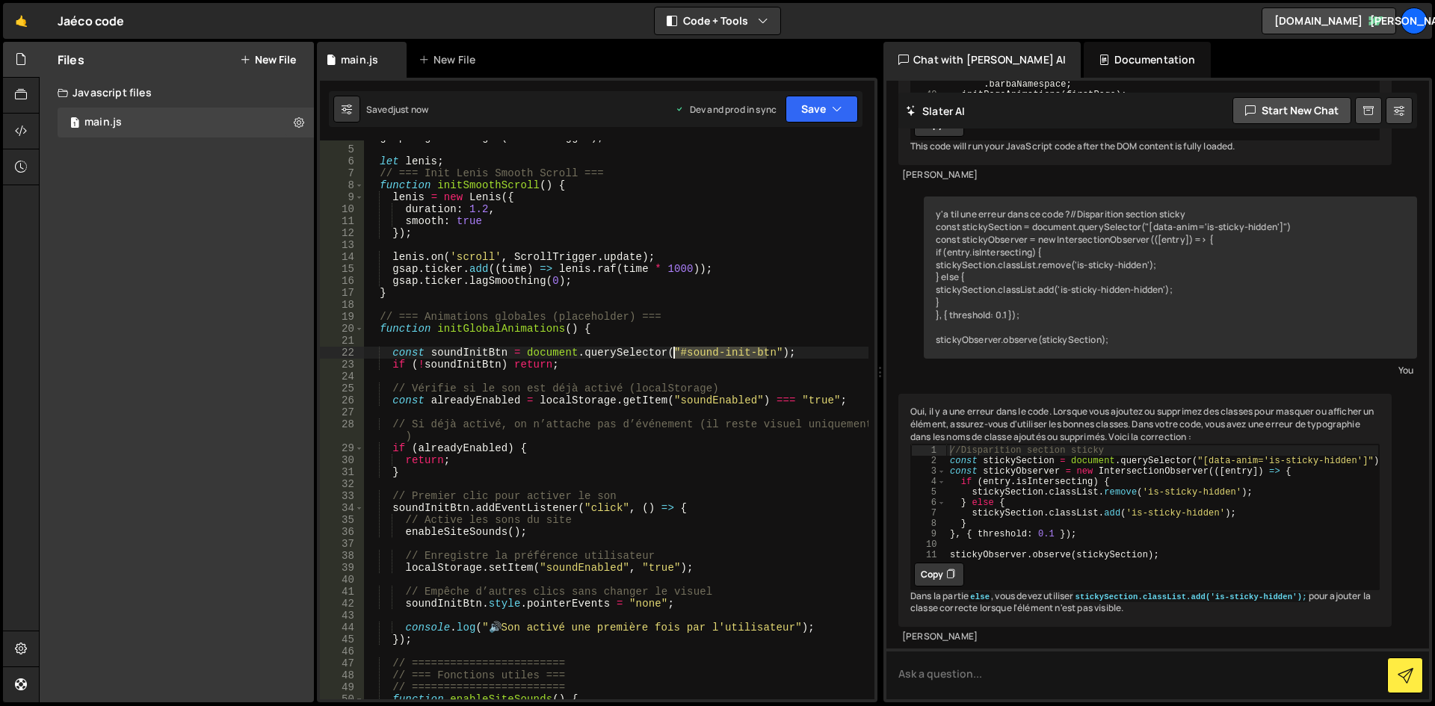
drag, startPoint x: 767, startPoint y: 352, endPoint x: 673, endPoint y: 355, distance: 94.2
click at [673, 355] on div "gsap . registerPlugin ( ScrollTrigger ) ; let lenis ; // === Init Lenis Smooth …" at bounding box center [616, 423] width 504 height 583
click at [737, 353] on div "gsap . registerPlugin ( ScrollTrigger ) ; let lenis ; // === Init Lenis Smooth …" at bounding box center [616, 419] width 504 height 559
click at [678, 351] on div "gsap . registerPlugin ( ScrollTrigger ) ; let lenis ; // === Init Lenis Smooth …" at bounding box center [616, 423] width 504 height 583
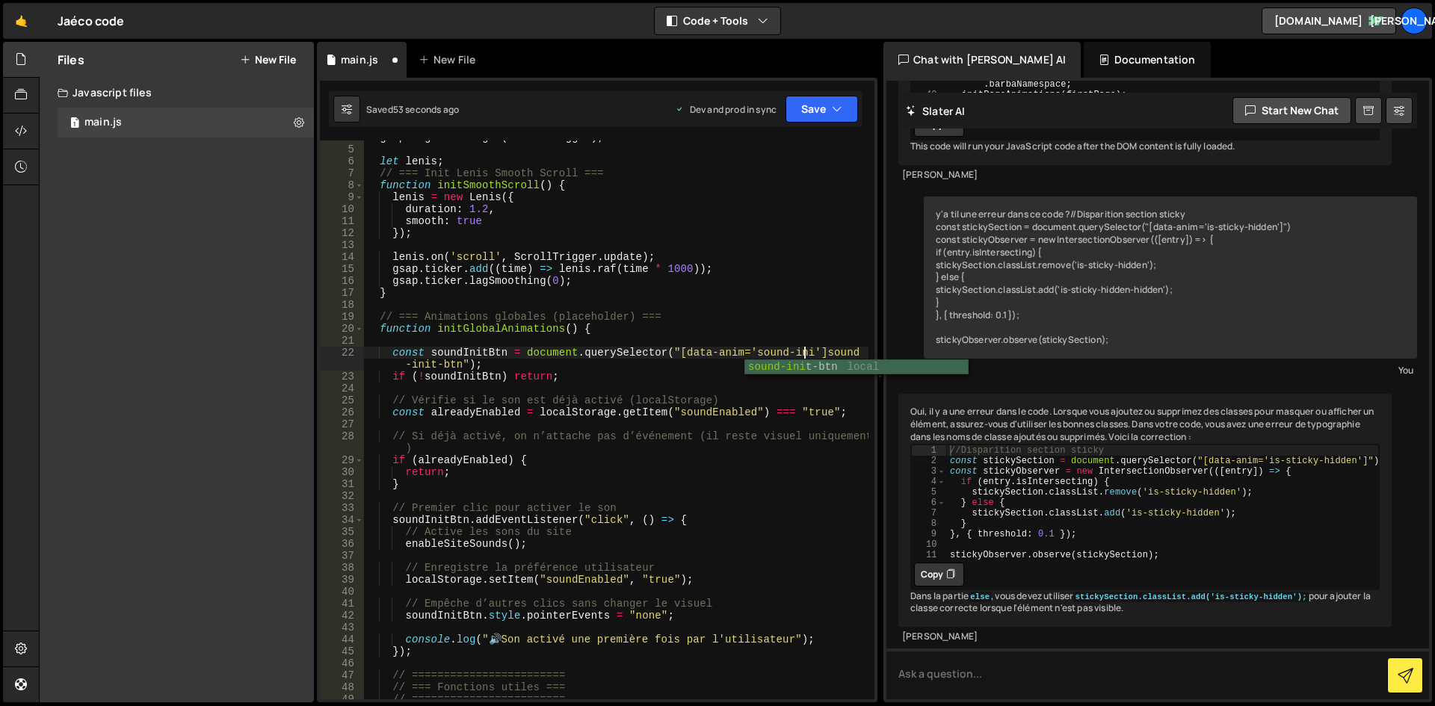
scroll to position [0, 31]
drag, startPoint x: 822, startPoint y: 356, endPoint x: 462, endPoint y: 365, distance: 360.3
click at [462, 365] on div "gsap . registerPlugin ( ScrollTrigger ) ; let lenis ; // === Init Lenis Smooth …" at bounding box center [616, 423] width 504 height 583
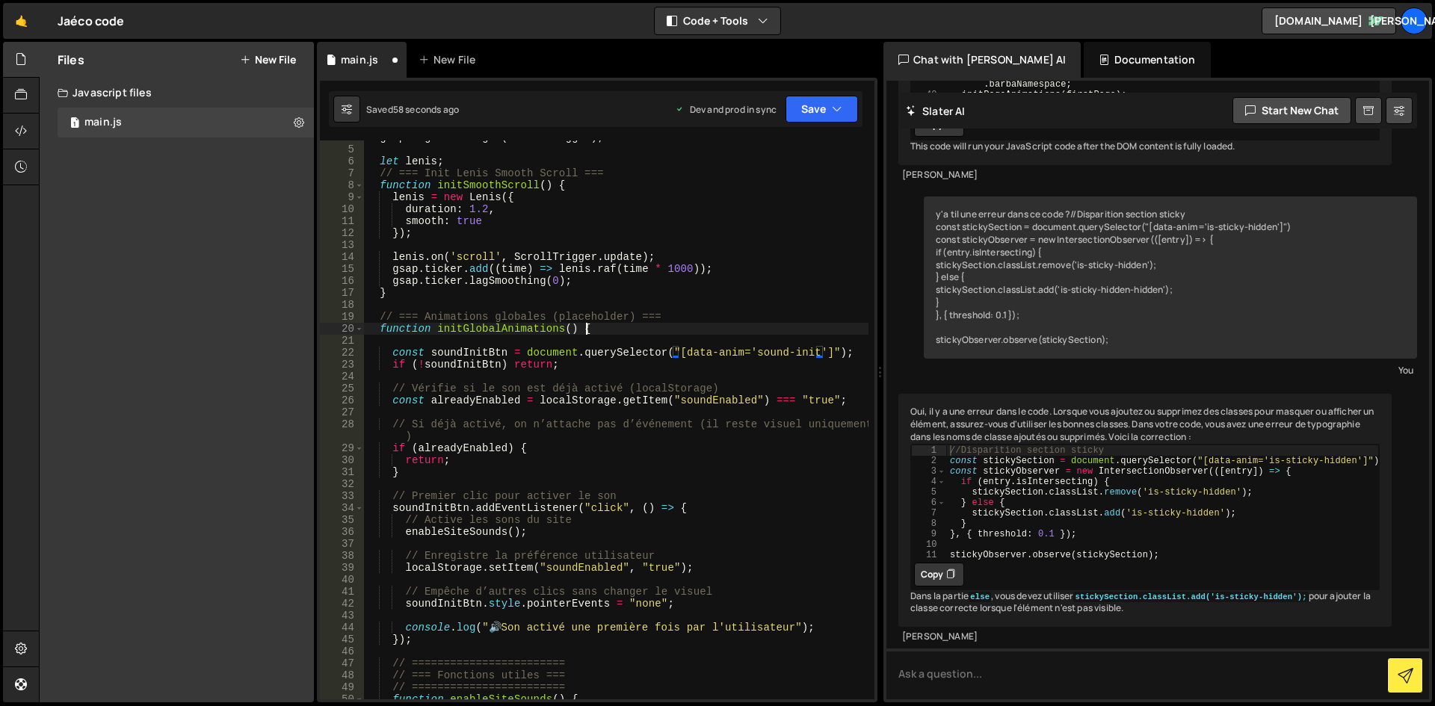
click at [770, 330] on div "gsap . registerPlugin ( ScrollTrigger ) ; let lenis ; // === Init Lenis Smooth …" at bounding box center [616, 423] width 504 height 583
type textarea "function initGlobalAnimations() {"
click at [686, 377] on div "gsap . registerPlugin ( ScrollTrigger ) ; let lenis ; // === Init Lenis Smooth …" at bounding box center [616, 423] width 504 height 583
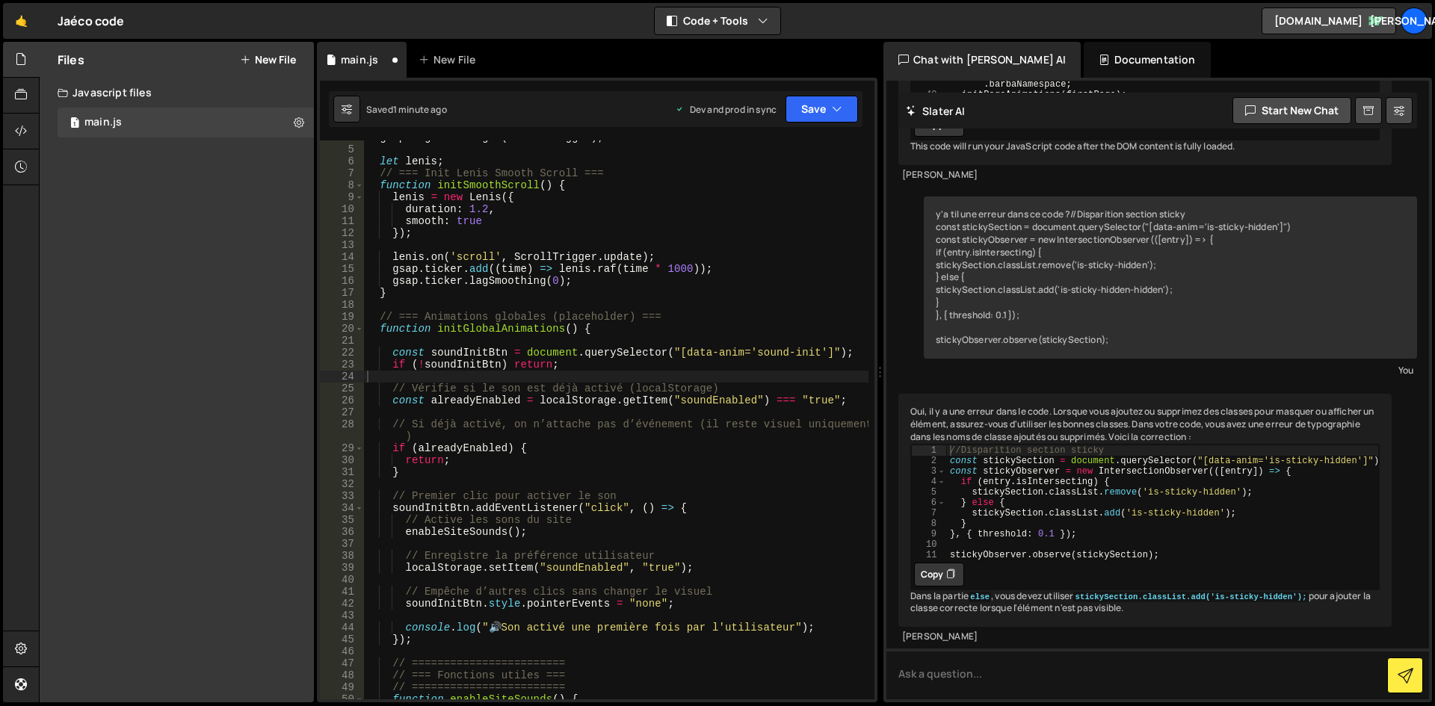
click at [730, 335] on div "gsap . registerPlugin ( ScrollTrigger ) ; let lenis ; // === Init Lenis Smooth …" at bounding box center [616, 423] width 504 height 583
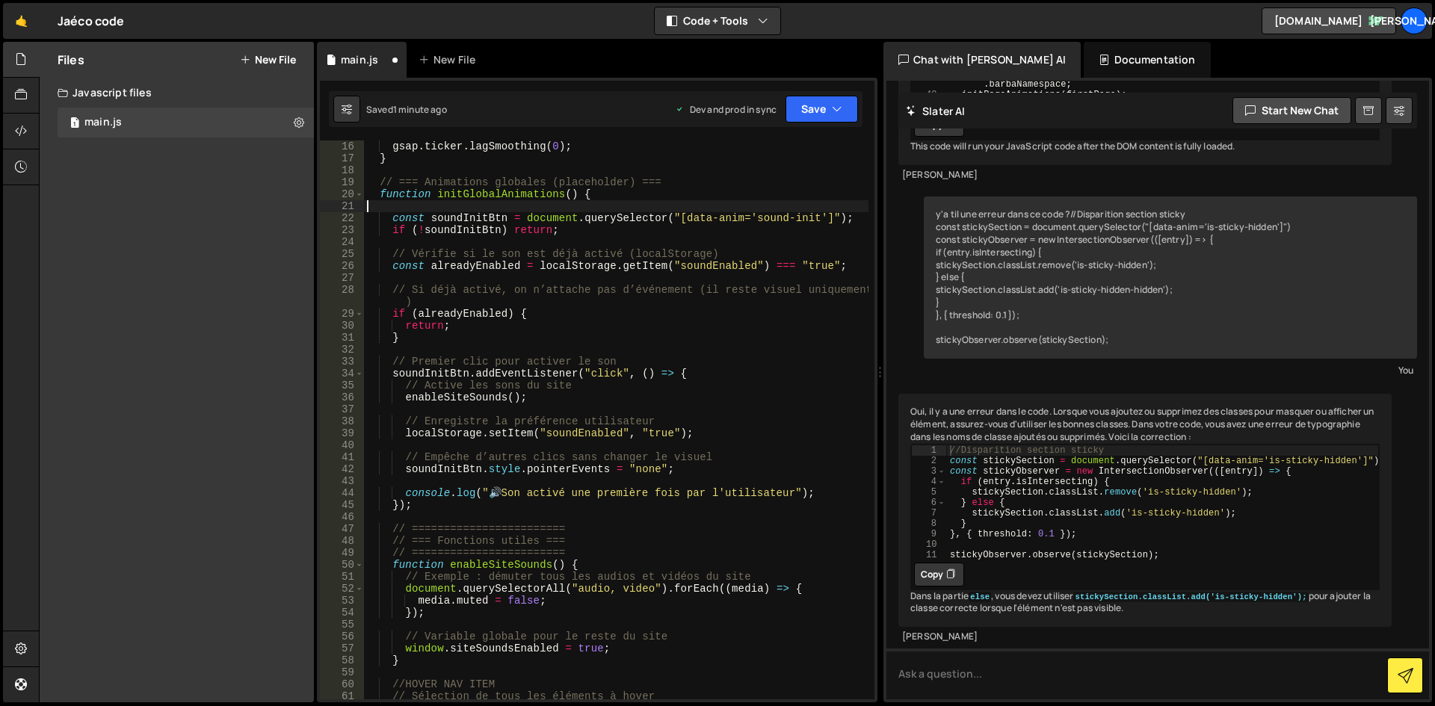
scroll to position [281, 0]
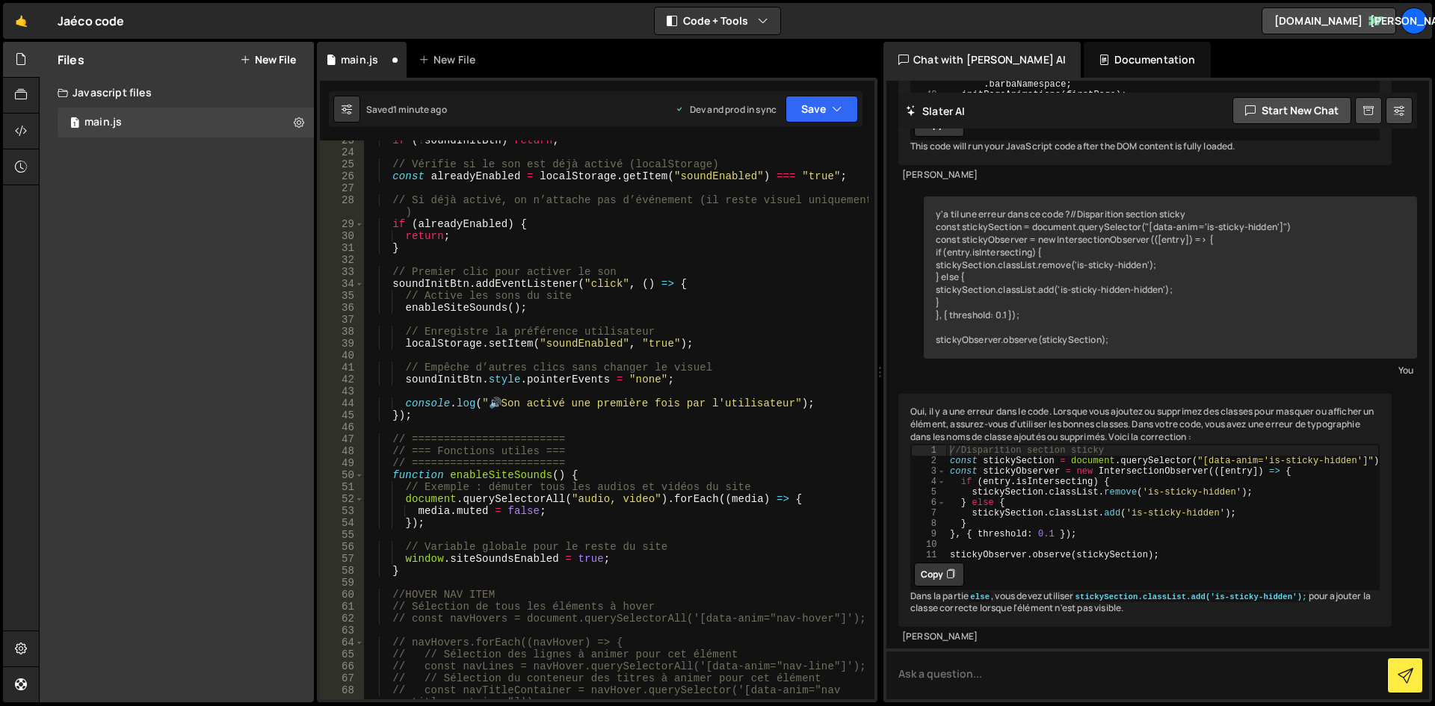
click at [667, 439] on div "if ( ! soundInitBtn ) return ; // Vérifie si le son est déjà activé (localStora…" at bounding box center [616, 432] width 504 height 595
click at [498, 282] on div "if ( ! soundInitBtn ) return ; // Vérifie si le son est déjà activé (localStora…" at bounding box center [616, 432] width 504 height 595
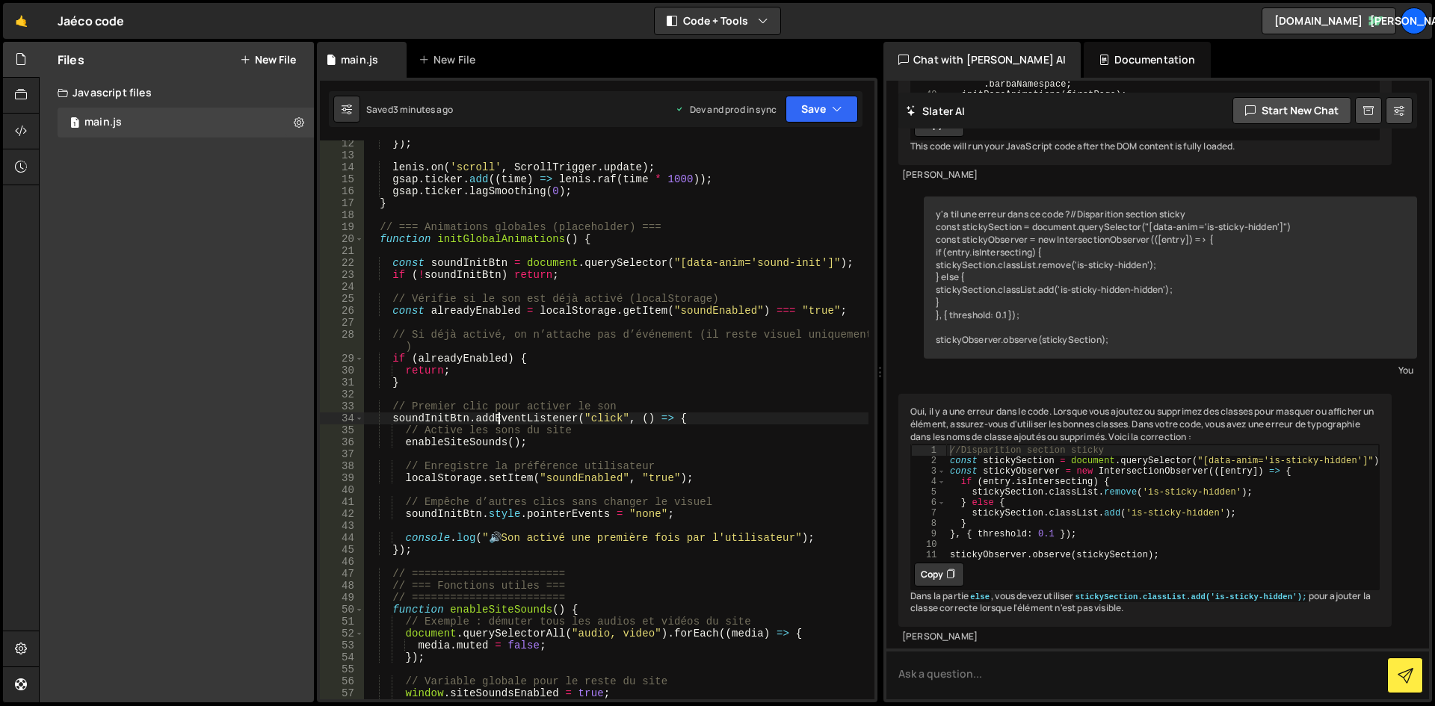
scroll to position [0, 0]
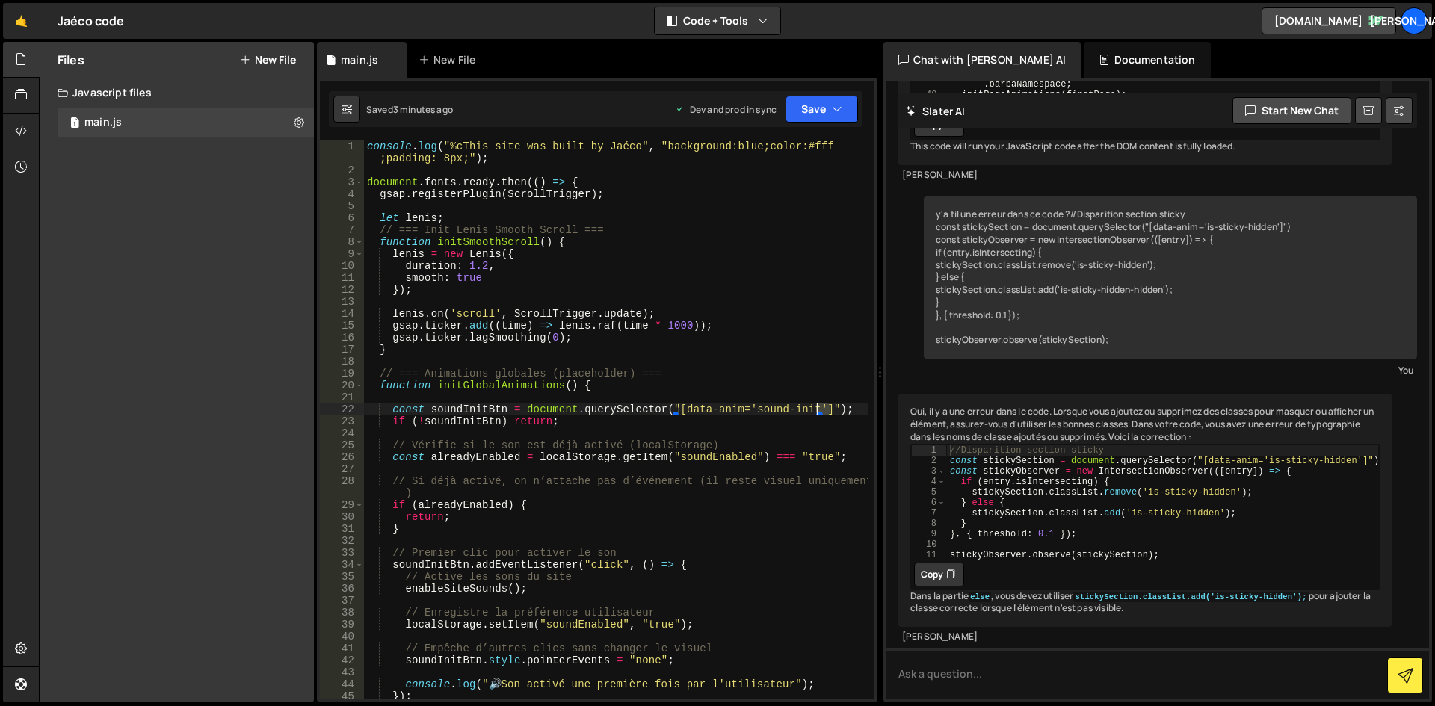
drag, startPoint x: 832, startPoint y: 407, endPoint x: 818, endPoint y: 407, distance: 14.2
click at [818, 407] on div "console . log ( "%cThis site was built by Jaéco" , "background:blue;color:#fff …" at bounding box center [616, 437] width 504 height 595
click at [859, 404] on div "Debug Explain Copy" at bounding box center [830, 414] width 79 height 24
drag, startPoint x: 850, startPoint y: 410, endPoint x: 392, endPoint y: 413, distance: 457.4
click at [392, 413] on div "console . log ( "%cThis site was built by Jaéco" , "background:blue;color:#fff …" at bounding box center [616, 437] width 504 height 595
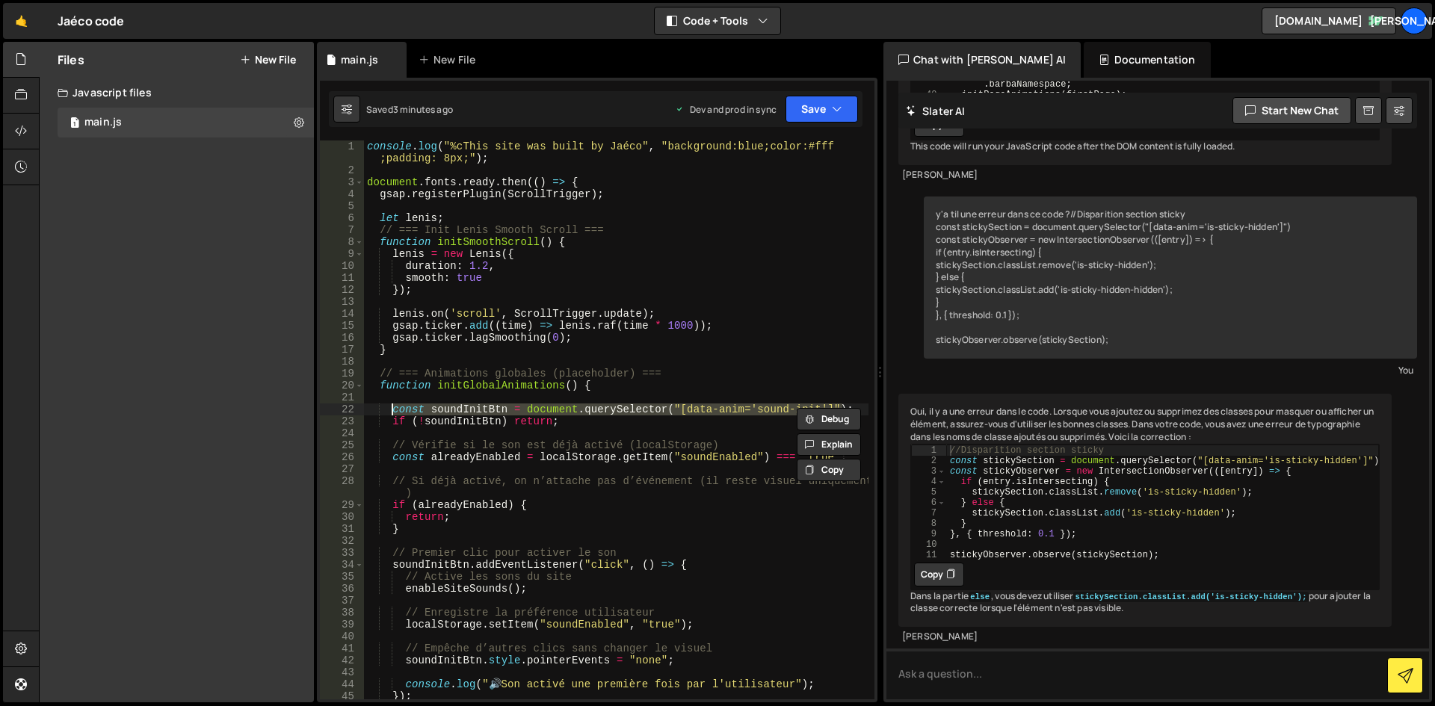
click at [540, 644] on div "console . log ( "%cThis site was built by Jaéco" , "background:blue;color:#fff …" at bounding box center [616, 437] width 504 height 595
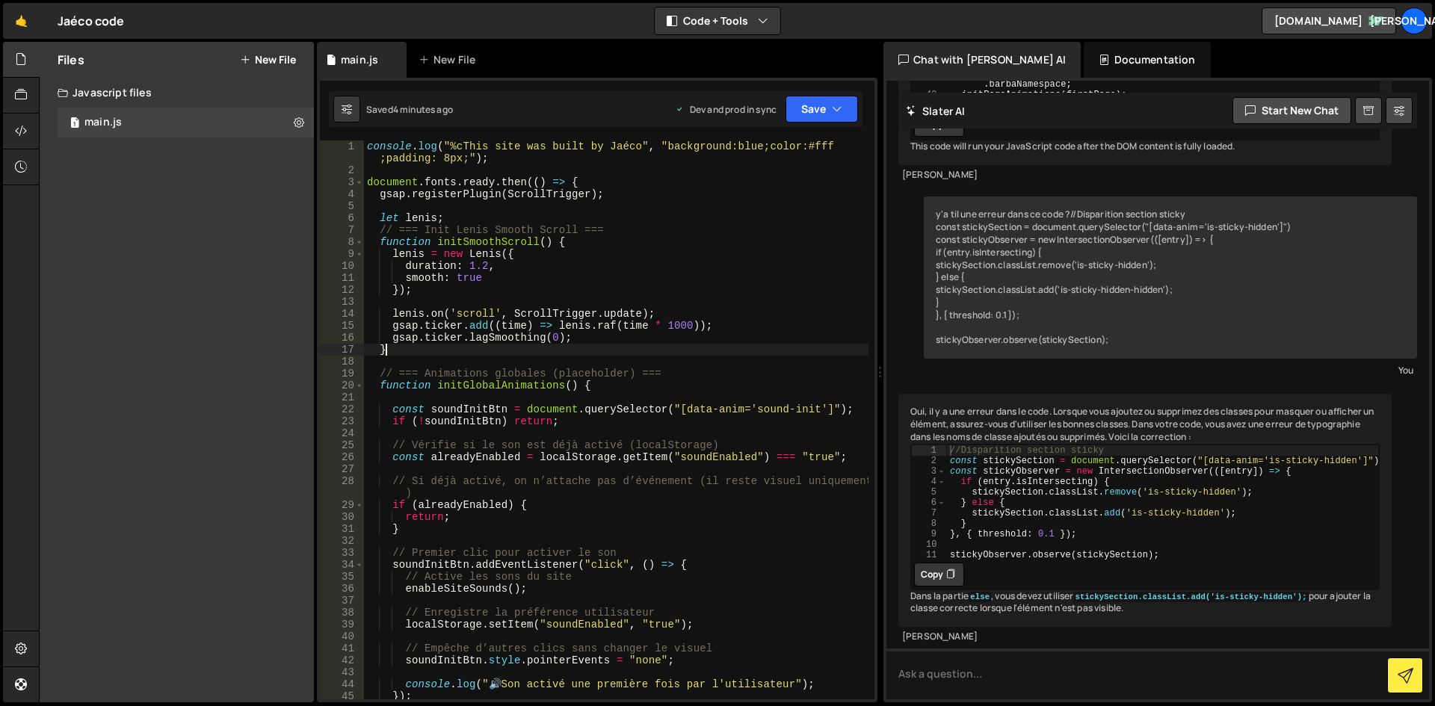
click at [531, 348] on div "console . log ( "%cThis site was built by Jaéco" , "background:blue;color:#fff …" at bounding box center [616, 437] width 504 height 595
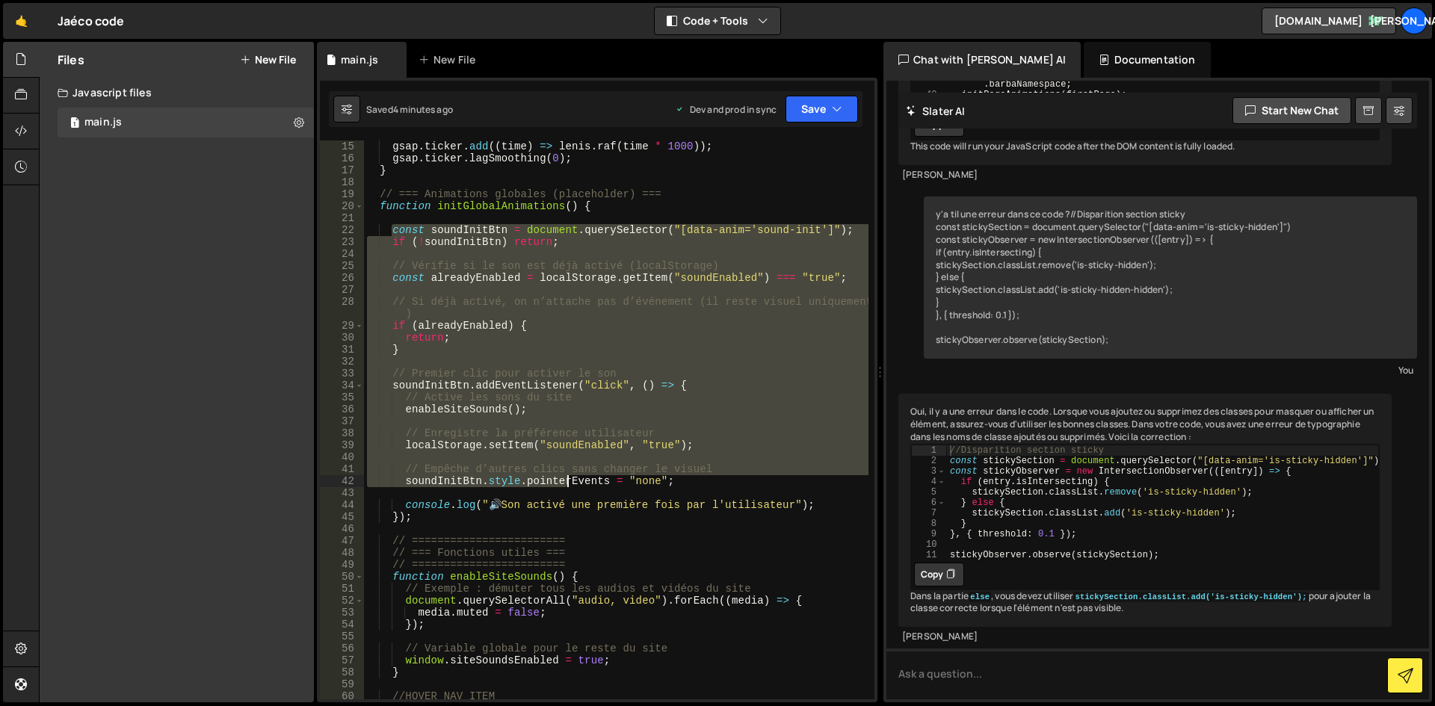
scroll to position [269, 0]
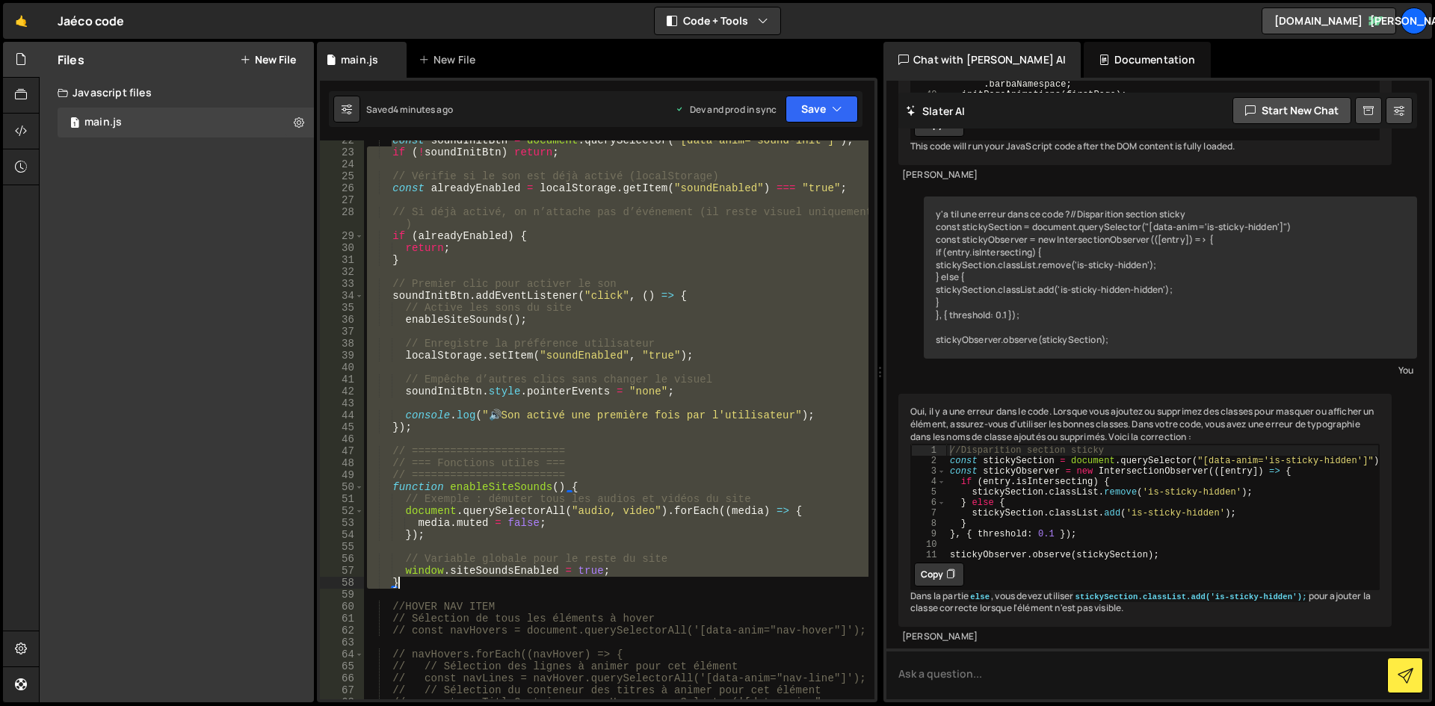
drag, startPoint x: 391, startPoint y: 318, endPoint x: 465, endPoint y: 587, distance: 279.0
click at [465, 587] on div "const soundInitBtn = document . querySelector ( "[data-anim='sound-init']" ) ; …" at bounding box center [616, 432] width 504 height 595
paste textarea
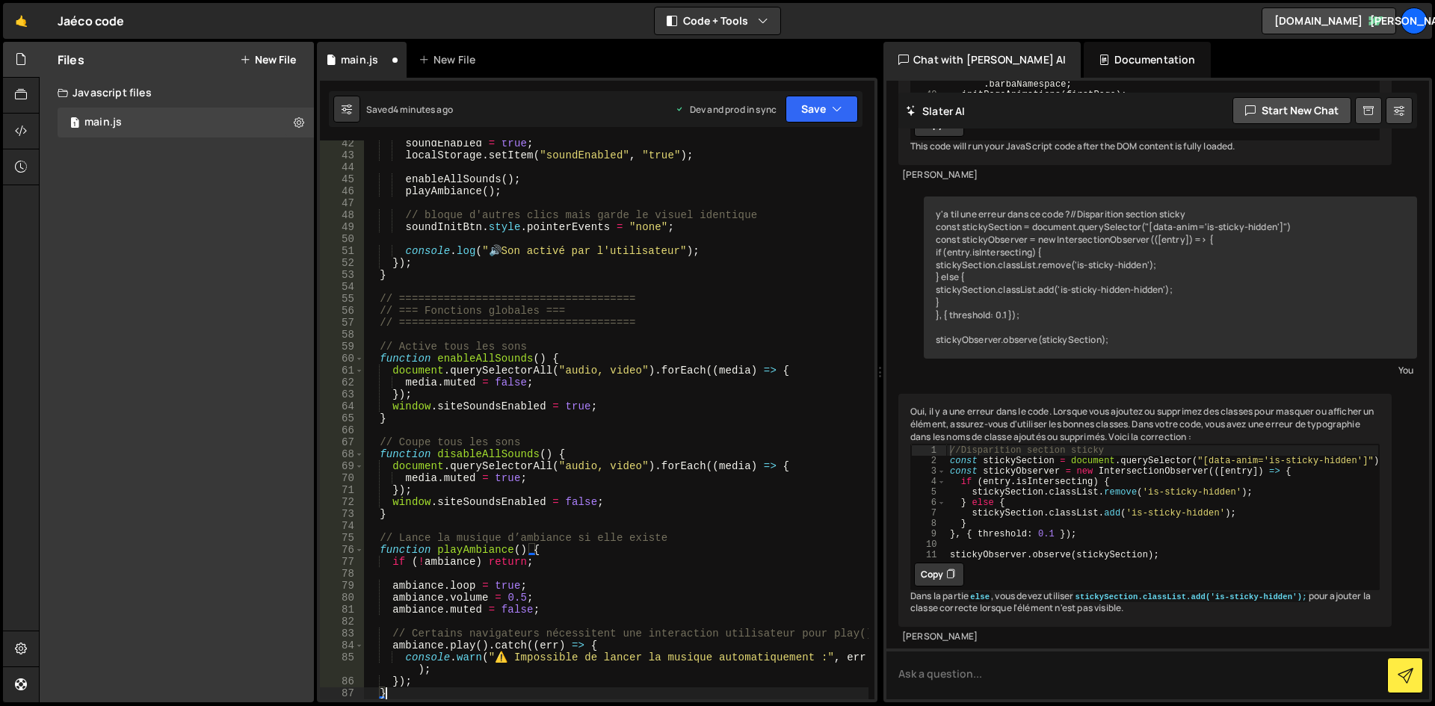
scroll to position [505, 0]
click at [620, 397] on div "soundEnabled = true ; localStorage . setItem ( "soundEnabled" , "true" ) ; enab…" at bounding box center [616, 429] width 504 height 583
click at [691, 321] on div "soundEnabled = true ; localStorage . setItem ( "soundEnabled" , "true" ) ; enab…" at bounding box center [616, 429] width 504 height 583
click at [840, 107] on icon "button" at bounding box center [837, 109] width 10 height 15
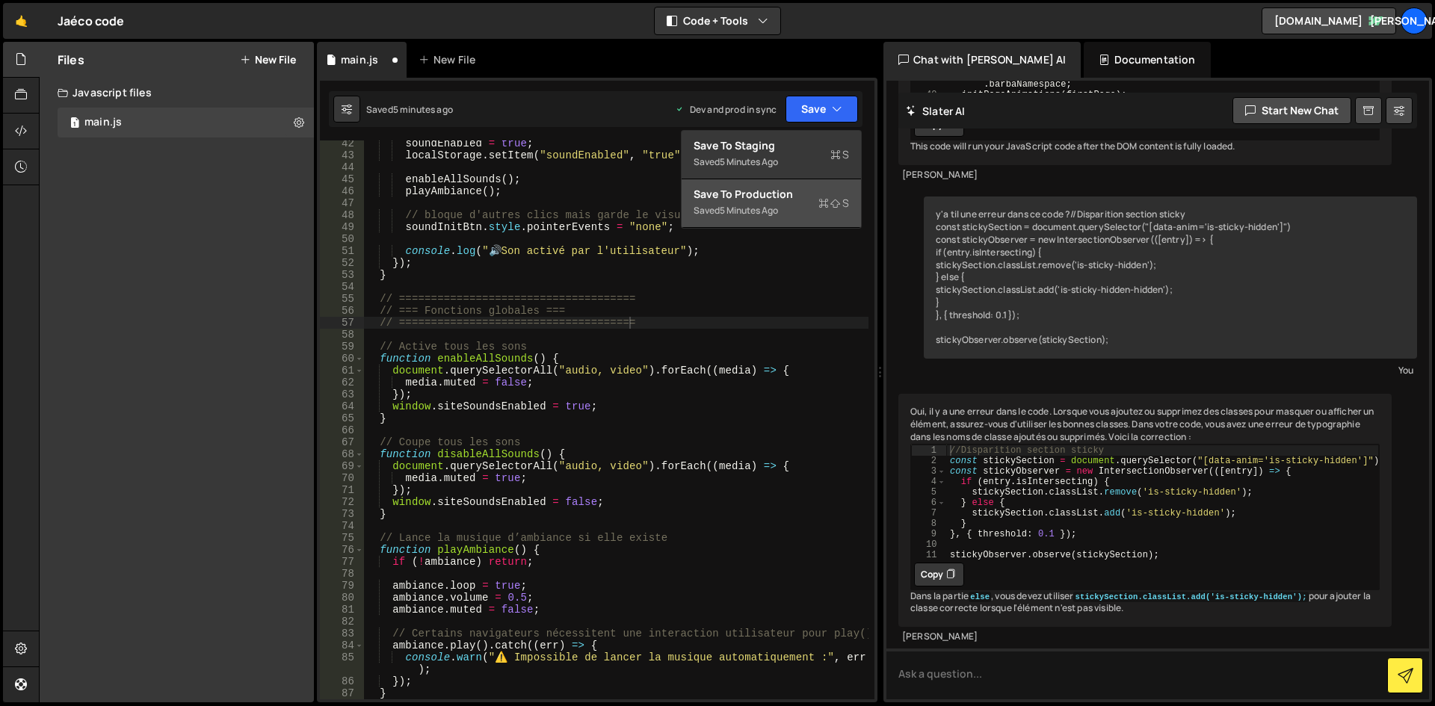
click at [803, 205] on div "Saved 5 minutes ago" at bounding box center [771, 211] width 155 height 18
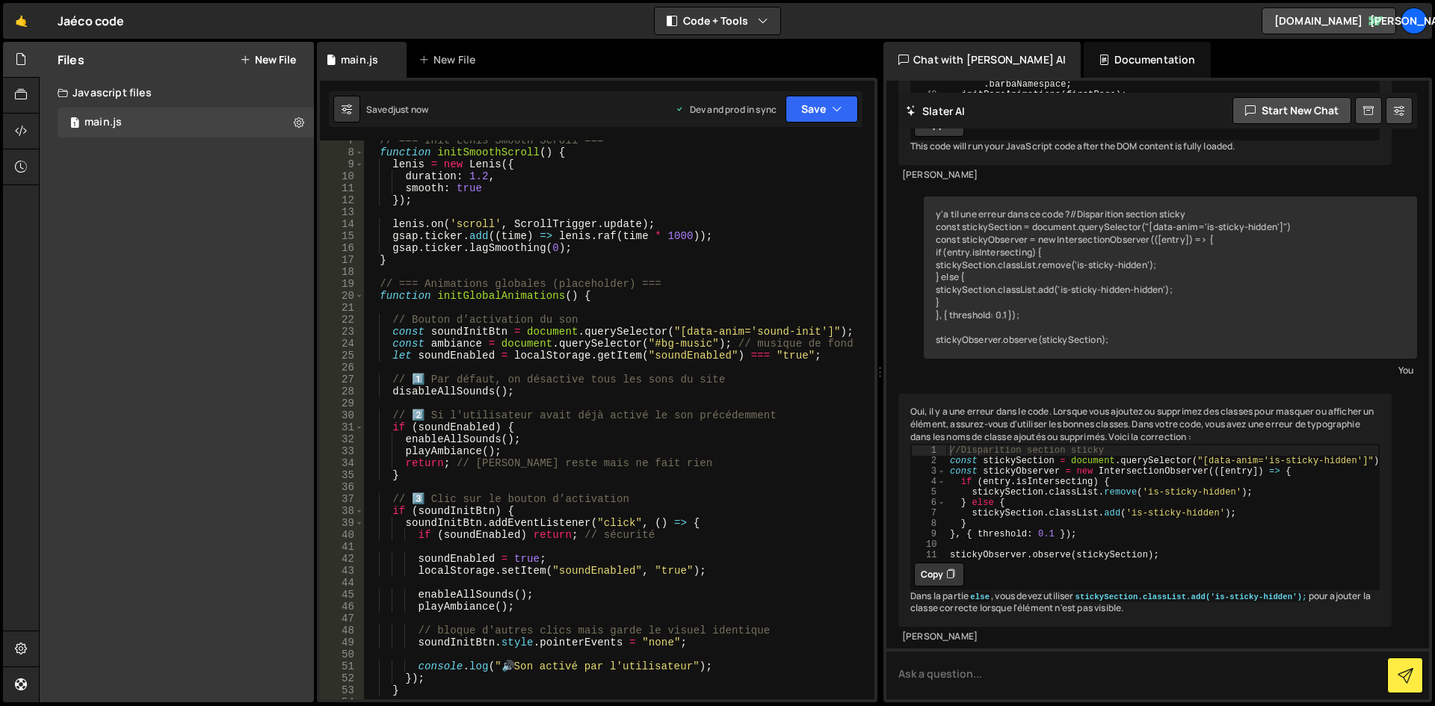
scroll to position [90, 0]
click at [774, 345] on div "// === Init Lenis Smooth Scroll === function initSmoothScroll ( ) { lenis = new…" at bounding box center [616, 426] width 504 height 583
click at [708, 350] on div "// === Init Lenis Smooth Scroll === function initSmoothScroll ( ) { lenis = new…" at bounding box center [616, 426] width 504 height 583
type textarea "let soundEnabled = localStorage.getItem("soundEnabled") === "true";"
click at [676, 362] on div "// === Init Lenis Smooth Scroll === function initSmoothScroll ( ) { lenis = new…" at bounding box center [616, 426] width 504 height 583
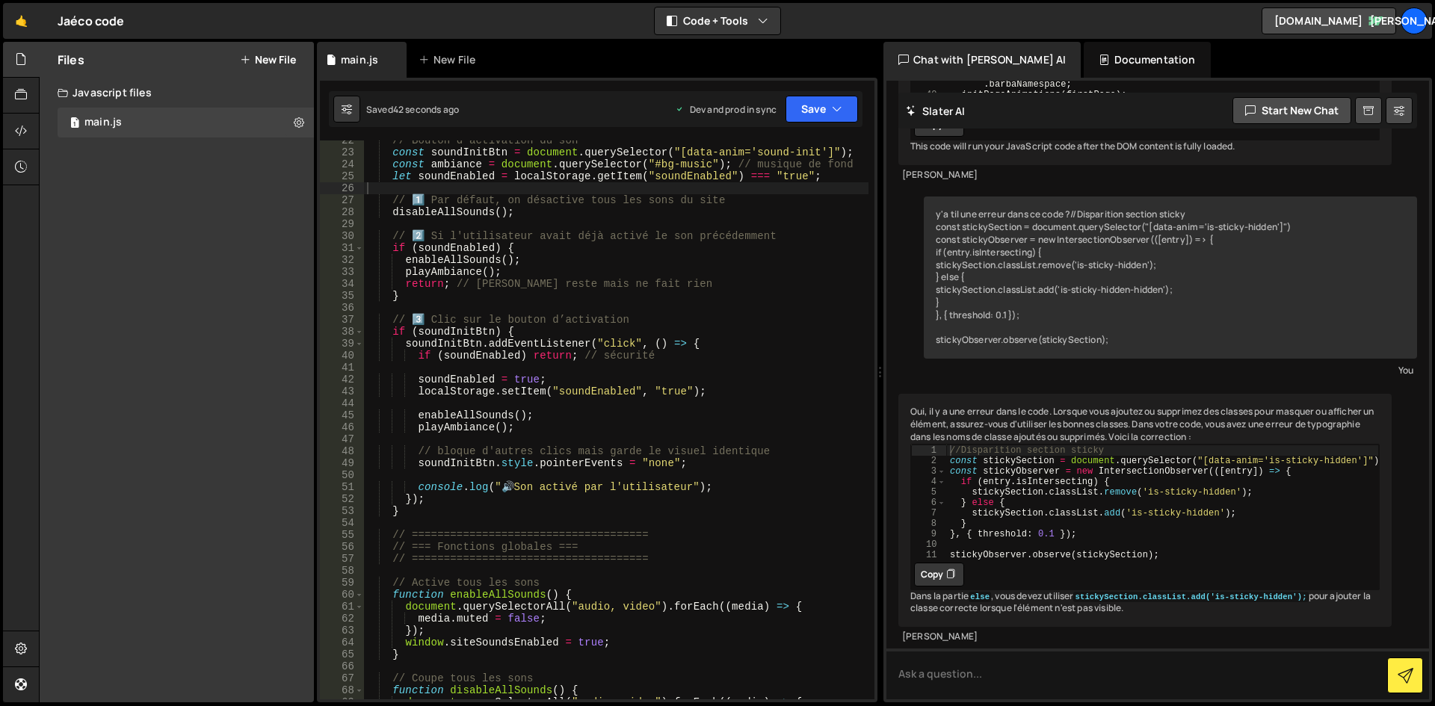
scroll to position [45, 0]
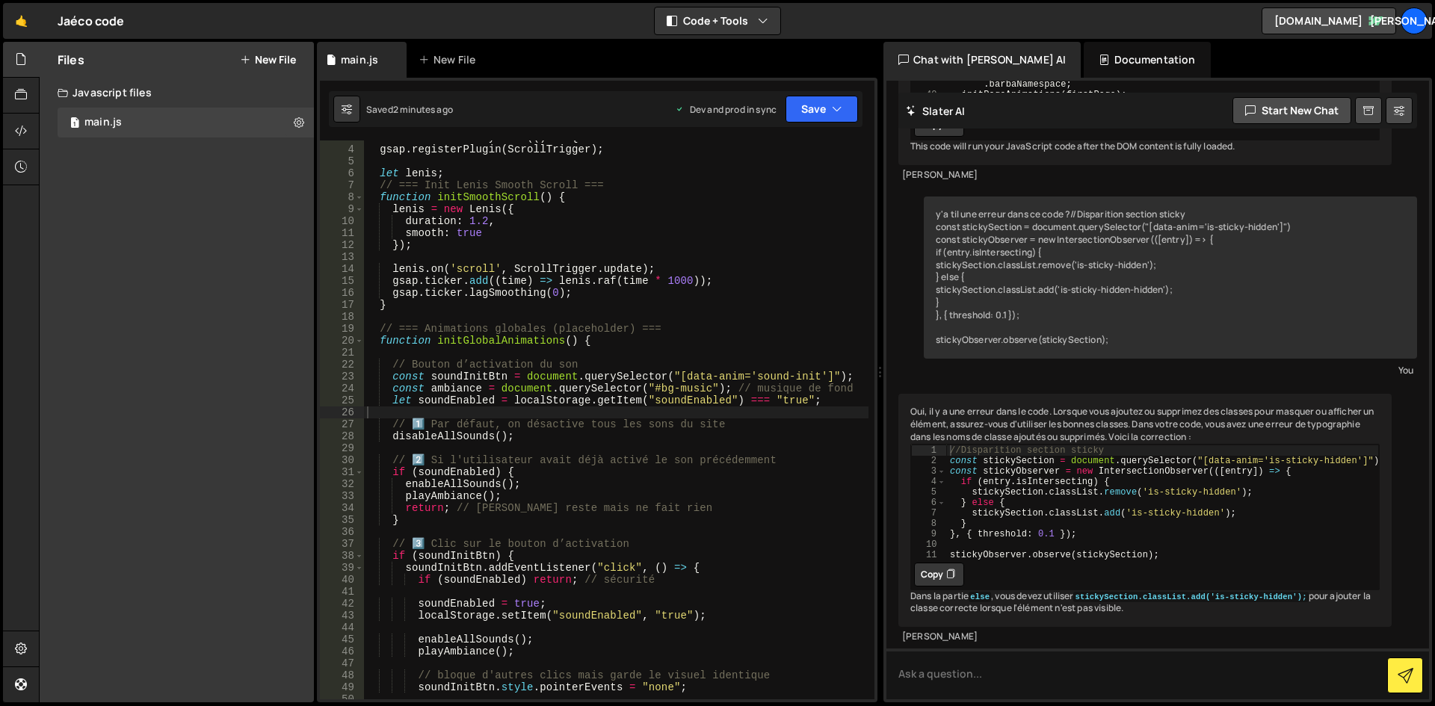
click at [585, 293] on div "document . fonts . ready . then (( ) => { gsap . registerPlugin ( ScrollTrigger…" at bounding box center [616, 423] width 504 height 583
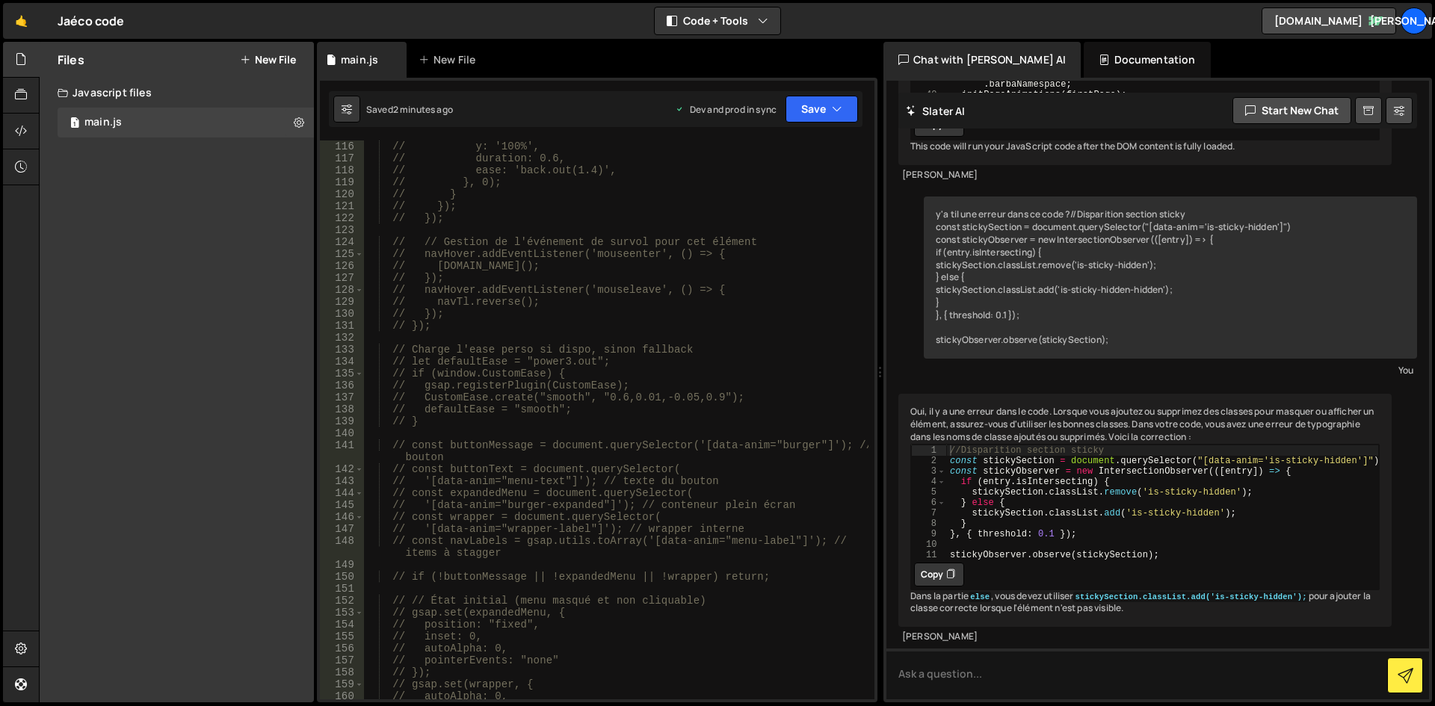
scroll to position [1614, 0]
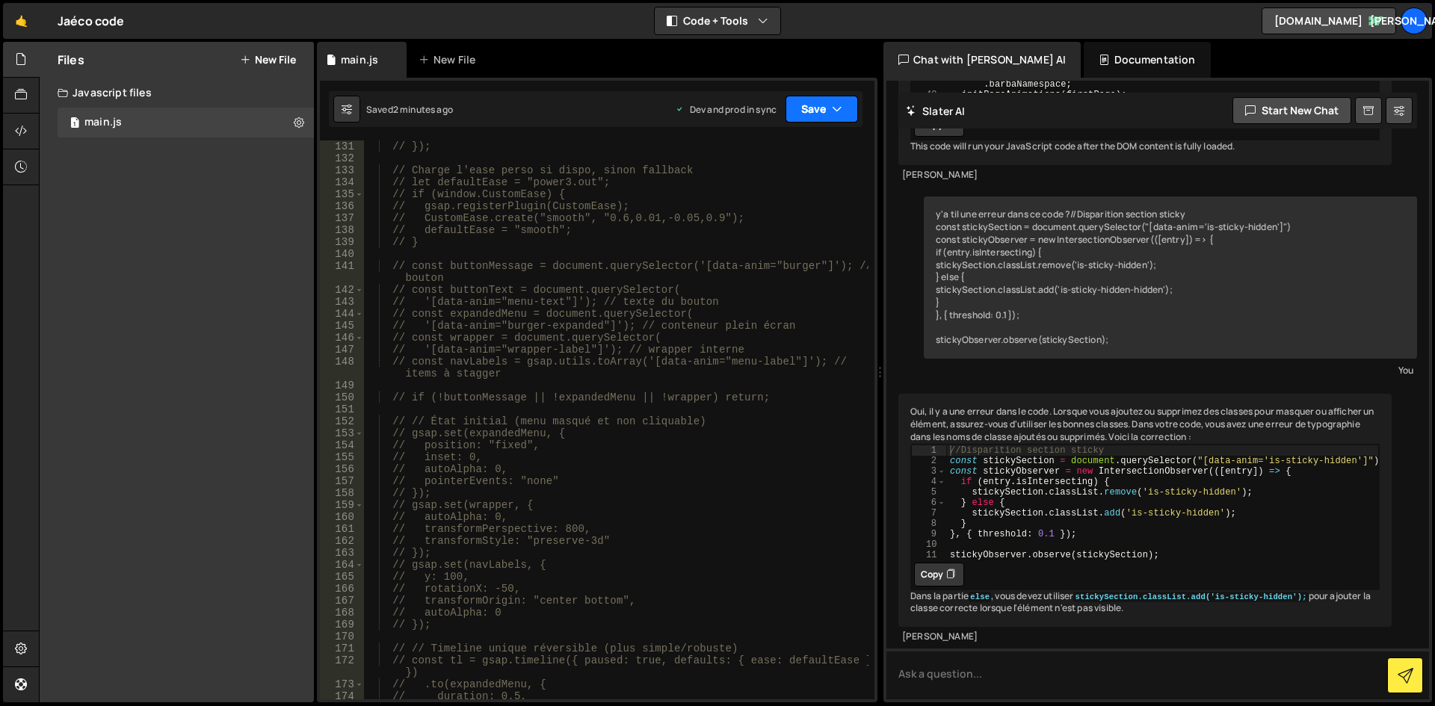
click at [818, 114] on button "Save" at bounding box center [821, 109] width 72 height 27
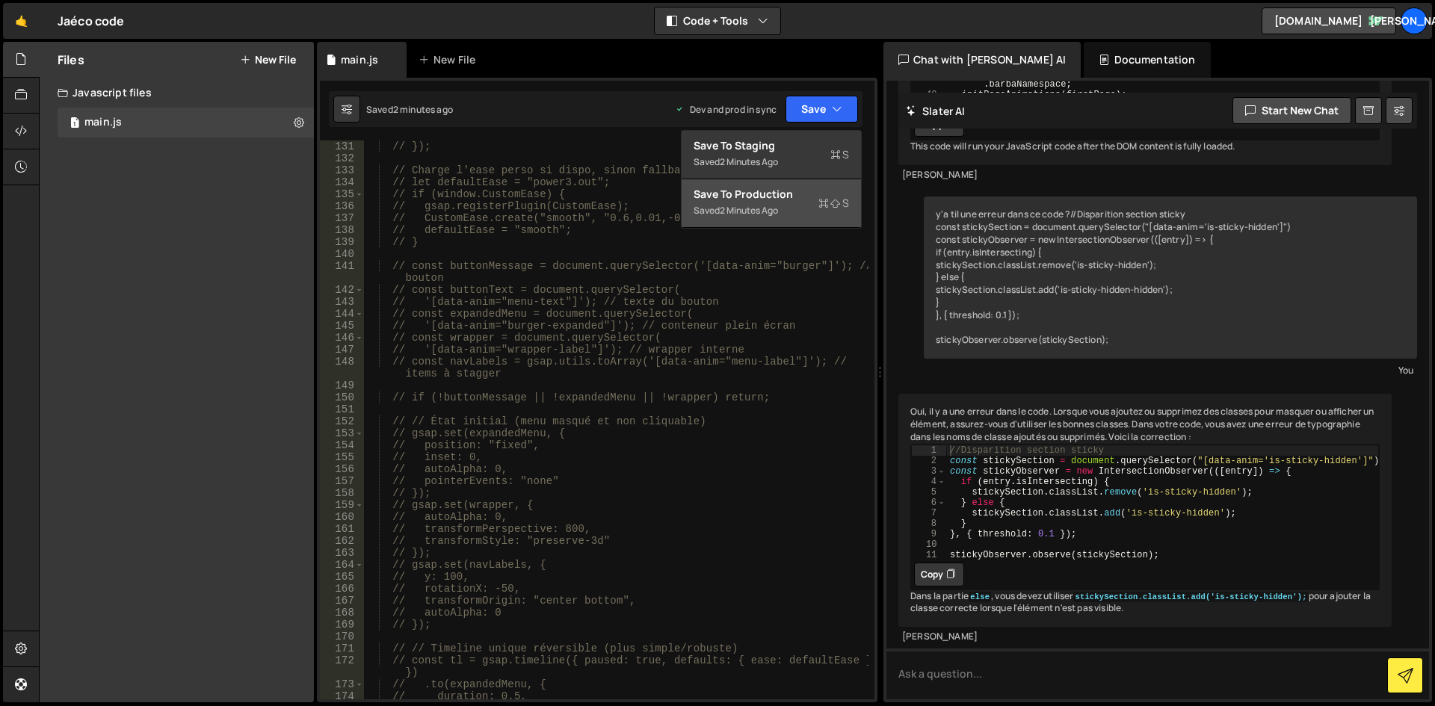
click at [799, 196] on div "Save to Production S" at bounding box center [771, 194] width 155 height 15
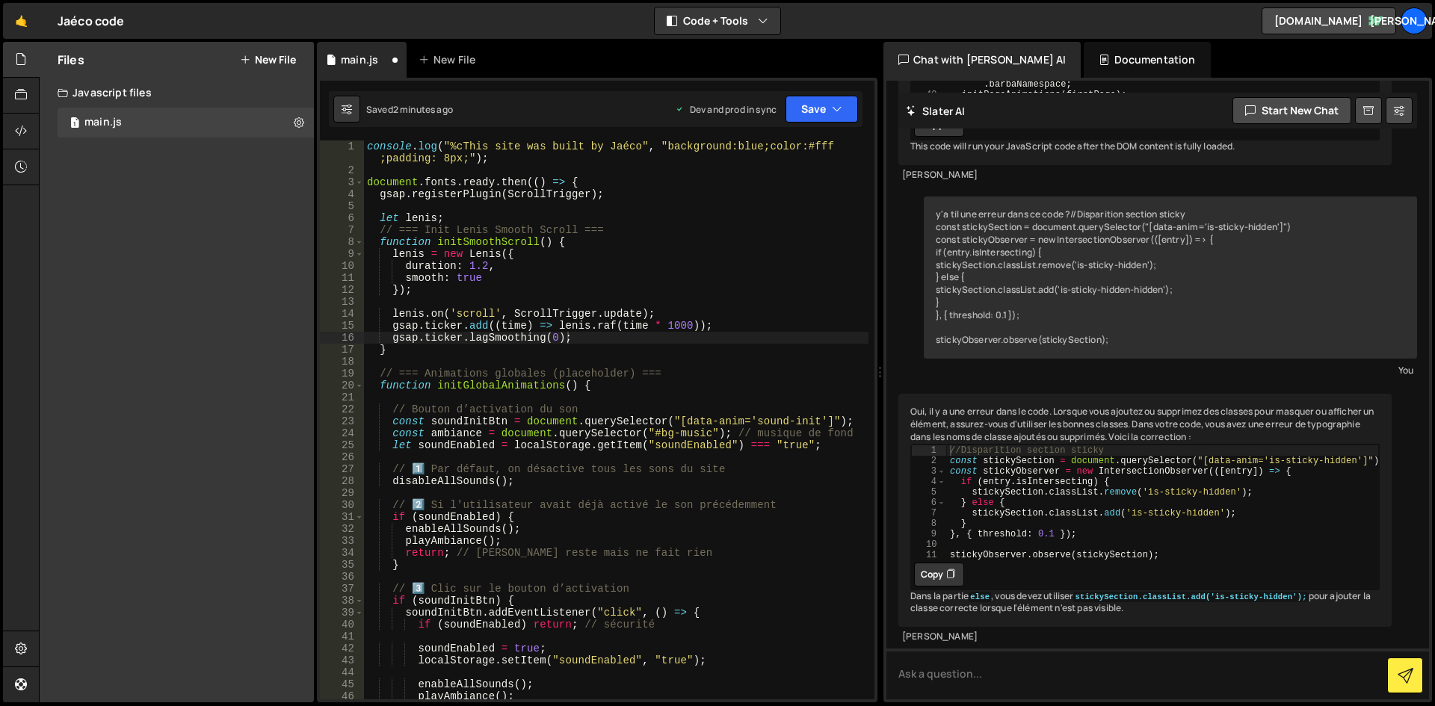
scroll to position [0, 0]
drag, startPoint x: 528, startPoint y: 328, endPoint x: 518, endPoint y: 333, distance: 11.7
click at [528, 328] on div "console . log ( "%cThis site was built by Jaéco" , "background:blue;color:#fff …" at bounding box center [616, 437] width 504 height 595
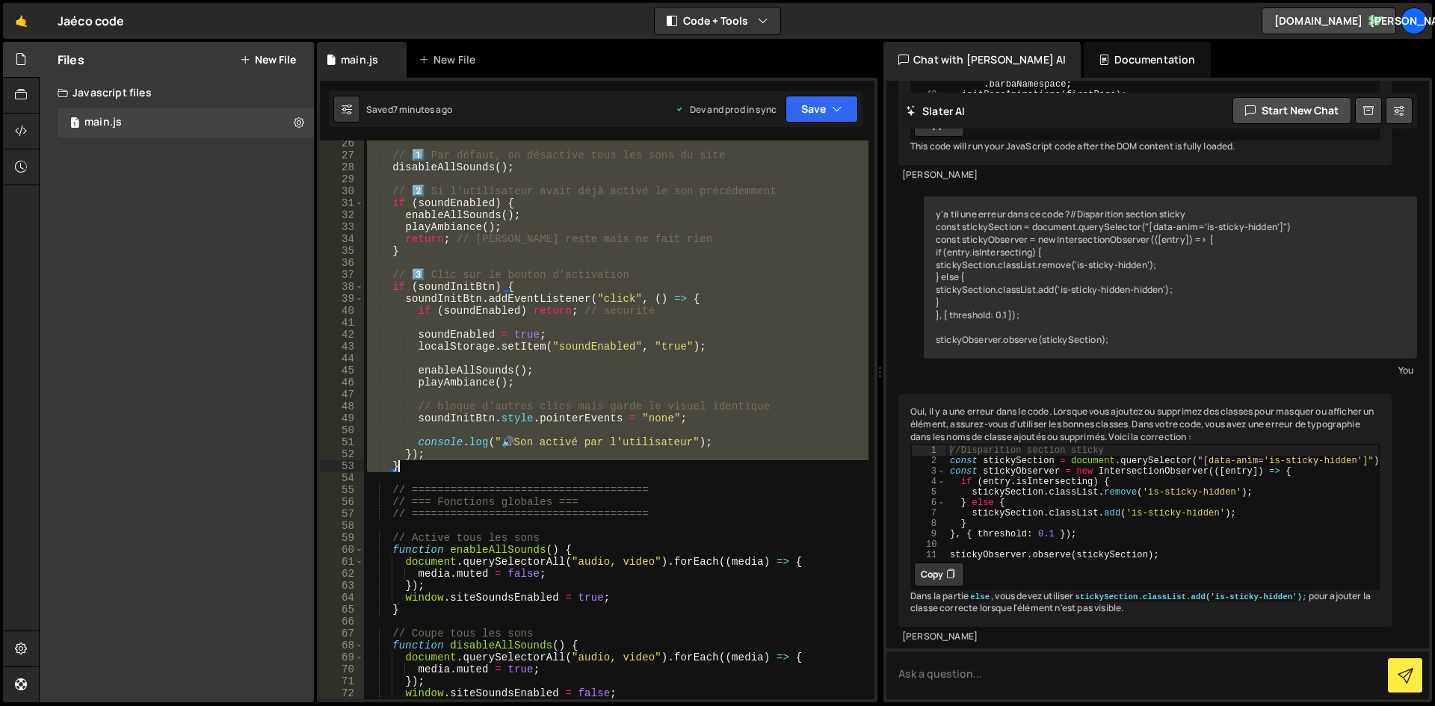
scroll to position [583, 0]
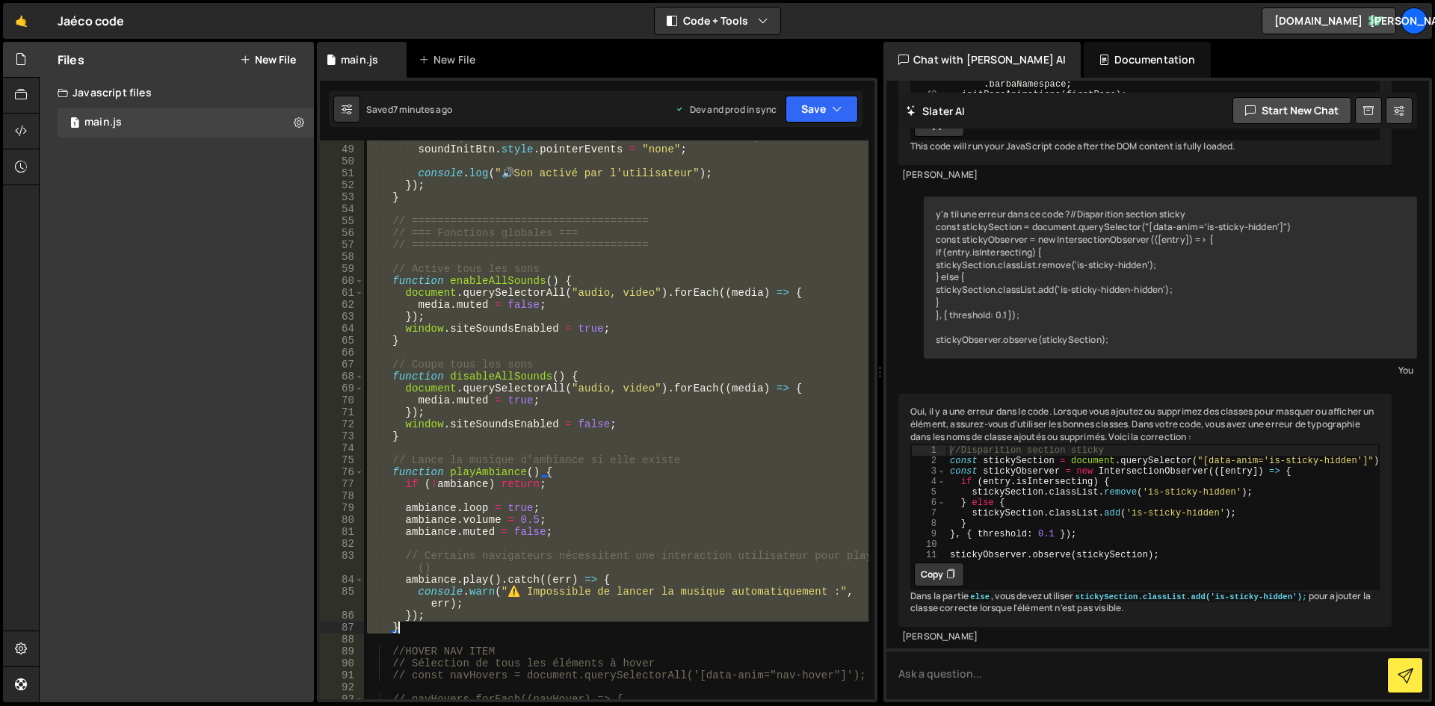
drag, startPoint x: 392, startPoint y: 408, endPoint x: 528, endPoint y: 630, distance: 259.9
click at [528, 630] on div "// bloque d'autres clics mais garde le visuel identique soundInitBtn . style . …" at bounding box center [616, 423] width 504 height 583
paste textarea
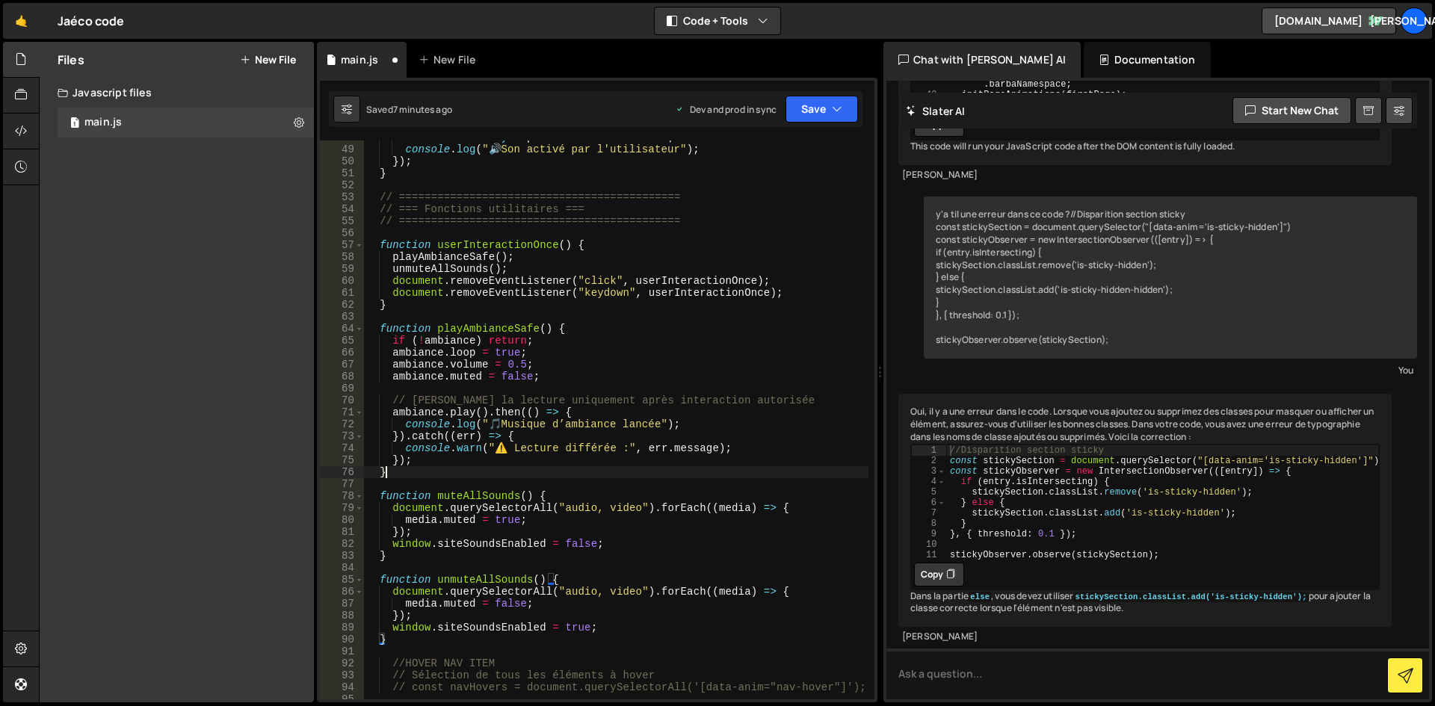
click at [568, 477] on div "soundInitBtn . style . pointerEvents = "none" ; console . log ( " 🔊 Son activé …" at bounding box center [616, 423] width 504 height 583
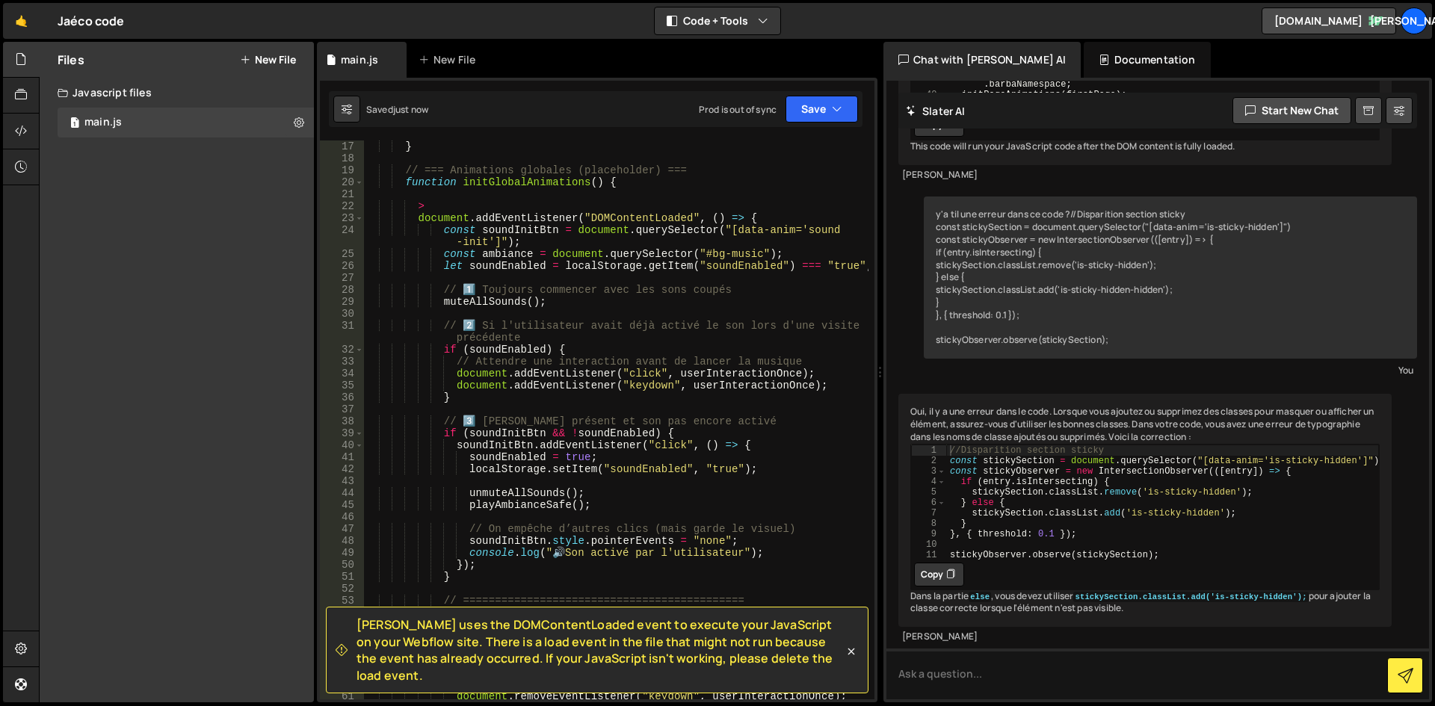
scroll to position [69, 0]
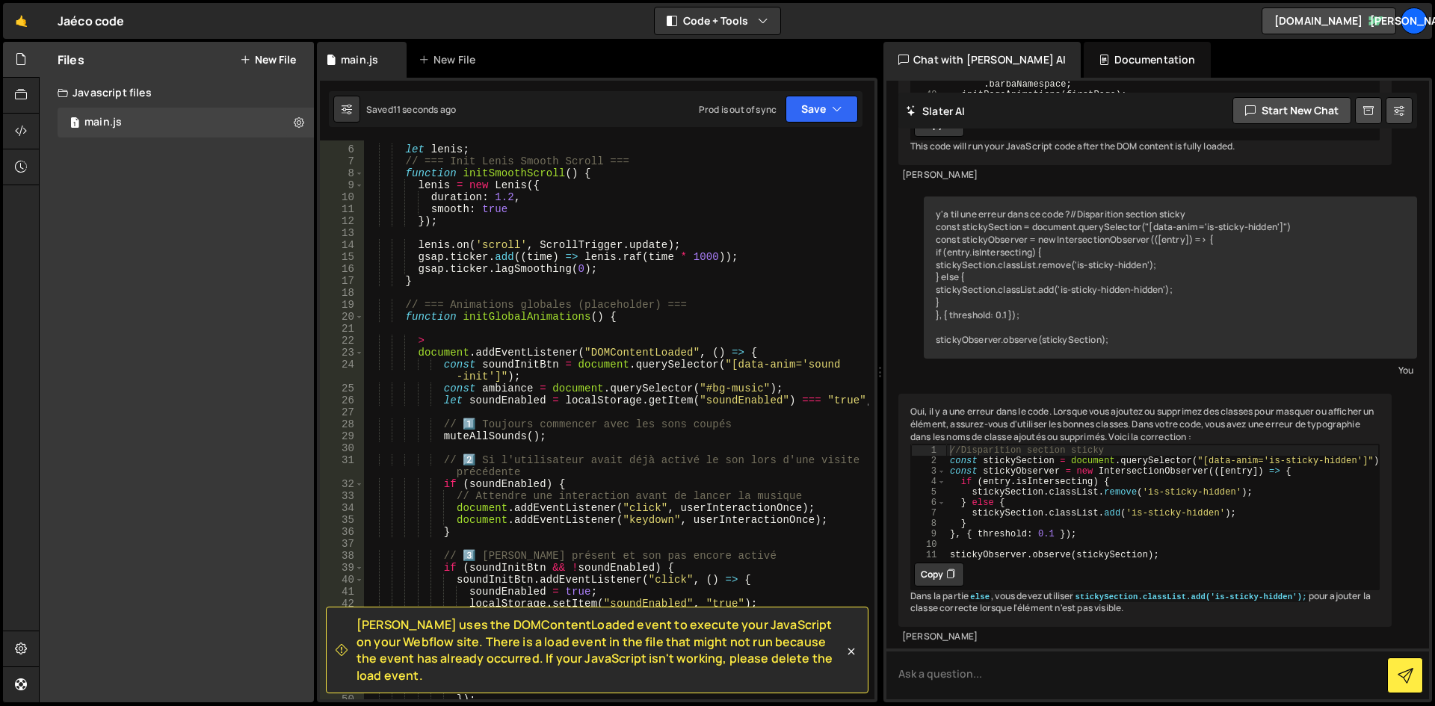
click at [647, 486] on div "let lenis ; // === Init Lenis Smooth Scroll === function initSmoothScroll ( ) {…" at bounding box center [616, 423] width 504 height 583
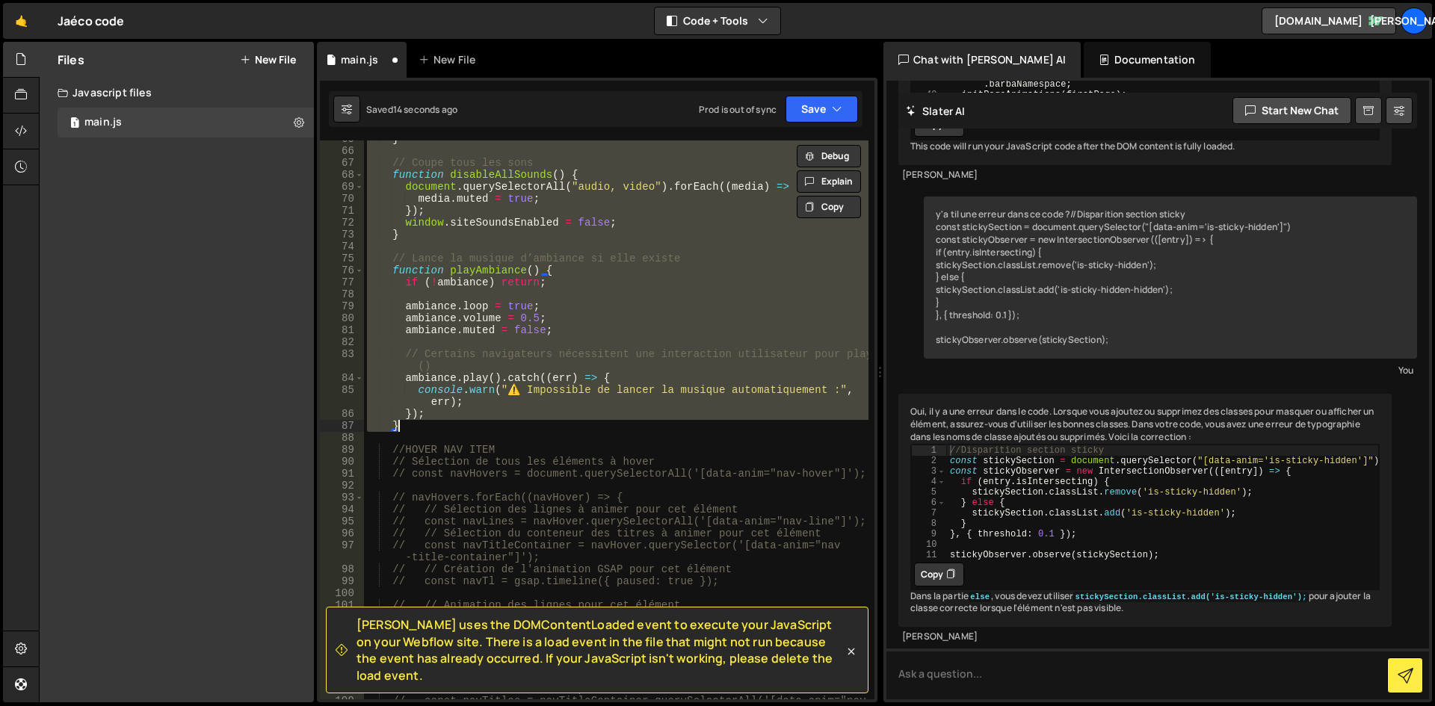
scroll to position [650, 0]
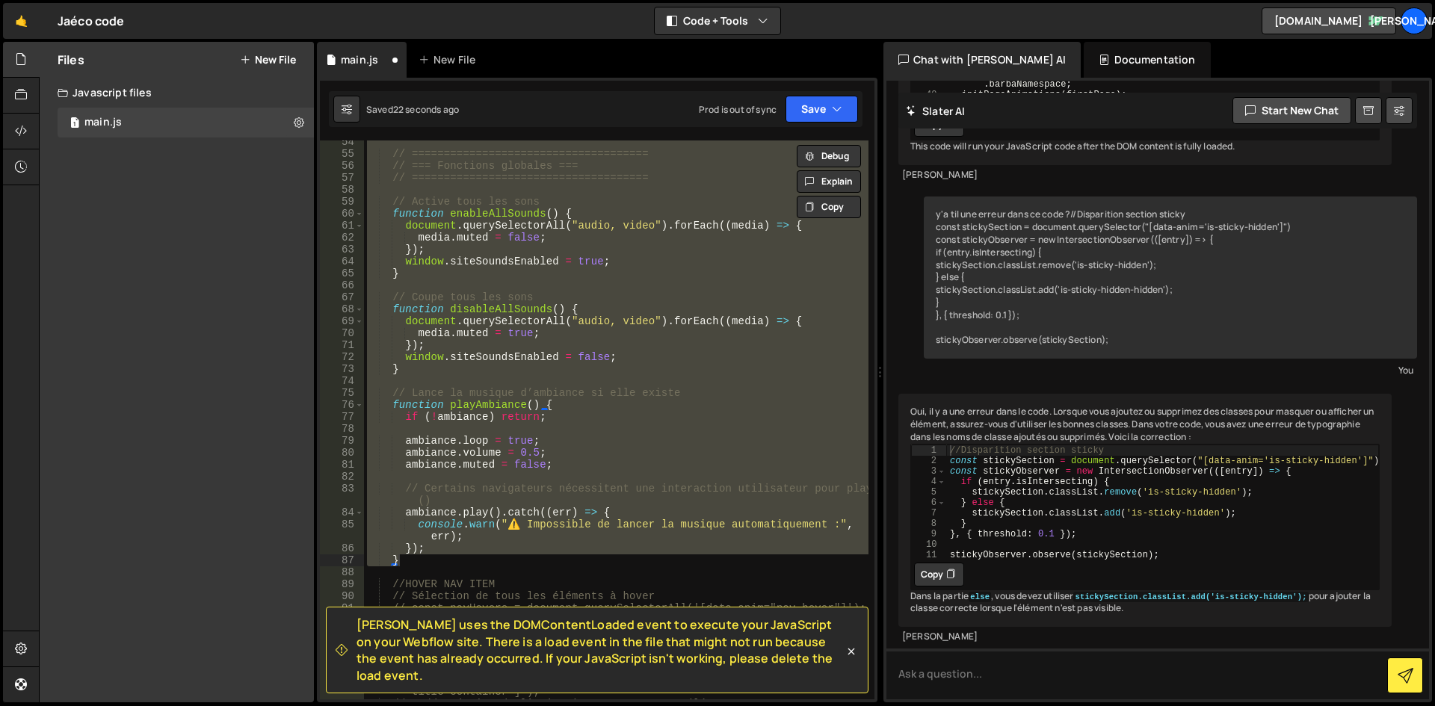
click at [427, 563] on div "// ===================================== // === Fonctions globales === // =====…" at bounding box center [616, 419] width 504 height 559
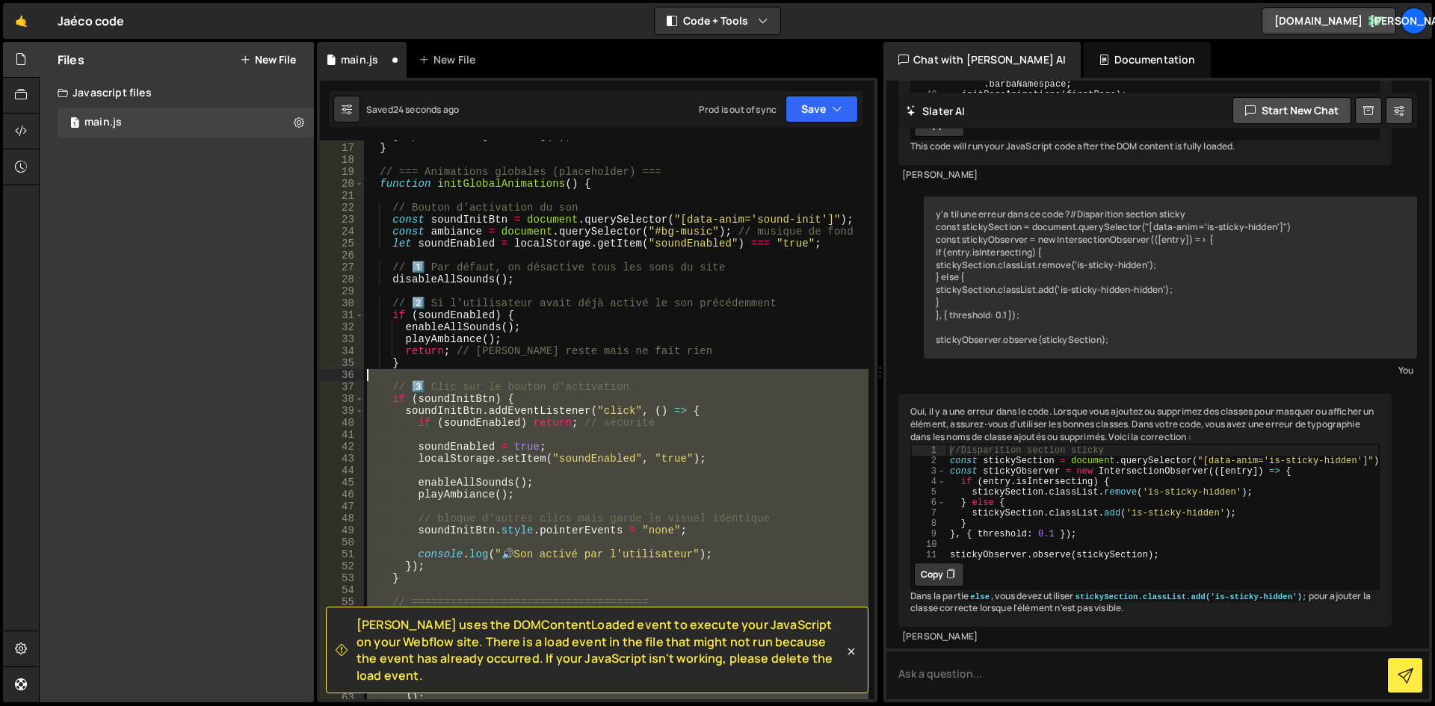
scroll to position [157, 0]
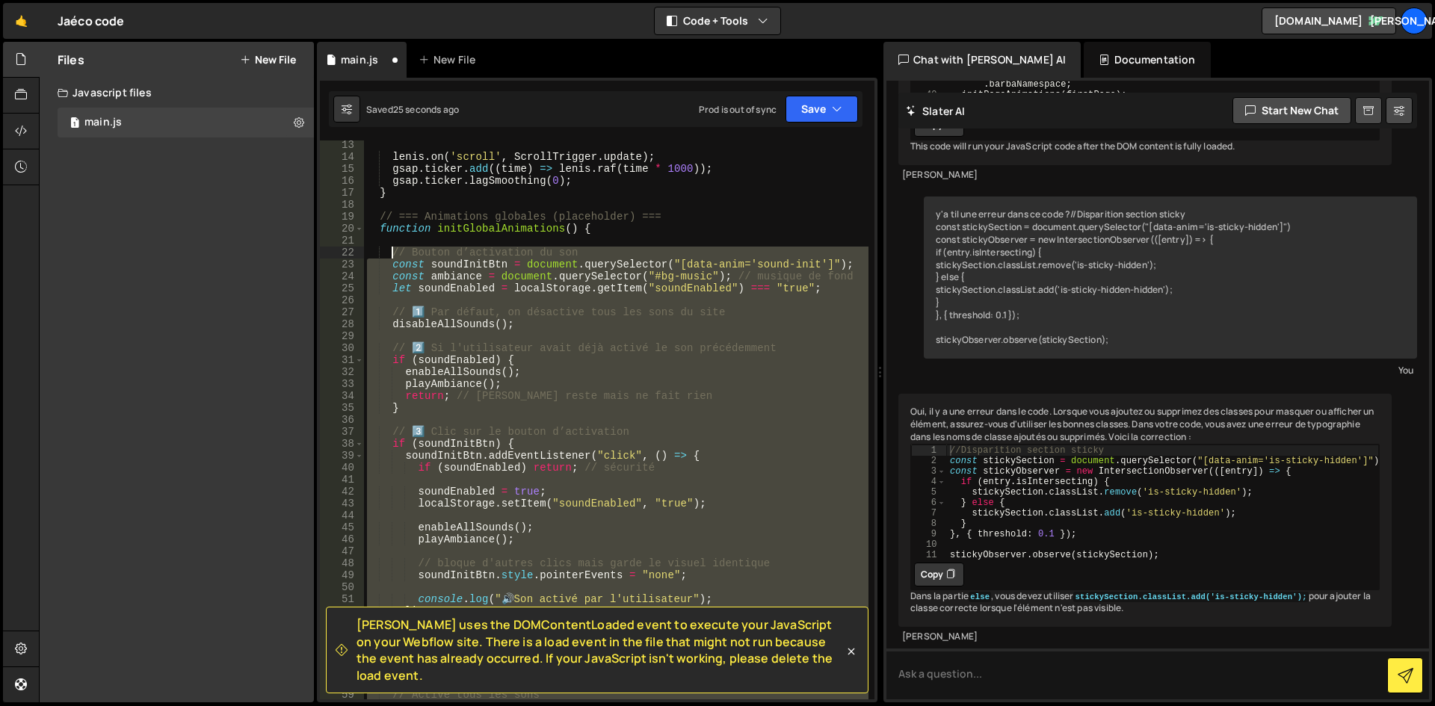
drag, startPoint x: 440, startPoint y: 559, endPoint x: 391, endPoint y: 254, distance: 308.9
click at [391, 254] on div "lenis . on ( 'scroll' , ScrollTrigger . update ) ; gsap . ticker . add (( time …" at bounding box center [616, 430] width 504 height 583
click at [855, 659] on icon at bounding box center [851, 651] width 15 height 15
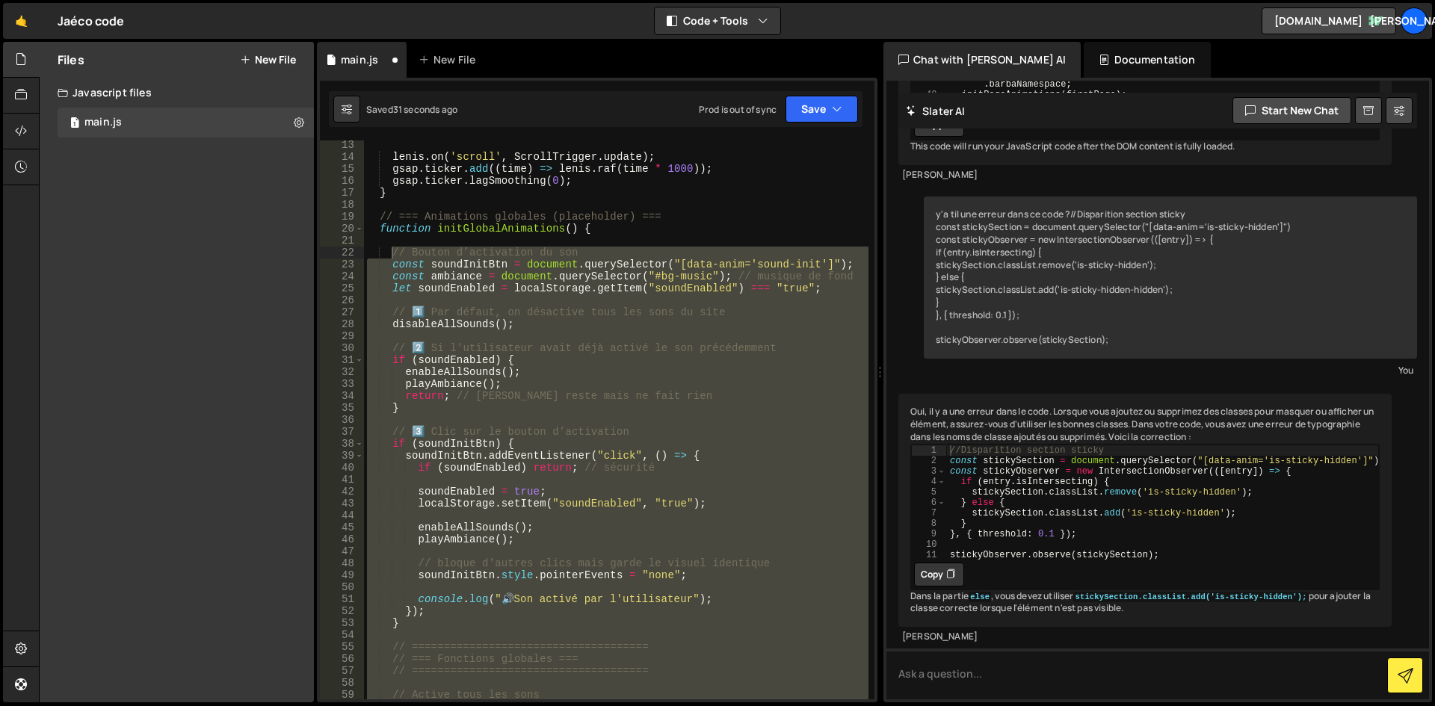
click at [395, 253] on div "lenis . on ( 'scroll' , ScrollTrigger . update ) ; gsap . ticker . add (( time …" at bounding box center [616, 419] width 504 height 559
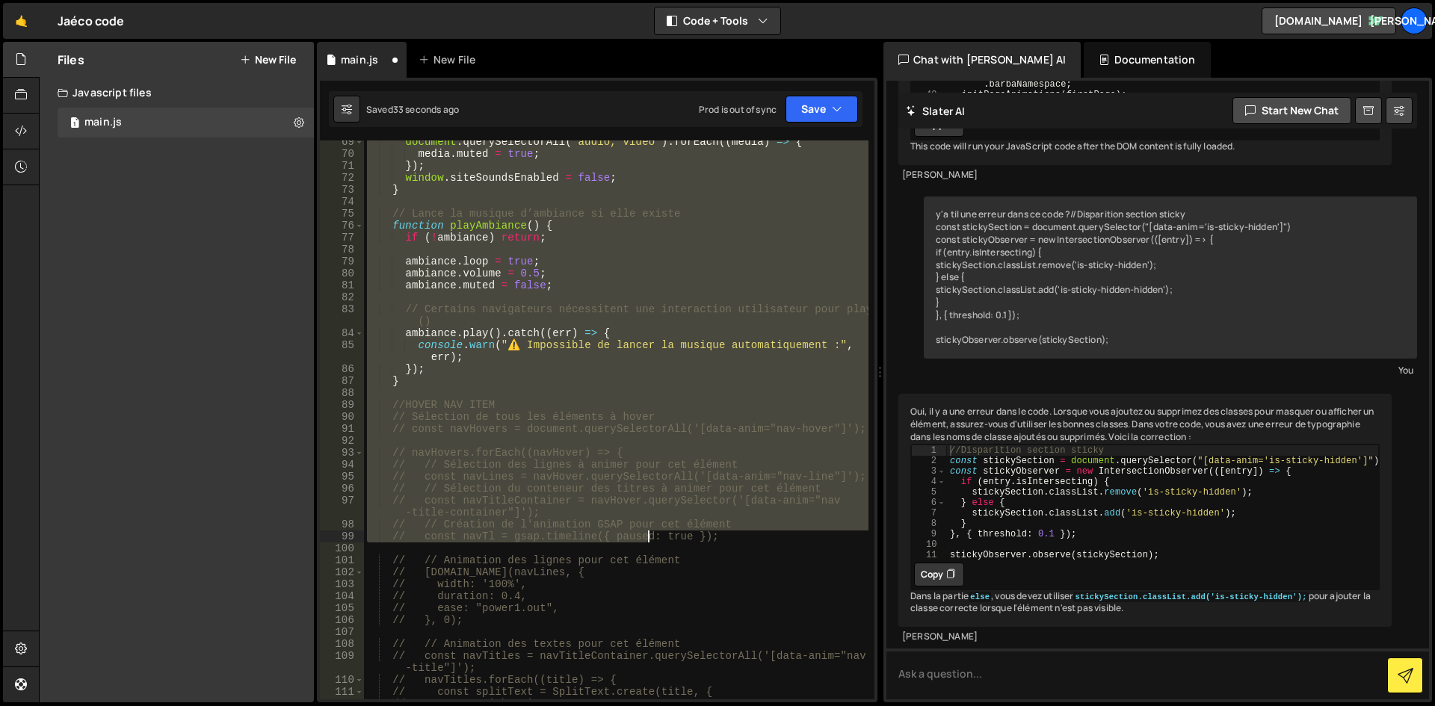
scroll to position [785, 0]
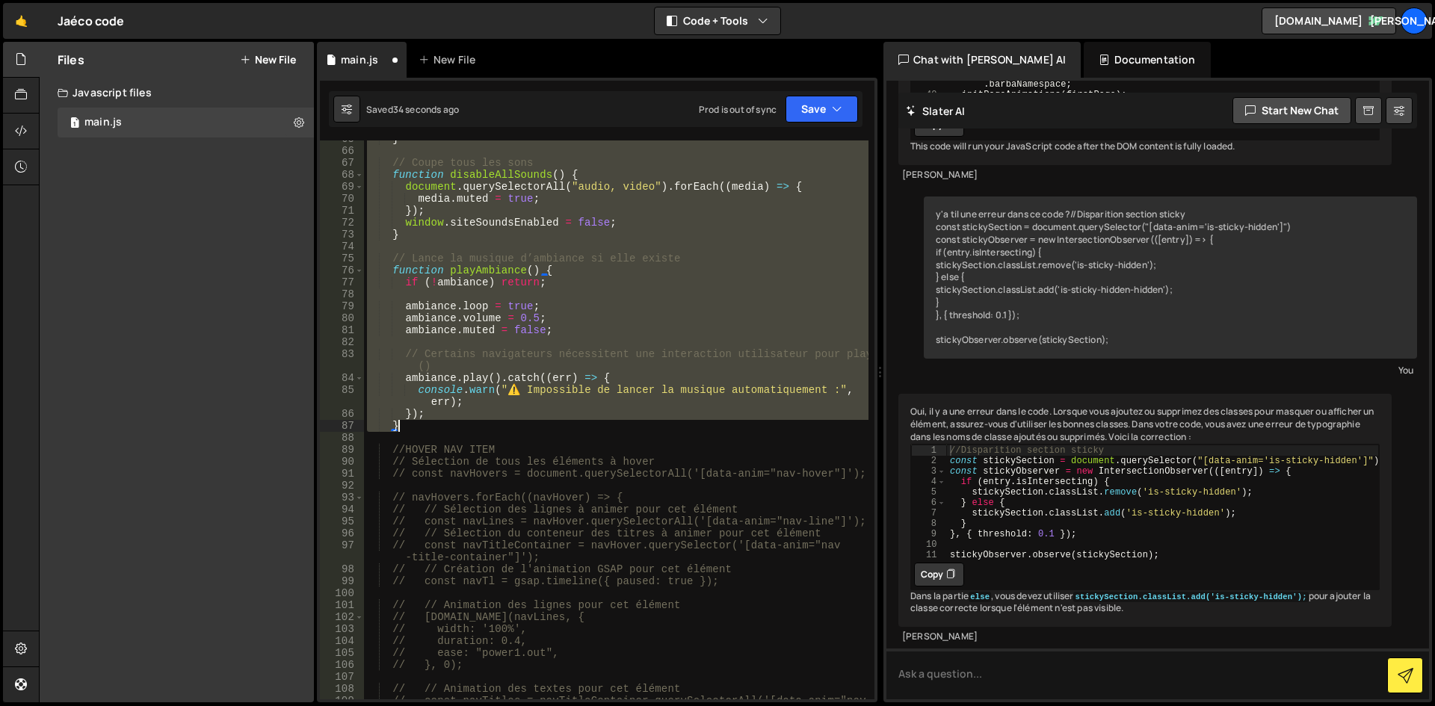
drag, startPoint x: 391, startPoint y: 252, endPoint x: 496, endPoint y: 424, distance: 201.6
click at [496, 424] on div "} // Coupe tous les sons function disableAllSounds ( ) { document . querySelect…" at bounding box center [616, 430] width 504 height 595
paste textarea
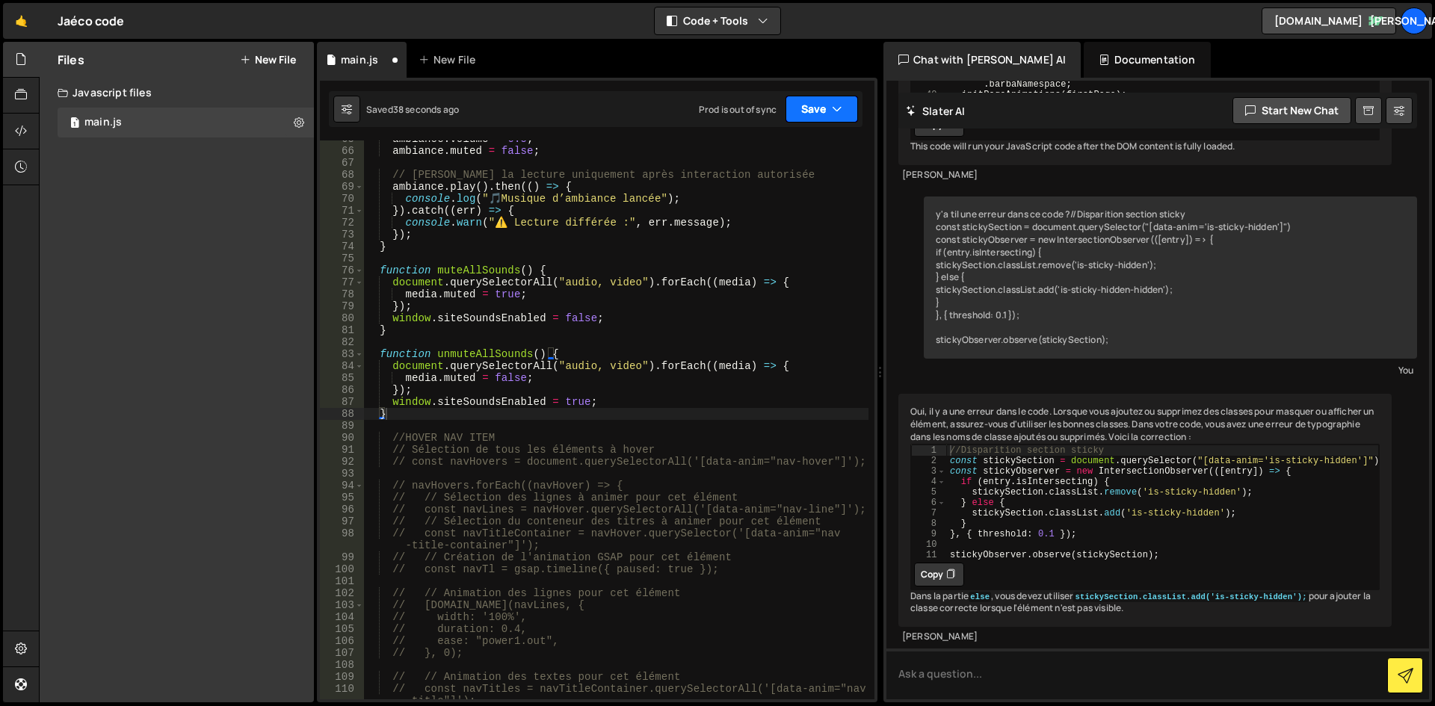
click at [835, 116] on icon "button" at bounding box center [837, 109] width 10 height 15
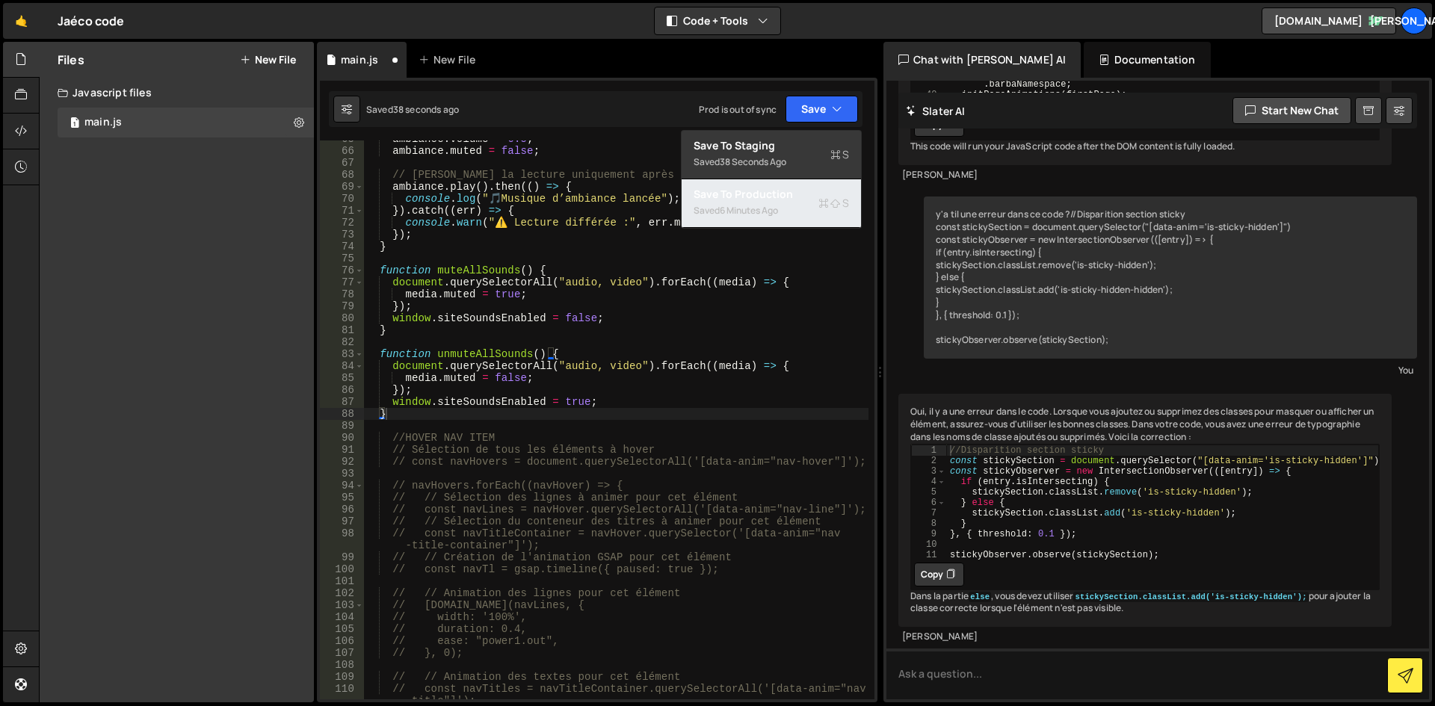
drag, startPoint x: 753, startPoint y: 208, endPoint x: 827, endPoint y: 188, distance: 76.7
click at [753, 207] on div "6 minutes ago" at bounding box center [749, 210] width 58 height 13
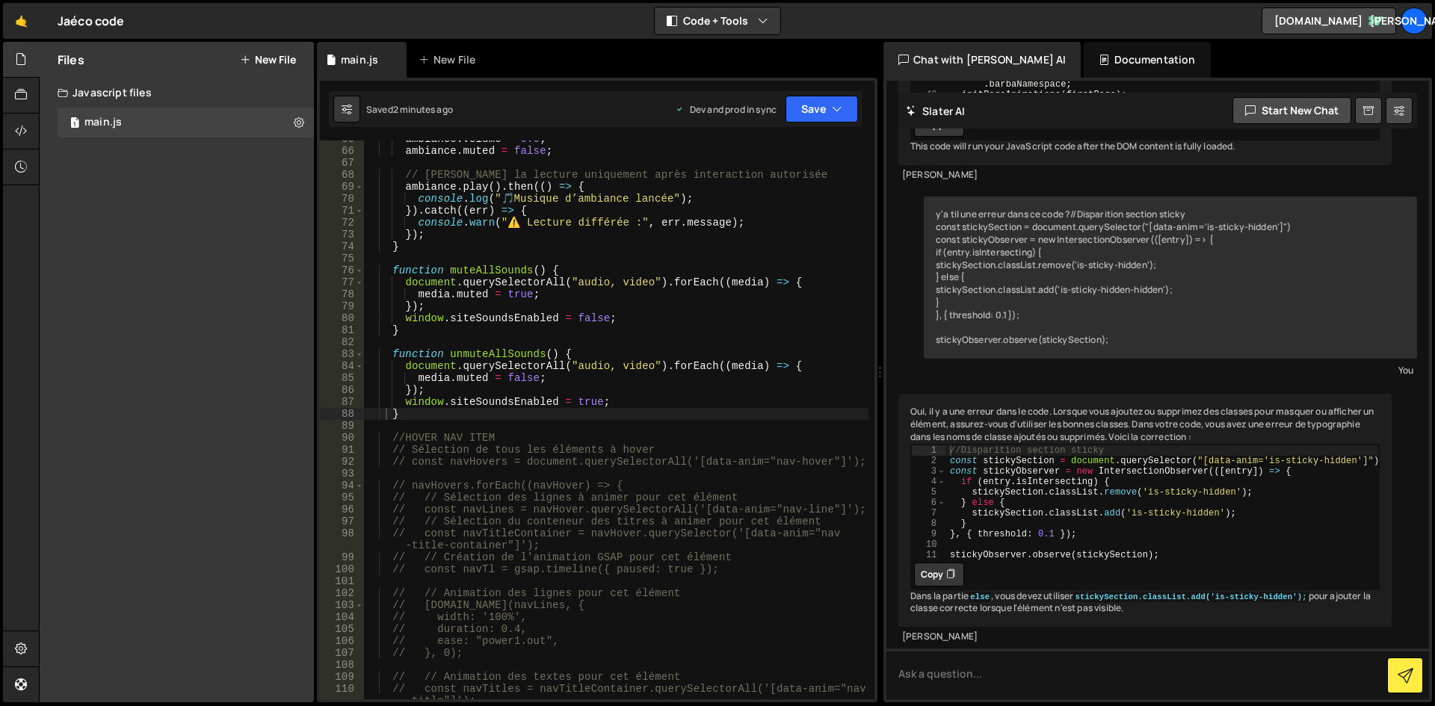
click at [451, 355] on div "ambiance . volume = 0.5 ; ambiance . muted = false ; // [PERSON_NAME] la lectur…" at bounding box center [616, 430] width 504 height 595
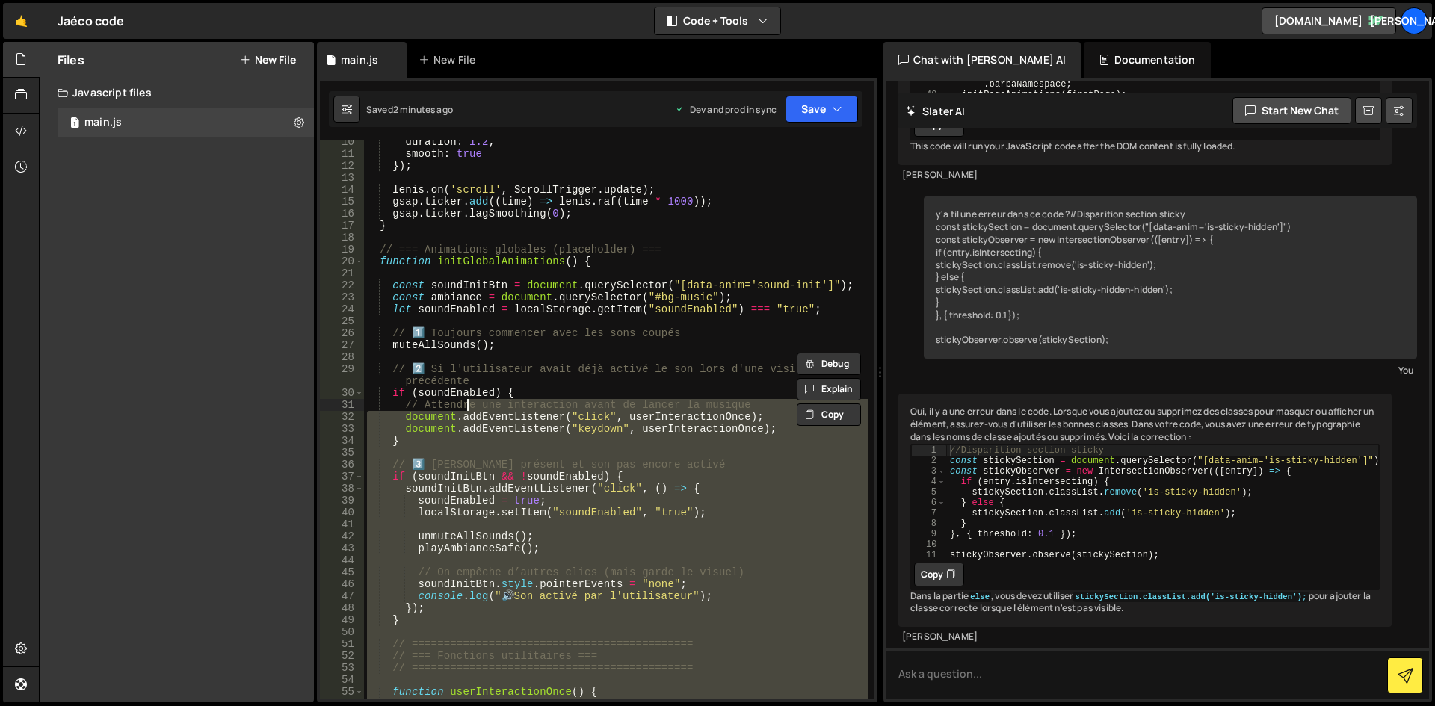
scroll to position [79, 0]
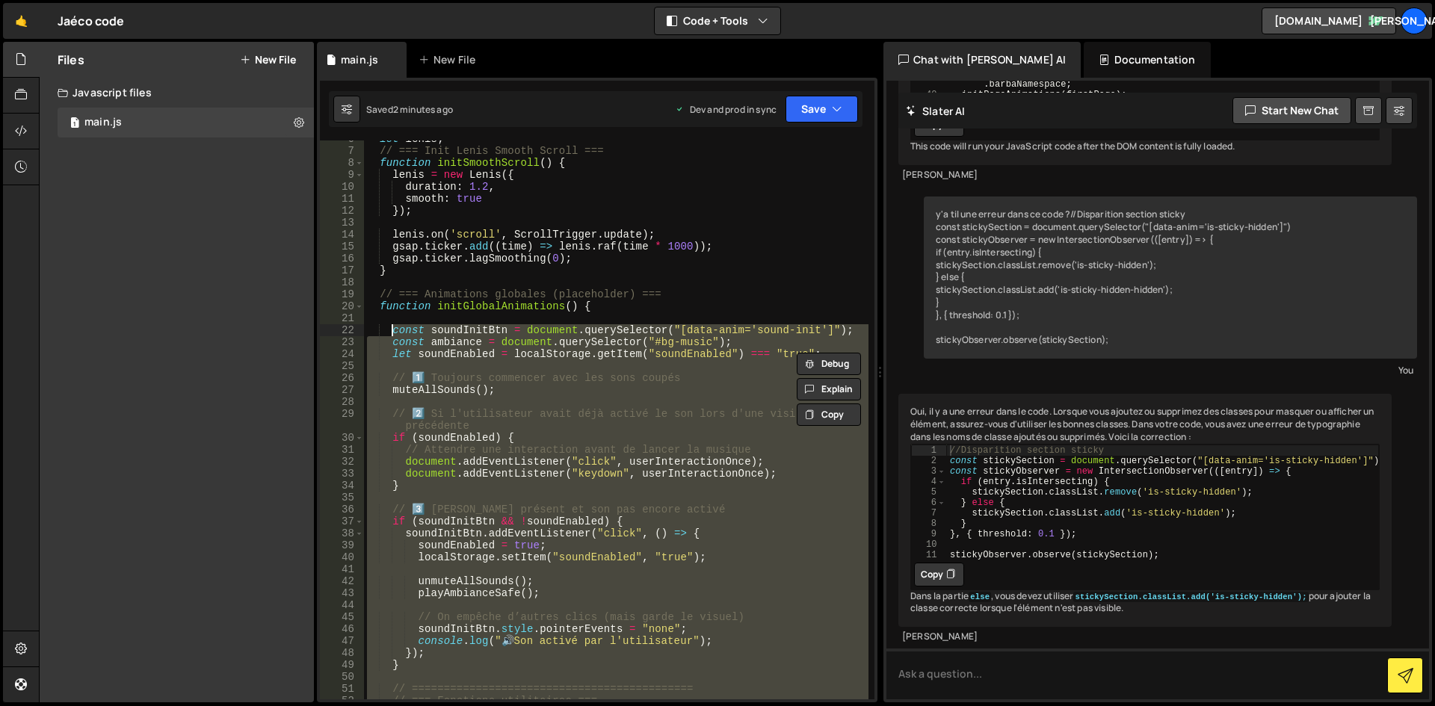
drag, startPoint x: 416, startPoint y: 415, endPoint x: 394, endPoint y: 332, distance: 85.7
click at [394, 332] on div "let lenis ; // === Init Lenis Smooth Scroll === function initSmoothScroll ( ) {…" at bounding box center [616, 424] width 504 height 583
paste textarea "}"
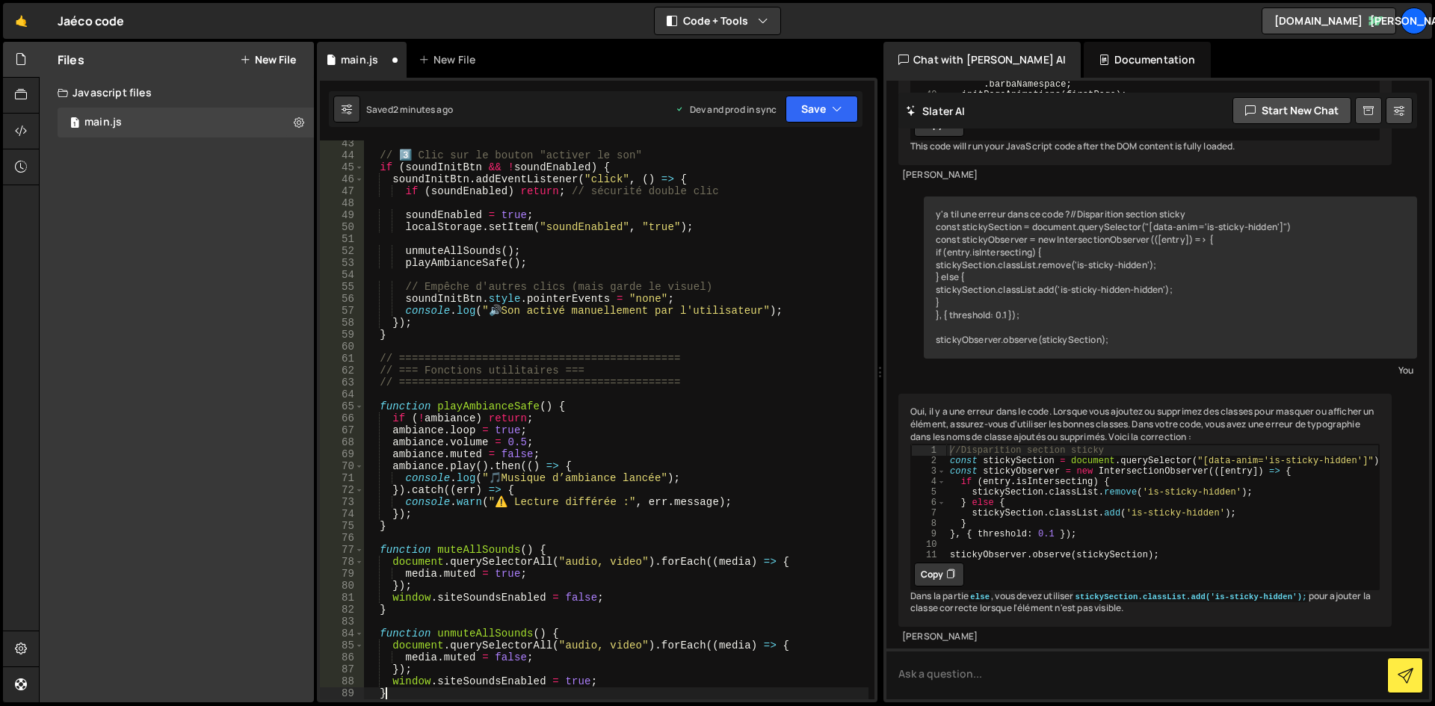
scroll to position [517, 0]
click at [837, 108] on icon "button" at bounding box center [837, 109] width 10 height 15
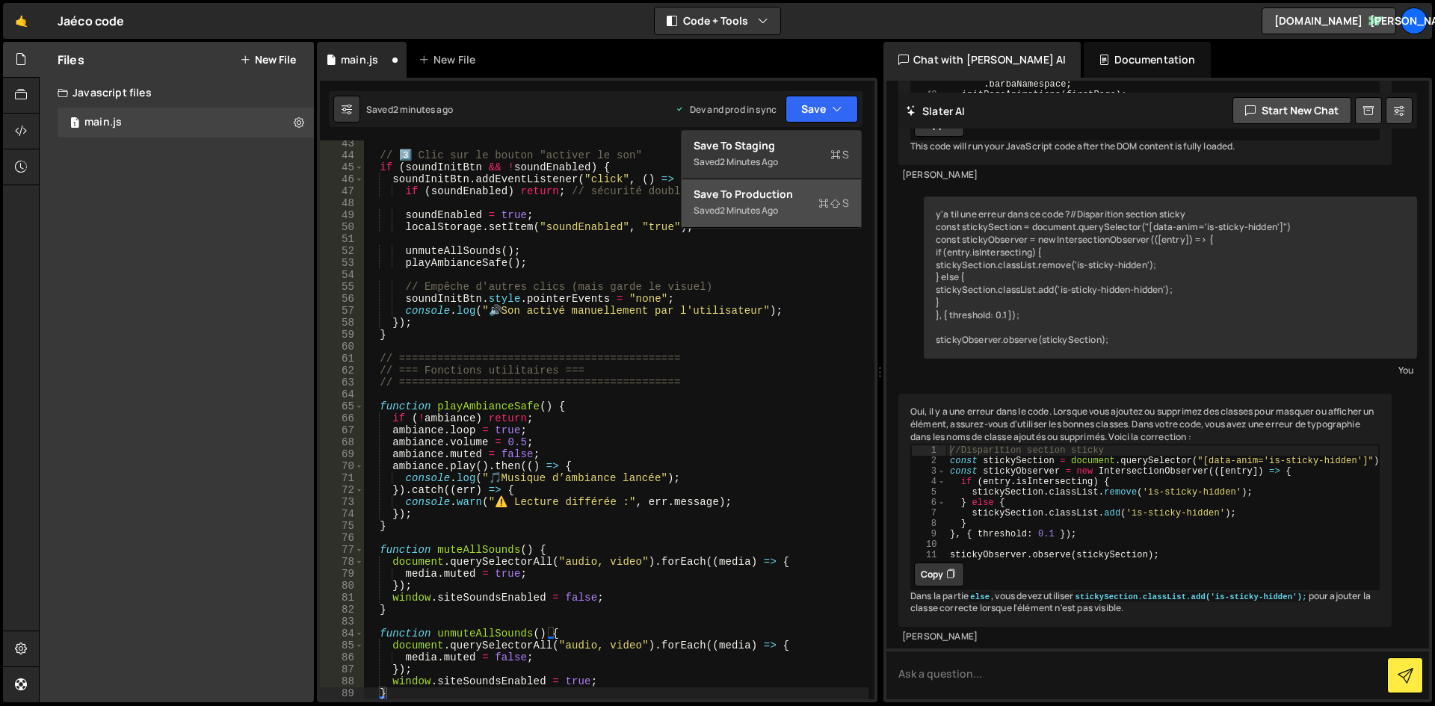
click at [797, 198] on div "Save to Production S" at bounding box center [771, 194] width 155 height 15
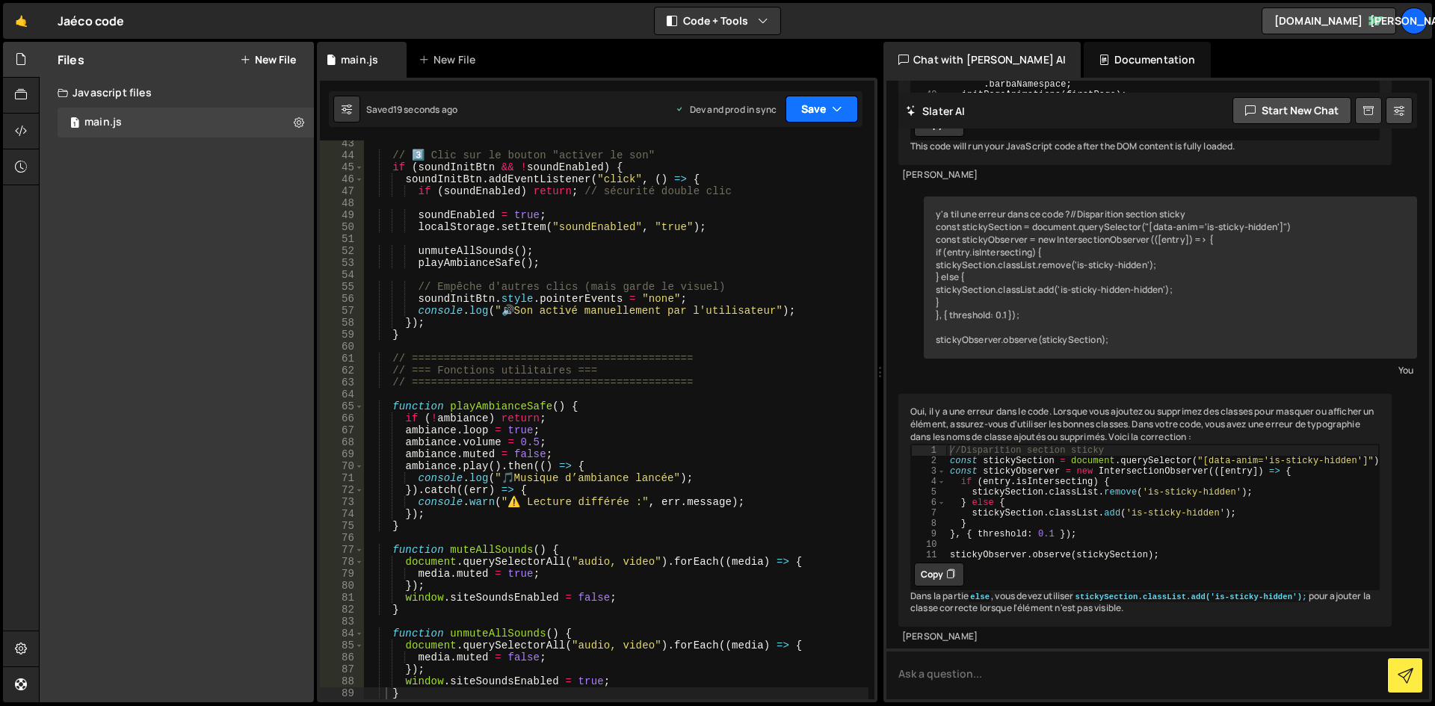
click at [829, 101] on button "Save" at bounding box center [821, 109] width 72 height 27
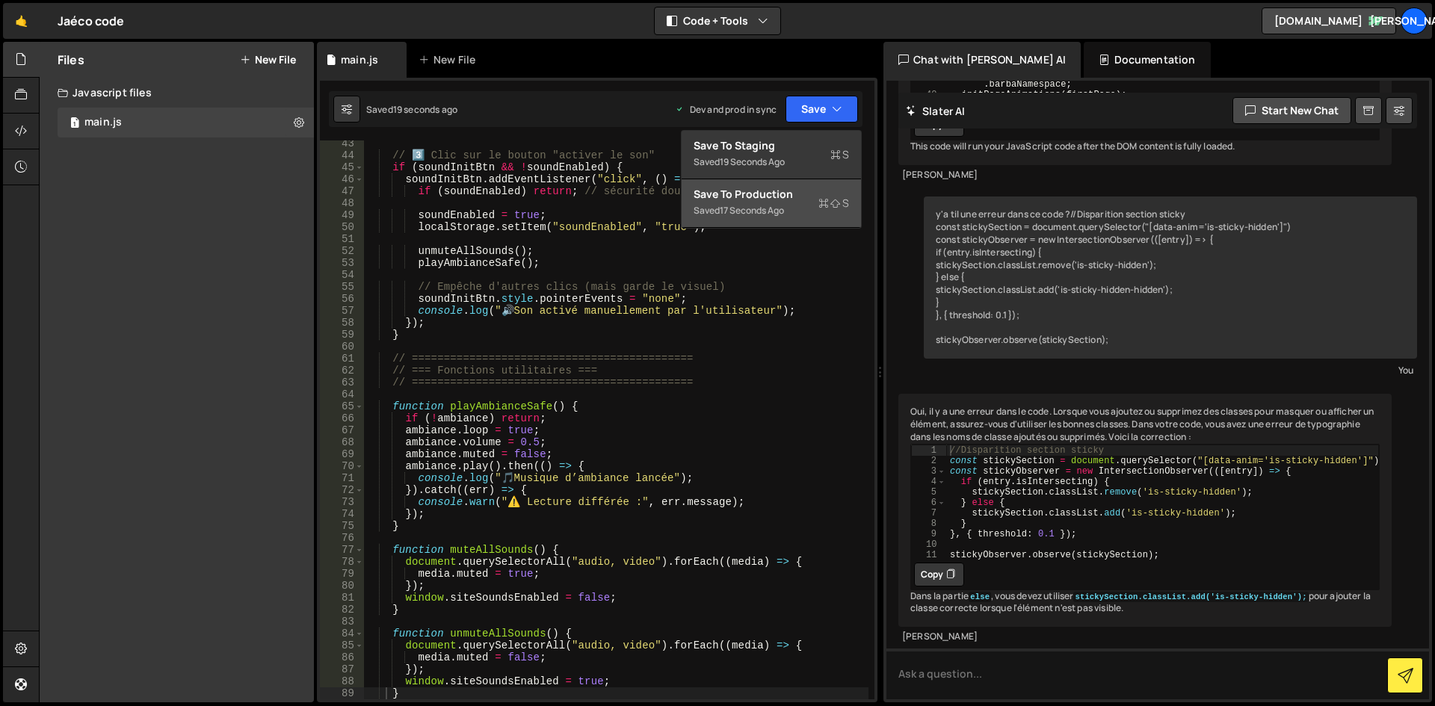
click at [800, 204] on div "Saved 17 seconds ago" at bounding box center [771, 211] width 155 height 18
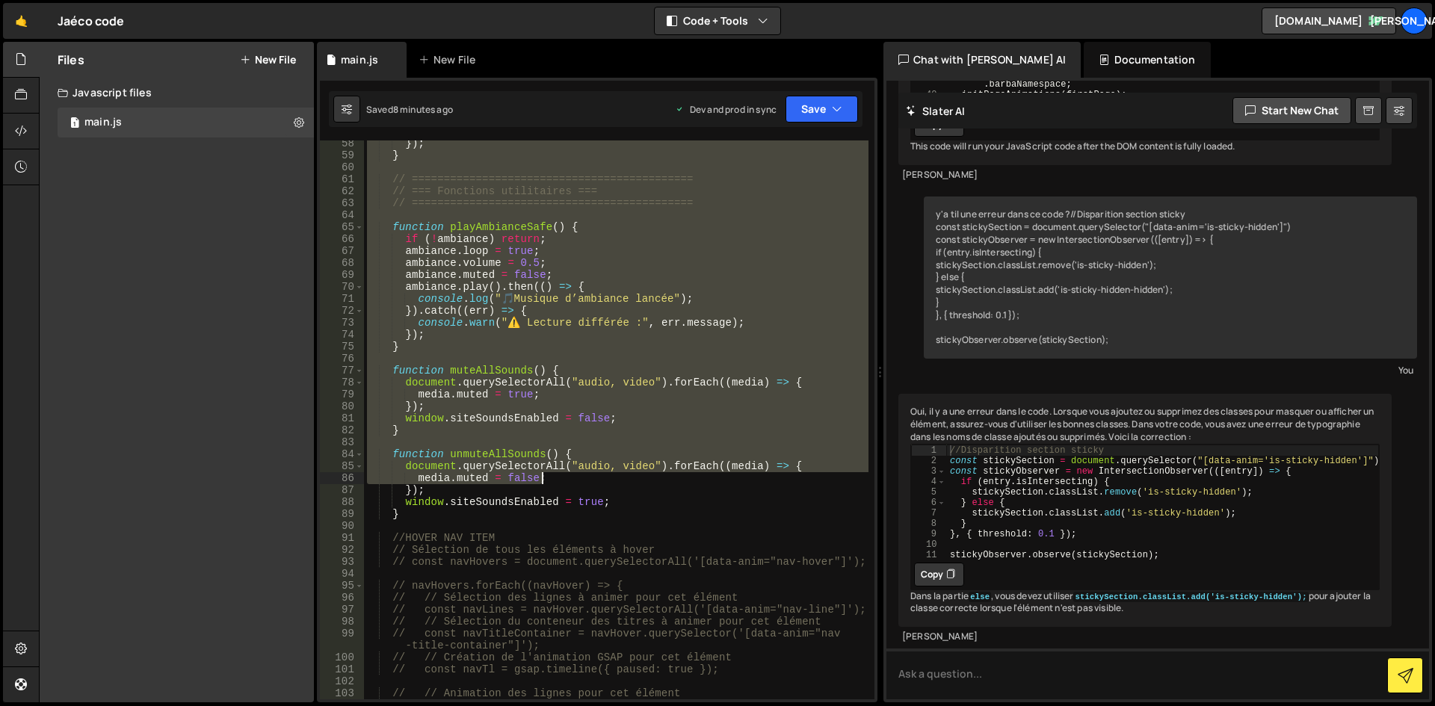
scroll to position [697, 0]
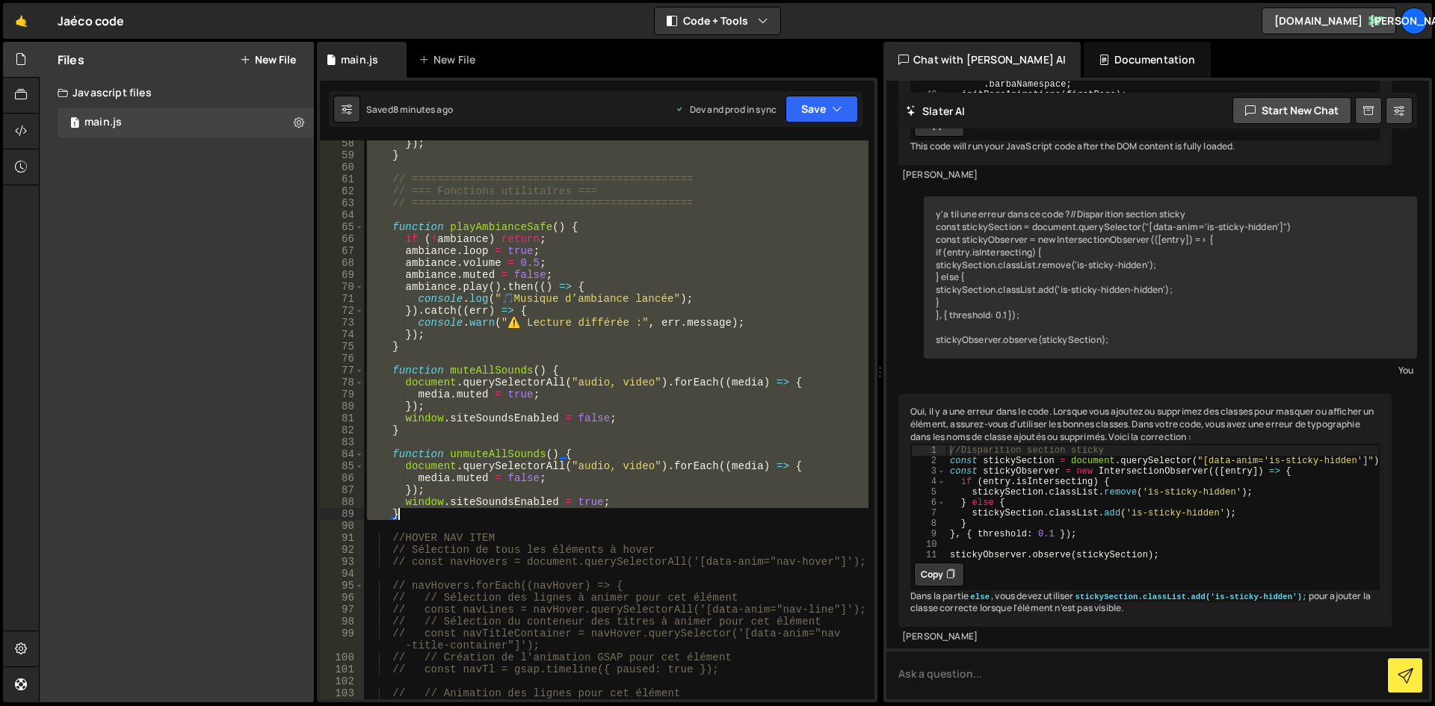
drag, startPoint x: 392, startPoint y: 387, endPoint x: 568, endPoint y: 519, distance: 219.9
click at [568, 519] on div "}) ; } // ============================================ // === Fonctions utilita…" at bounding box center [616, 429] width 504 height 583
paste textarea
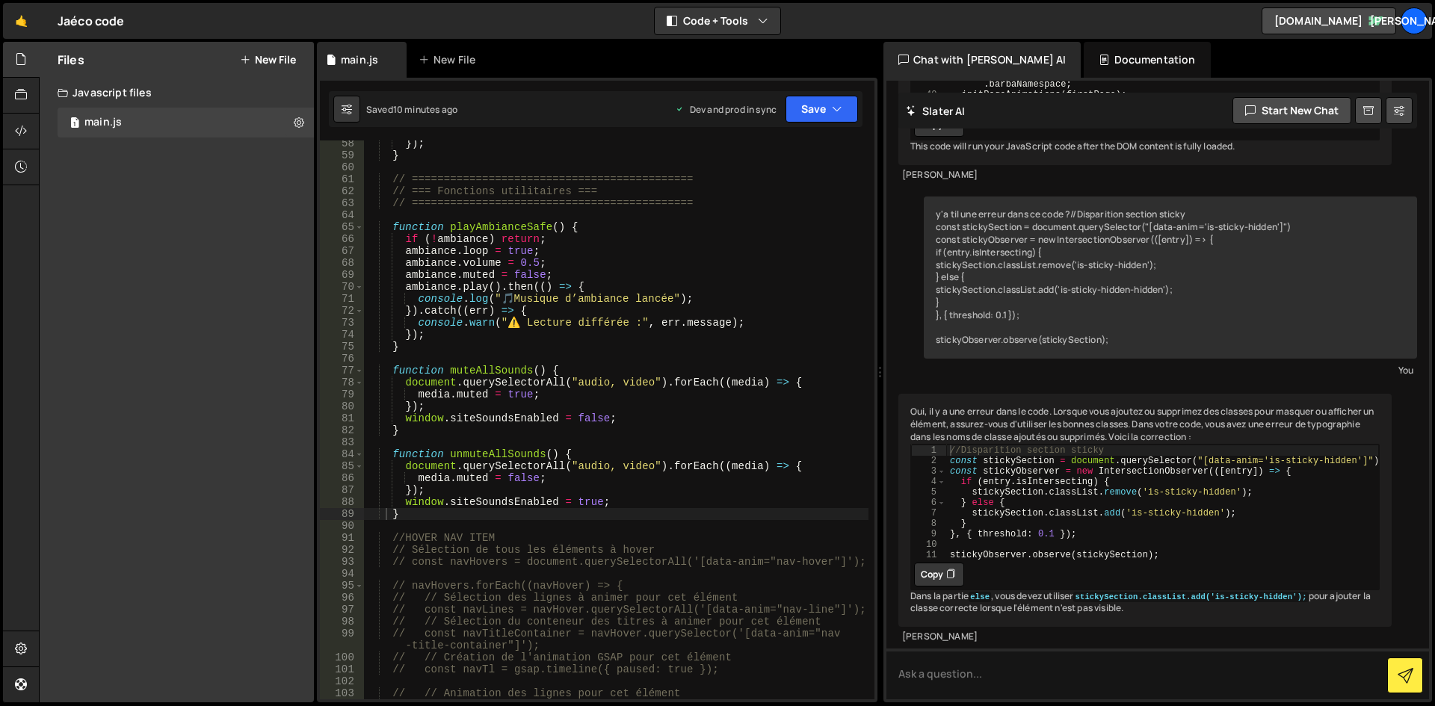
click at [449, 324] on div "}) ; } // ============================================ // === Fonctions utilita…" at bounding box center [616, 429] width 504 height 583
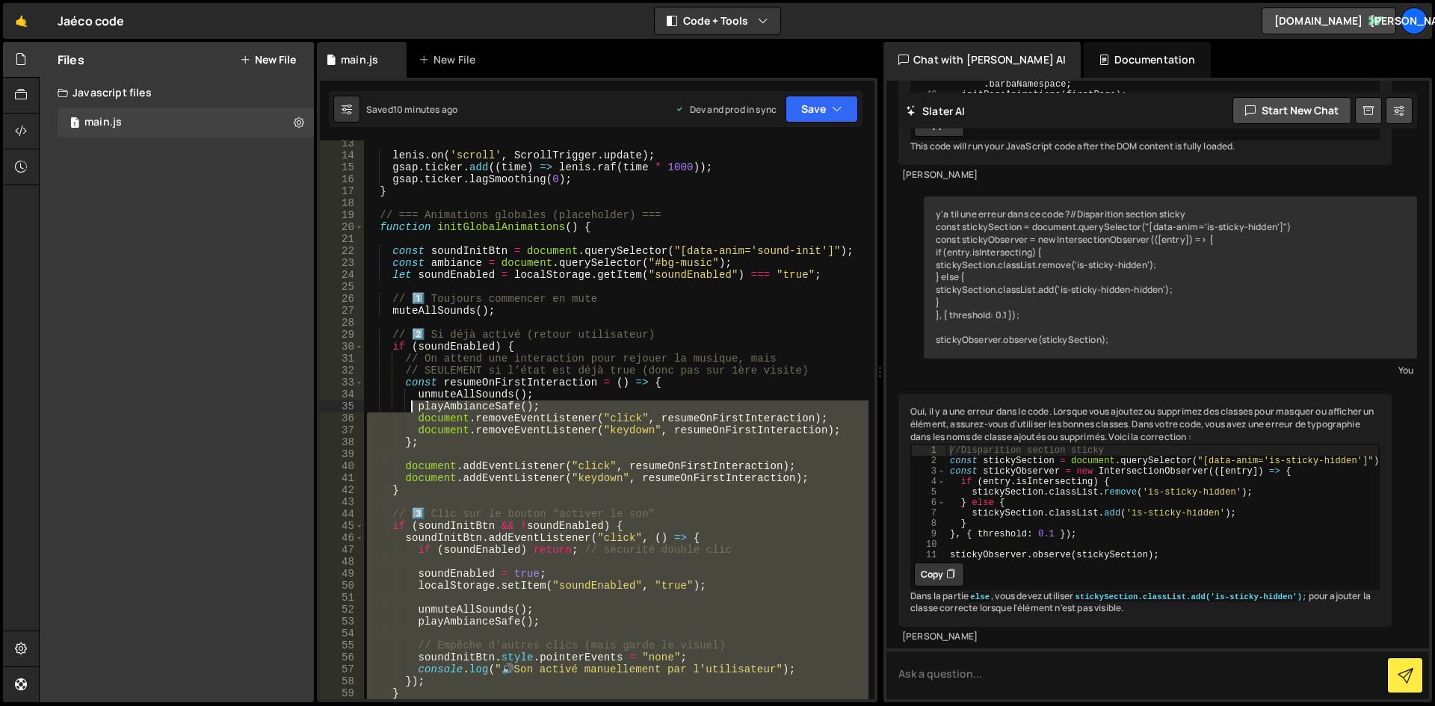
scroll to position [24, 0]
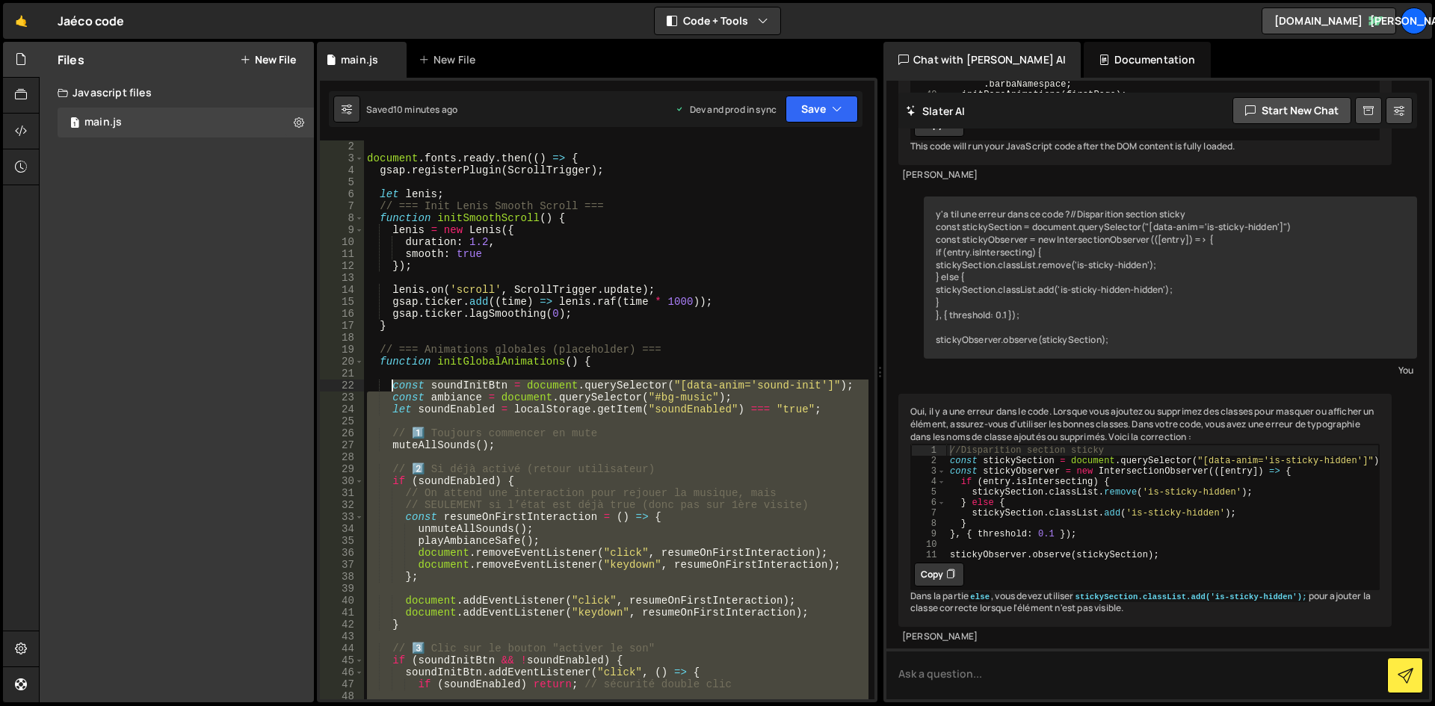
drag, startPoint x: 409, startPoint y: 518, endPoint x: 392, endPoint y: 381, distance: 137.8
click at [392, 381] on div "document . fonts . ready . then (( ) => { gsap . registerPlugin ( ScrollTrigger…" at bounding box center [616, 431] width 504 height 583
paste textarea "}"
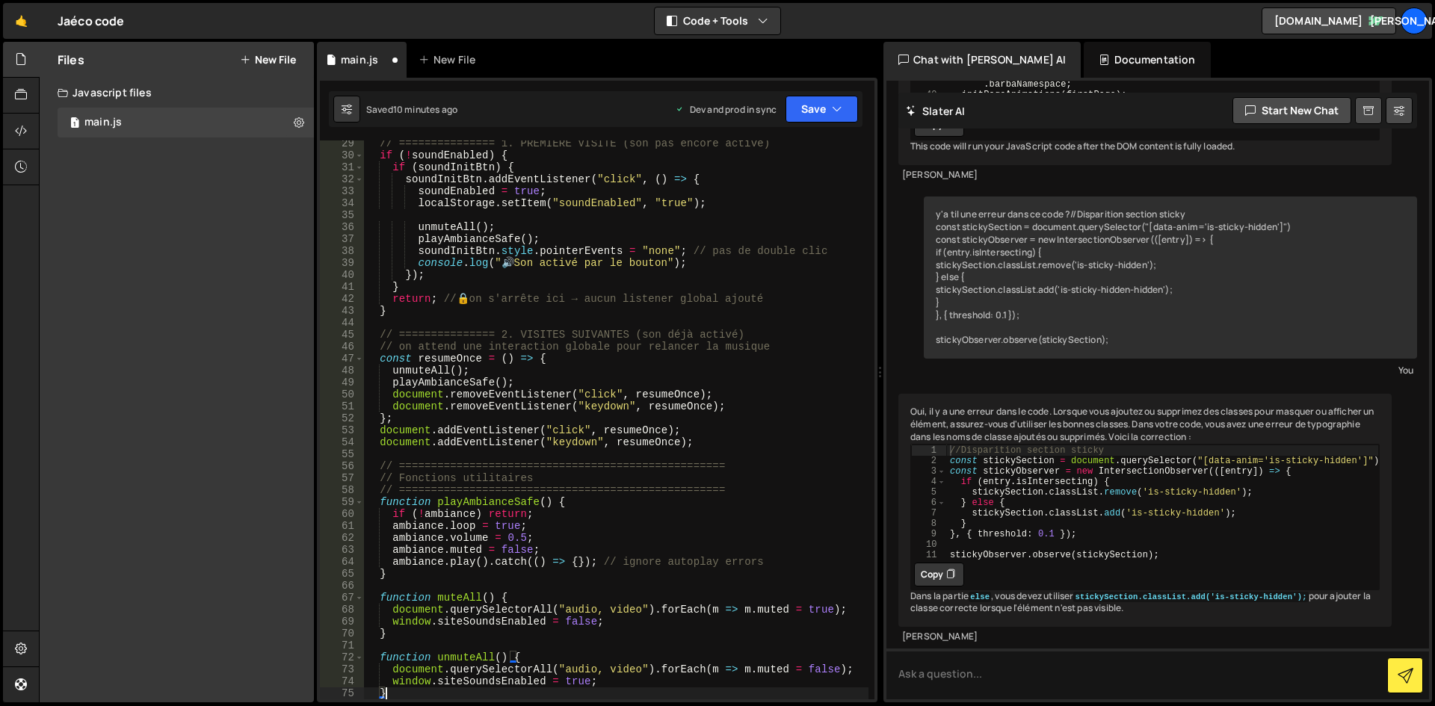
click at [640, 378] on div "// =============== 1. PREMIÈRE VISITE (son pas encore activé) if ( ! soundEnabl…" at bounding box center [616, 429] width 504 height 583
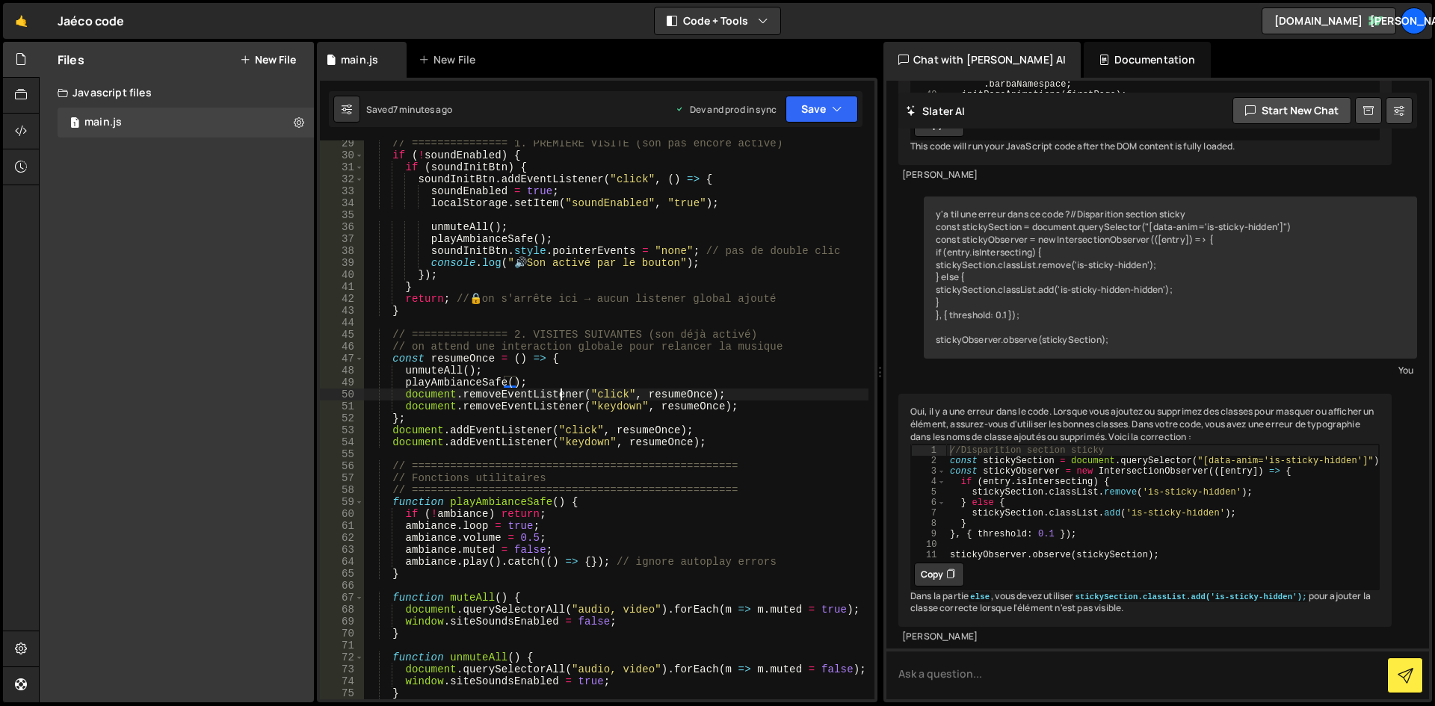
click at [558, 398] on div "// =============== 1. PREMIÈRE VISITE (son pas encore activé) if ( ! soundEnabl…" at bounding box center [616, 429] width 504 height 583
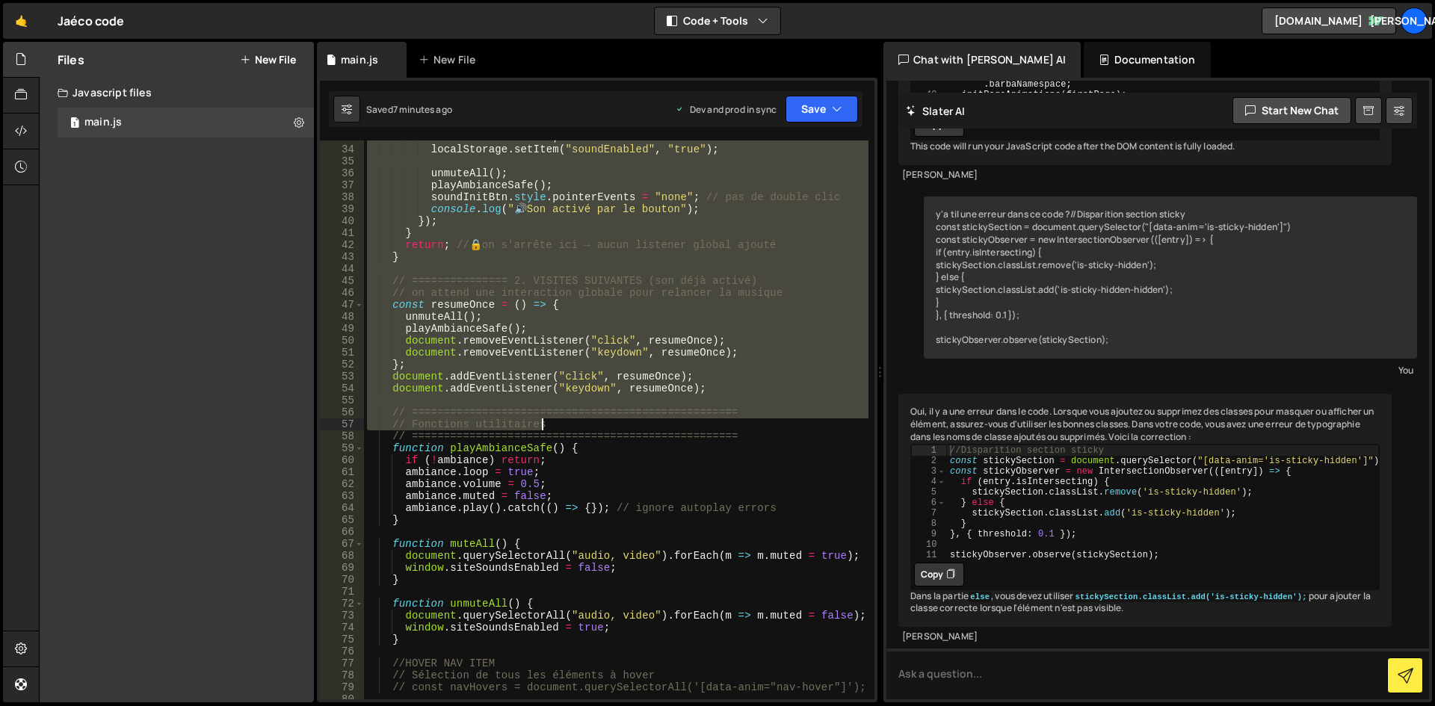
scroll to position [628, 0]
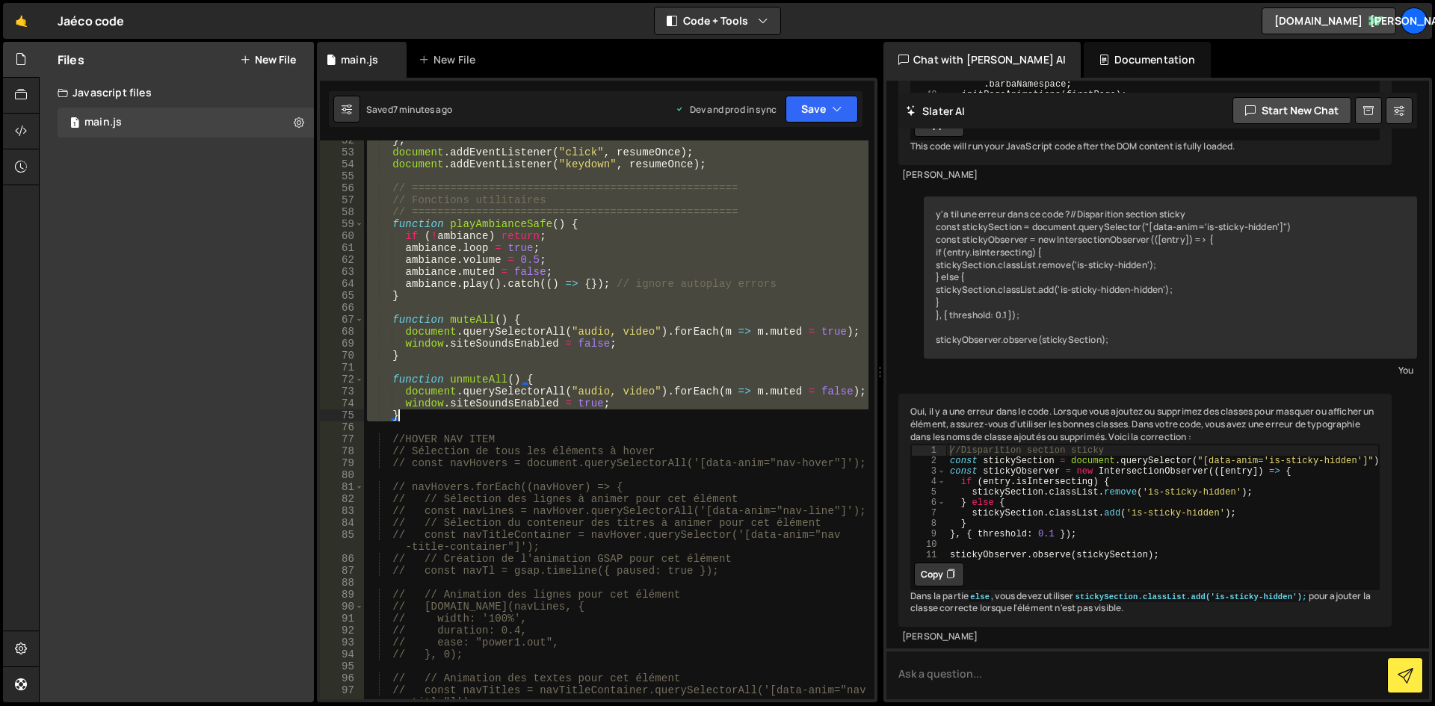
drag, startPoint x: 391, startPoint y: 366, endPoint x: 562, endPoint y: 412, distance: 177.1
click at [562, 412] on div "} ; document . addEventListener ( "click" , resumeOnce ) ; document . addEventL…" at bounding box center [616, 432] width 504 height 595
paste textarea
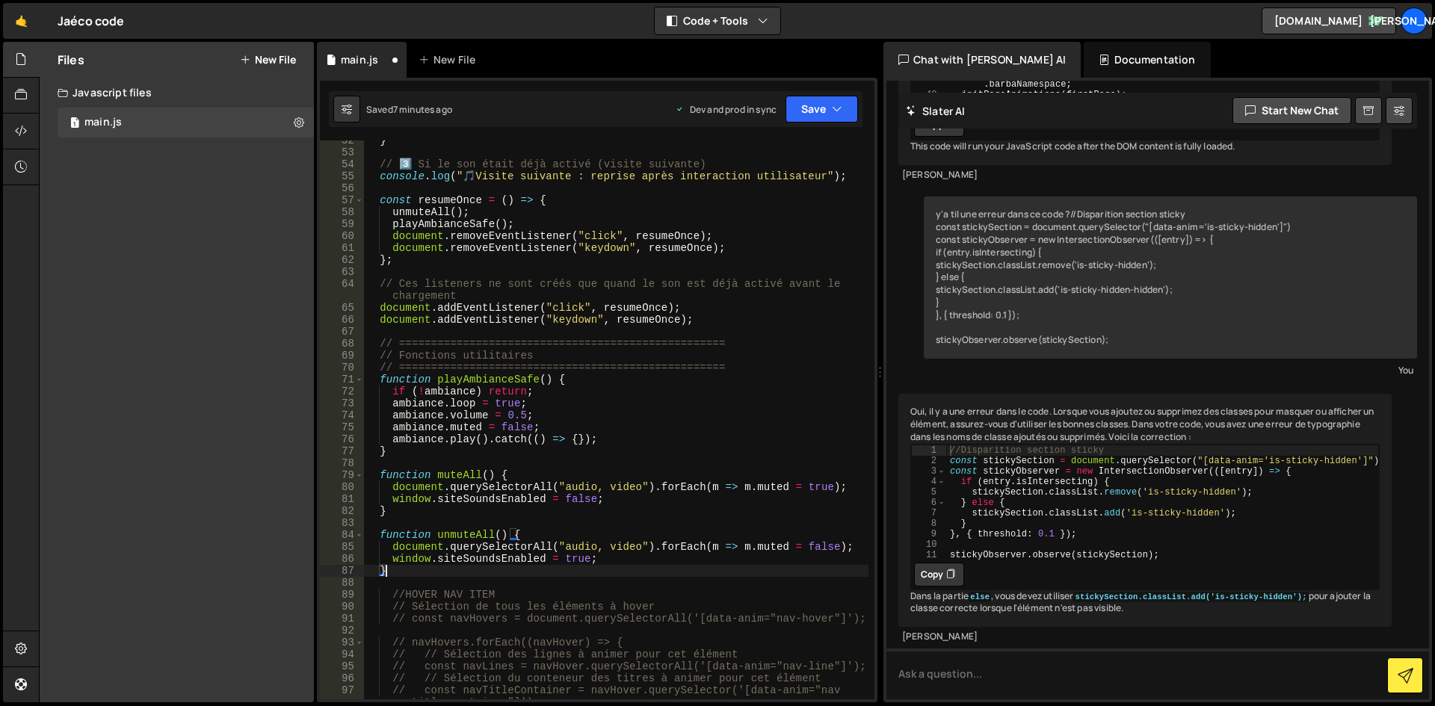
click at [640, 396] on div "} // 3️⃣ Si le son était déjà activé (visite suivante) console . log ( " 🎵 Visi…" at bounding box center [616, 432] width 504 height 595
click at [668, 389] on div "} // 3️⃣ Si le son était déjà activé (visite suivante) console . log ( " 🎵 Visi…" at bounding box center [616, 432] width 504 height 595
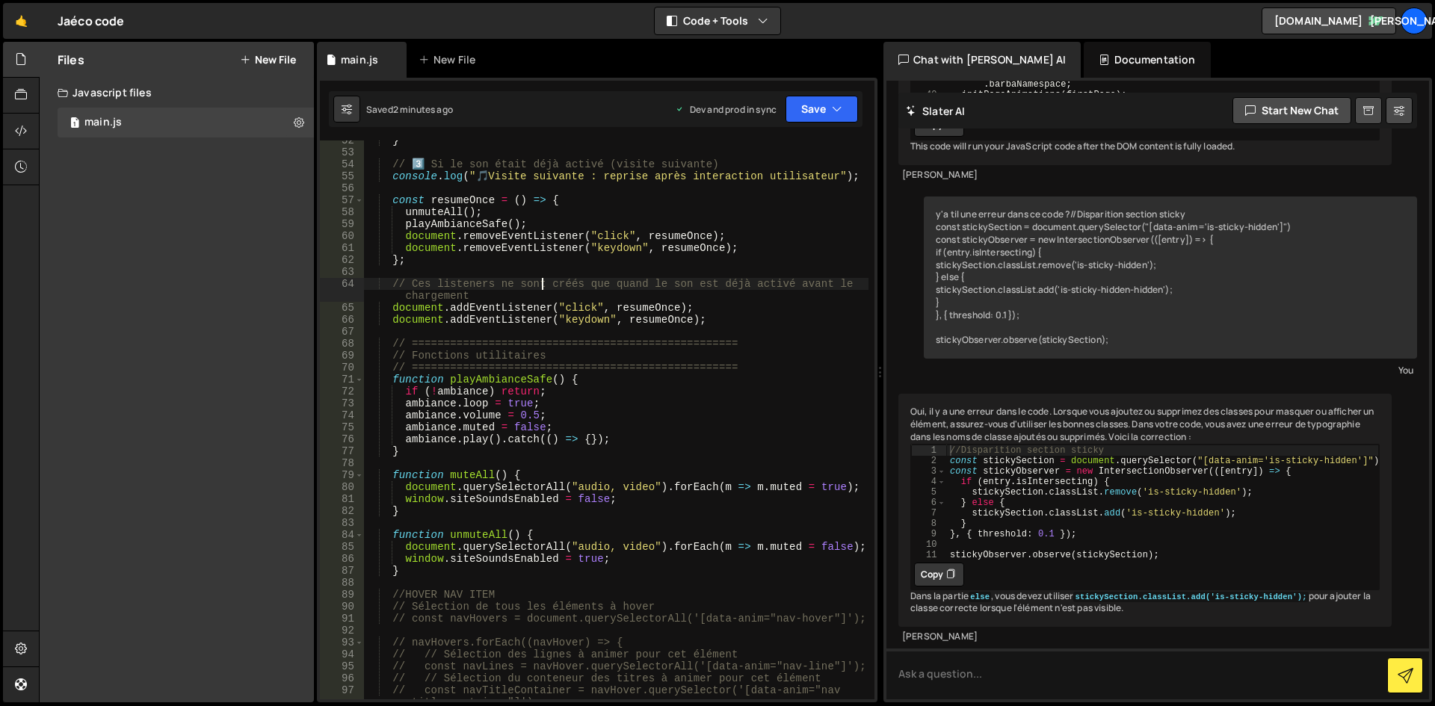
click at [545, 285] on div "} // 3️⃣ Si le son était déjà activé (visite suivante) console . log ( " 🎵 Visi…" at bounding box center [616, 432] width 504 height 595
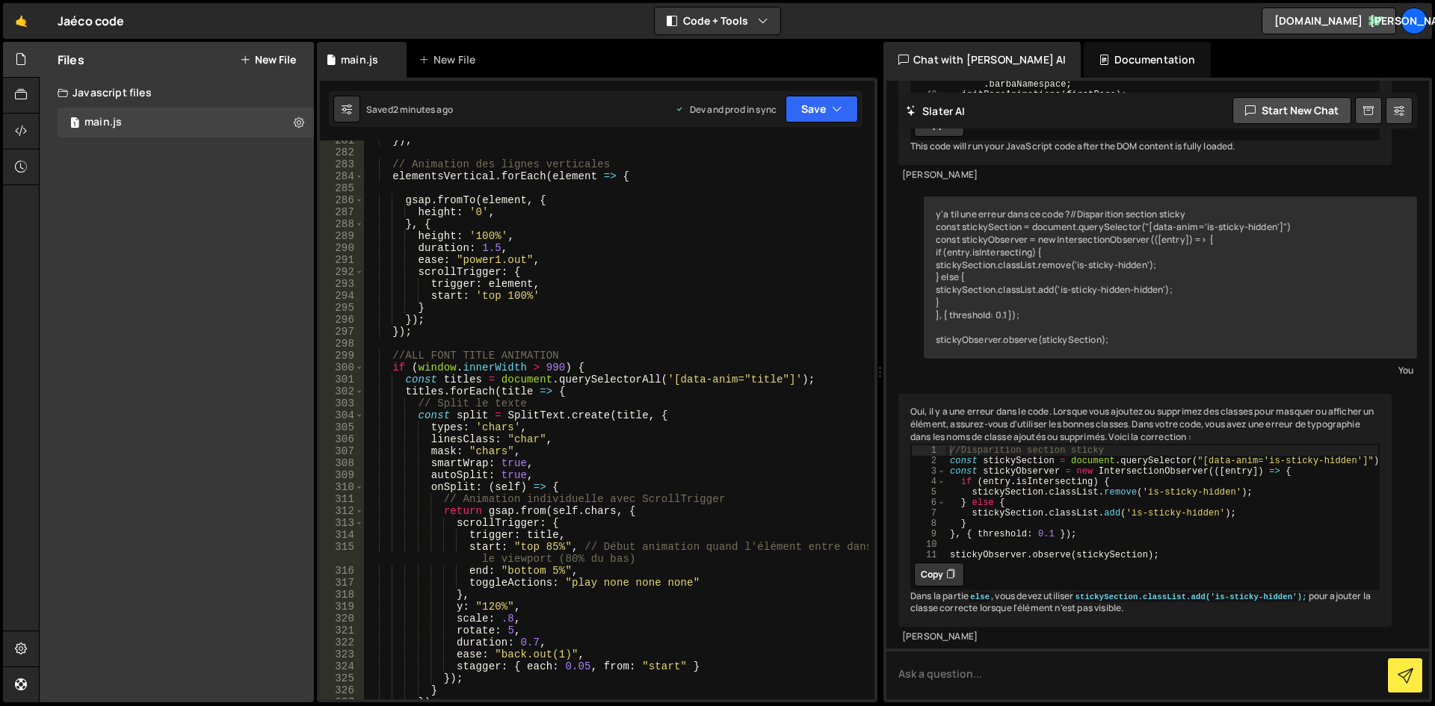
scroll to position [3542, 0]
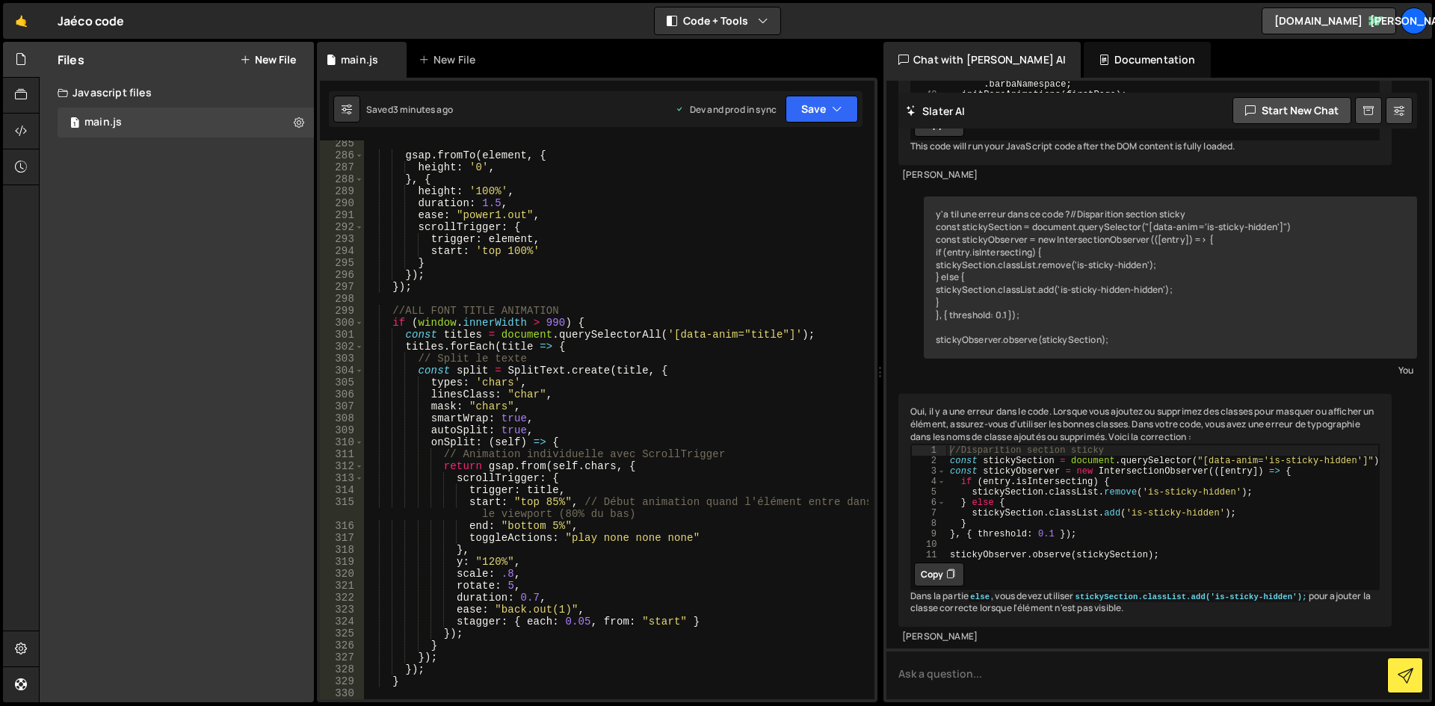
click at [567, 324] on div "gsap . fromTo ( element , { height : '0' , } , { height : '100%' , duration : 1…" at bounding box center [616, 429] width 504 height 583
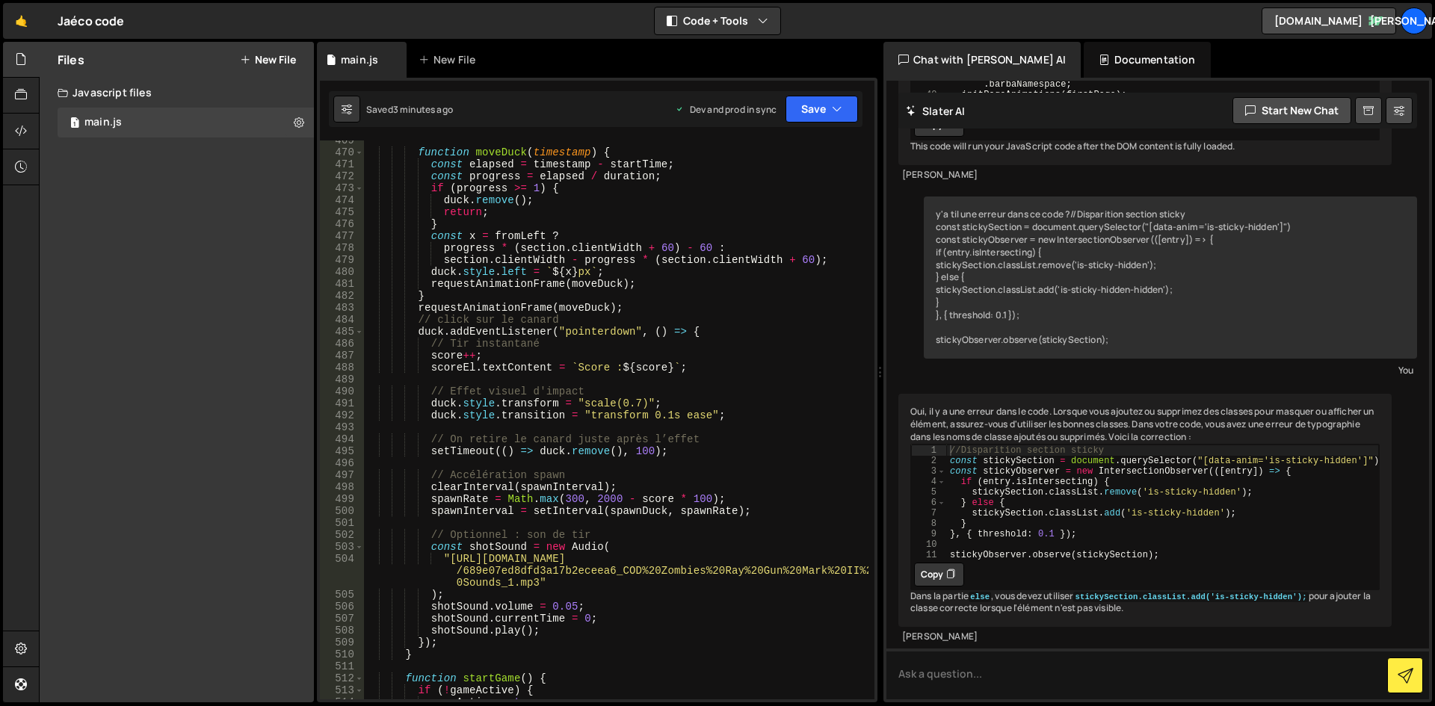
scroll to position [5964, 0]
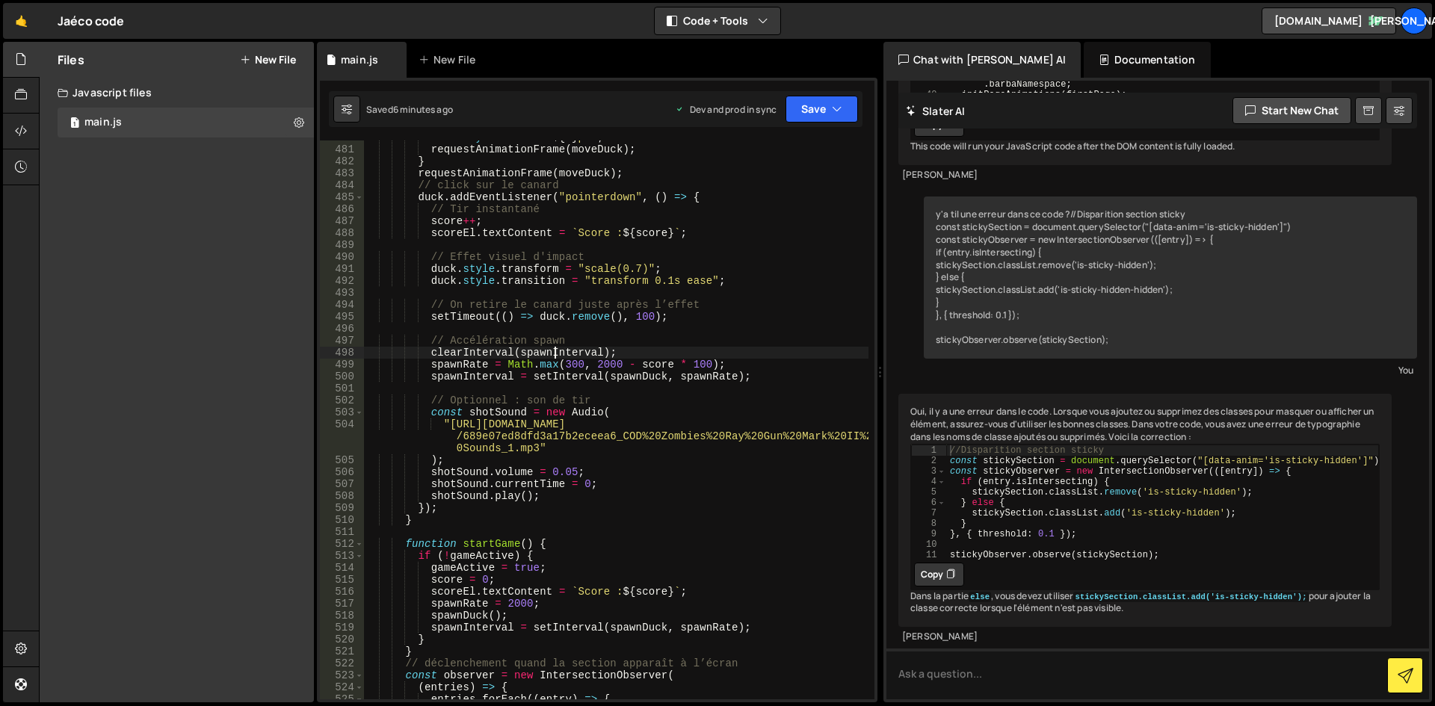
click at [558, 354] on div "duck . style . left = ` ${ x } px ` ; requestAnimationFrame ( moveDuck ) ; } re…" at bounding box center [616, 423] width 504 height 583
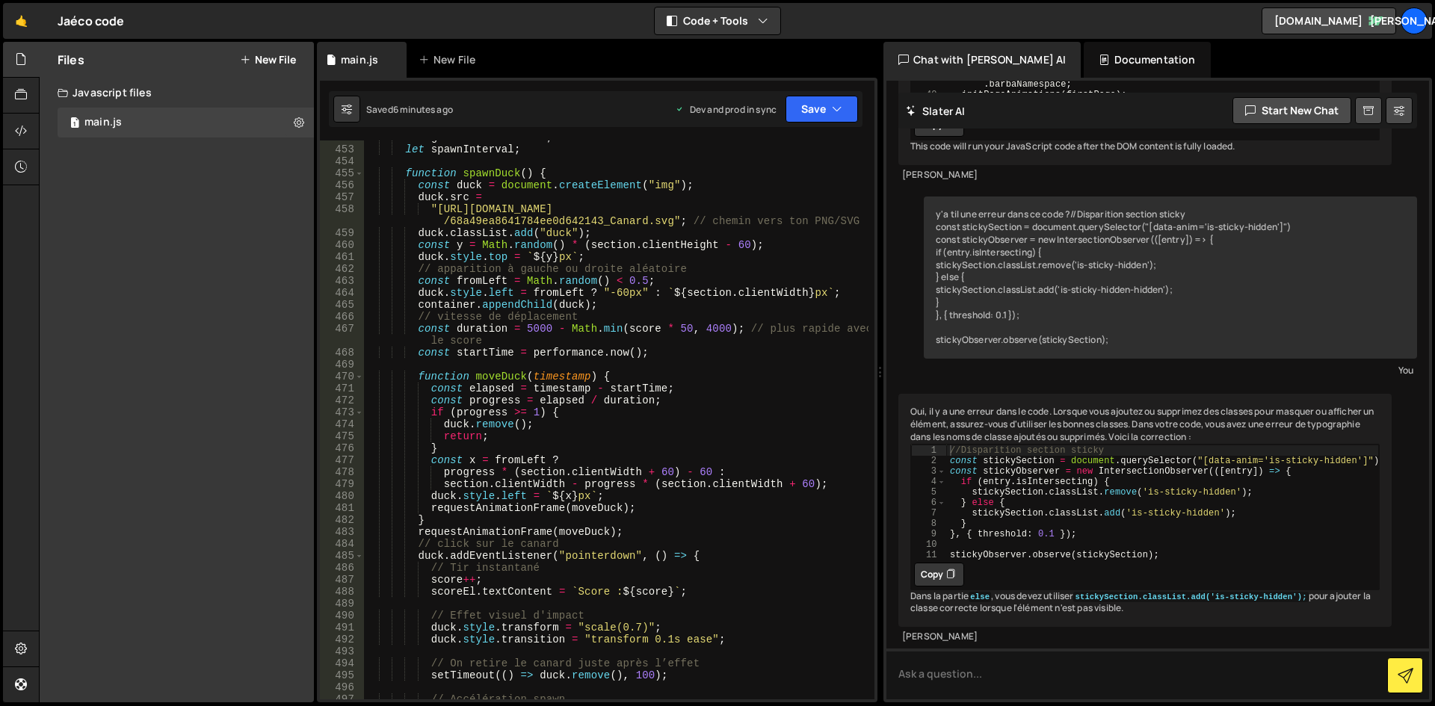
scroll to position [5470, 0]
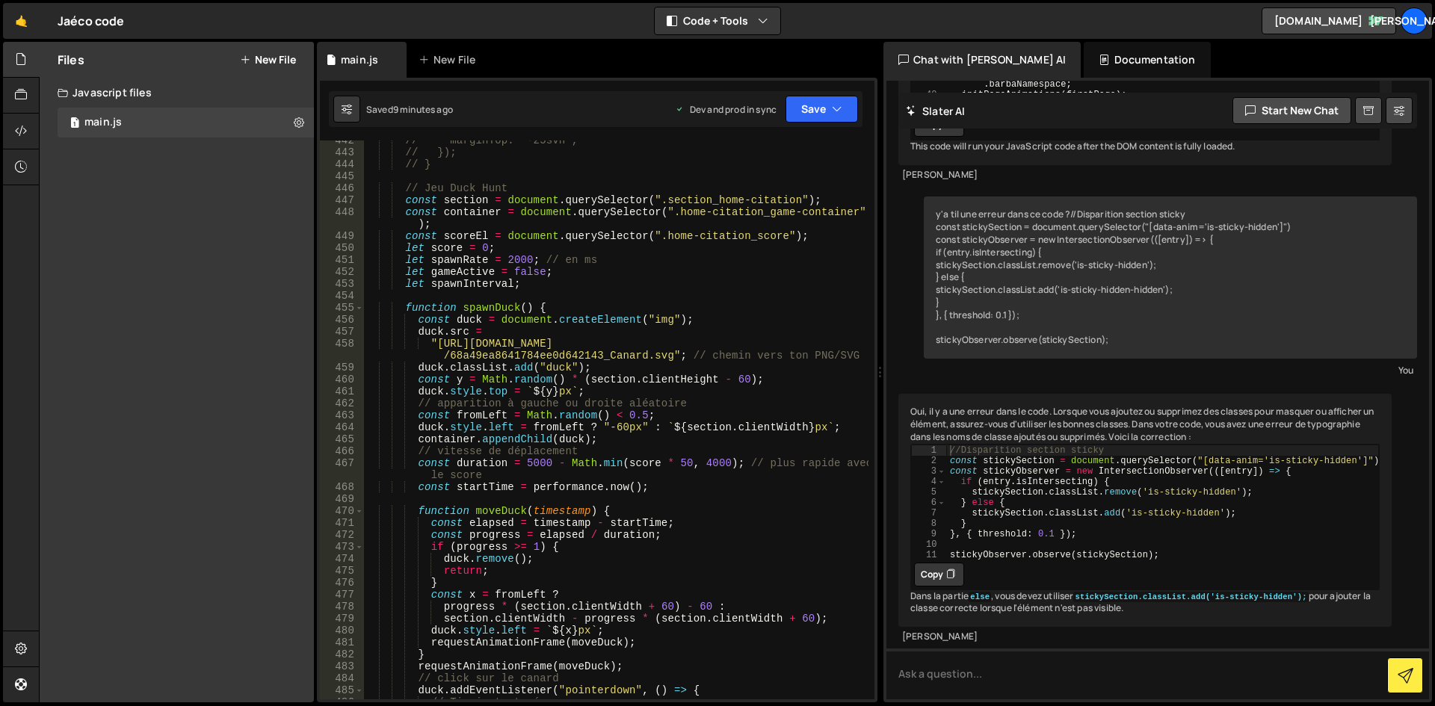
click at [504, 305] on div "// marginTop: "-25svh", // }); // } // Jeu Duck Hunt const section = document .…" at bounding box center [616, 426] width 504 height 583
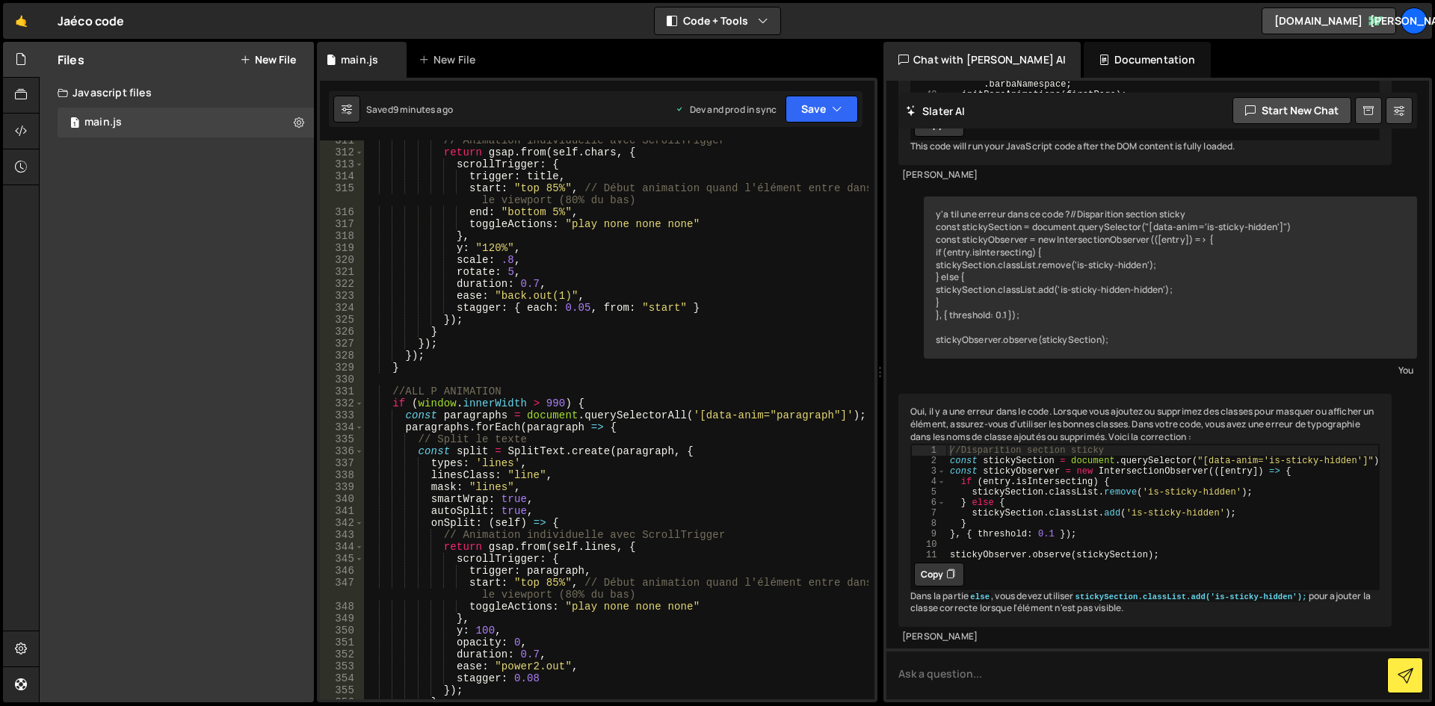
scroll to position [4080, 0]
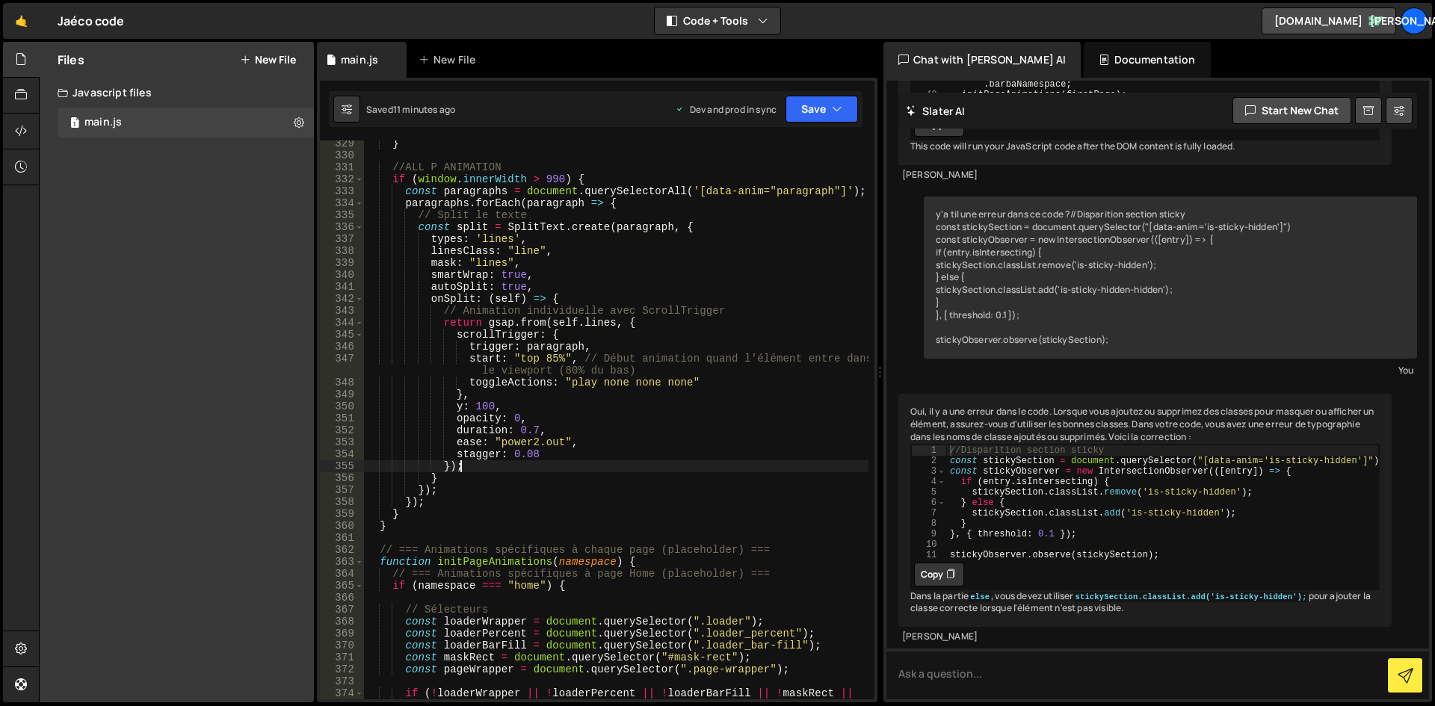
click at [522, 460] on div "} //ALL P ANIMATION if ( window . innerWidth > 990 ) { const paragraphs = docum…" at bounding box center [616, 435] width 504 height 595
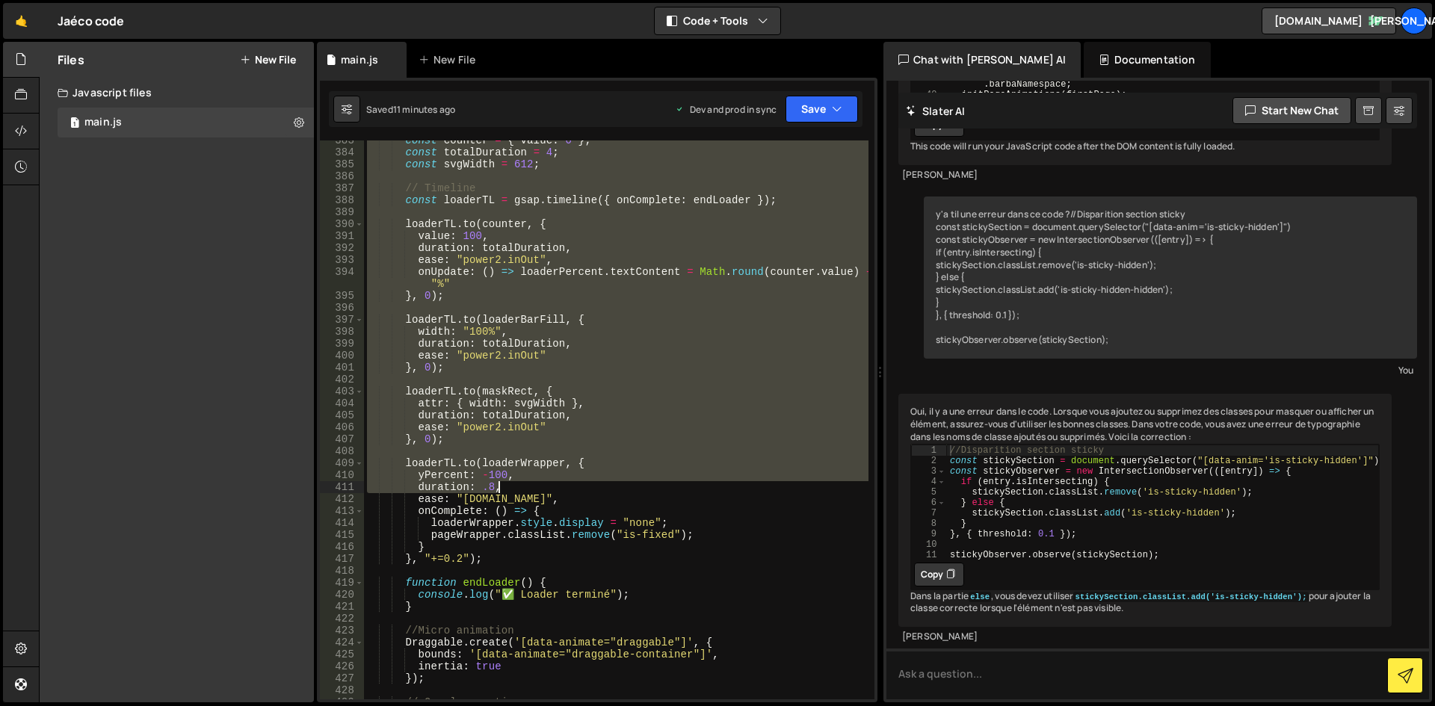
scroll to position [4932, 0]
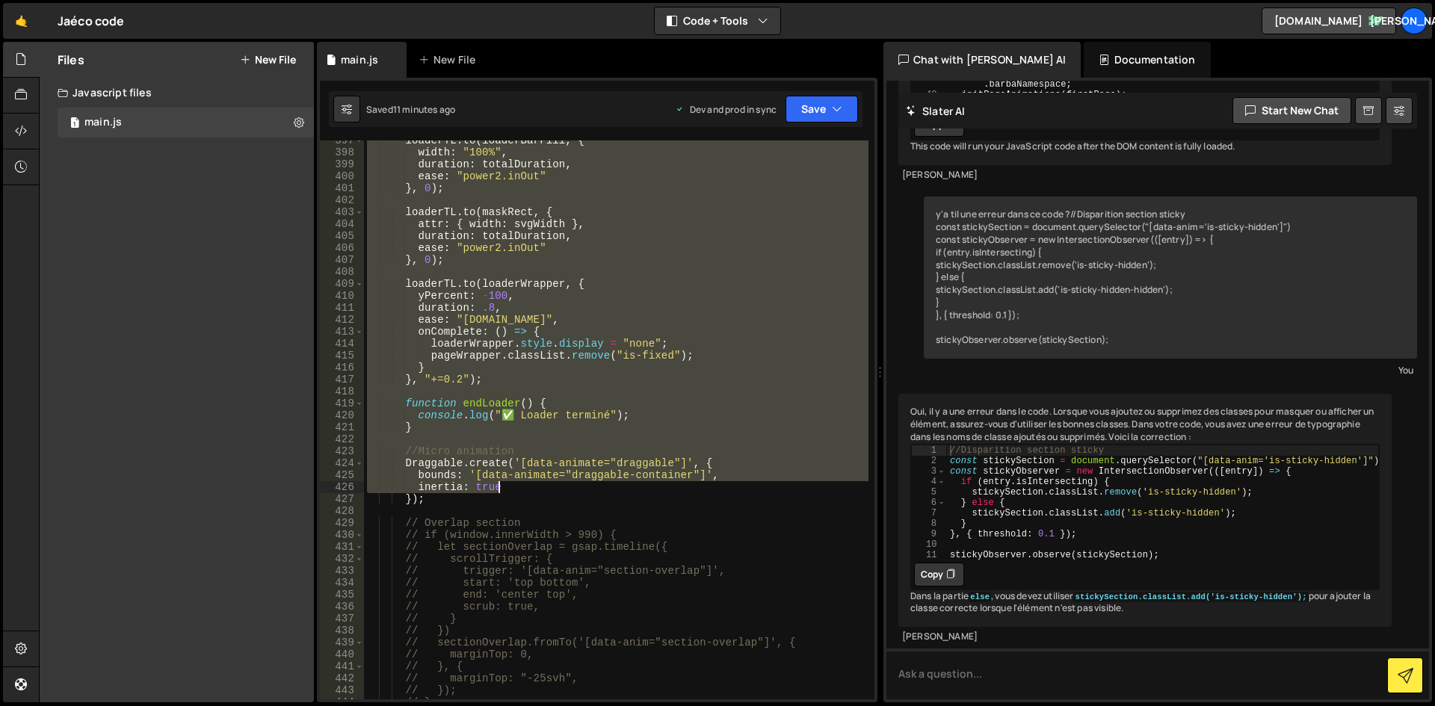
drag, startPoint x: 403, startPoint y: 476, endPoint x: 537, endPoint y: 486, distance: 134.1
click at [537, 486] on div "loaderTL . to ( loaderBarFill , { width : "100%" , duration : totalDuration , e…" at bounding box center [616, 426] width 504 height 583
click at [528, 495] on div "loaderTL . to ( loaderBarFill , { width : "100%" , duration : totalDuration , e…" at bounding box center [616, 426] width 504 height 583
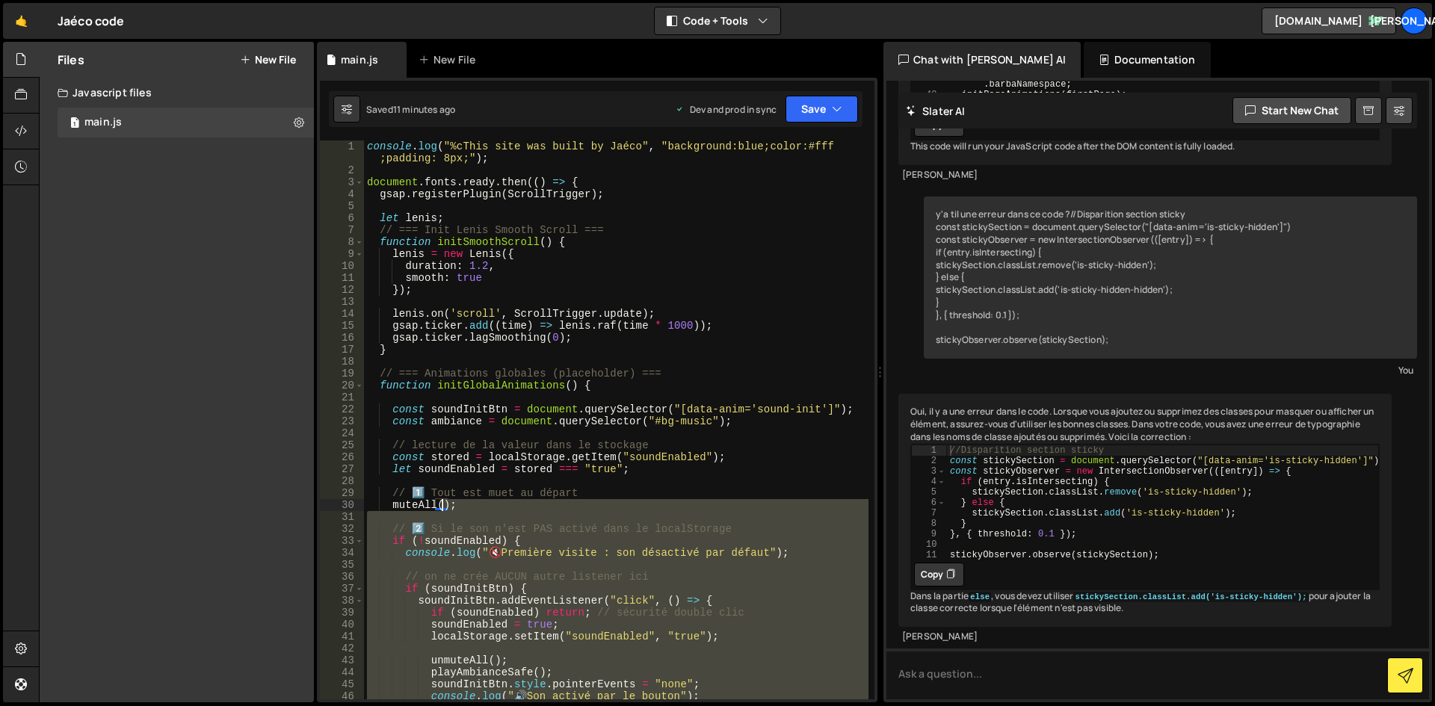
scroll to position [0, 0]
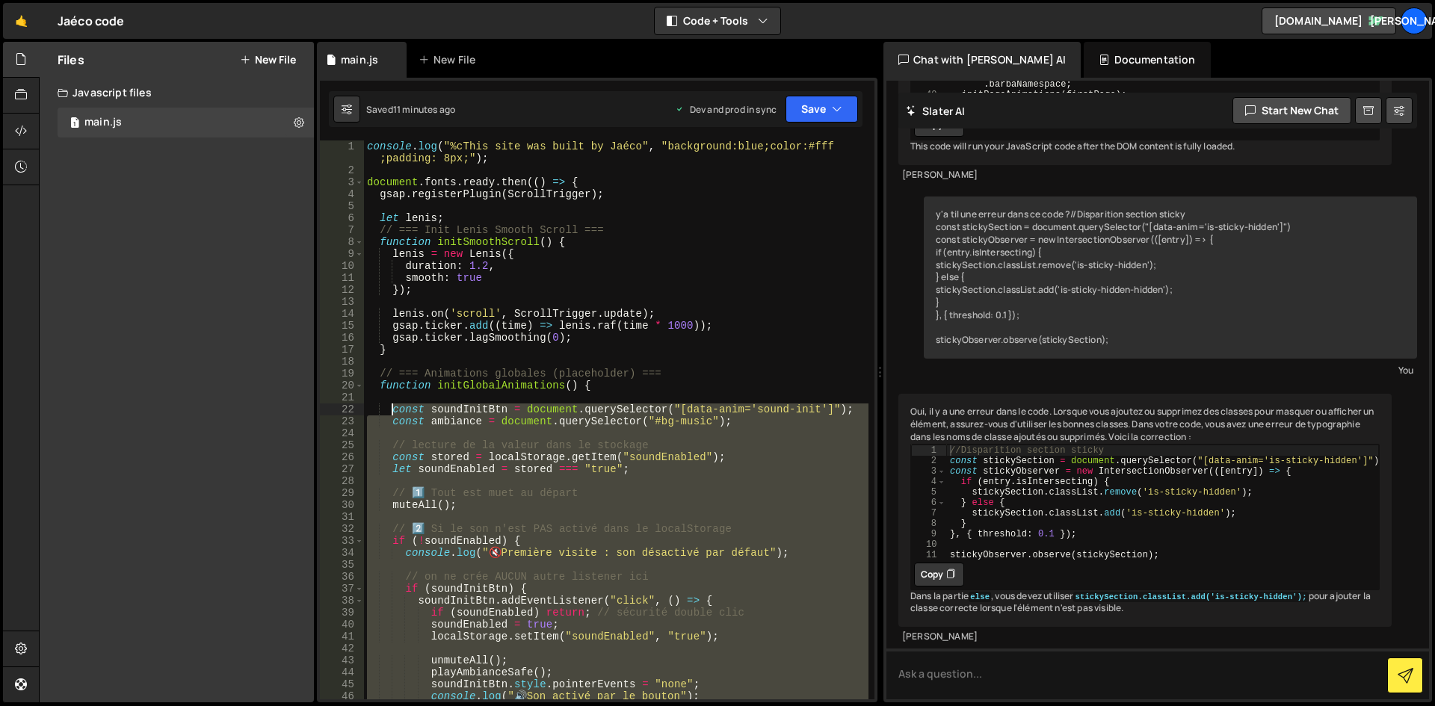
drag, startPoint x: 420, startPoint y: 528, endPoint x: 390, endPoint y: 411, distance: 120.4
click at [390, 411] on div "console . log ( "%cThis site was built by Jaéco" , "background:blue;color:#fff …" at bounding box center [616, 437] width 504 height 595
paste textarea "}"
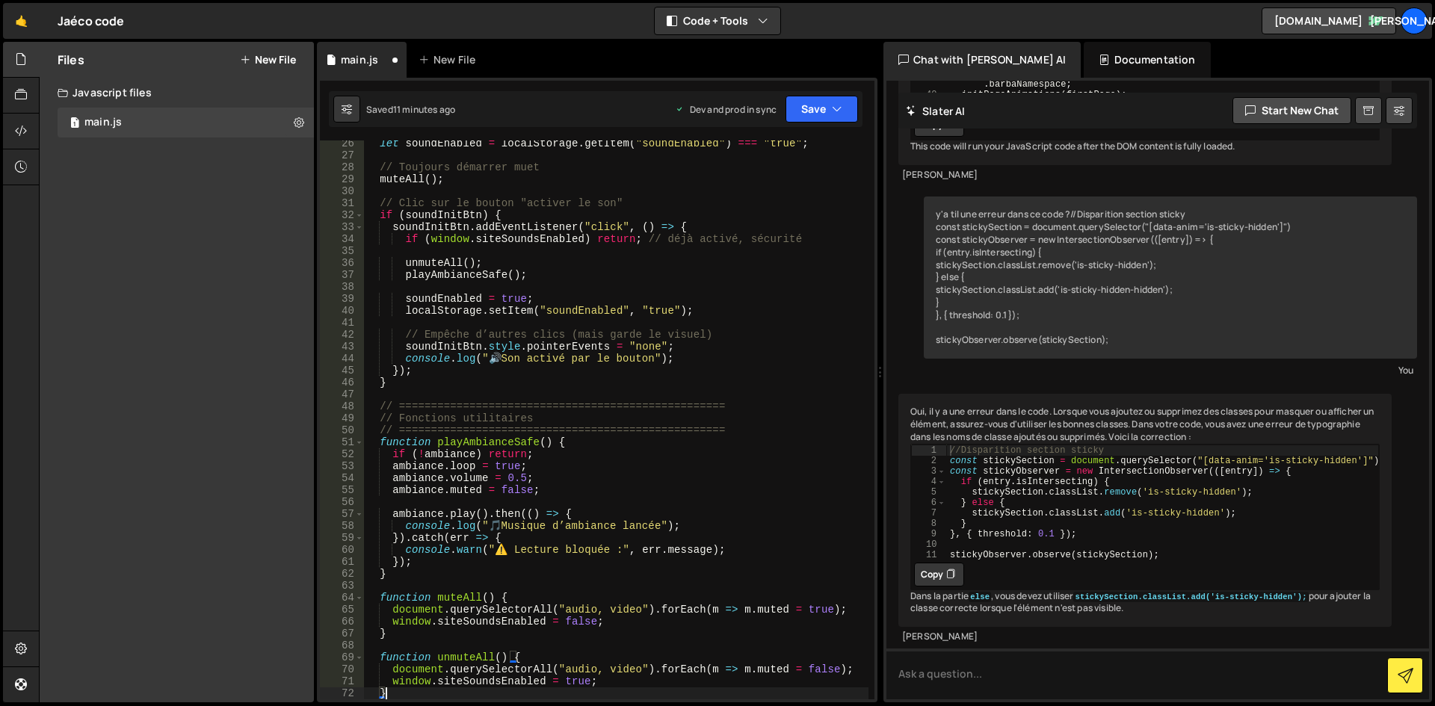
click at [644, 374] on div "let soundEnabled = localStorage . getItem ( "soundEnabled" ) === "true" ; // To…" at bounding box center [616, 429] width 504 height 583
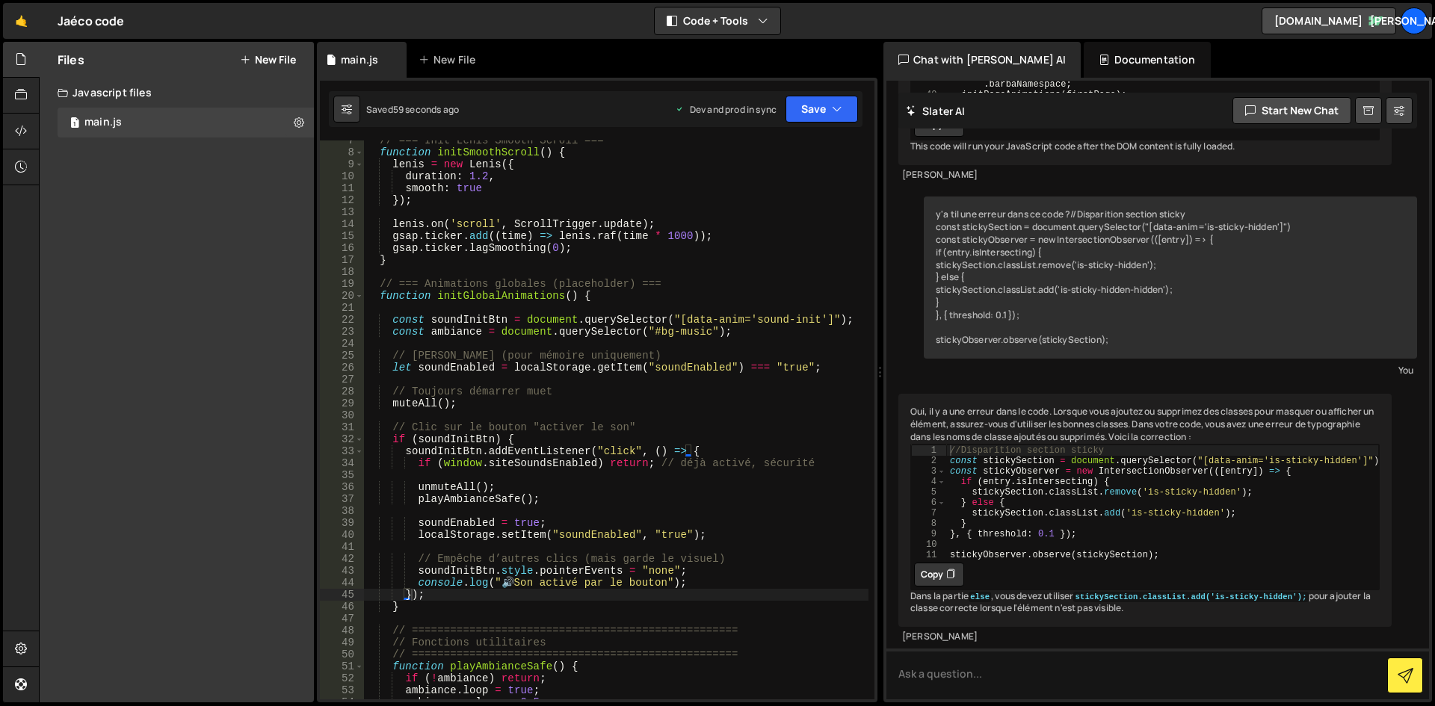
scroll to position [0, 0]
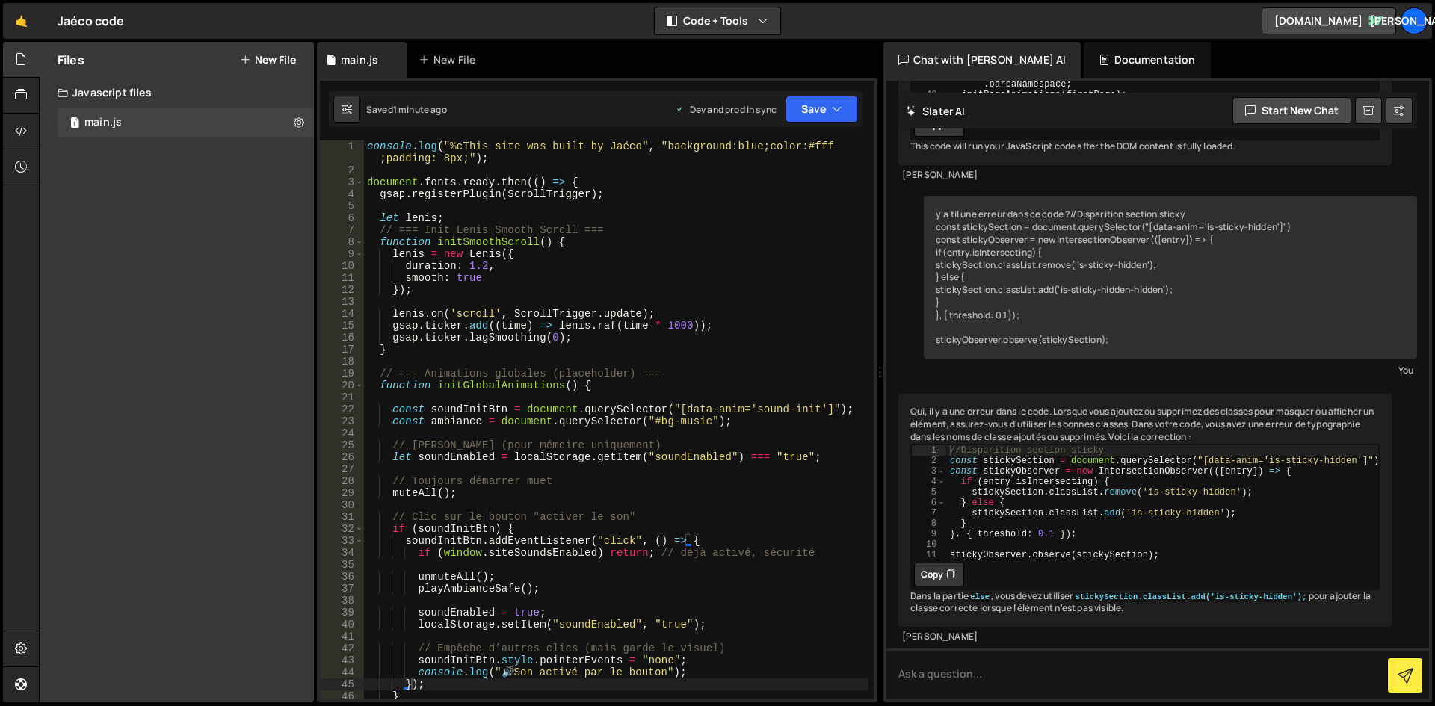
click at [383, 157] on div "console . log ( "%cThis site was built by Jaéco" , "background:blue;color:#fff …" at bounding box center [616, 437] width 504 height 595
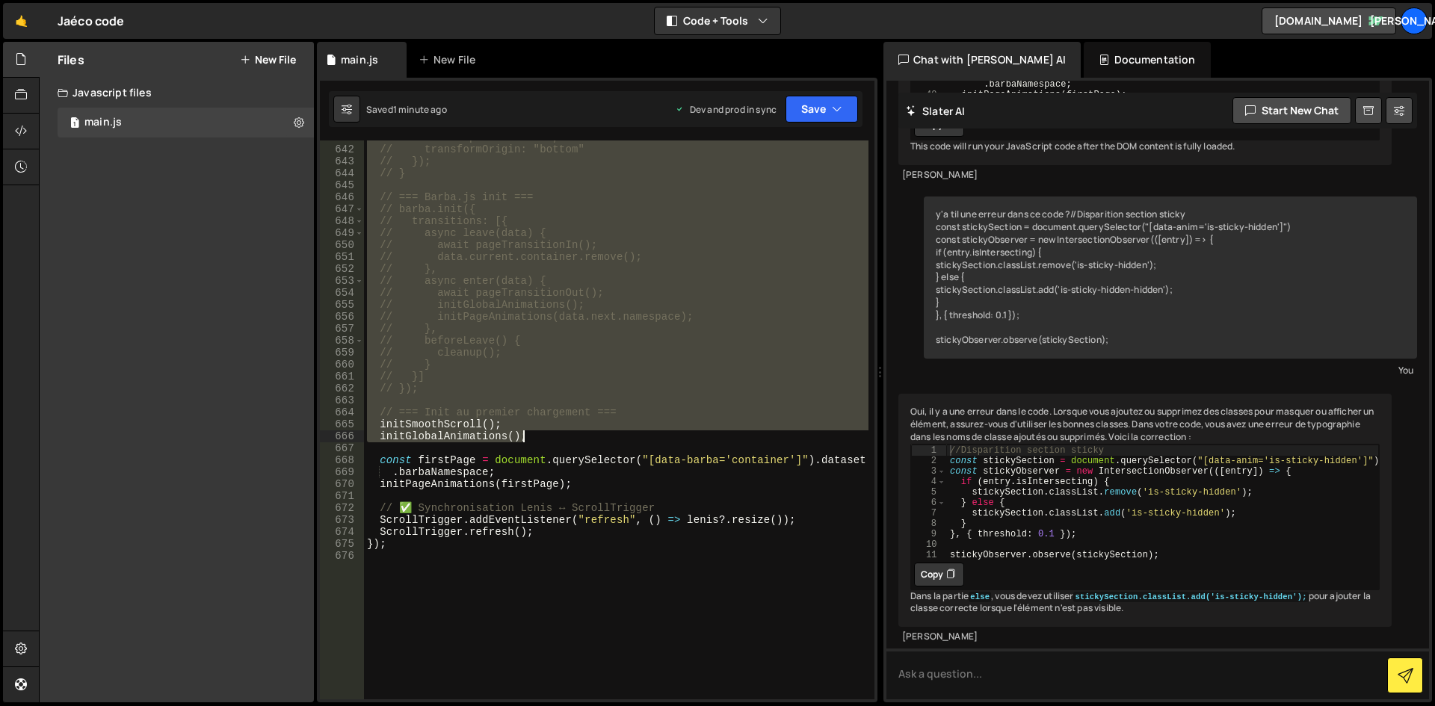
scroll to position [7981, 0]
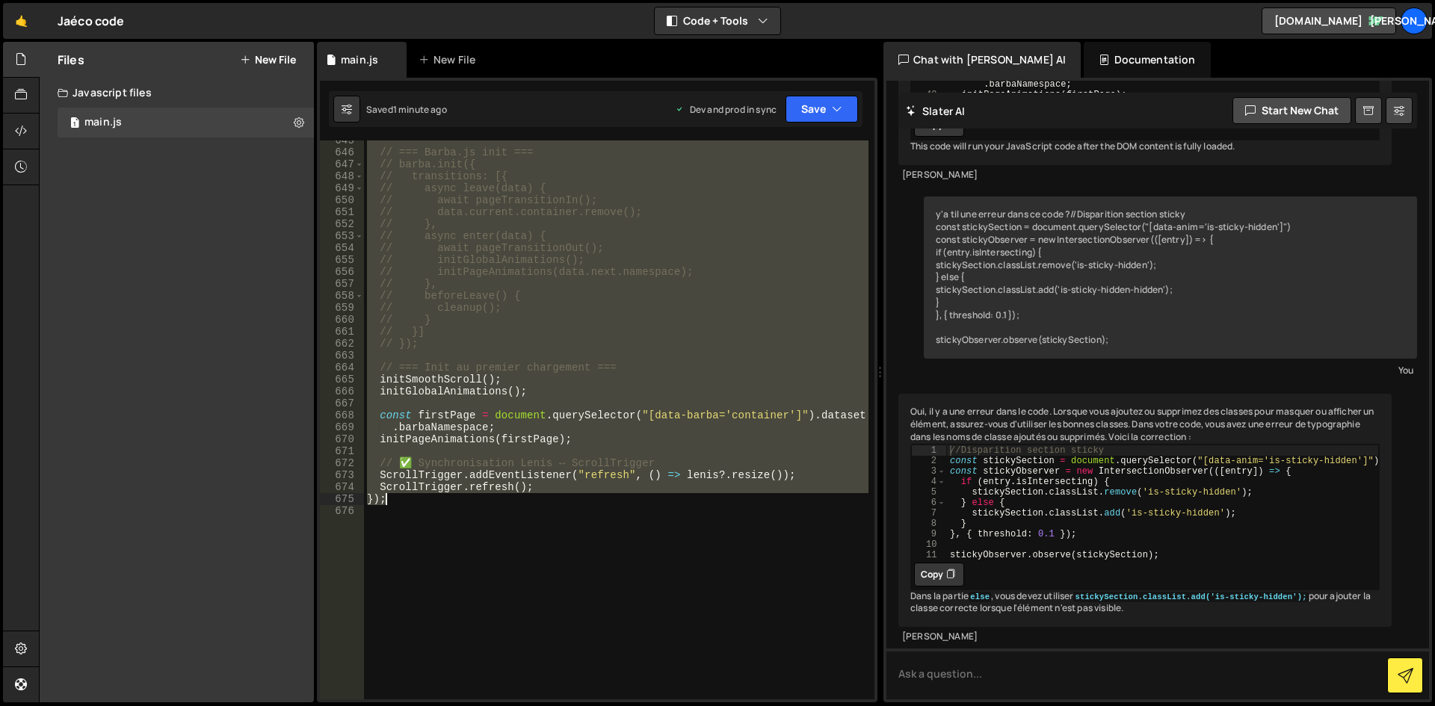
drag, startPoint x: 368, startPoint y: 144, endPoint x: 632, endPoint y: 503, distance: 445.7
click at [632, 503] on div "// === Barba.js init === // barba.init({ // transitions: [{ // async leave(data…" at bounding box center [616, 426] width 504 height 583
click at [525, 335] on div "// === Barba.js init === // barba.init({ // transitions: [{ // async leave(data…" at bounding box center [616, 419] width 504 height 559
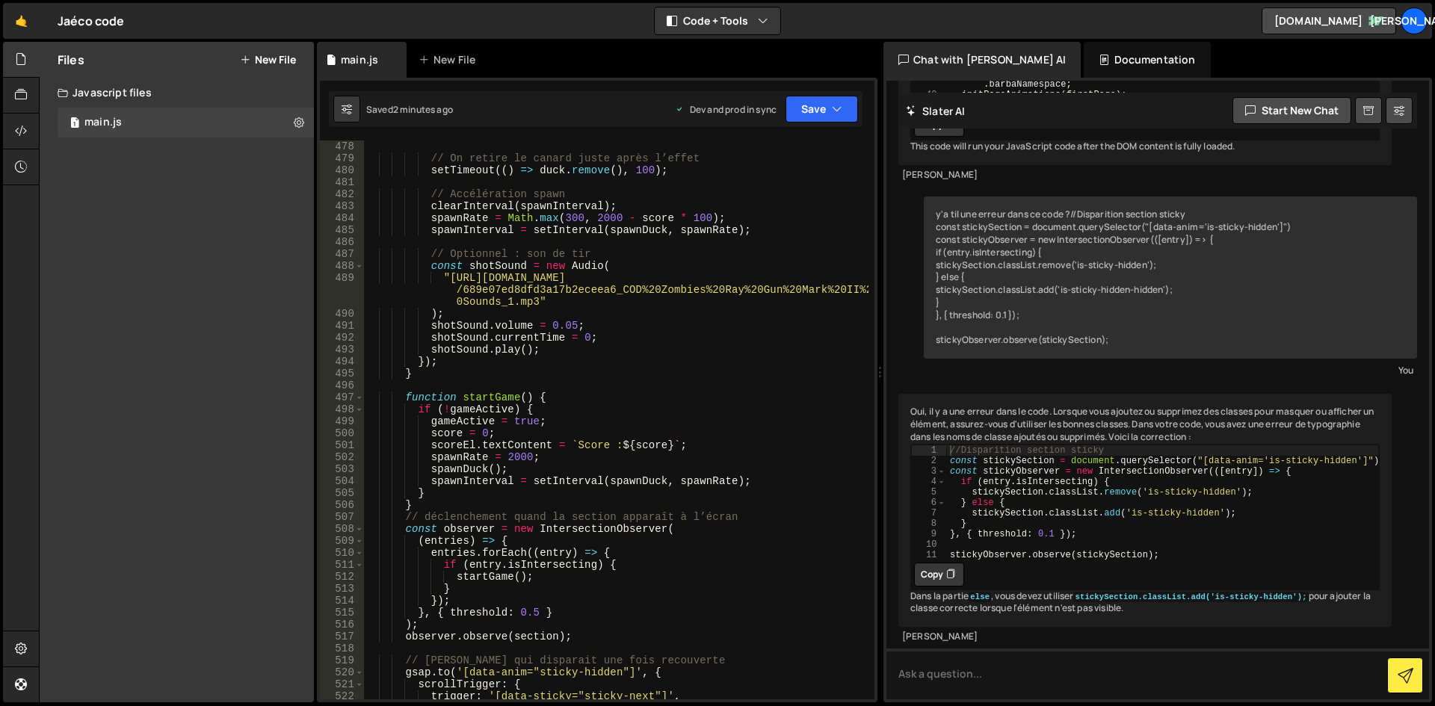
scroll to position [5829, 0]
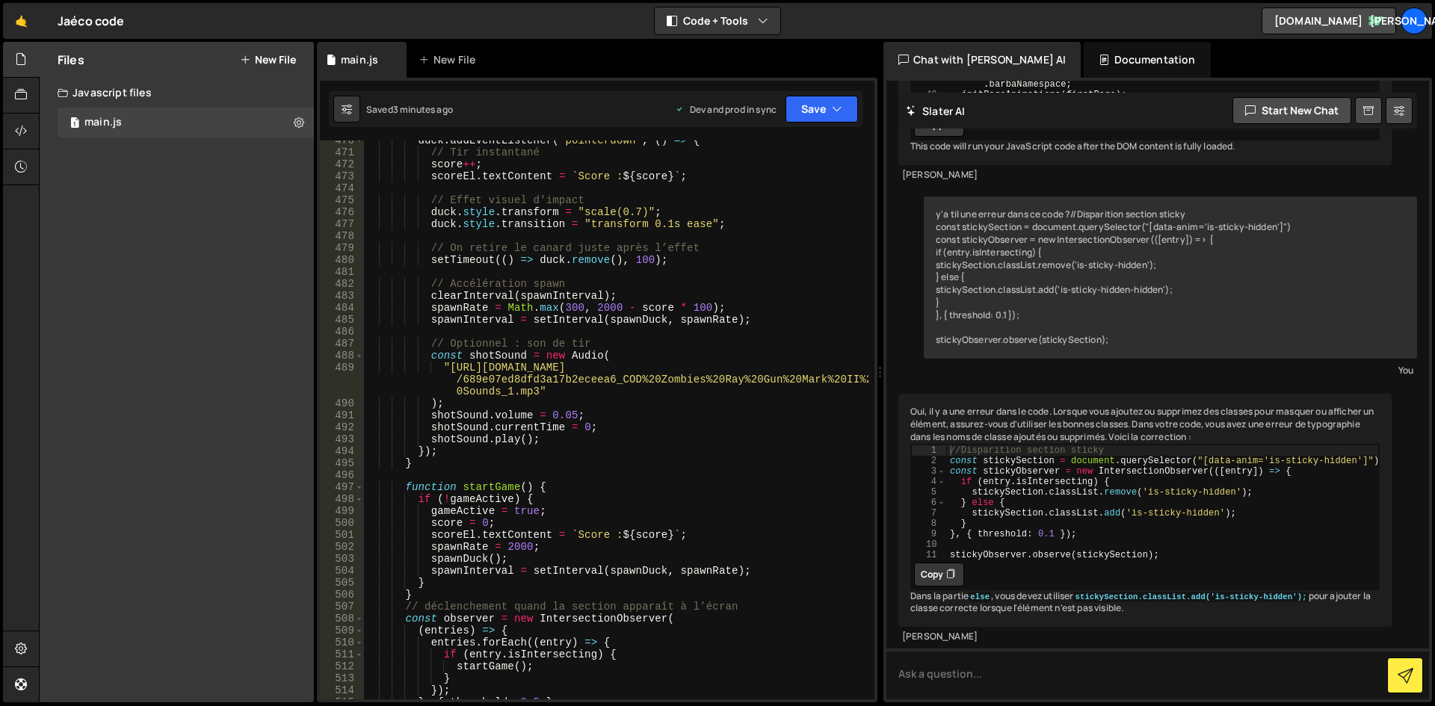
click at [424, 451] on div "duck . addEventListener ( "pointerdown" , ( ) => { // Tir instantané score ++ ;…" at bounding box center [616, 426] width 504 height 583
click at [522, 439] on div "duck . addEventListener ( "pointerdown" , ( ) => { // Tir instantané score ++ ;…" at bounding box center [616, 426] width 504 height 583
click at [433, 403] on div "duck . addEventListener ( "pointerdown" , ( ) => { // Tir instantané score ++ ;…" at bounding box center [616, 426] width 504 height 583
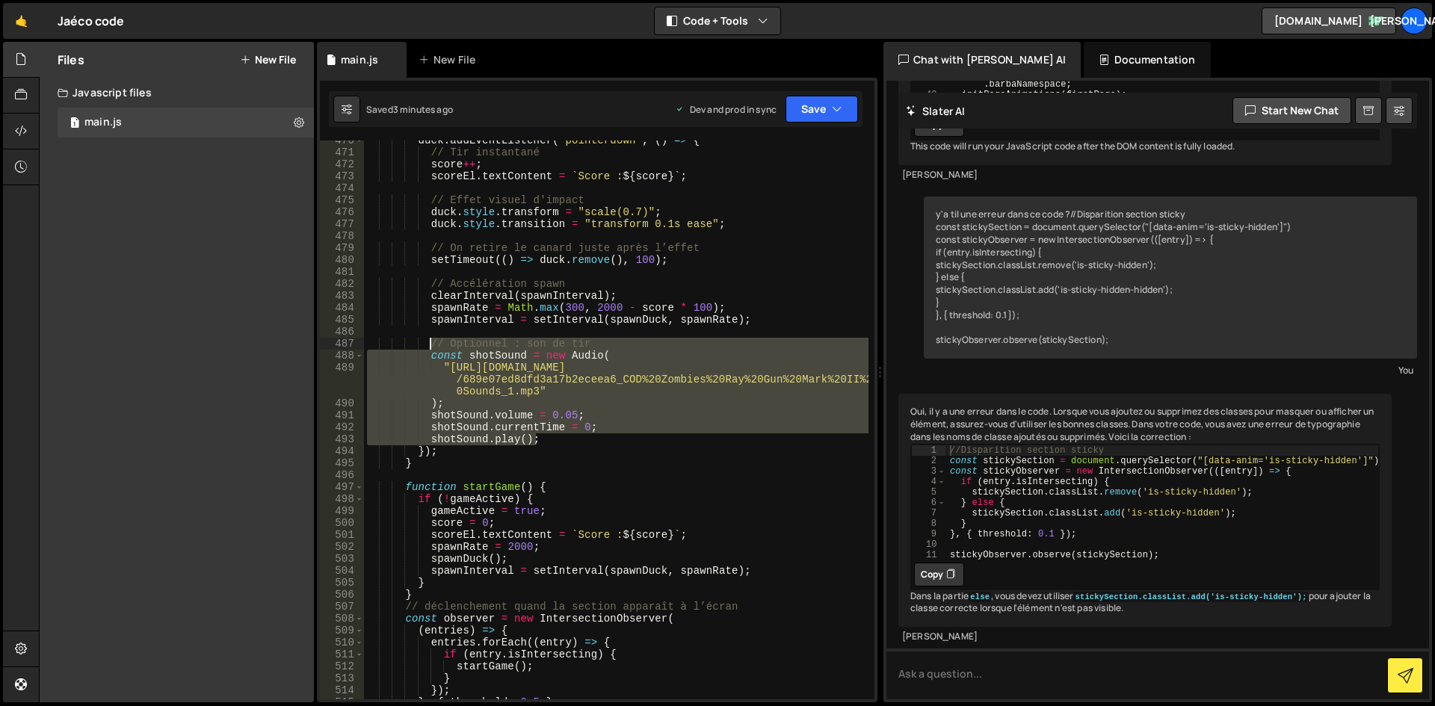
drag, startPoint x: 549, startPoint y: 439, endPoint x: 430, endPoint y: 338, distance: 155.9
click at [430, 338] on div "duck . addEventListener ( "pointerdown" , ( ) => { // Tir instantané score ++ ;…" at bounding box center [616, 426] width 504 height 583
paste textarea "}"
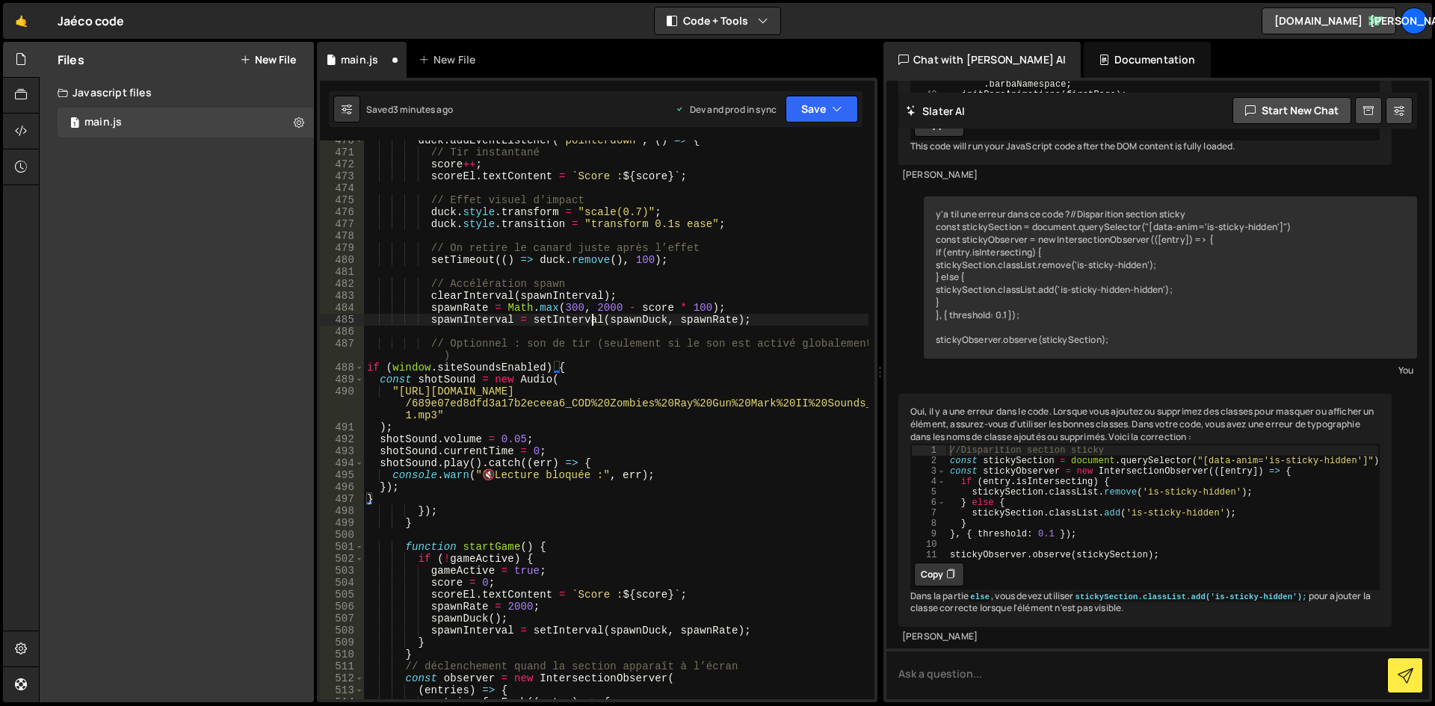
click at [591, 321] on div "duck . addEventListener ( "pointerdown" , ( ) => { // Tir instantané score ++ ;…" at bounding box center [616, 426] width 504 height 583
type textarea "spawnInterval = setInterval(spawnDuck, spawnRate);"
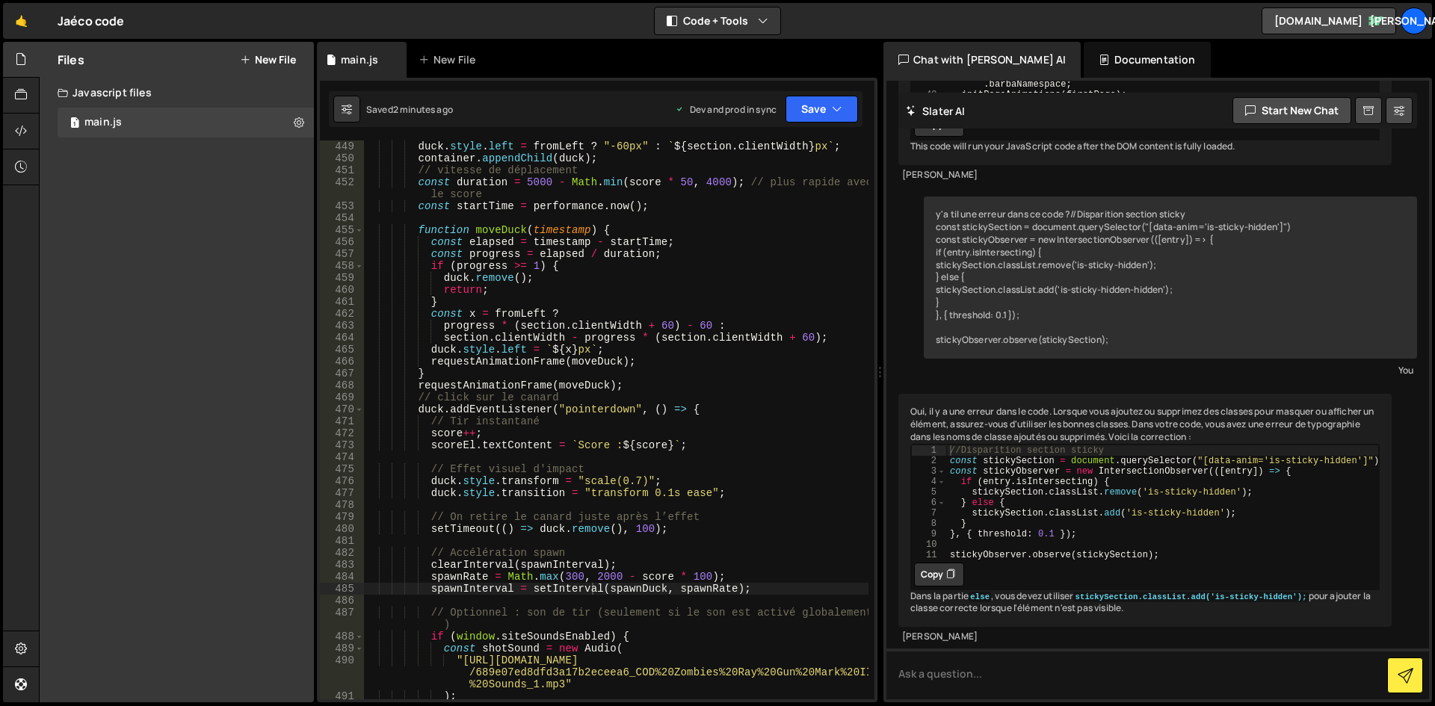
scroll to position [5515, 0]
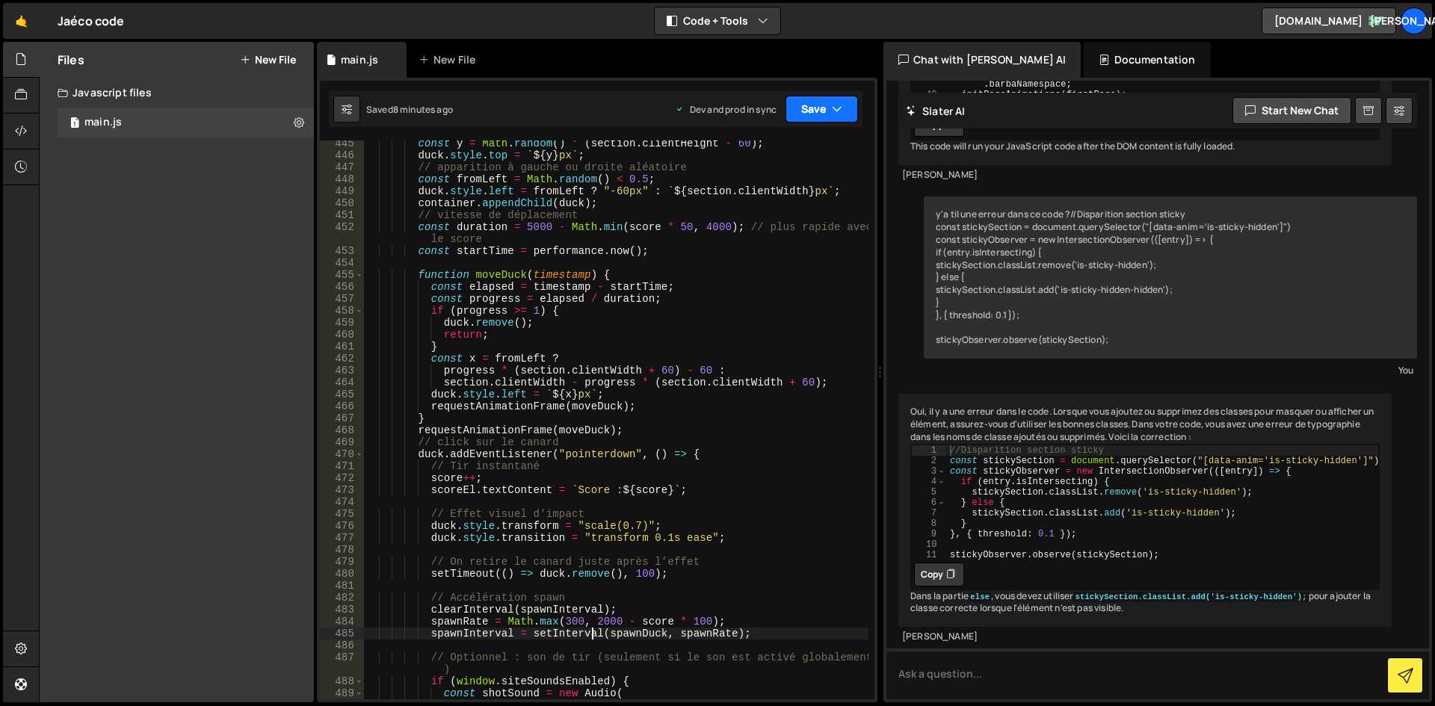
click at [834, 100] on button "Save" at bounding box center [821, 109] width 72 height 27
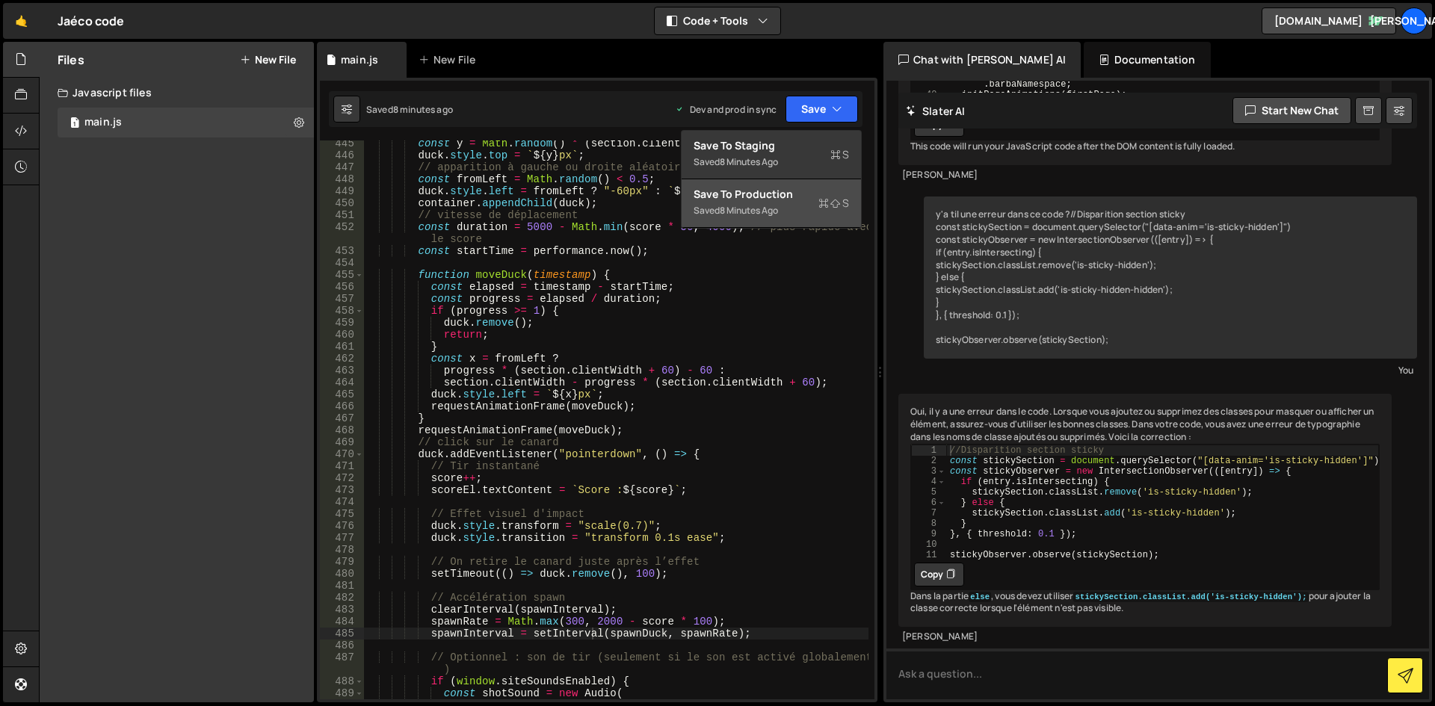
click at [801, 216] on div "Saved 8 minutes ago" at bounding box center [771, 211] width 155 height 18
